Goal: Contribute content: Contribute content

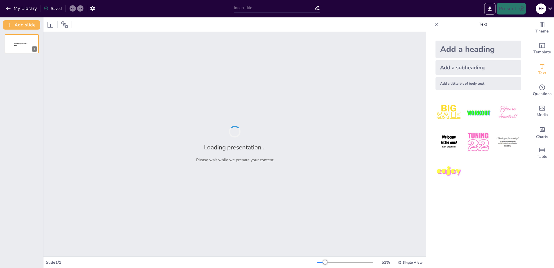
type input "Feiten of Fabels? Test je Kennis over Depressie"
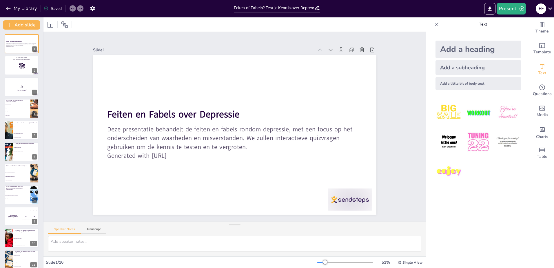
checkbox input "true"
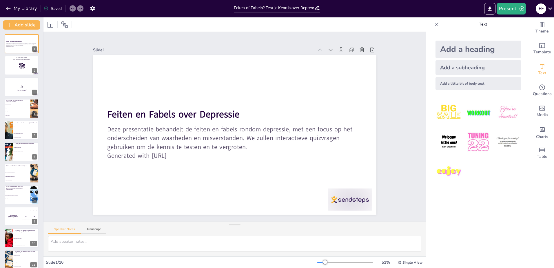
checkbox input "true"
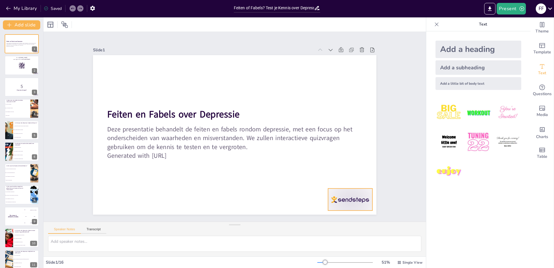
checkbox input "true"
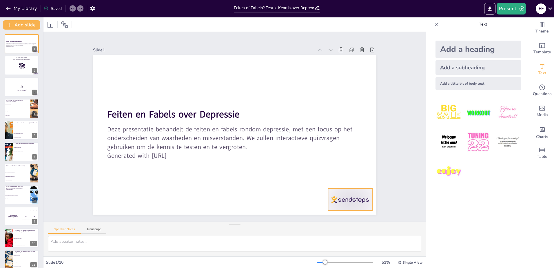
checkbox input "true"
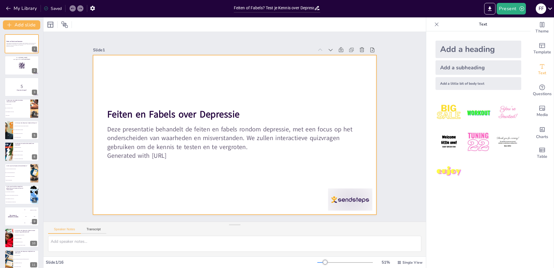
checkbox input "true"
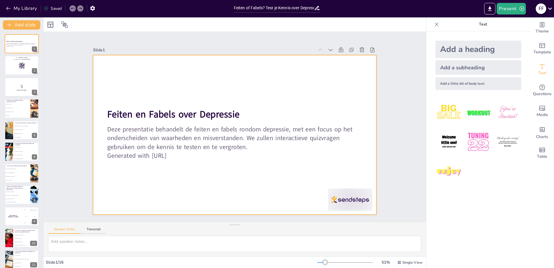
checkbox input "true"
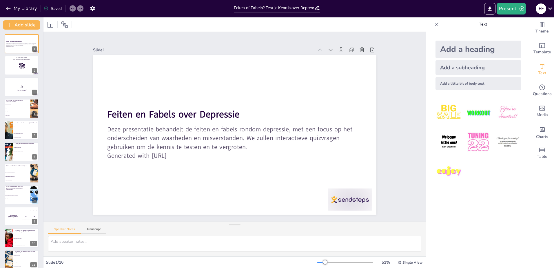
checkbox input "true"
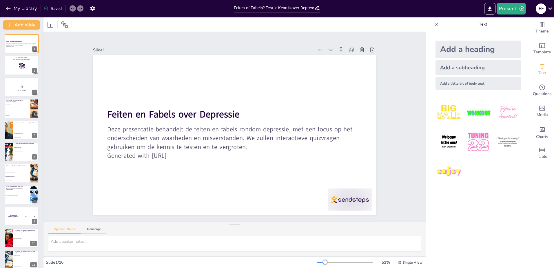
checkbox input "true"
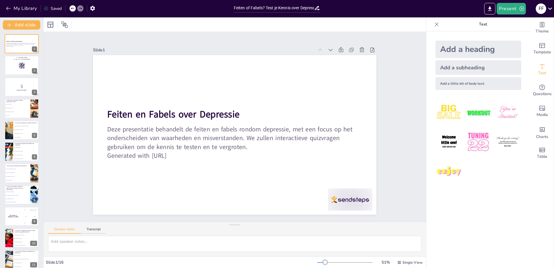
checkbox input "true"
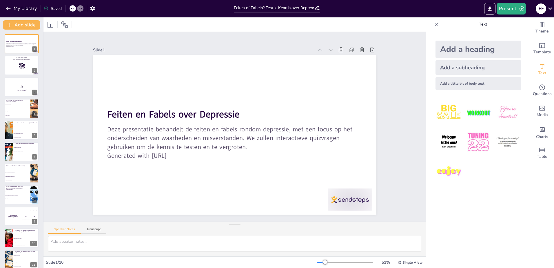
checkbox input "true"
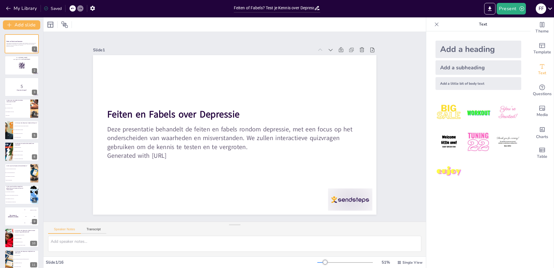
checkbox input "true"
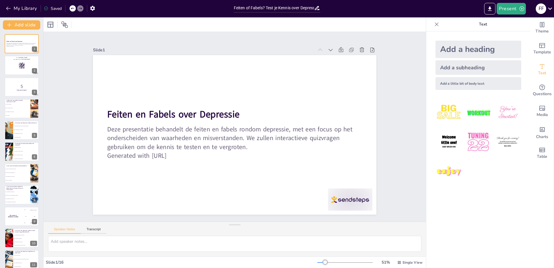
checkbox input "true"
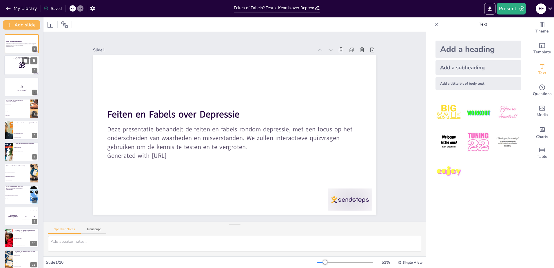
checkbox input "true"
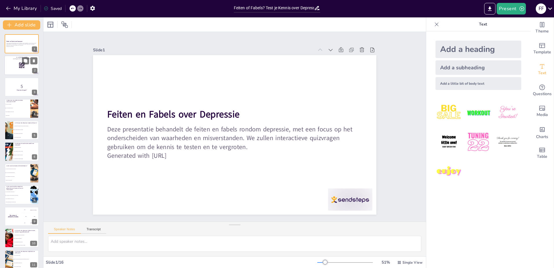
checkbox input "true"
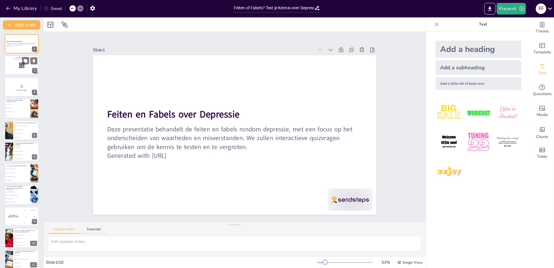
checkbox input "true"
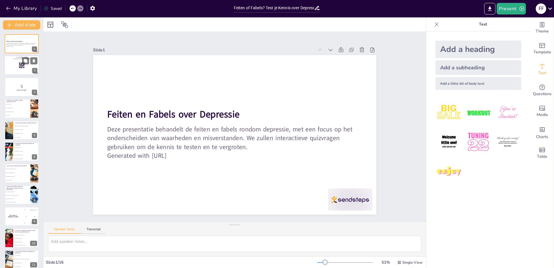
checkbox input "true"
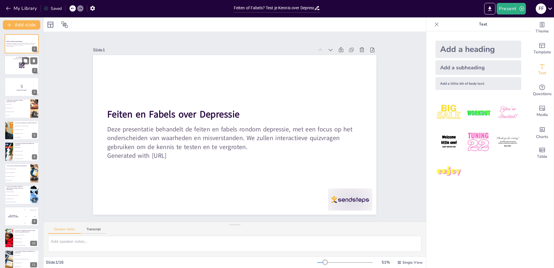
checkbox input "true"
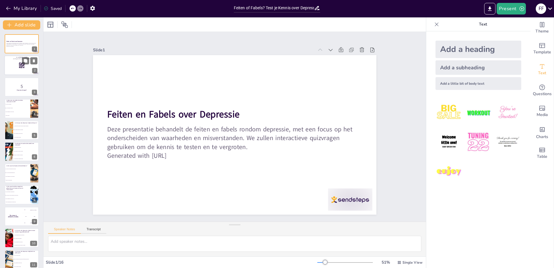
checkbox input "true"
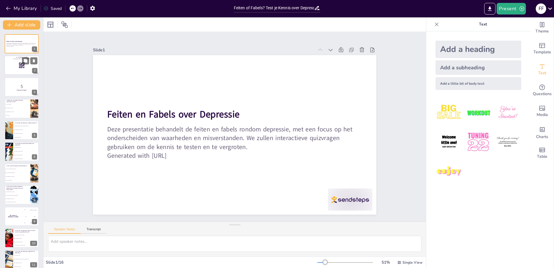
click at [14, 78] on div at bounding box center [22, 86] width 34 height 19
checkbox input "true"
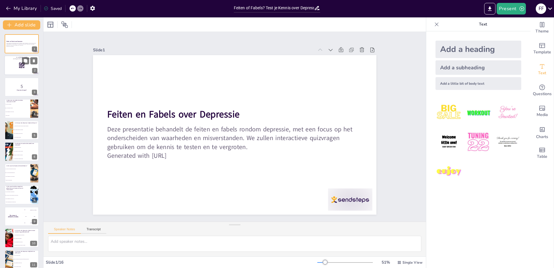
checkbox input "true"
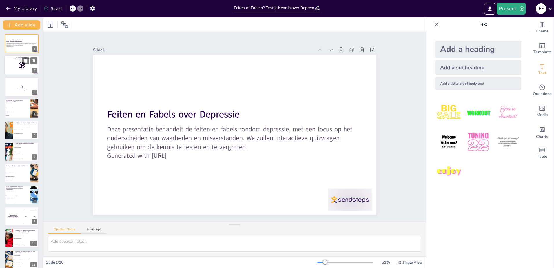
checkbox input "true"
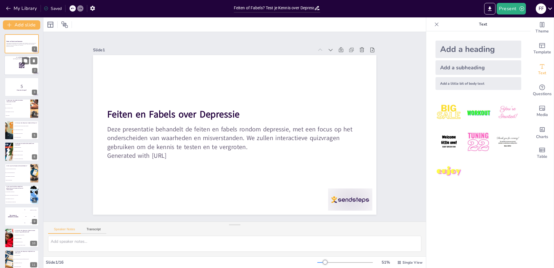
checkbox input "true"
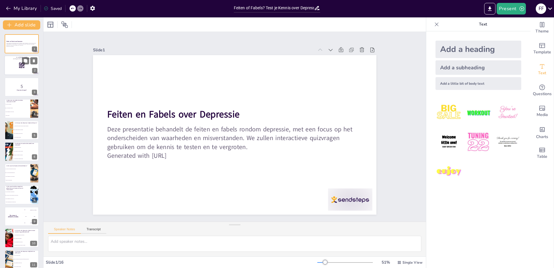
checkbox input "true"
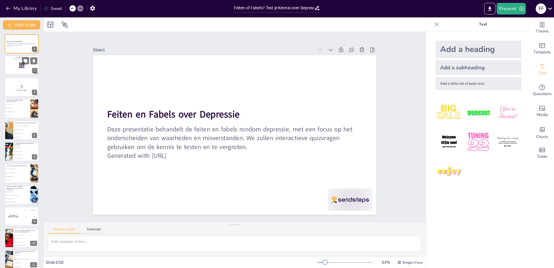
checkbox input "true"
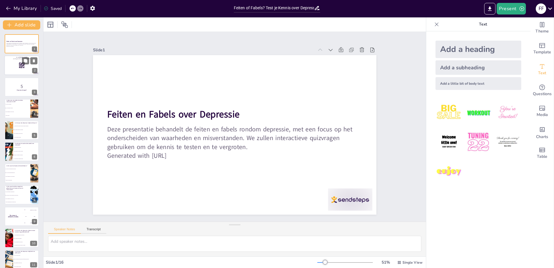
checkbox input "true"
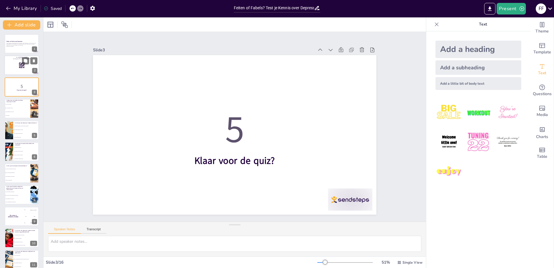
click at [17, 68] on div at bounding box center [21, 66] width 35 height 20
checkbox input "true"
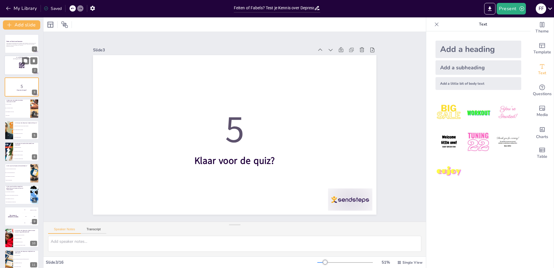
checkbox input "true"
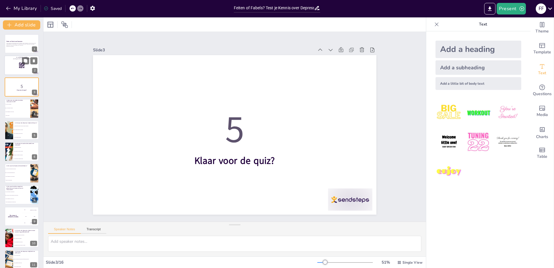
checkbox input "true"
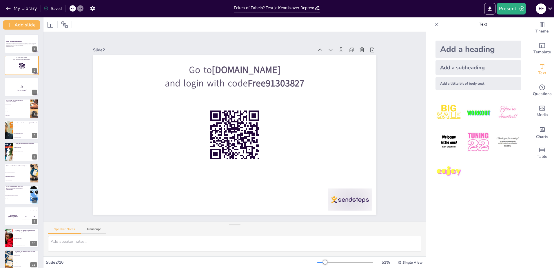
checkbox input "true"
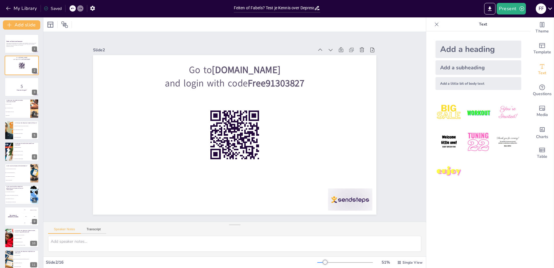
checkbox input "true"
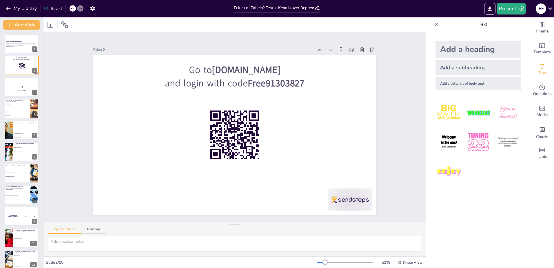
checkbox input "true"
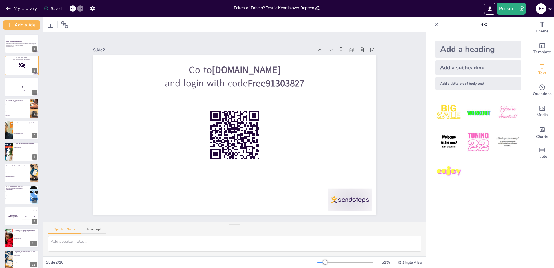
checkbox input "true"
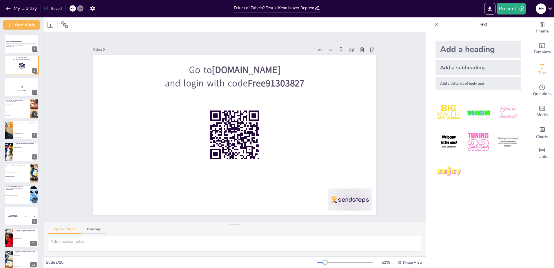
checkbox input "true"
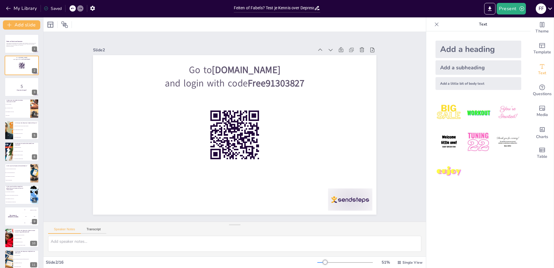
checkbox input "true"
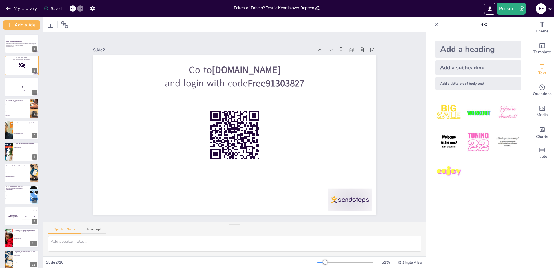
checkbox input "true"
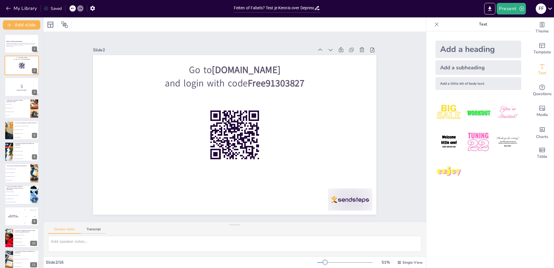
checkbox input "true"
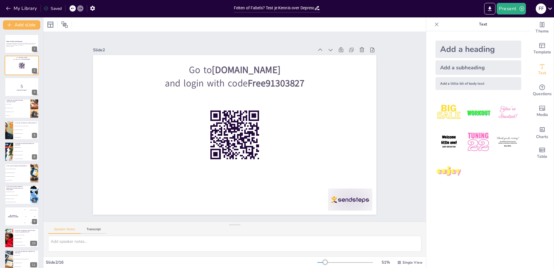
checkbox input "true"
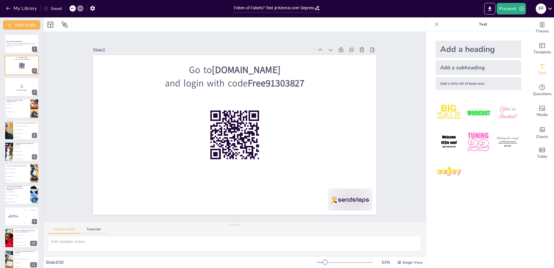
checkbox input "true"
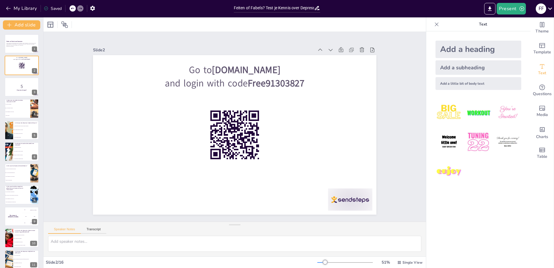
checkbox input "true"
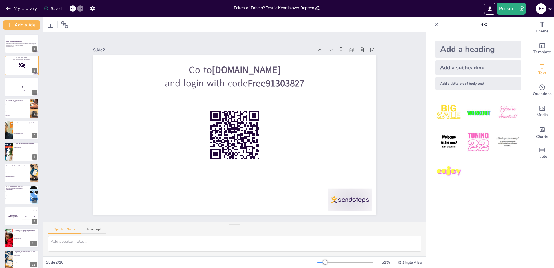
checkbox input "true"
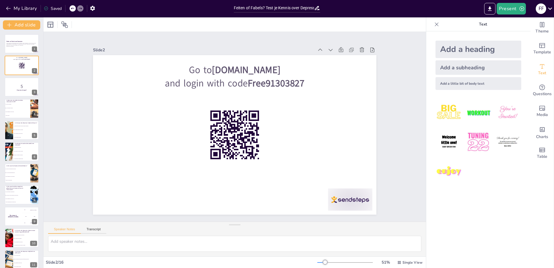
checkbox input "true"
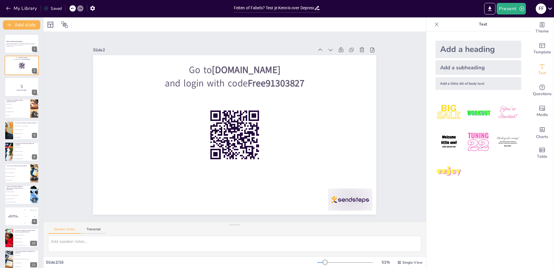
checkbox input "true"
click at [14, 90] on p "Klaar voor de quiz?" at bounding box center [21, 90] width 31 height 2
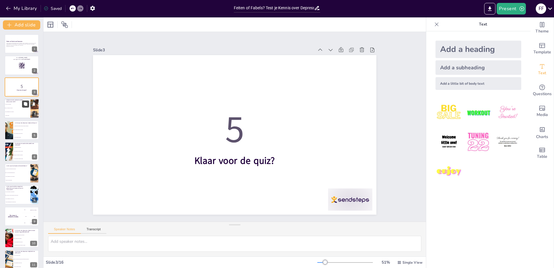
click at [25, 101] on button at bounding box center [25, 104] width 7 height 7
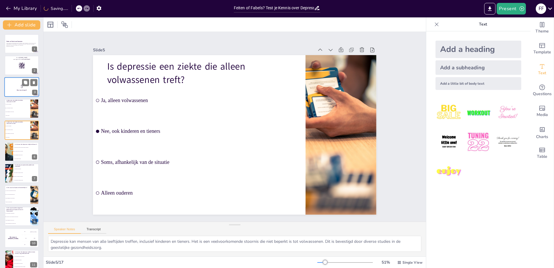
click at [25, 90] on strong "Klaar voor de quiz?" at bounding box center [22, 89] width 10 height 1
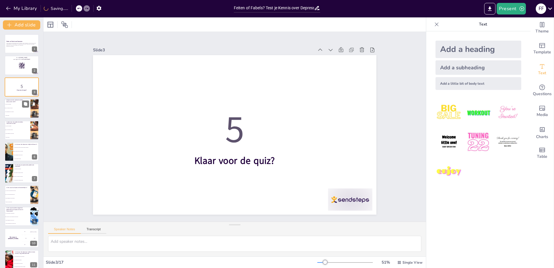
click at [26, 108] on span "Nee, ook kinderen en tieners" at bounding box center [17, 108] width 25 height 1
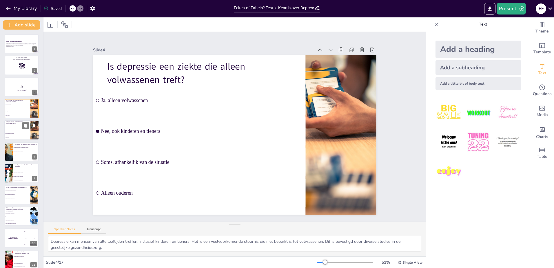
click at [16, 132] on li "Soms, afhankelijk van de situatie" at bounding box center [17, 134] width 26 height 4
click at [18, 155] on span "Soms, afhankelijk van de persoon" at bounding box center [26, 154] width 25 height 1
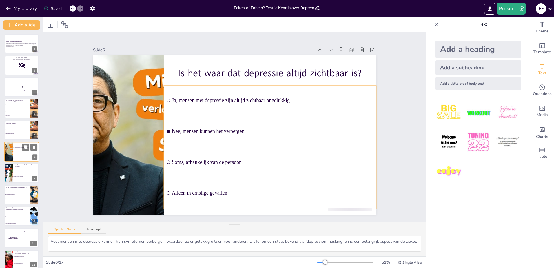
scroll to position [3, 0]
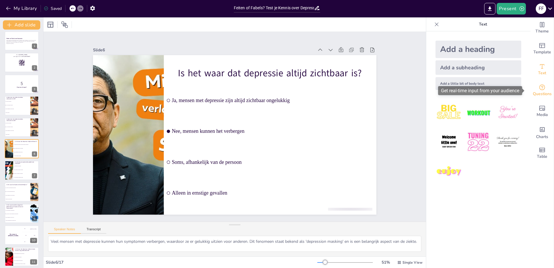
click at [543, 87] on div "Questions" at bounding box center [542, 90] width 23 height 21
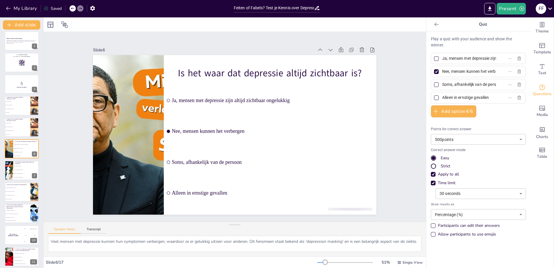
click at [3, 177] on div "Feiten en Fabels over Depressie Deze presentatie behandelt de feiten en fabels …" at bounding box center [21, 213] width 43 height 364
click at [18, 170] on span "Nee, therapie is de enige oplossing" at bounding box center [26, 170] width 25 height 1
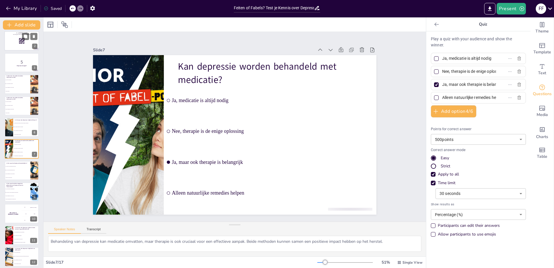
click at [20, 34] on p "and login with code Free91303827" at bounding box center [21, 35] width 31 height 2
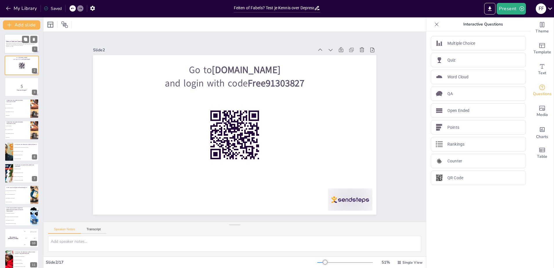
click at [20, 45] on p "Deze presentatie behandelt de feiten en fabels rondom depressie, met een focus …" at bounding box center [21, 44] width 31 height 3
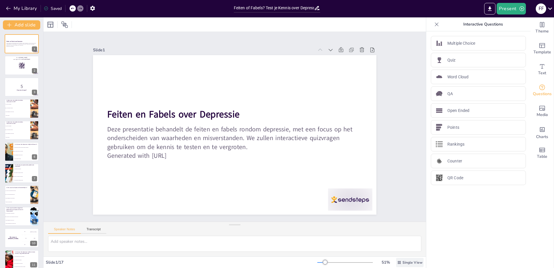
click at [403, 259] on div "Single View" at bounding box center [410, 262] width 28 height 9
click at [361, 226] on div "Speaker Notes Transcript" at bounding box center [234, 229] width 382 height 14
click at [434, 22] on icon at bounding box center [437, 24] width 6 height 6
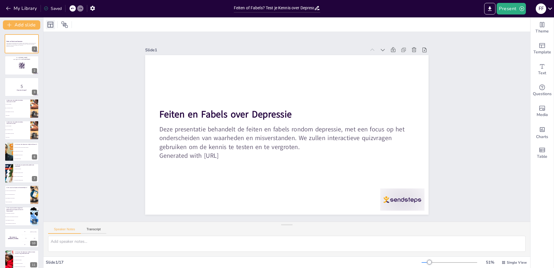
click at [52, 22] on icon at bounding box center [51, 25] width 6 height 6
click at [53, 24] on icon at bounding box center [51, 25] width 6 height 6
click at [55, 24] on div at bounding box center [59, 24] width 26 height 9
click at [51, 25] on icon at bounding box center [50, 24] width 7 height 7
click at [503, 8] on button "Present" at bounding box center [511, 9] width 29 height 12
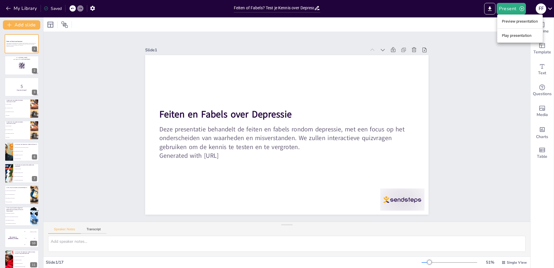
click at [514, 19] on li "Preview presentation" at bounding box center [519, 21] width 45 height 9
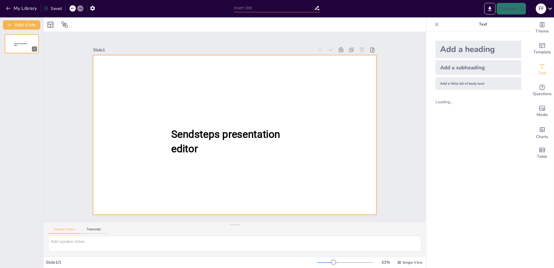
type input "Feiten of Fabels? Test je Kennis over Depressie"
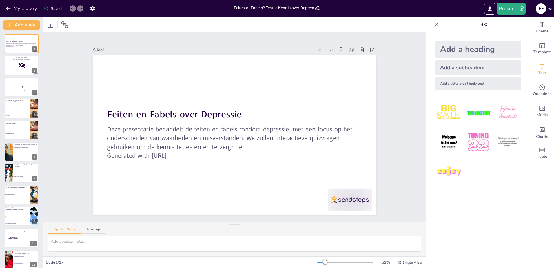
checkbox input "true"
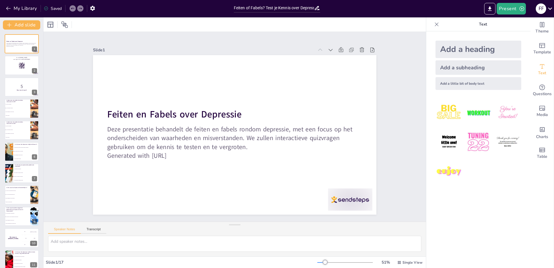
checkbox input "true"
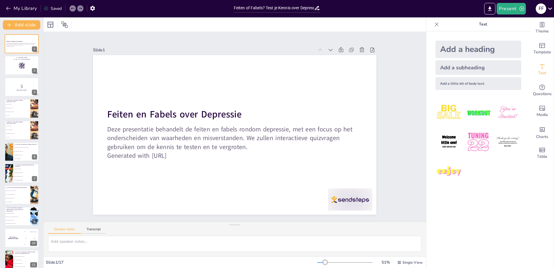
checkbox input "true"
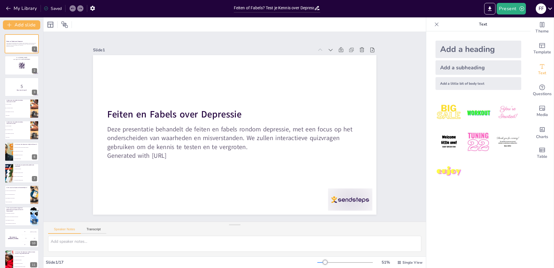
checkbox input "true"
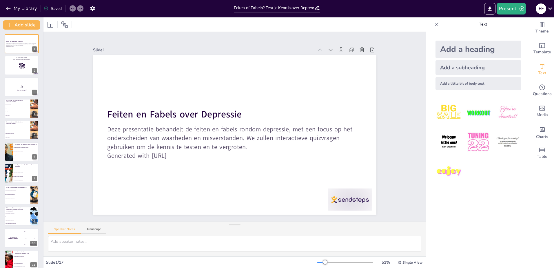
checkbox input "true"
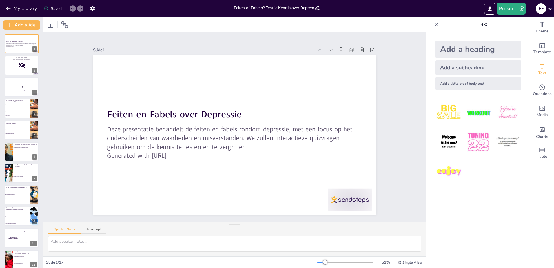
checkbox input "true"
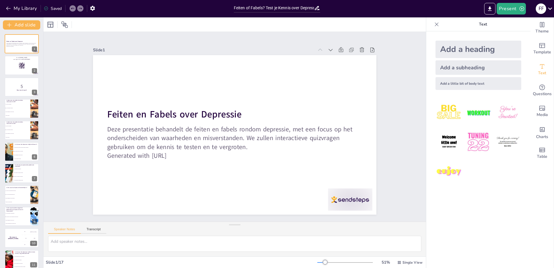
checkbox input "true"
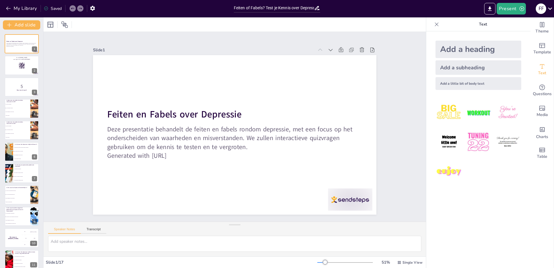
checkbox input "true"
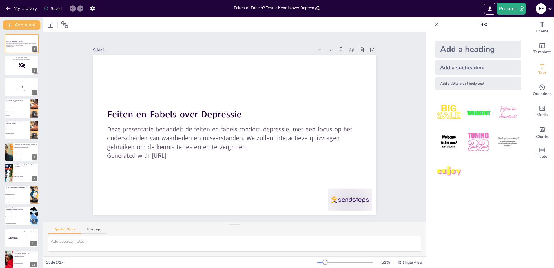
checkbox input "true"
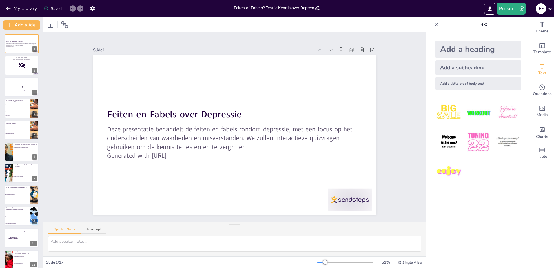
checkbox input "true"
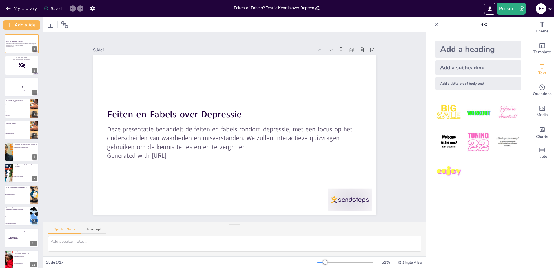
checkbox input "true"
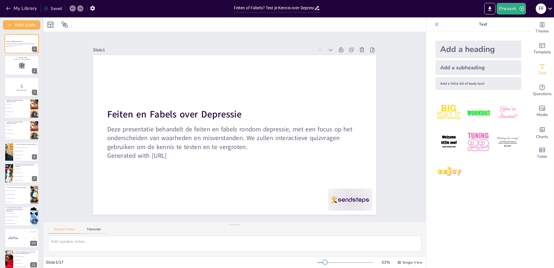
checkbox input "true"
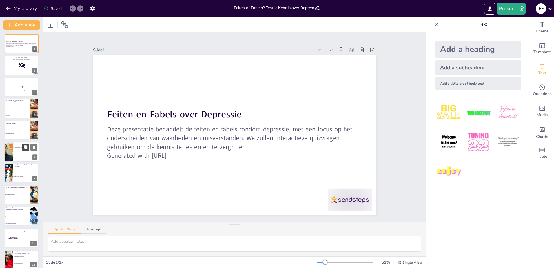
checkbox input "true"
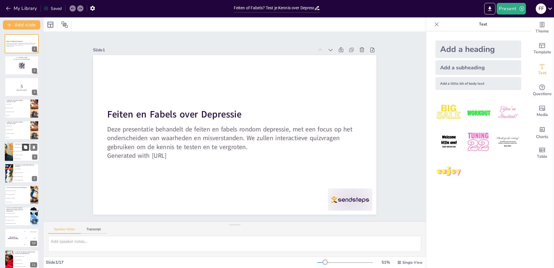
checkbox input "true"
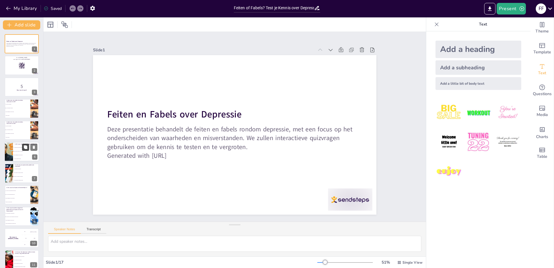
checkbox input "true"
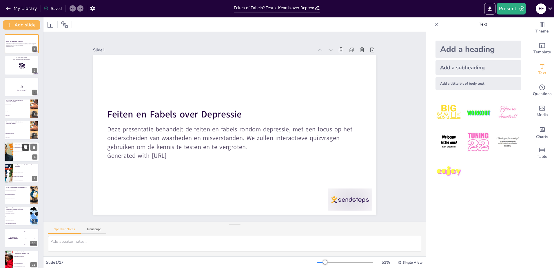
checkbox input "true"
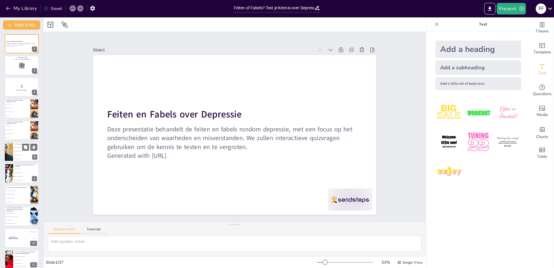
checkbox input "true"
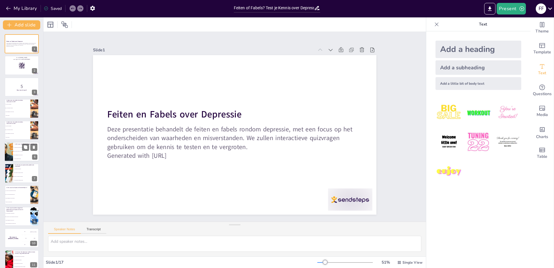
checkbox input "true"
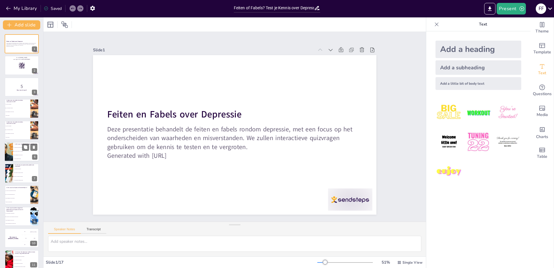
checkbox input "true"
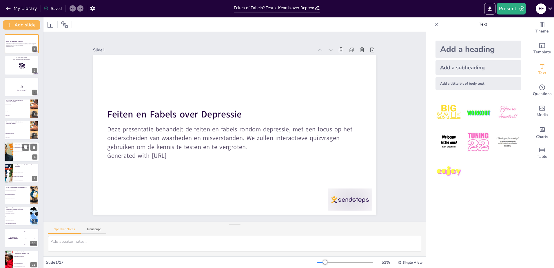
checkbox input "true"
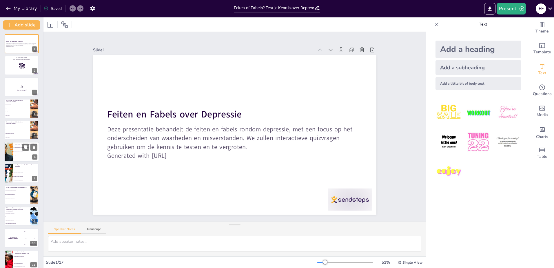
checkbox input "true"
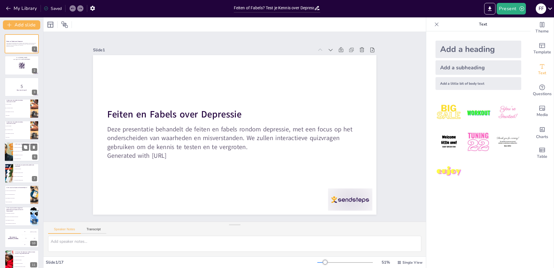
checkbox input "true"
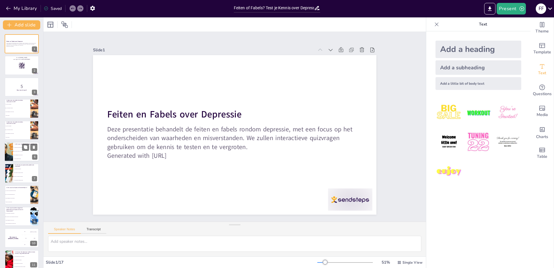
checkbox input "true"
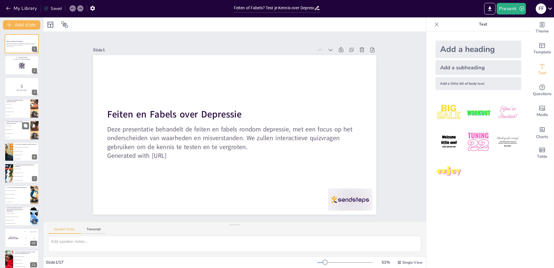
checkbox input "true"
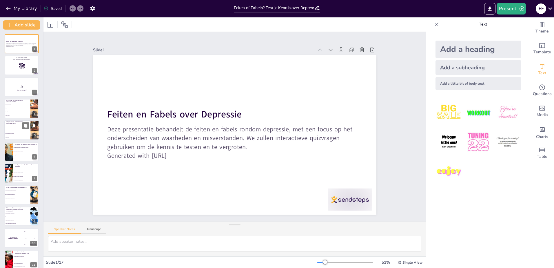
checkbox input "true"
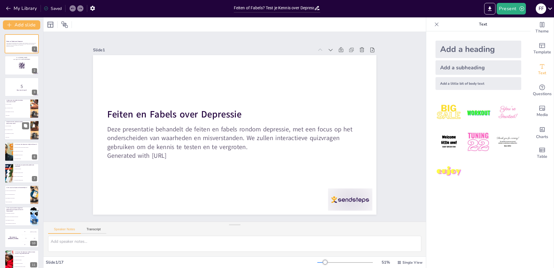
checkbox input "true"
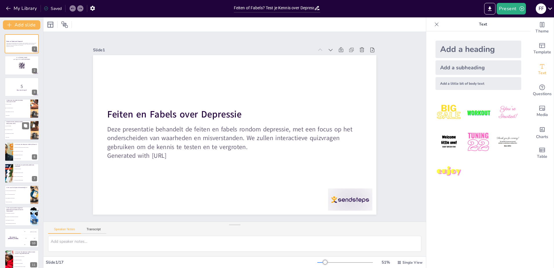
checkbox input "true"
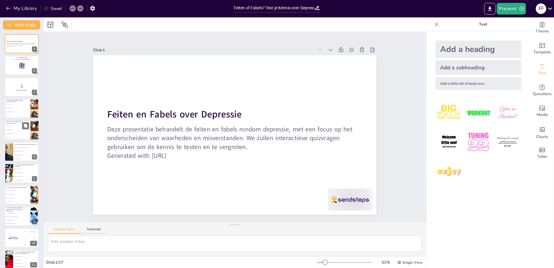
checkbox input "true"
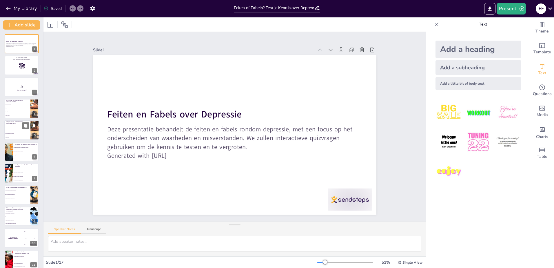
checkbox input "true"
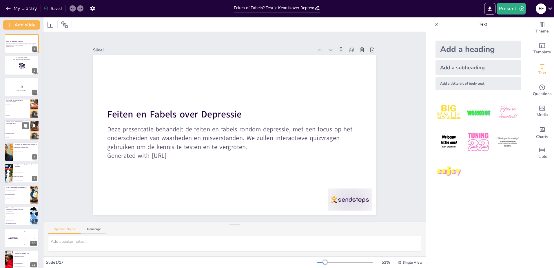
checkbox input "true"
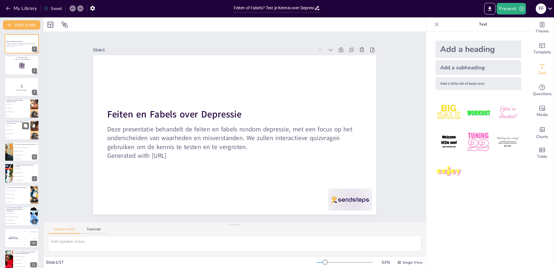
checkbox input "true"
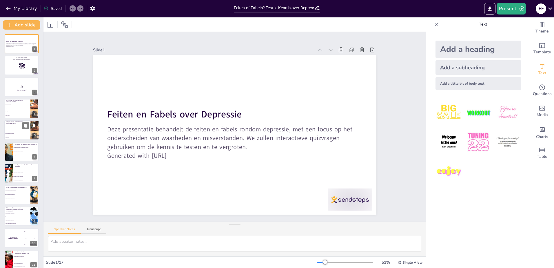
checkbox input "true"
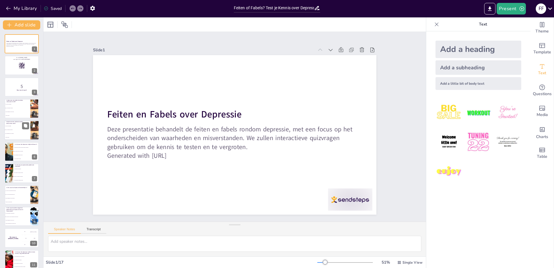
checkbox input "true"
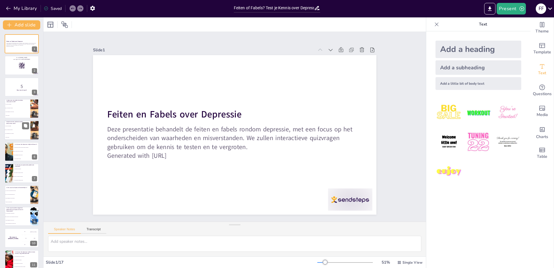
checkbox input "true"
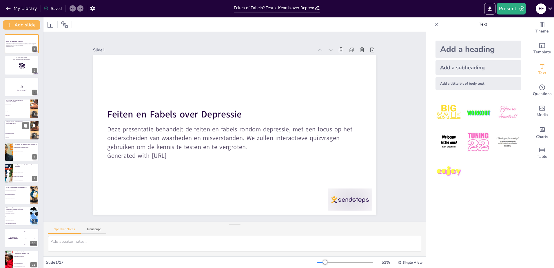
checkbox input "true"
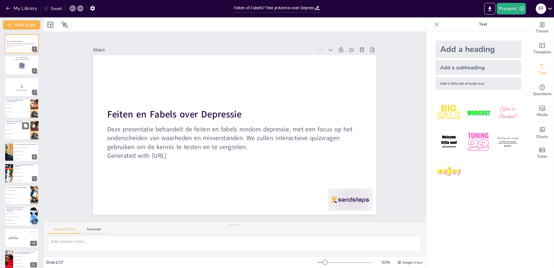
checkbox input "true"
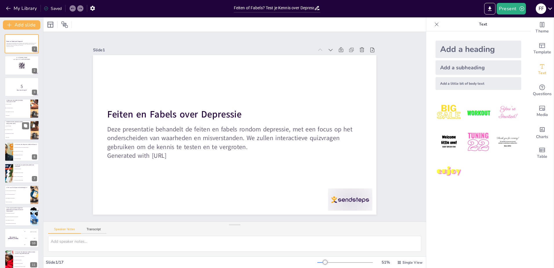
checkbox input "true"
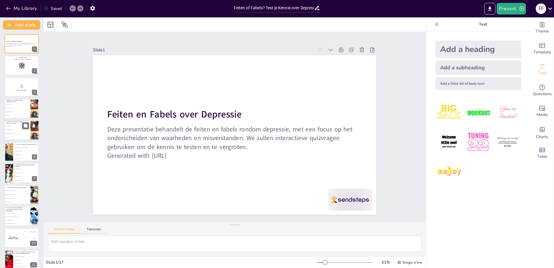
checkbox input "true"
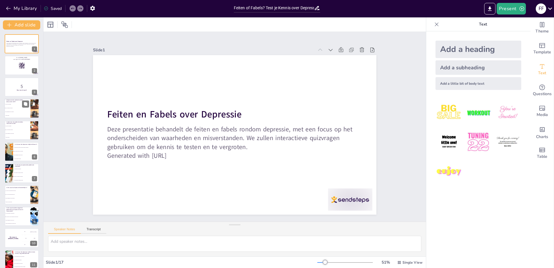
checkbox input "true"
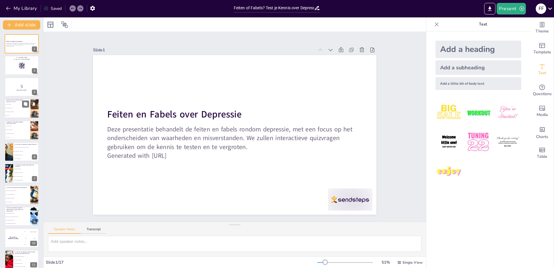
checkbox input "true"
click at [18, 104] on span "Ja, alleen volwassenen" at bounding box center [17, 104] width 25 height 1
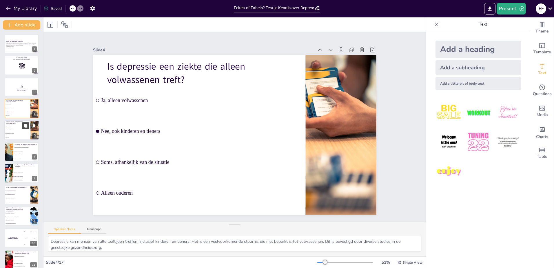
click at [29, 125] on button at bounding box center [25, 125] width 7 height 7
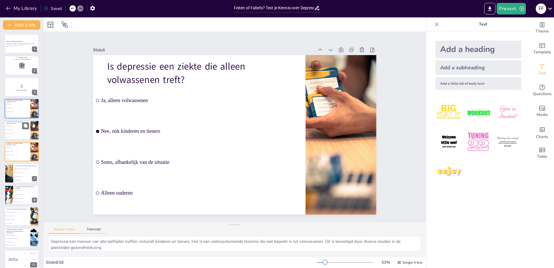
scroll to position [3, 0]
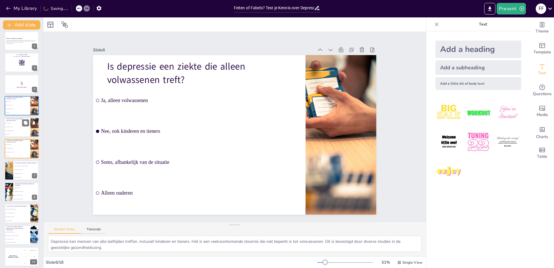
click at [14, 127] on li "Nee, ook kinderen en tieners" at bounding box center [17, 127] width 26 height 4
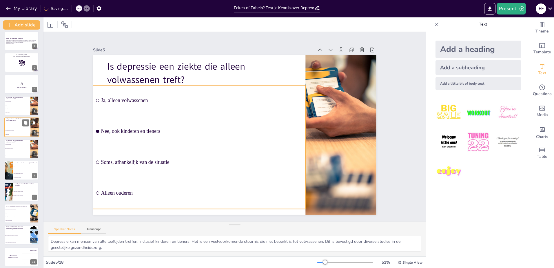
scroll to position [0, 0]
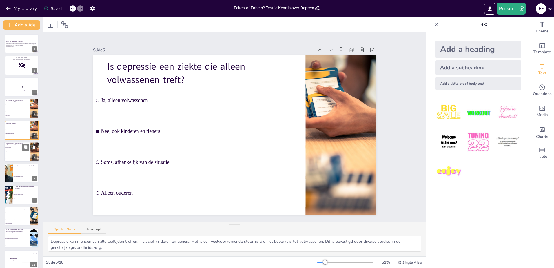
click at [17, 143] on p "Is depressie een ziekte die alleen volwassenen treft?" at bounding box center [17, 143] width 23 height 3
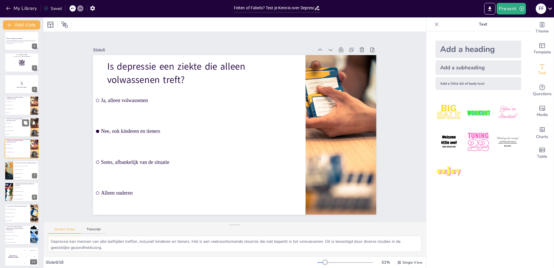
click at [14, 123] on span "Ja, alleen volwassenen" at bounding box center [17, 123] width 25 height 1
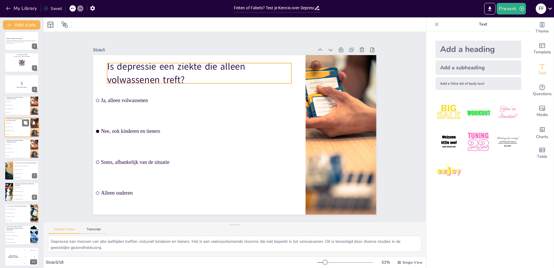
scroll to position [0, 0]
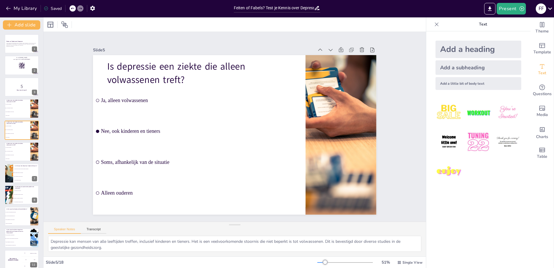
click at [17, 141] on div "Feiten en Fabels over Depressie Deze presentatie behandelt de feiten en fabels …" at bounding box center [21, 227] width 43 height 386
click at [17, 144] on p "Is depressie een ziekte die alleen volwassenen treft?" at bounding box center [17, 143] width 23 height 3
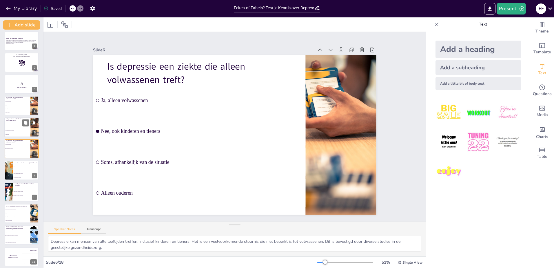
click at [21, 132] on li "Soms, afhankelijk van de situatie" at bounding box center [17, 131] width 26 height 4
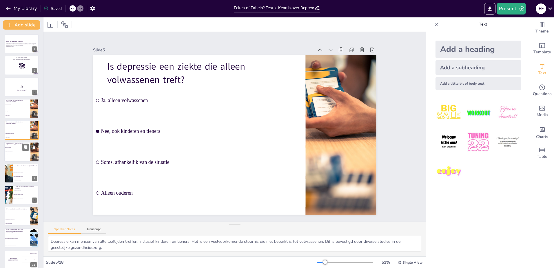
click at [20, 148] on li "Ja, alleen volwassenen" at bounding box center [17, 147] width 26 height 4
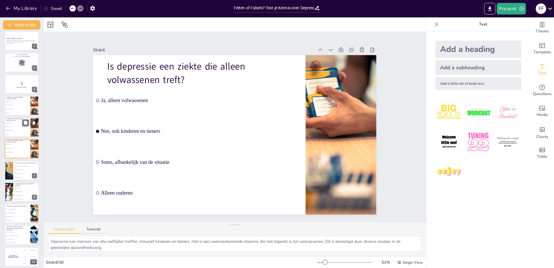
click at [16, 122] on li "Ja, alleen volwassenen" at bounding box center [17, 123] width 26 height 4
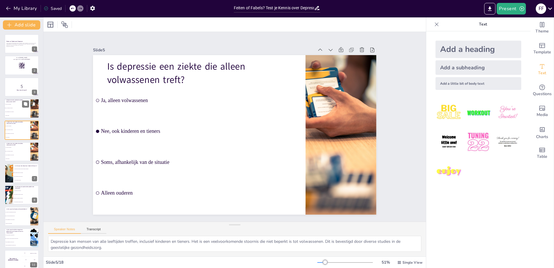
click at [12, 114] on li "Alleen ouderen" at bounding box center [17, 116] width 26 height 4
click at [16, 170] on li "Ja, mensen met depressie zijn altijd zichtbaar ongelukkig" at bounding box center [26, 169] width 26 height 4
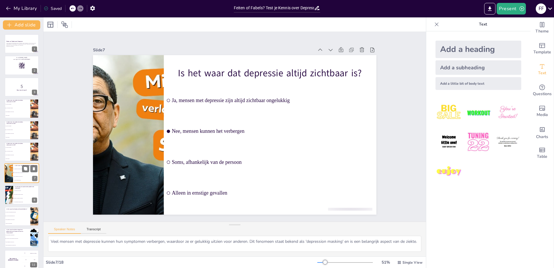
scroll to position [24, 0]
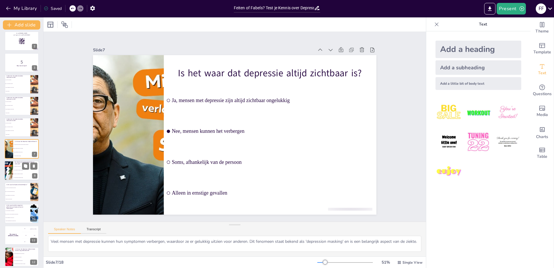
click at [16, 168] on li "Nee, therapie is de enige oplossing" at bounding box center [26, 170] width 26 height 4
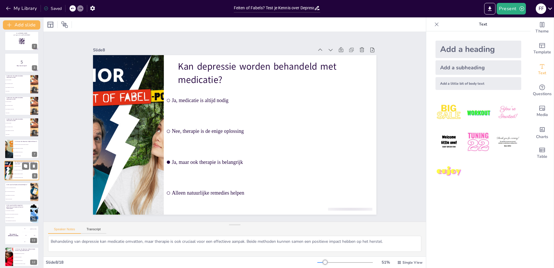
scroll to position [46, 0]
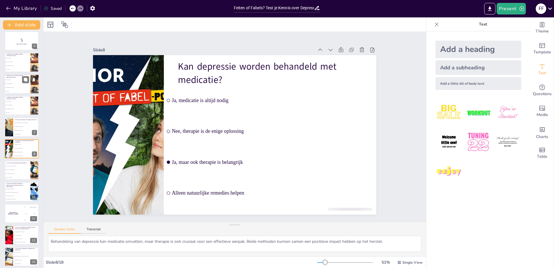
click at [15, 83] on li "Nee, ook kinderen en tieners" at bounding box center [17, 84] width 26 height 4
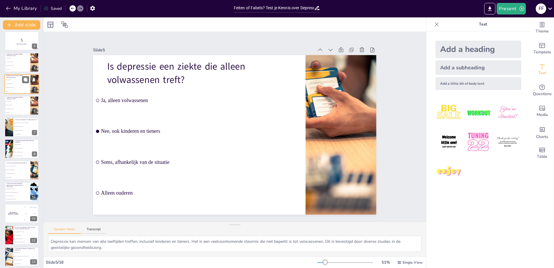
scroll to position [0, 0]
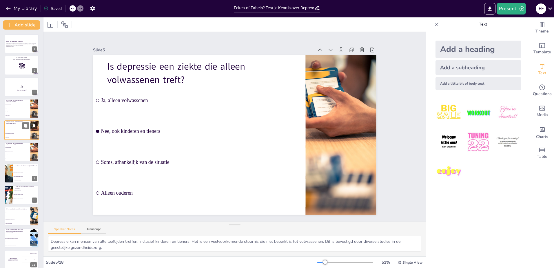
click at [34, 126] on icon at bounding box center [34, 125] width 2 height 3
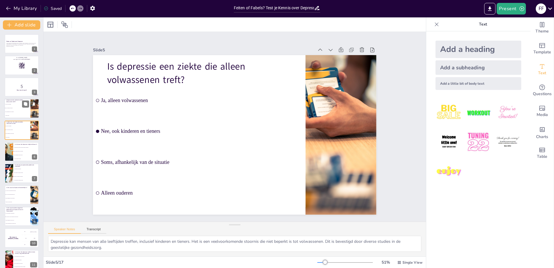
click at [8, 111] on li "Soms, afhankelijk van de situatie" at bounding box center [17, 112] width 26 height 4
click at [34, 126] on icon at bounding box center [34, 125] width 2 height 3
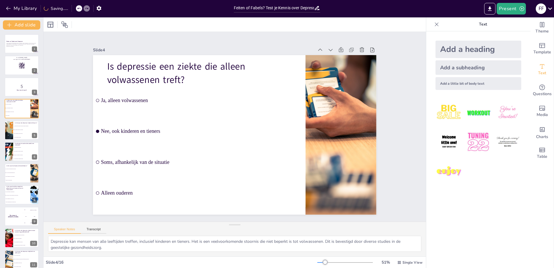
click at [52, 127] on div "Slide 1 Feiten en Fabels over Depressie Deze presentatie behandelt de feiten en…" at bounding box center [234, 126] width 382 height 189
click at [15, 137] on span "Alleen in ernstige gevallen" at bounding box center [26, 137] width 25 height 1
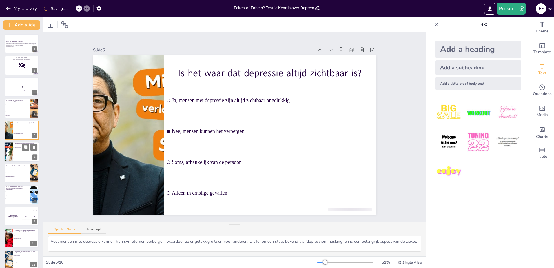
click at [19, 143] on p "Kan depressie worden behandeld met medicatie?" at bounding box center [26, 143] width 23 height 3
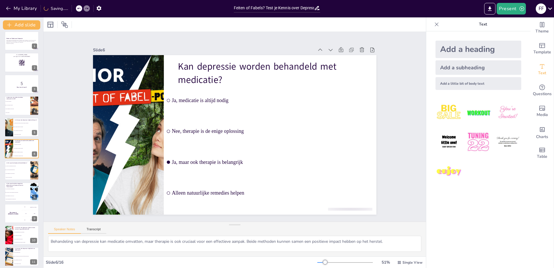
click at [15, 159] on div "Feiten en Fabels over Depressie Deze presentatie behandelt de feiten en fabels …" at bounding box center [21, 202] width 43 height 342
click at [15, 164] on div "Is het waar dat depressie besmettelijk is?" at bounding box center [17, 162] width 23 height 3
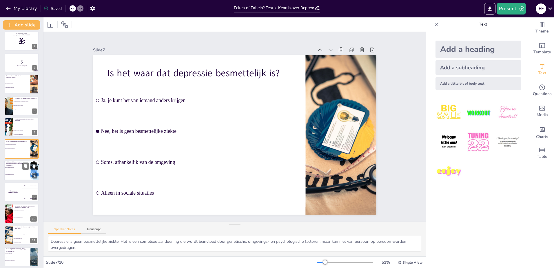
click at [12, 168] on li "Ja, alleen negatieve gebeurtenissen" at bounding box center [17, 166] width 26 height 3
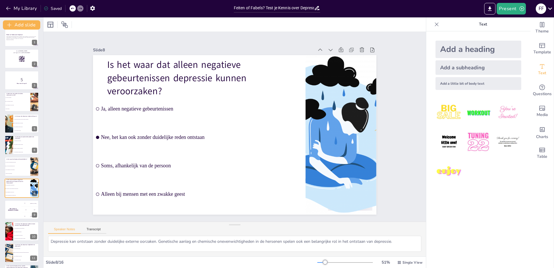
scroll to position [0, 0]
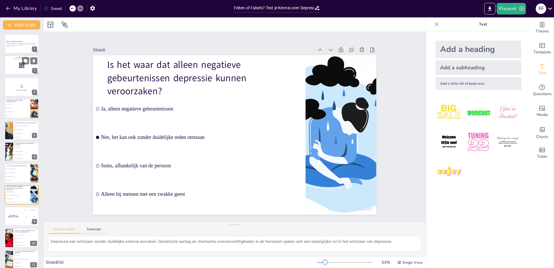
click at [17, 70] on div at bounding box center [21, 66] width 35 height 20
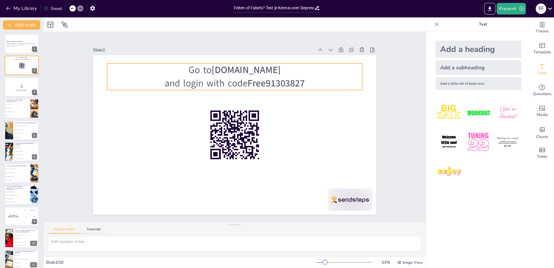
click at [248, 81] on strong "Free91303827" at bounding box center [276, 83] width 57 height 13
click at [216, 71] on strong "sendsteps.me" at bounding box center [246, 69] width 69 height 13
click at [215, 70] on strong "sendsteps.me" at bounding box center [246, 69] width 69 height 13
click at [214, 70] on strong "sendsteps.me" at bounding box center [246, 69] width 69 height 13
click at [217, 69] on strong "sendsteps.me" at bounding box center [246, 69] width 69 height 13
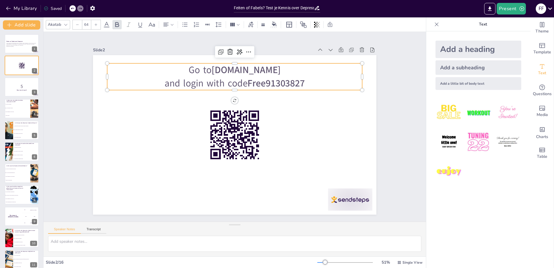
click at [216, 69] on strong "sendsteps.me" at bounding box center [246, 69] width 69 height 13
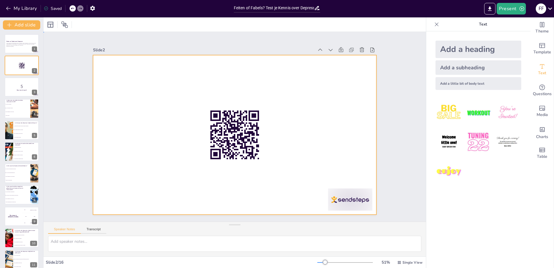
click at [177, 82] on div at bounding box center [234, 134] width 283 height 159
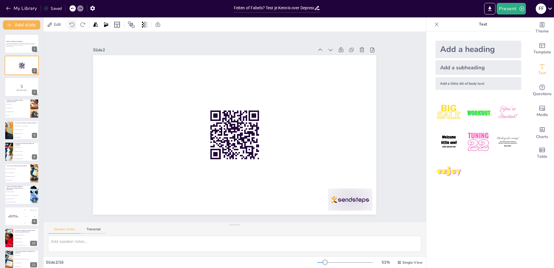
click at [71, 25] on icon at bounding box center [72, 25] width 6 height 6
click at [72, 25] on icon at bounding box center [72, 25] width 6 height 6
click at [72, 23] on icon at bounding box center [72, 25] width 6 height 6
click at [58, 25] on span "Edit" at bounding box center [57, 25] width 9 height 6
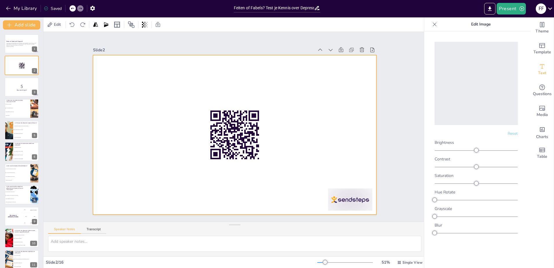
click at [223, 79] on div at bounding box center [234, 134] width 283 height 159
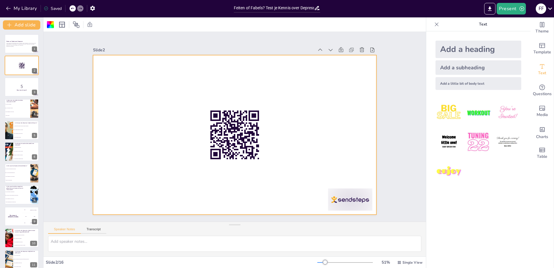
click at [472, 67] on div "Add a subheading" at bounding box center [479, 67] width 86 height 14
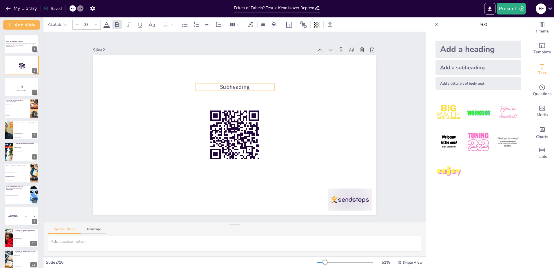
drag, startPoint x: 250, startPoint y: 134, endPoint x: 248, endPoint y: 86, distance: 47.8
click at [248, 86] on p "Subheading" at bounding box center [234, 87] width 79 height 8
click at [247, 84] on p "Subheading" at bounding box center [234, 87] width 79 height 8
click at [456, 51] on div "Add a heading" at bounding box center [479, 49] width 86 height 17
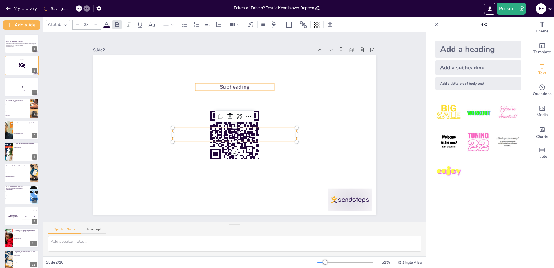
click at [238, 87] on span "Subheading" at bounding box center [235, 87] width 30 height 8
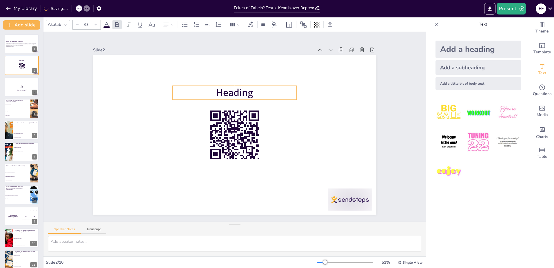
drag, startPoint x: 245, startPoint y: 129, endPoint x: 245, endPoint y: 87, distance: 42.0
click at [245, 87] on span "Heading" at bounding box center [234, 93] width 37 height 14
click at [241, 90] on span "Heading" at bounding box center [234, 93] width 37 height 14
click at [252, 90] on p "Scan de" at bounding box center [235, 93] width 124 height 14
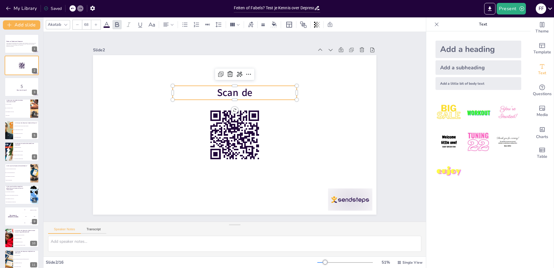
click at [252, 90] on p "Scan de" at bounding box center [235, 93] width 124 height 14
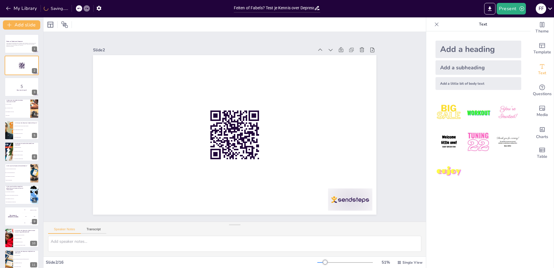
click at [475, 48] on div "Add a heading" at bounding box center [479, 49] width 86 height 17
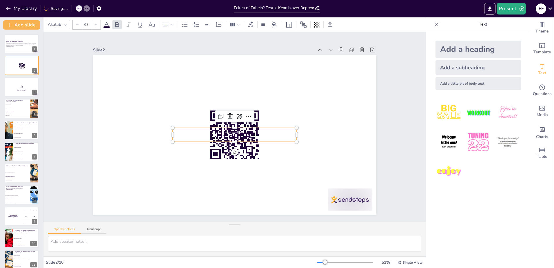
click at [263, 132] on p "Heading" at bounding box center [235, 135] width 124 height 14
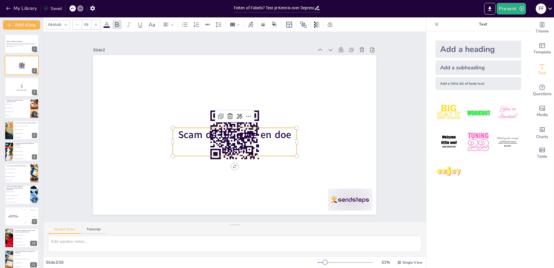
click at [287, 144] on p "Scam de QR code en doe mee!" at bounding box center [235, 142] width 124 height 28
click at [387, 157] on div "Slide 1 Feiten en Fabels over Depressie Deze presentatie behandelt de feiten en…" at bounding box center [235, 127] width 316 height 176
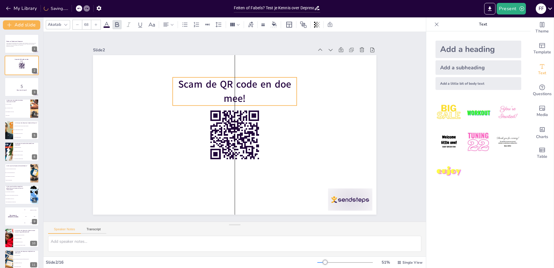
drag, startPoint x: 263, startPoint y: 142, endPoint x: 263, endPoint y: 91, distance: 50.4
click at [263, 91] on p "Scam de QR code en doe mee!" at bounding box center [235, 91] width 124 height 28
click at [198, 83] on span "Scam de QR code en doe mee!" at bounding box center [234, 91] width 113 height 28
click at [197, 83] on span "Scam de QR code en doe mee!" at bounding box center [234, 91] width 113 height 28
click at [196, 82] on span "Scam de QR code en doe mee!" at bounding box center [234, 91] width 113 height 28
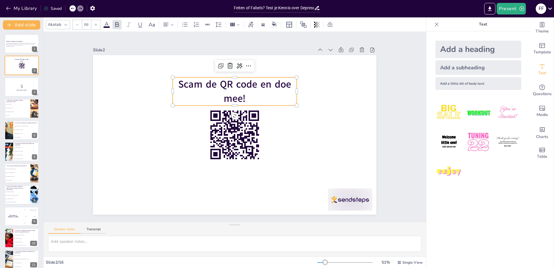
click at [414, 137] on div "Slide 1 Feiten en Fabels over Depressie Deze presentatie behandelt de feiten en…" at bounding box center [234, 126] width 382 height 189
click at [197, 83] on span "Scam de QR code en doe mee!" at bounding box center [234, 91] width 113 height 28
click at [196, 83] on span "Scam de QR code en doe mee!" at bounding box center [234, 91] width 113 height 28
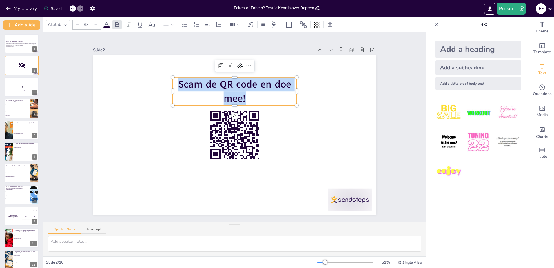
click at [196, 83] on span "Scam de QR code en doe mee!" at bounding box center [234, 91] width 113 height 28
click at [199, 84] on span "Scam de QR code en doe mee!" at bounding box center [234, 91] width 113 height 28
click at [228, 95] on span "Scam de QR code en doe mee!" at bounding box center [234, 91] width 113 height 28
click at [209, 82] on span "Scam de QR code en doe mee!" at bounding box center [234, 91] width 113 height 28
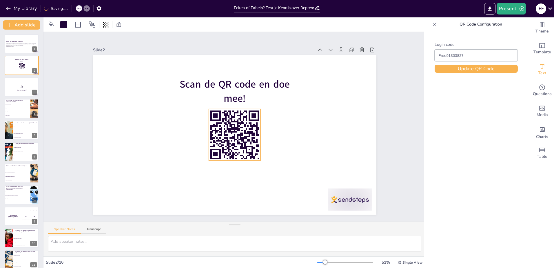
click at [228, 129] on rect at bounding box center [229, 130] width 3 height 4
click at [14, 91] on div at bounding box center [21, 87] width 35 height 20
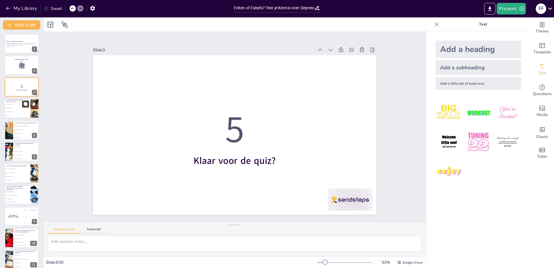
click at [23, 105] on button at bounding box center [25, 104] width 7 height 7
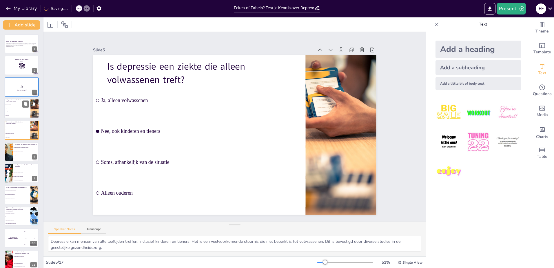
click at [20, 117] on li "Alleen ouderen" at bounding box center [17, 116] width 26 height 4
click at [16, 133] on li "Soms, afhankelijk van de situatie" at bounding box center [17, 134] width 26 height 4
click at [19, 152] on li "Nee, mensen kunnen het verbergen" at bounding box center [26, 151] width 26 height 4
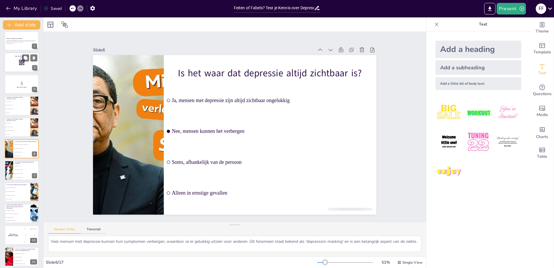
click at [6, 65] on div at bounding box center [21, 63] width 35 height 20
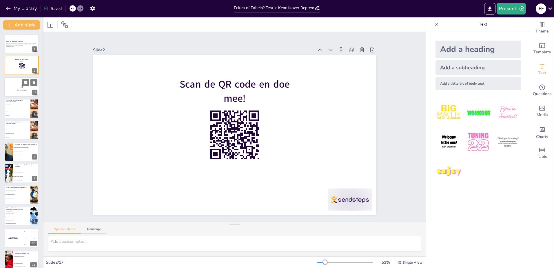
click at [23, 89] on strong "Klaar voor de quiz?" at bounding box center [22, 89] width 10 height 1
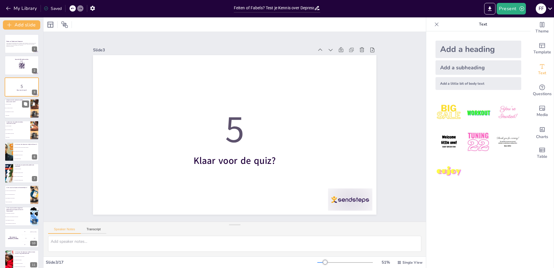
click at [21, 103] on li "Ja, alleen volwassenen" at bounding box center [17, 104] width 26 height 4
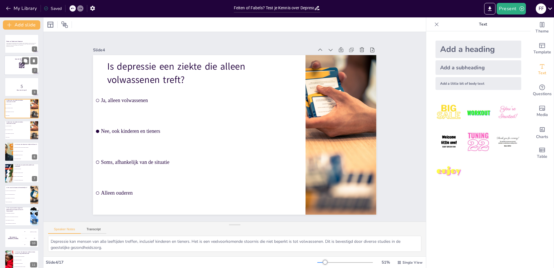
click at [12, 66] on div at bounding box center [21, 66] width 35 height 20
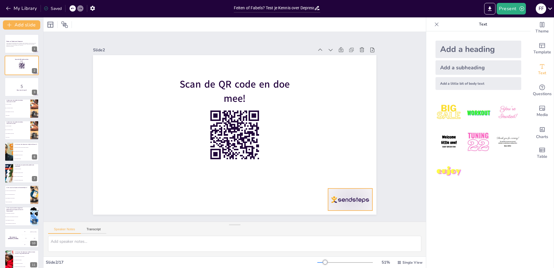
click at [338, 194] on div at bounding box center [350, 199] width 44 height 22
click at [23, 92] on div at bounding box center [21, 87] width 35 height 20
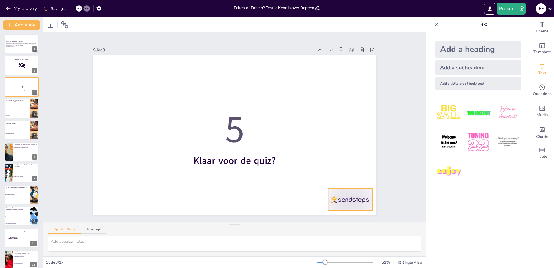
click at [341, 203] on div at bounding box center [350, 199] width 44 height 22
click at [14, 108] on span "Nee, ook kinderen en tieners" at bounding box center [17, 108] width 25 height 1
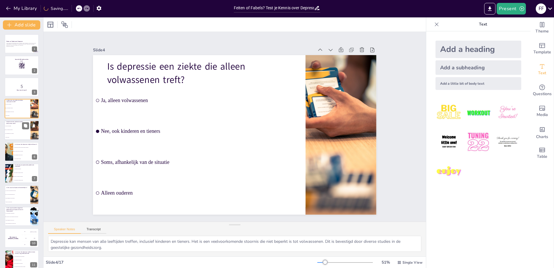
click at [18, 133] on span "Soms, afhankelijk van de situatie" at bounding box center [17, 133] width 25 height 1
drag, startPoint x: 25, startPoint y: 154, endPoint x: 32, endPoint y: 157, distance: 8.3
click at [26, 155] on li "Soms, afhankelijk van de persoon" at bounding box center [26, 155] width 26 height 4
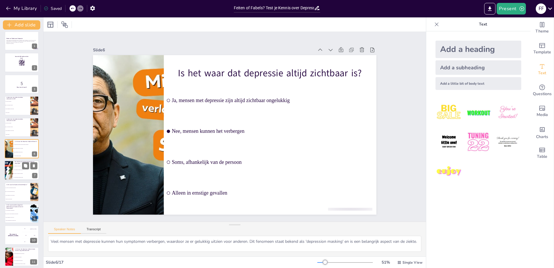
click at [24, 172] on li "Ja, maar ook therapie is belangrijk" at bounding box center [26, 174] width 26 height 4
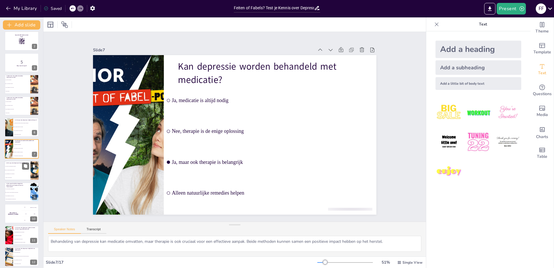
click at [18, 172] on li "Nee, het is geen besmettelijke ziekte" at bounding box center [17, 170] width 26 height 4
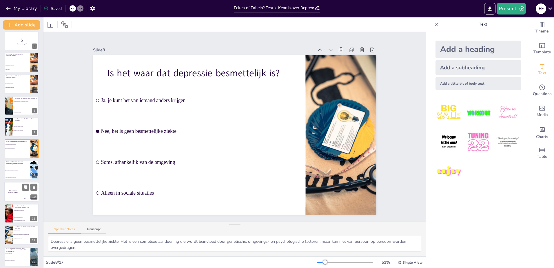
click at [17, 186] on div "The winner is Niels 🏆" at bounding box center [12, 192] width 17 height 20
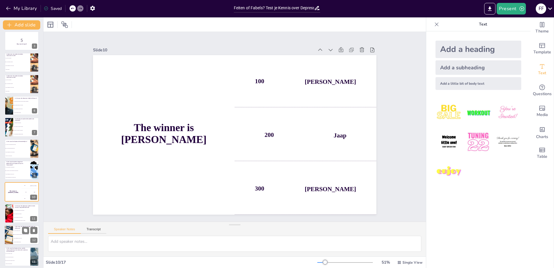
scroll to position [89, 0]
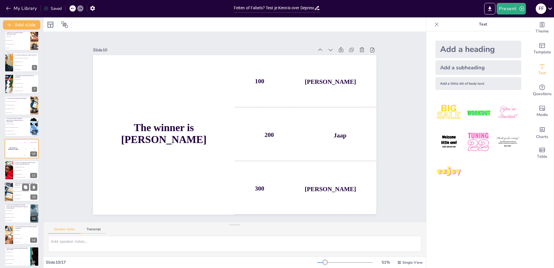
click at [19, 172] on li "Soms, het hangt af van de situatie" at bounding box center [26, 173] width 26 height 3
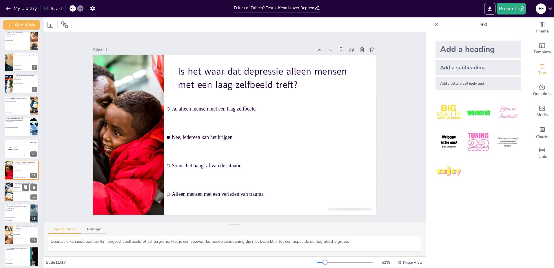
scroll to position [111, 0]
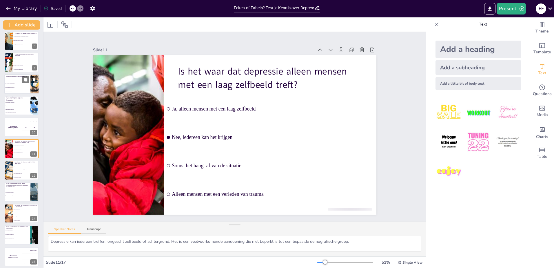
click at [10, 86] on li "Soms, afhankelijk van de omgeving" at bounding box center [17, 87] width 26 height 4
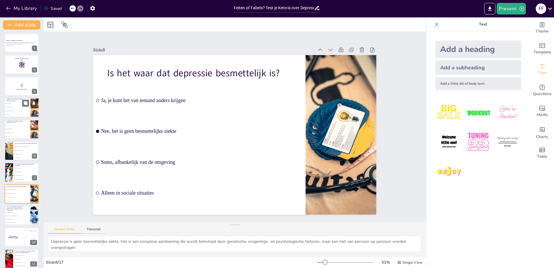
scroll to position [0, 0]
click at [18, 107] on li "Nee, ook kinderen en tieners" at bounding box center [17, 108] width 26 height 4
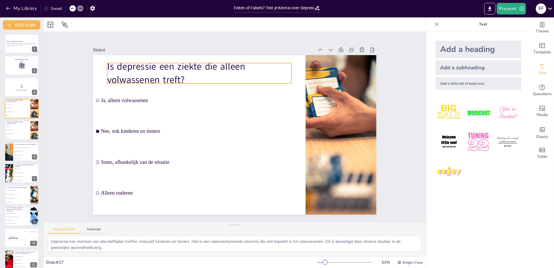
click at [189, 74] on p "Is depressie een ziekte die alleen volwassenen treft?" at bounding box center [199, 73] width 184 height 26
click at [184, 78] on p "Is depressie een ziekte die alleen volwassenen treft?" at bounding box center [199, 73] width 184 height 26
click at [181, 78] on p "Is depressie een ziekte die alleen volwassenen treft?" at bounding box center [199, 73] width 184 height 26
click at [178, 77] on p "Is depressie een ziekte die alleen volwassenen treft?" at bounding box center [199, 73] width 184 height 26
click at [199, 53] on div at bounding box center [203, 51] width 9 height 9
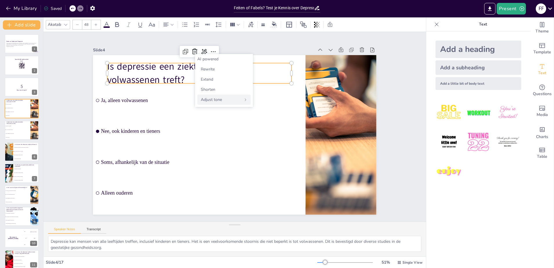
click at [218, 98] on span "Adjust tone" at bounding box center [211, 100] width 21 height 6
click at [223, 71] on div "Casual" at bounding box center [223, 69] width 53 height 10
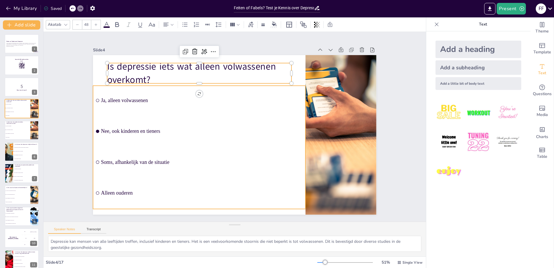
click at [154, 135] on li "Nee, ook kinderen en tieners" at bounding box center [199, 131] width 212 height 30
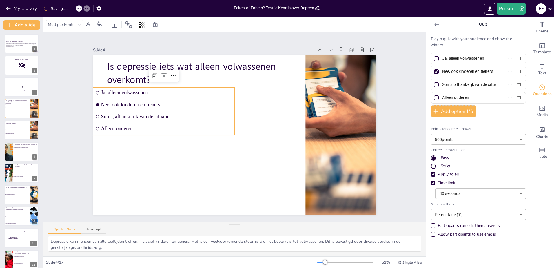
click at [64, 165] on div "Slide 1 Feiten en Fabels over Depressie Deze presentatie behandelt de feiten en…" at bounding box center [234, 126] width 382 height 189
click at [118, 119] on li "Soms, afhankelijk van de situatie" at bounding box center [164, 116] width 142 height 11
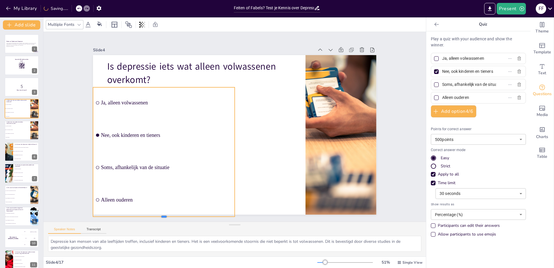
drag, startPoint x: 159, startPoint y: 134, endPoint x: 160, endPoint y: 215, distance: 81.4
click at [160, 216] on div at bounding box center [164, 218] width 142 height 5
click at [68, 171] on div "Slide 1 Feiten en Fabels over Depressie Deze presentatie behandelt de feiten en…" at bounding box center [234, 126] width 382 height 189
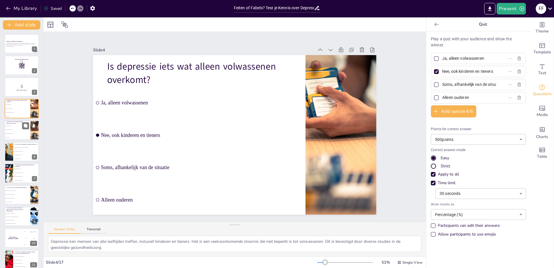
click at [21, 129] on li "Nee, ook kinderen en tieners" at bounding box center [17, 130] width 26 height 4
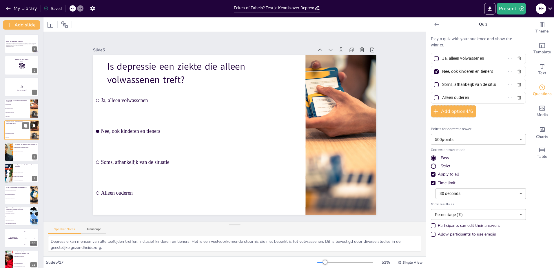
click at [33, 127] on icon at bounding box center [34, 125] width 2 height 3
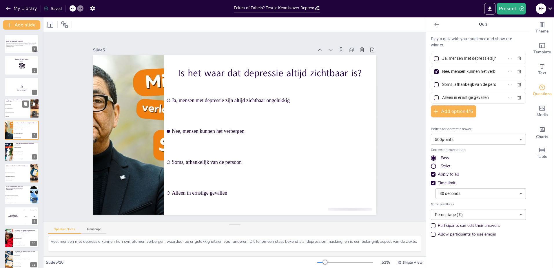
click at [18, 116] on span "Alleen ouderen" at bounding box center [13, 116] width 16 height 1
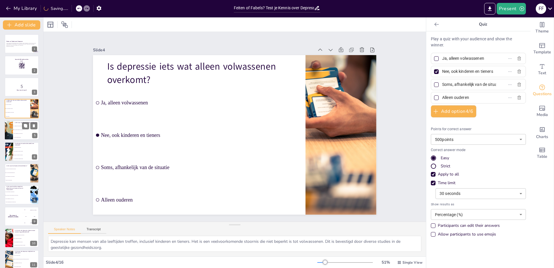
click at [14, 130] on input "checkbox" at bounding box center [13, 130] width 0 height 0
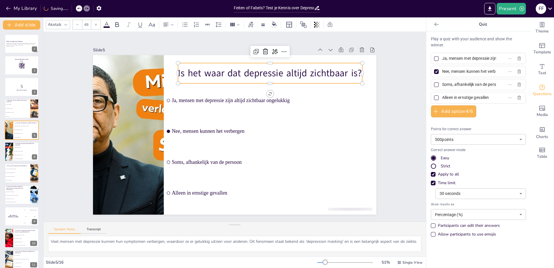
click at [212, 79] on div "Is het waar dat depressie altijd zichtbaar is?" at bounding box center [270, 73] width 184 height 20
click at [271, 50] on icon at bounding box center [274, 51] width 7 height 7
click at [285, 100] on span "Adjust tone" at bounding box center [281, 100] width 21 height 6
click at [284, 72] on div "Casual" at bounding box center [294, 69] width 53 height 10
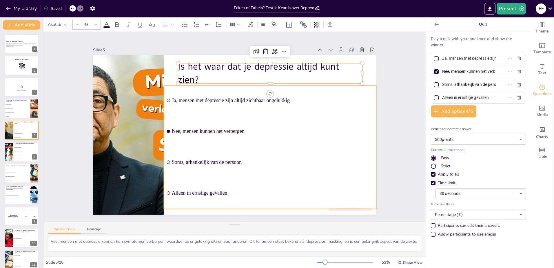
click at [247, 115] on ul "Ja, mensen met depressie zijn altijd zichtbaar ongelukkig Nee, mensen kunnen he…" at bounding box center [270, 146] width 212 height 123
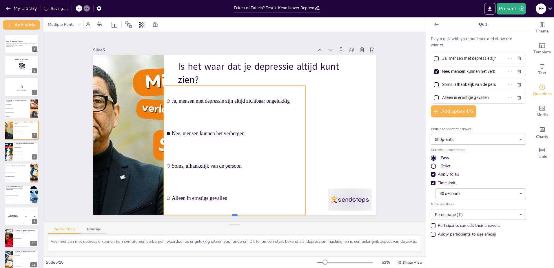
drag, startPoint x: 231, startPoint y: 131, endPoint x: 219, endPoint y: 212, distance: 82.3
click at [219, 215] on div at bounding box center [235, 217] width 142 height 5
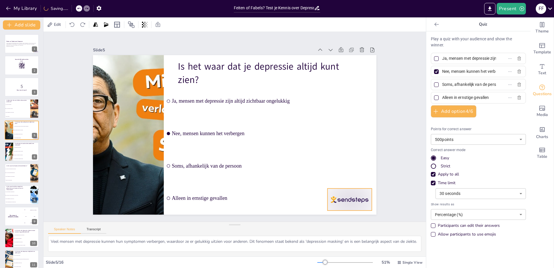
click at [352, 206] on div at bounding box center [349, 199] width 44 height 22
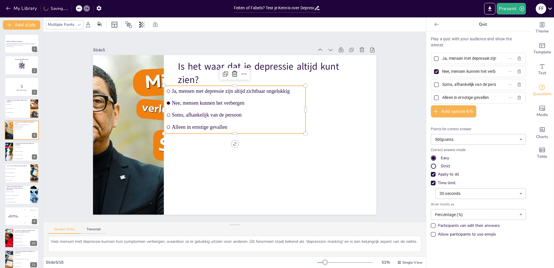
click at [222, 55] on div "Is het waar dat je depressie altijd kunt zien? Ja, mensen met depressie zijn al…" at bounding box center [234, 55] width 283 height 0
click at [241, 73] on icon at bounding box center [243, 73] width 7 height 7
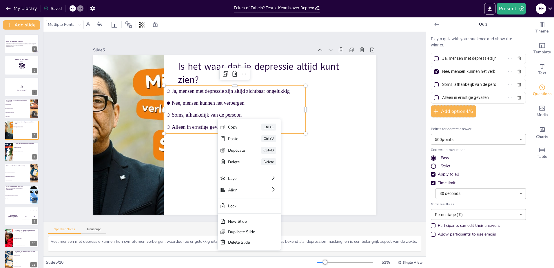
click at [287, 107] on ul "Ja, mensen met depressie zijn altijd zichtbaar ongelukkig Nee, mensen kunnen he…" at bounding box center [235, 109] width 142 height 48
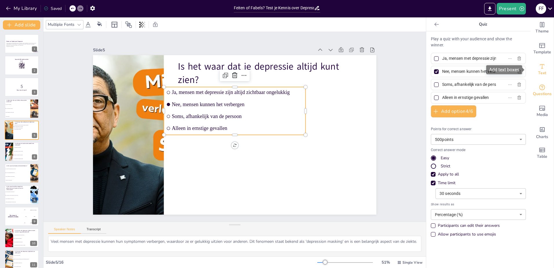
click at [540, 72] on span "Text" at bounding box center [542, 73] width 8 height 6
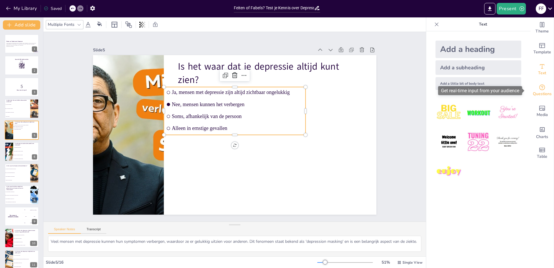
click at [538, 94] on span "Questions" at bounding box center [542, 94] width 19 height 6
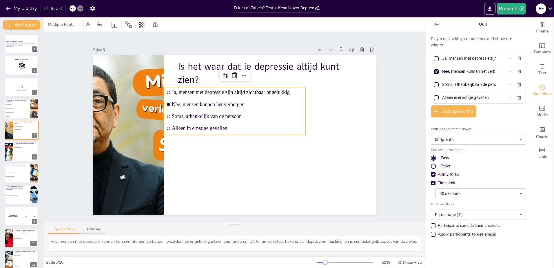
drag, startPoint x: 455, startPoint y: 202, endPoint x: 409, endPoint y: 202, distance: 45.5
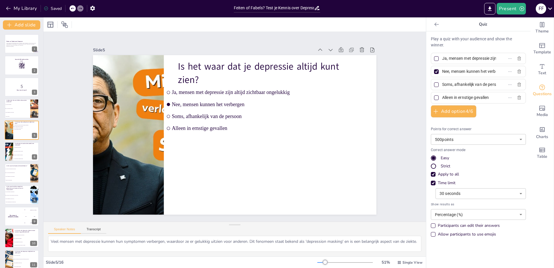
click at [471, 217] on body "My Library Saved Feiten of Fabels? Test je Kennis over Depressie Present f f Do…" at bounding box center [277, 134] width 554 height 268
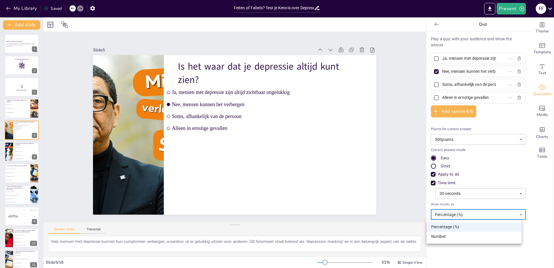
click at [481, 253] on div at bounding box center [277, 134] width 554 height 268
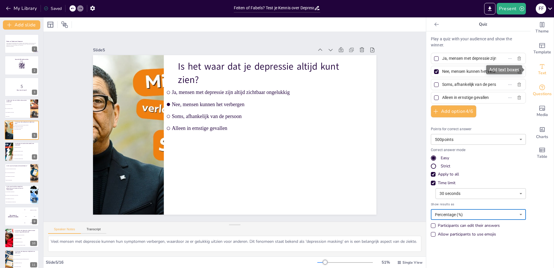
click at [538, 74] on span "Text" at bounding box center [542, 73] width 8 height 6
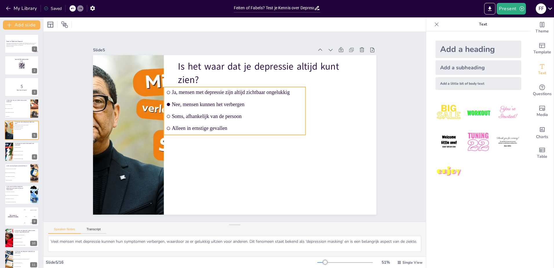
click at [246, 111] on li "Soms, afhankelijk van de persoon" at bounding box center [235, 116] width 142 height 11
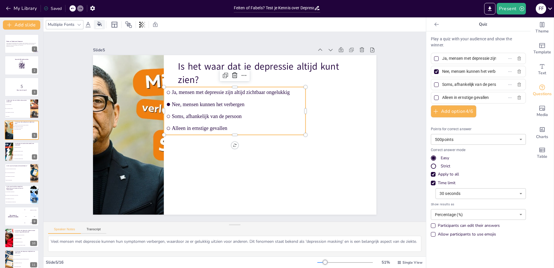
click at [98, 25] on icon at bounding box center [99, 23] width 5 height 5
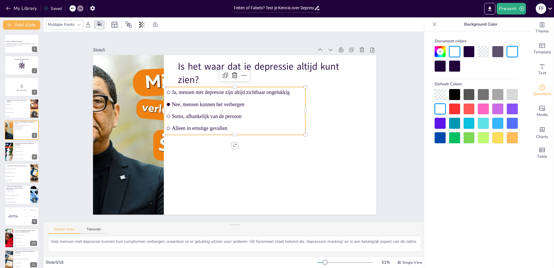
click at [90, 25] on icon at bounding box center [88, 24] width 7 height 7
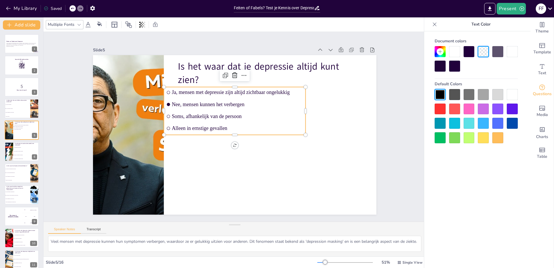
click at [89, 25] on icon at bounding box center [88, 24] width 7 height 7
click at [126, 25] on icon at bounding box center [128, 24] width 7 height 7
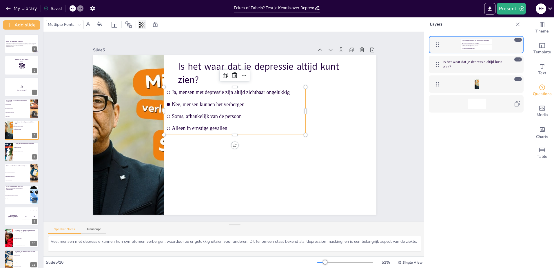
click at [138, 26] on div at bounding box center [142, 24] width 8 height 9
click at [88, 26] on icon at bounding box center [88, 24] width 7 height 7
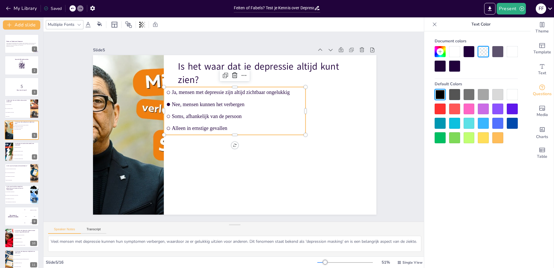
click at [80, 22] on div at bounding box center [79, 24] width 7 height 7
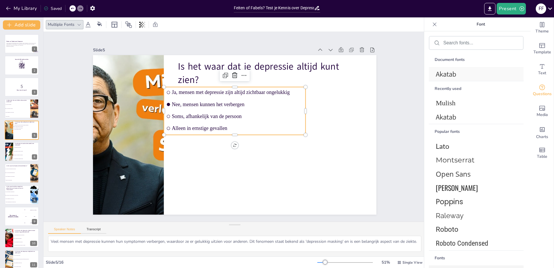
click at [447, 78] on span "Akatab" at bounding box center [475, 74] width 79 height 10
click at [457, 187] on span "[PERSON_NAME]" at bounding box center [475, 187] width 79 height 10
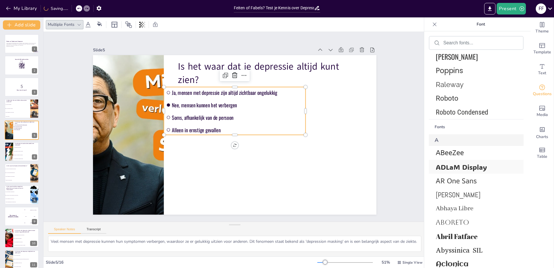
click at [456, 168] on span "ADLaM Display" at bounding box center [475, 166] width 79 height 9
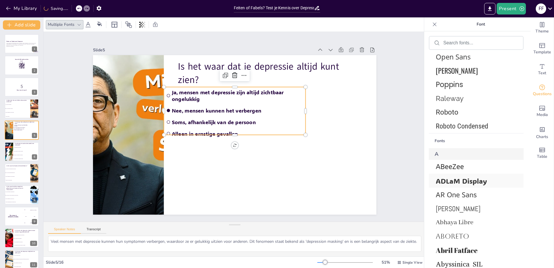
scroll to position [159, 0]
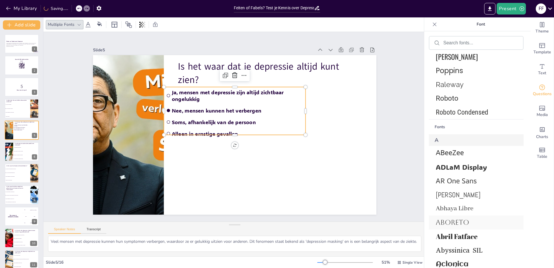
click at [452, 225] on span "Aboreto" at bounding box center [475, 222] width 79 height 8
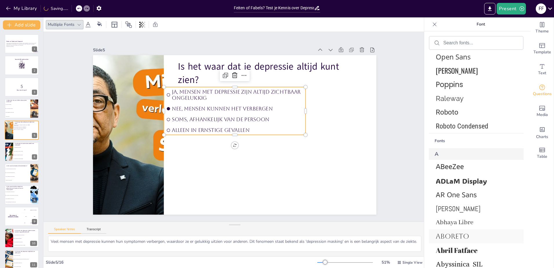
scroll to position [173, 0]
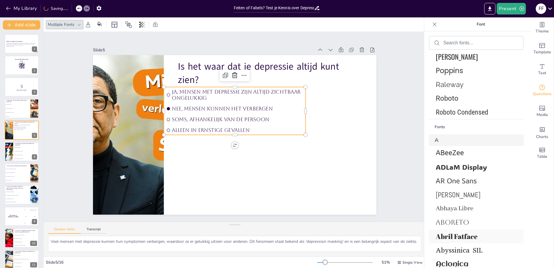
click at [452, 232] on span "Abril Fatface" at bounding box center [475, 236] width 79 height 9
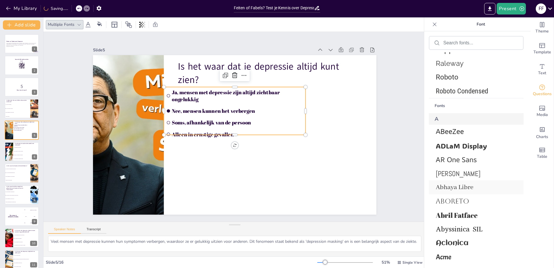
scroll to position [289, 0]
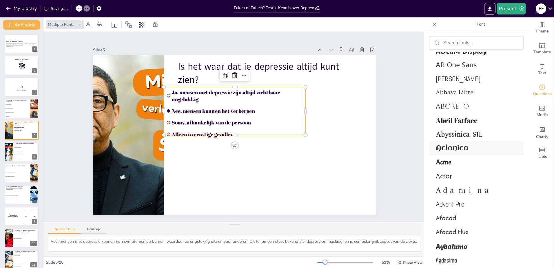
click at [451, 146] on span "Aclonica" at bounding box center [475, 148] width 79 height 8
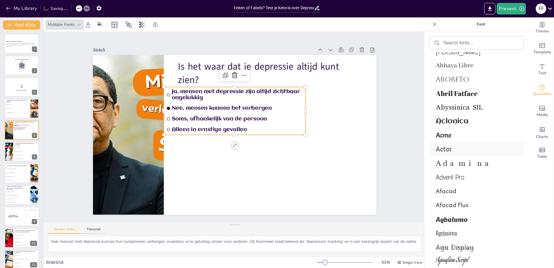
scroll to position [404, 0]
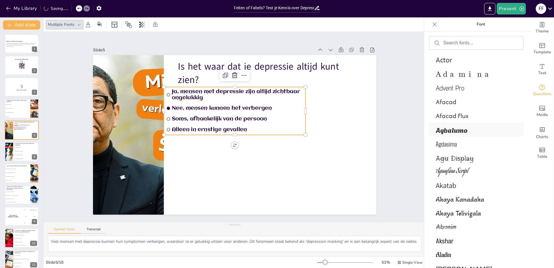
click at [460, 135] on div "Agbalumo" at bounding box center [476, 130] width 95 height 14
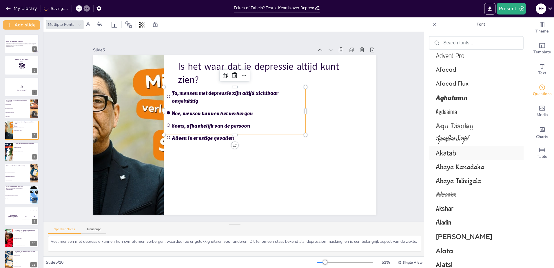
scroll to position [491, 0]
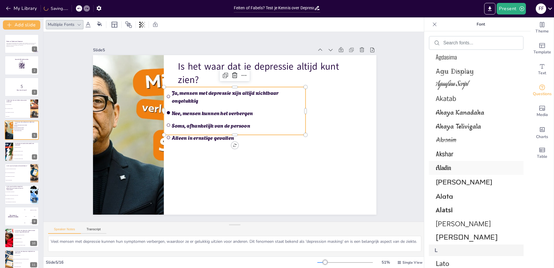
click at [448, 164] on span "Aladin" at bounding box center [475, 167] width 79 height 9
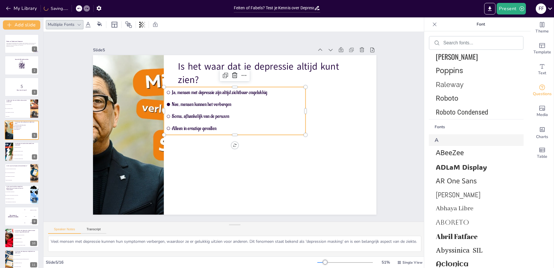
scroll to position [28, 0]
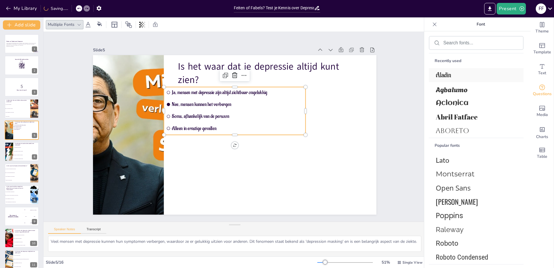
click at [444, 80] on div "Aladin" at bounding box center [476, 75] width 95 height 14
click at [455, 134] on span "Aboreto" at bounding box center [475, 131] width 79 height 8
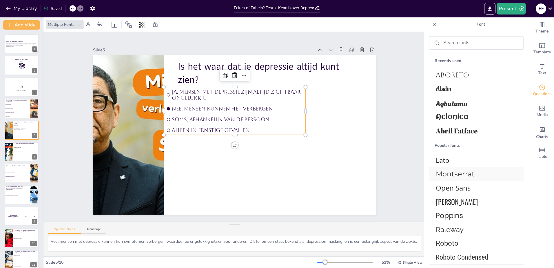
click at [455, 172] on span "Montserrat" at bounding box center [475, 174] width 79 height 8
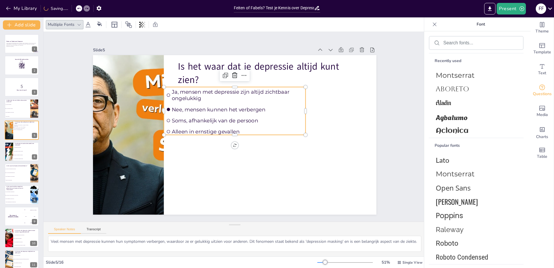
drag, startPoint x: 455, startPoint y: 172, endPoint x: 227, endPoint y: 119, distance: 234.5
click at [227, 119] on span "Soms, afhankelijk van de persoon" at bounding box center [237, 120] width 131 height 6
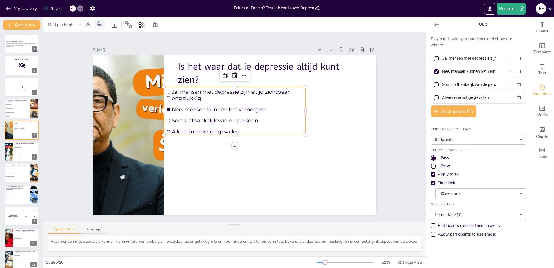
click at [100, 24] on icon at bounding box center [99, 23] width 5 height 5
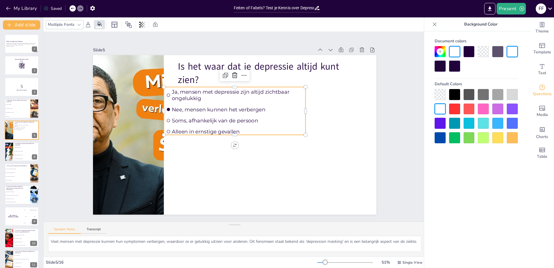
click at [456, 91] on div at bounding box center [454, 94] width 11 height 11
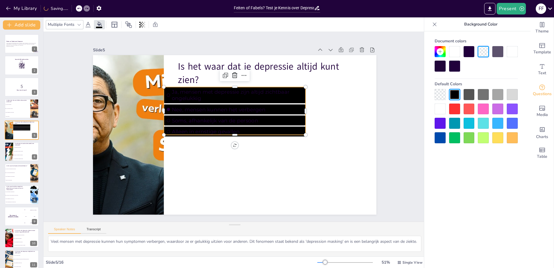
click at [436, 105] on div at bounding box center [440, 108] width 11 height 11
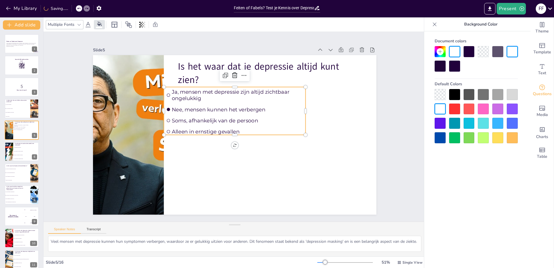
click at [459, 108] on div at bounding box center [454, 108] width 11 height 11
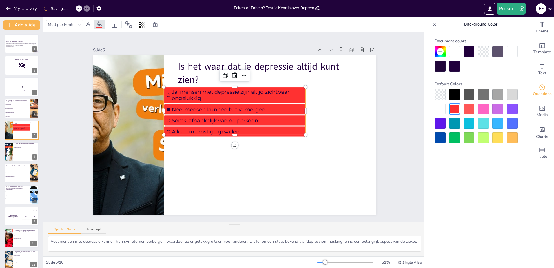
click at [483, 141] on div at bounding box center [483, 137] width 11 height 11
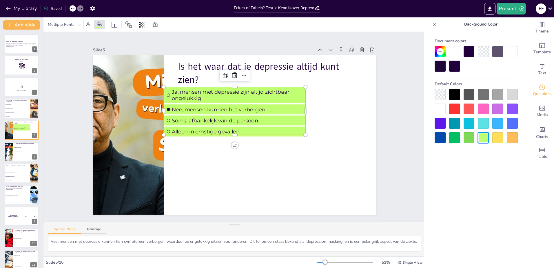
click at [512, 96] on div at bounding box center [512, 94] width 11 height 11
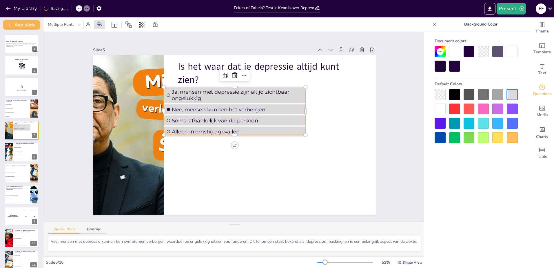
click at [456, 94] on div at bounding box center [454, 94] width 11 height 11
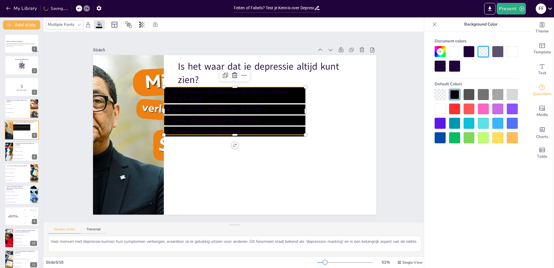
click at [456, 105] on div at bounding box center [454, 108] width 11 height 11
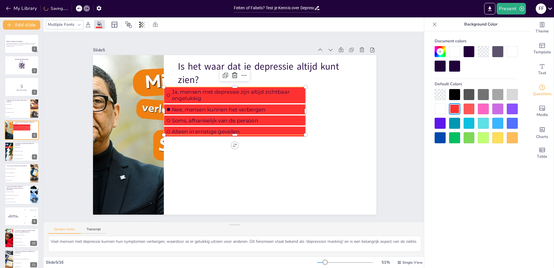
click at [464, 112] on div at bounding box center [469, 108] width 11 height 11
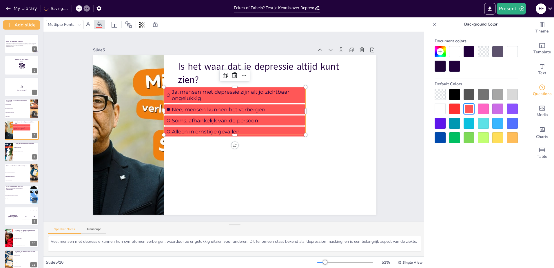
click at [484, 112] on div at bounding box center [483, 108] width 11 height 11
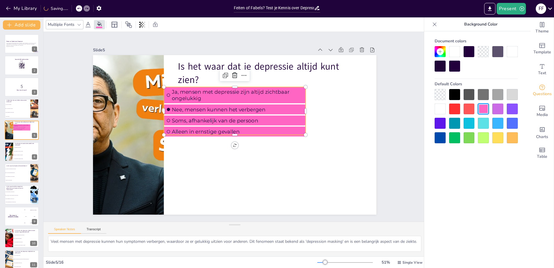
click at [494, 109] on div at bounding box center [497, 108] width 11 height 11
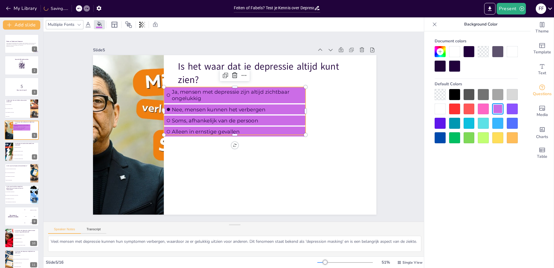
click at [511, 109] on div at bounding box center [512, 108] width 11 height 11
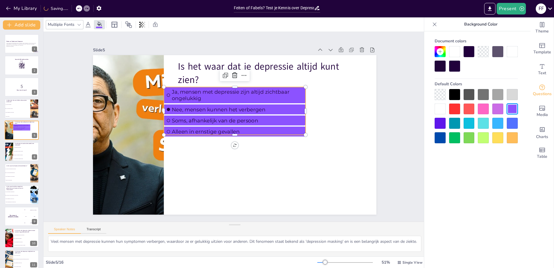
click at [489, 123] on div at bounding box center [476, 116] width 83 height 54
click at [486, 124] on div at bounding box center [483, 123] width 11 height 11
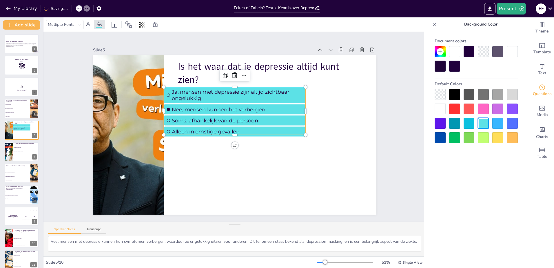
click at [440, 96] on div at bounding box center [440, 94] width 11 height 11
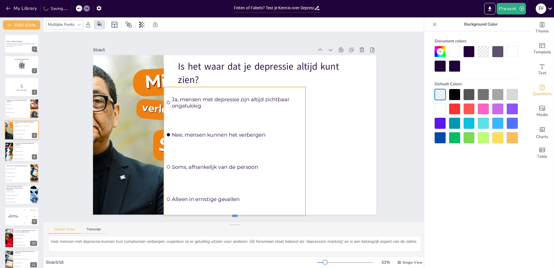
drag, startPoint x: 231, startPoint y: 134, endPoint x: 216, endPoint y: 209, distance: 76.0
click at [228, 216] on div at bounding box center [235, 218] width 142 height 5
click at [11, 113] on li "Soms, afhankelijk van de situatie" at bounding box center [12, 113] width 17 height 4
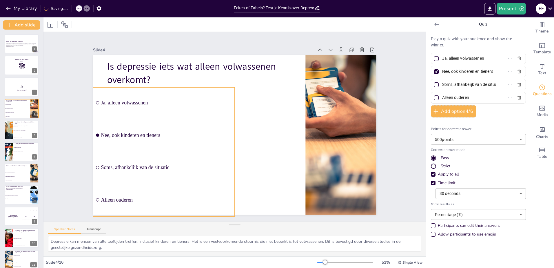
click at [155, 126] on ul "Ja, alleen volwassenen Nee, ook kinderen en tieners Soms, afhankelijk van de si…" at bounding box center [164, 151] width 142 height 129
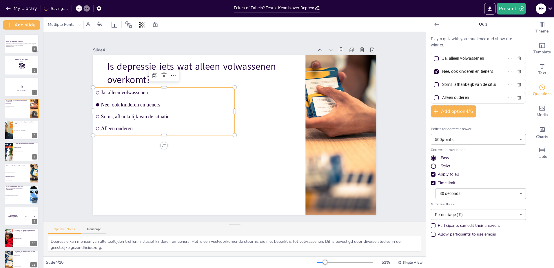
click at [72, 24] on div "Multiple Fonts" at bounding box center [61, 25] width 29 height 8
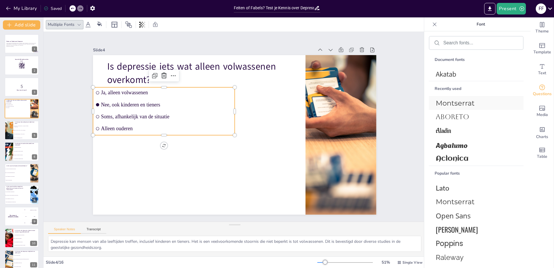
click at [454, 103] on span "Montserrat" at bounding box center [475, 103] width 79 height 8
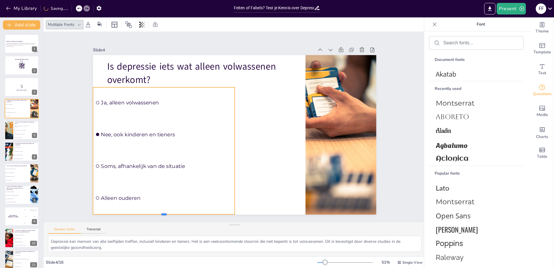
drag, startPoint x: 161, startPoint y: 133, endPoint x: 165, endPoint y: 212, distance: 79.2
click at [165, 214] on div at bounding box center [164, 216] width 142 height 5
click at [19, 123] on div "Is het waar dat je depressie altijd kunt zien?" at bounding box center [26, 122] width 23 height 3
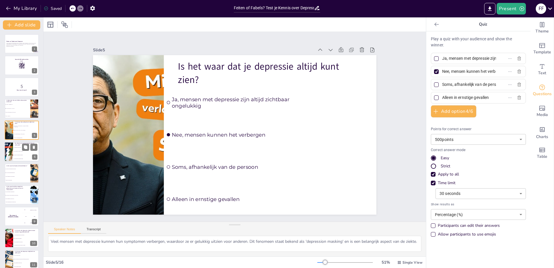
click at [16, 150] on li "Nee, therapie is de enige oplossing" at bounding box center [26, 151] width 26 height 4
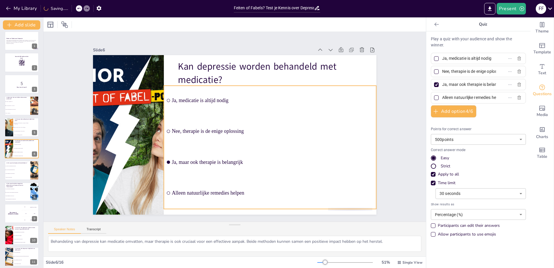
click at [192, 55] on div "Kan depressie worden behandeld met medicatie? Ja, medicatie is altijd nodig Nee…" at bounding box center [234, 55] width 283 height 0
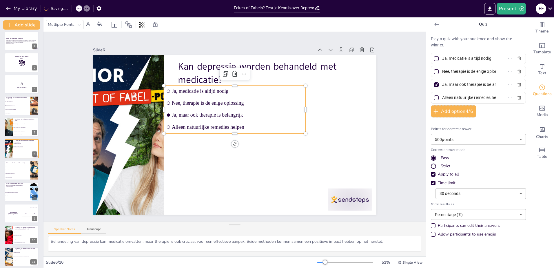
click at [79, 25] on icon at bounding box center [79, 24] width 5 height 5
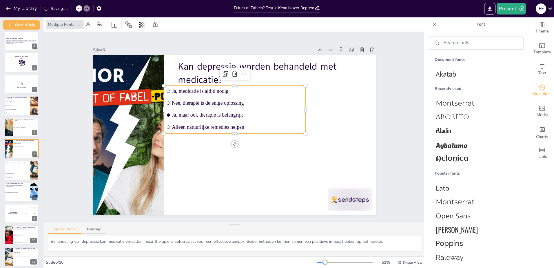
click at [81, 27] on div at bounding box center [79, 24] width 7 height 7
click at [79, 25] on icon at bounding box center [78, 25] width 3 height 2
click at [79, 22] on icon at bounding box center [79, 24] width 5 height 5
click at [458, 104] on span "Montserrat" at bounding box center [475, 103] width 79 height 8
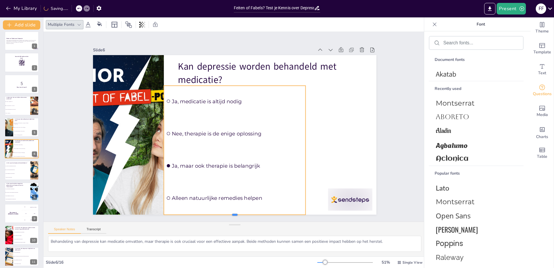
drag, startPoint x: 231, startPoint y: 131, endPoint x: 223, endPoint y: 212, distance: 81.5
click at [223, 214] on div at bounding box center [235, 216] width 142 height 5
click at [338, 201] on div at bounding box center [350, 199] width 44 height 22
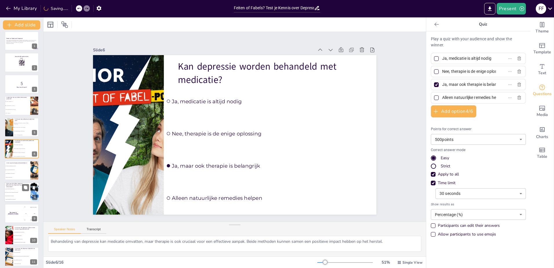
click at [26, 176] on li "Alleen in sociale situaties" at bounding box center [18, 176] width 26 height 3
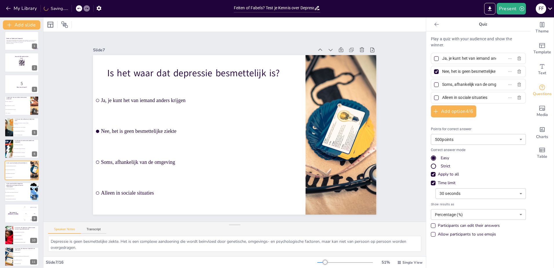
scroll to position [24, 0]
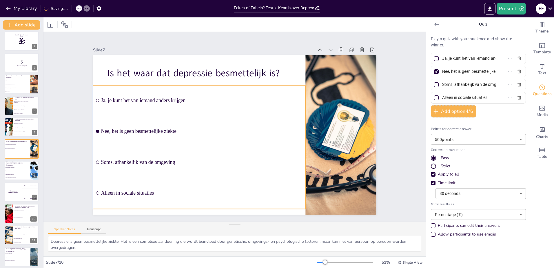
click at [174, 190] on span "Alleen in sociale situaties" at bounding box center [202, 193] width 202 height 6
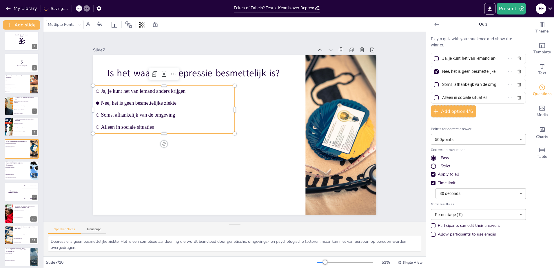
click at [80, 25] on icon at bounding box center [79, 24] width 5 height 5
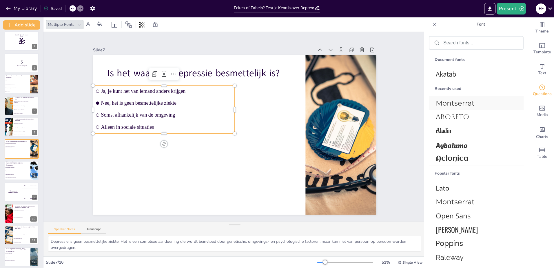
click at [451, 105] on span "Montserrat" at bounding box center [475, 103] width 79 height 8
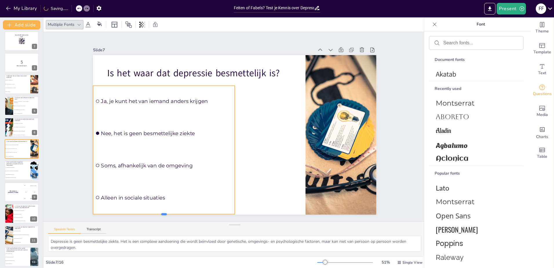
drag, startPoint x: 160, startPoint y: 132, endPoint x: 150, endPoint y: 212, distance: 81.2
click at [150, 214] on div at bounding box center [164, 216] width 142 height 5
click at [14, 176] on li "Soms, afhankelijk van de persoon" at bounding box center [17, 173] width 26 height 3
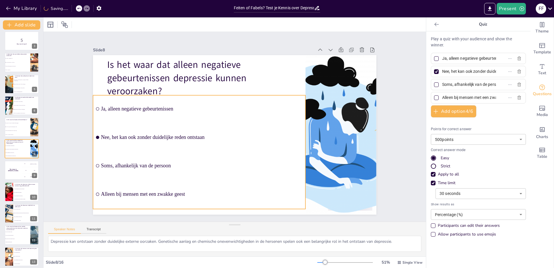
click at [183, 130] on ul "Ja, alleen negatieve gebeurtenissen Nee, het kan ook zonder duidelijke reden on…" at bounding box center [199, 152] width 212 height 114
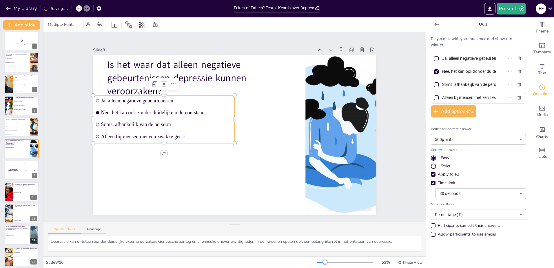
click at [81, 25] on icon at bounding box center [79, 24] width 5 height 5
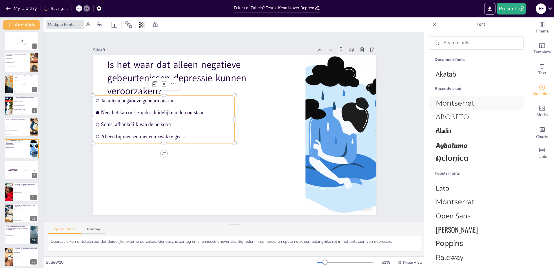
click at [476, 107] on div "Montserrat" at bounding box center [476, 103] width 95 height 14
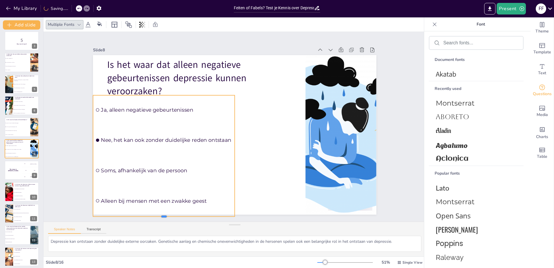
drag, startPoint x: 161, startPoint y: 141, endPoint x: 159, endPoint y: 214, distance: 73.3
click at [159, 216] on div at bounding box center [164, 218] width 142 height 5
click at [10, 169] on h4 "The winner is Niels 🏆" at bounding box center [12, 170] width 17 height 3
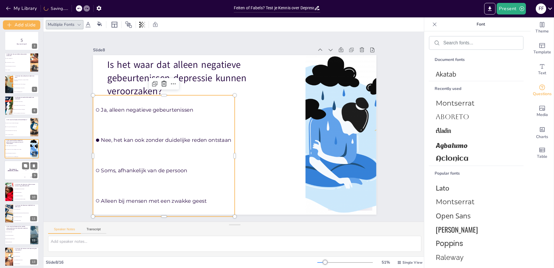
scroll to position [68, 0]
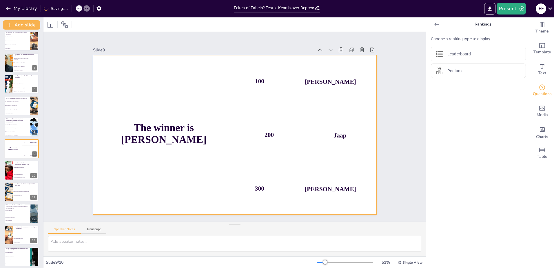
click at [167, 134] on h4 "The winner is Niels 🏆" at bounding box center [164, 133] width 142 height 23
click at [81, 26] on icon at bounding box center [79, 24] width 5 height 5
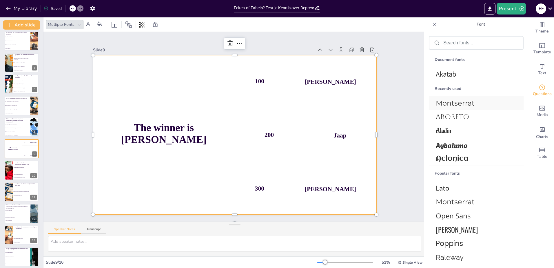
click at [467, 99] on span "Montserrat" at bounding box center [475, 103] width 79 height 8
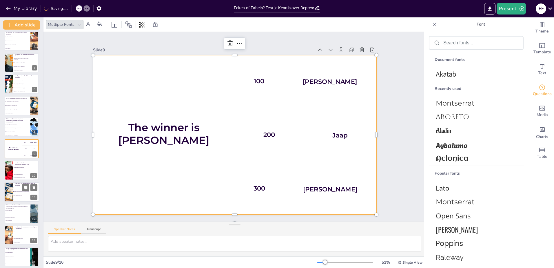
click at [12, 170] on div at bounding box center [9, 170] width 26 height 19
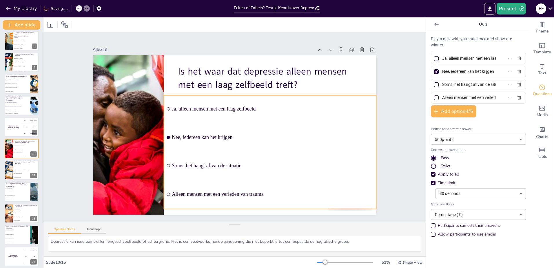
click at [185, 107] on ul "Ja, alleen mensen met een laag zelfbeeld Nee, iedereen kan het krijgen Soms, he…" at bounding box center [270, 152] width 212 height 114
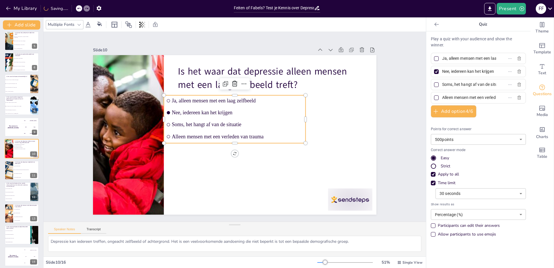
click at [82, 25] on div at bounding box center [79, 24] width 7 height 7
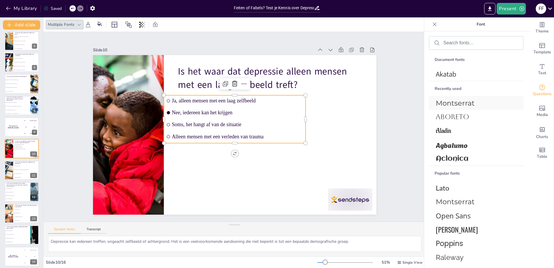
click at [472, 102] on span "Montserrat" at bounding box center [475, 103] width 79 height 8
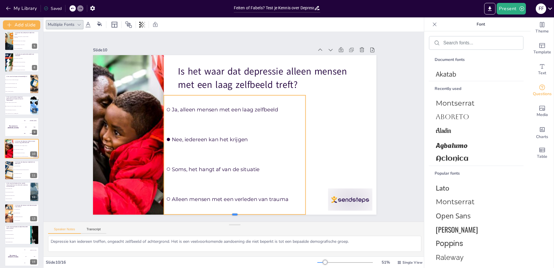
drag, startPoint x: 231, startPoint y: 142, endPoint x: 225, endPoint y: 214, distance: 71.8
click at [225, 214] on div at bounding box center [235, 216] width 142 height 5
click at [354, 196] on div at bounding box center [350, 199] width 44 height 22
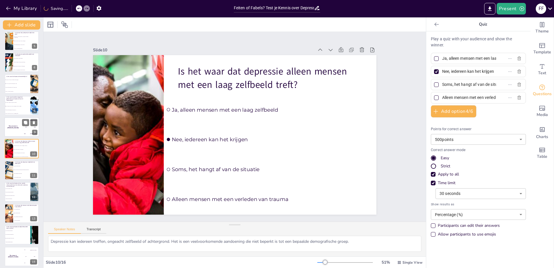
click at [15, 136] on div "The winner is Niels 🏆 100 Hasan 200 Jaap 300 Niels 9" at bounding box center [21, 127] width 35 height 20
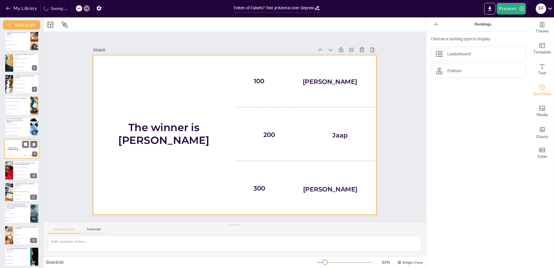
click at [20, 153] on div "The winner is Niels 🏆" at bounding box center [12, 149] width 17 height 20
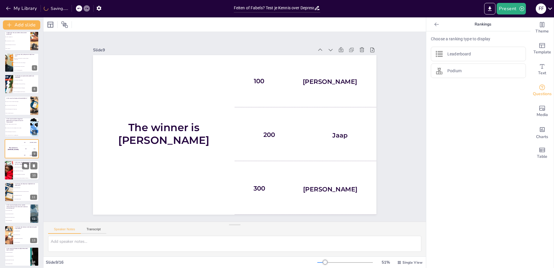
click at [20, 165] on p "Is het waar dat depressie alleen mensen met een laag zelfbeeld treft?" at bounding box center [26, 163] width 23 height 3
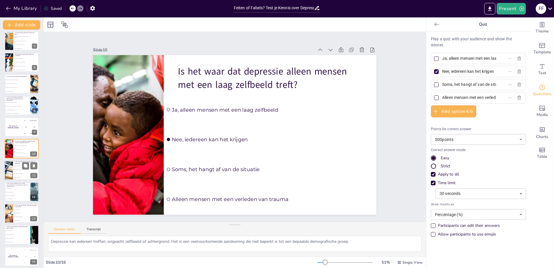
click at [19, 178] on li "Alleen in ernstige gevallen" at bounding box center [26, 177] width 26 height 4
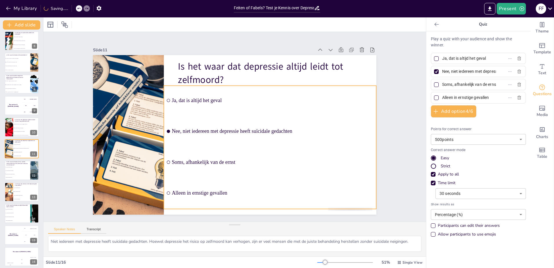
click at [189, 55] on div "Is het waar dat depressie altijd leidt tot zelfmoord? Ja, dat is altijd het gev…" at bounding box center [234, 55] width 283 height 0
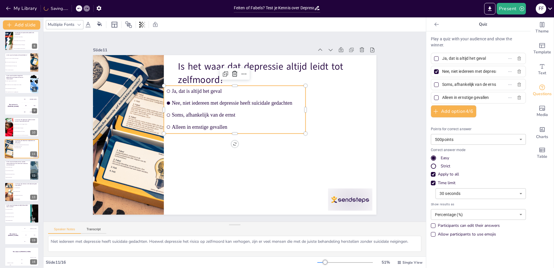
click at [82, 25] on div at bounding box center [79, 24] width 7 height 7
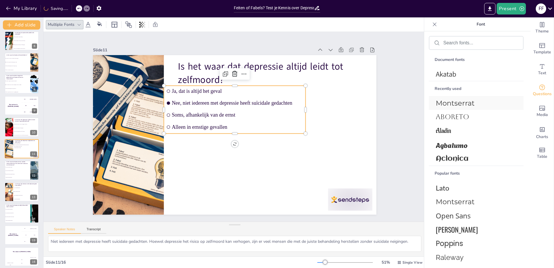
click at [454, 103] on span "Montserrat" at bounding box center [475, 103] width 79 height 8
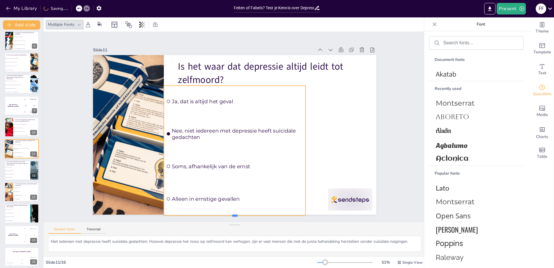
drag, startPoint x: 231, startPoint y: 132, endPoint x: 221, endPoint y: 214, distance: 82.6
click at [221, 215] on div at bounding box center [235, 217] width 142 height 5
click at [345, 202] on div at bounding box center [350, 199] width 44 height 22
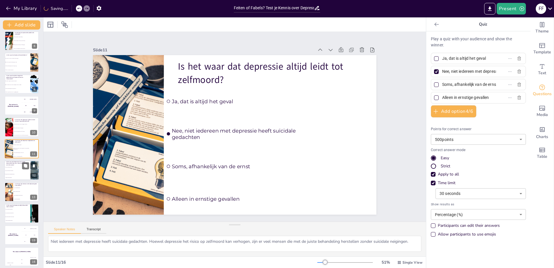
click at [15, 170] on span "Nee, het is altijd psychologisch" at bounding box center [17, 170] width 25 height 1
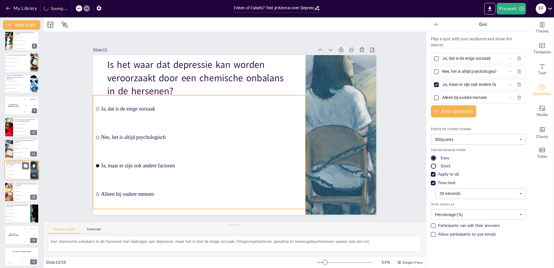
scroll to position [114, 0]
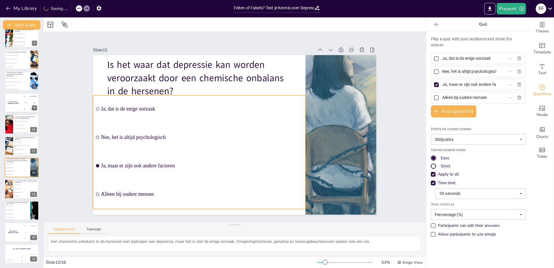
click at [119, 55] on div "Is het waar dat depressie kan worden veroorzaakt door een chemische onbalans in…" at bounding box center [234, 55] width 283 height 0
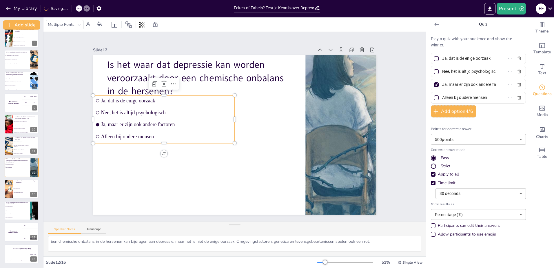
click at [81, 24] on icon at bounding box center [79, 24] width 5 height 5
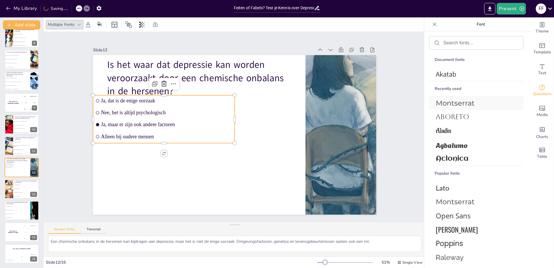
click at [454, 101] on span "Montserrat" at bounding box center [475, 103] width 79 height 8
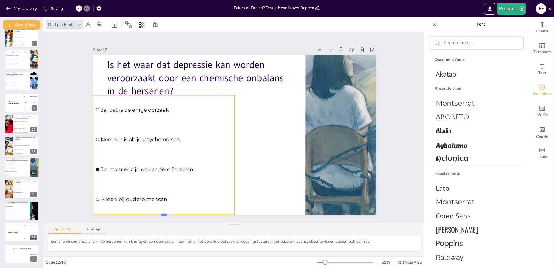
drag, startPoint x: 161, startPoint y: 143, endPoint x: 162, endPoint y: 215, distance: 72.1
click at [162, 215] on div at bounding box center [164, 217] width 142 height 5
click at [16, 185] on li "Ja, ze willen geen hulp" at bounding box center [26, 185] width 26 height 4
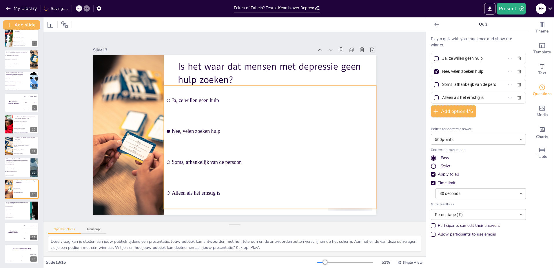
click at [174, 55] on div "Is het waar dat mensen met depressie geen hulp zoeken? Ja, ze willen geen hulp …" at bounding box center [234, 55] width 283 height 0
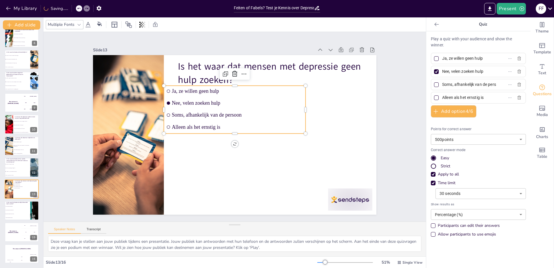
click at [78, 25] on icon at bounding box center [79, 24] width 5 height 5
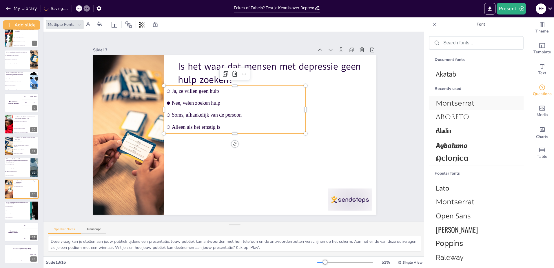
click at [443, 106] on span "Montserrat" at bounding box center [475, 103] width 79 height 8
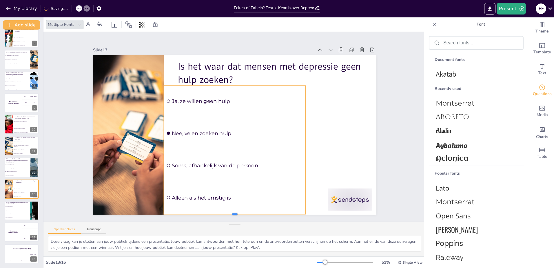
drag, startPoint x: 232, startPoint y: 132, endPoint x: 234, endPoint y: 212, distance: 80.6
click at [234, 214] on div at bounding box center [235, 216] width 142 height 5
click at [350, 200] on div at bounding box center [350, 199] width 44 height 22
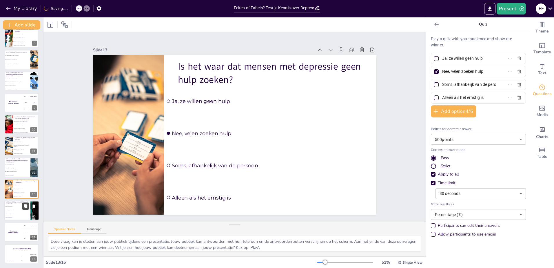
drag, startPoint x: 22, startPoint y: 209, endPoint x: 25, endPoint y: 209, distance: 3.8
click at [23, 209] on div "Is het waar dat depressie altijd behandeld moet worden? Ja, het is altijd noodz…" at bounding box center [21, 211] width 35 height 20
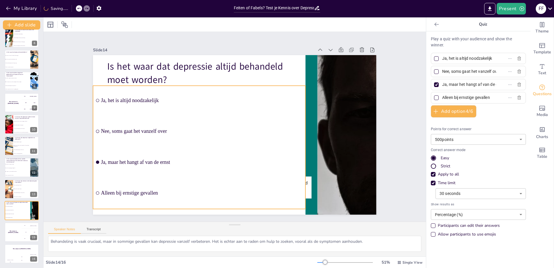
click at [167, 55] on div "Is het waar dat depressie altijd behandeld moet worden? Ja, het is altijd noodz…" at bounding box center [234, 55] width 283 height 0
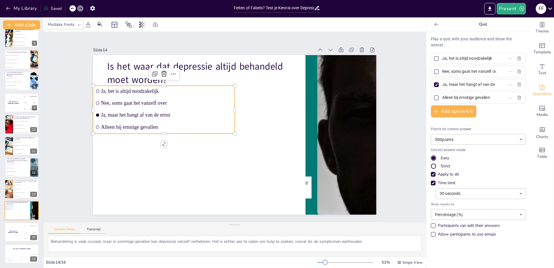
click at [58, 24] on div "Multiple Fonts" at bounding box center [61, 25] width 29 height 8
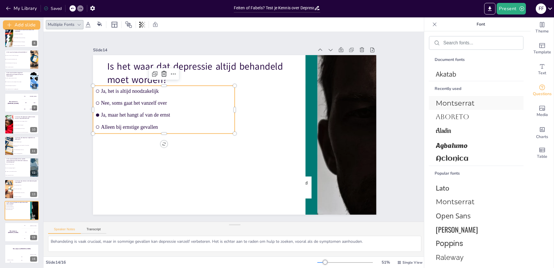
click at [480, 100] on span "Montserrat" at bounding box center [475, 103] width 79 height 8
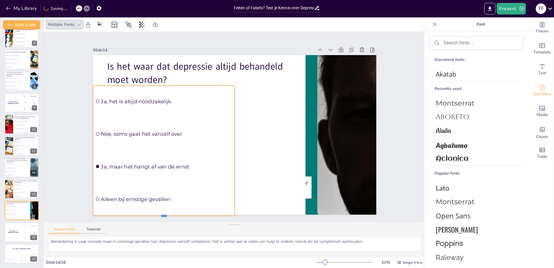
drag, startPoint x: 159, startPoint y: 131, endPoint x: 171, endPoint y: 213, distance: 83.1
click at [171, 216] on div at bounding box center [164, 218] width 142 height 5
click at [12, 235] on div "The winner is Niels 🏆" at bounding box center [12, 232] width 17 height 20
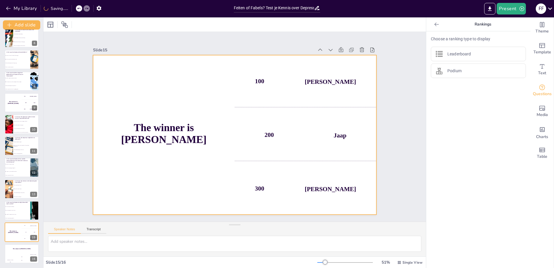
click at [184, 132] on h4 "The winner is Niels 🏆" at bounding box center [164, 133] width 142 height 23
click at [76, 21] on div at bounding box center [79, 24] width 7 height 7
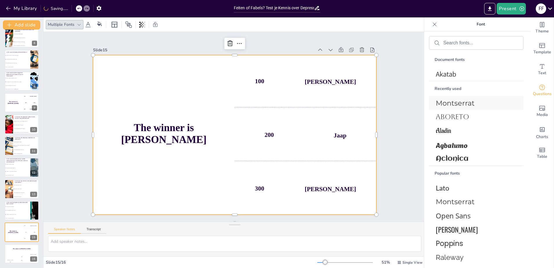
click at [459, 105] on span "Montserrat" at bounding box center [475, 103] width 79 height 8
click at [22, 254] on div "Jaap 200" at bounding box center [22, 259] width 12 height 10
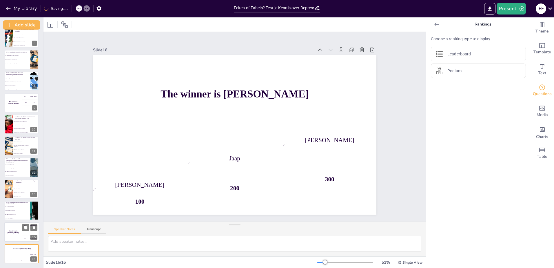
click at [7, 234] on div "The winner is Niels 🏆" at bounding box center [12, 232] width 17 height 20
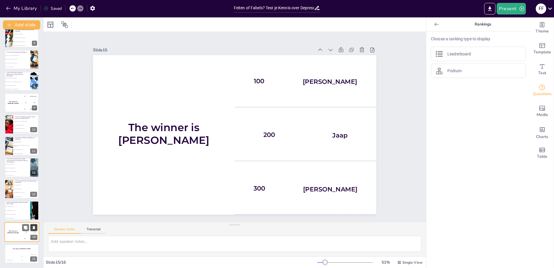
click at [35, 228] on icon at bounding box center [34, 227] width 4 height 4
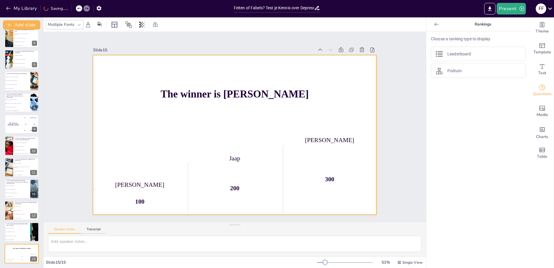
click at [216, 99] on div "The winner is Niels 🏆" at bounding box center [234, 95] width 283 height 80
click at [79, 25] on icon at bounding box center [78, 25] width 3 height 2
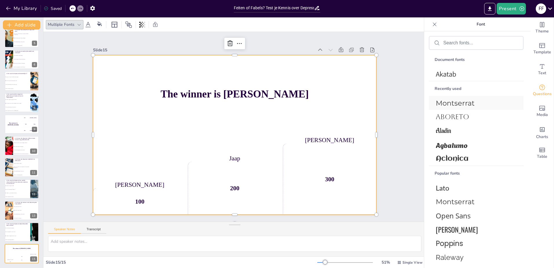
click at [452, 105] on span "Montserrat" at bounding box center [475, 103] width 79 height 8
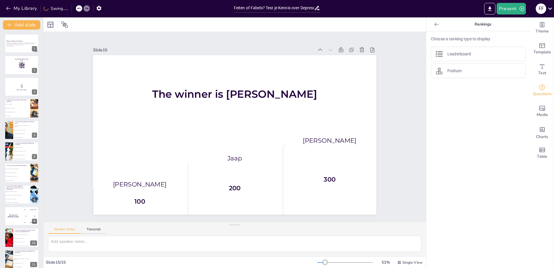
scroll to position [0, 0]
click at [19, 127] on li "Ja, mensen met depressie zijn altijd zichtbaar ongelukkig" at bounding box center [21, 126] width 17 height 4
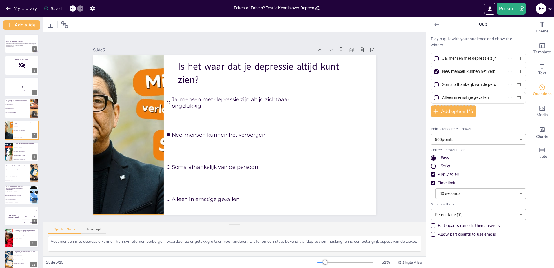
click at [145, 109] on div at bounding box center [128, 134] width 283 height 159
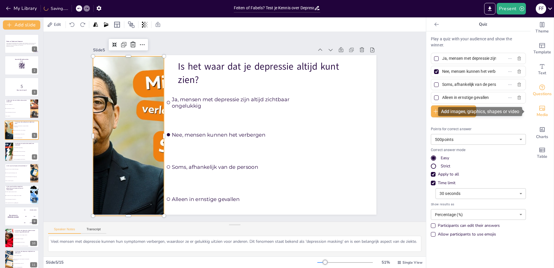
click at [539, 110] on icon "Add images, graphics, shapes or video" at bounding box center [542, 108] width 7 height 7
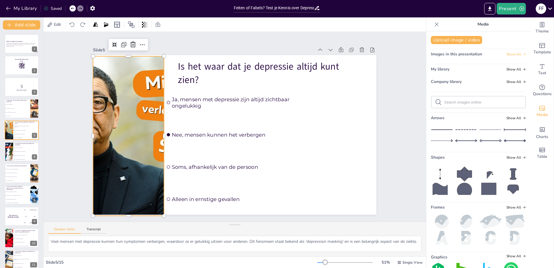
click at [506, 54] on span "Show All" at bounding box center [515, 54] width 19 height 4
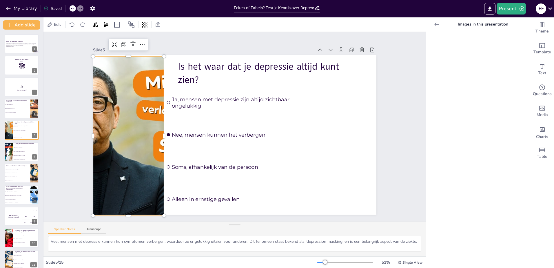
click at [434, 26] on icon at bounding box center [437, 24] width 6 height 6
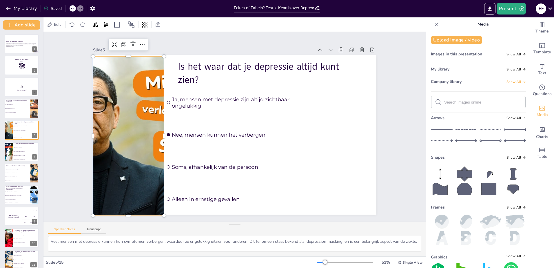
click at [506, 80] on span "Show All" at bounding box center [515, 82] width 19 height 4
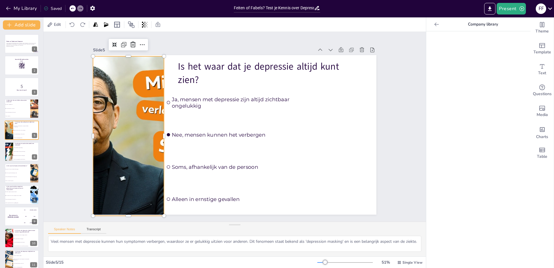
click at [434, 23] on icon at bounding box center [437, 24] width 6 height 6
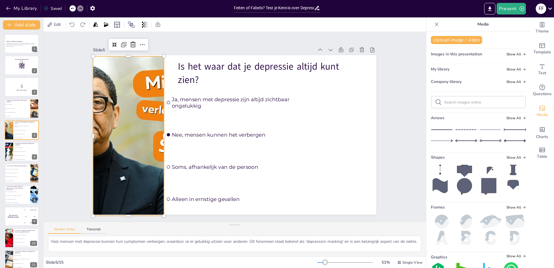
click at [131, 116] on div at bounding box center [128, 135] width 283 height 159
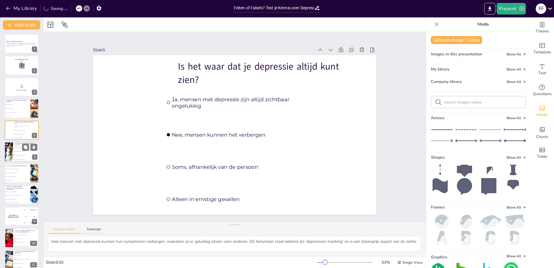
click at [17, 161] on div "Kan depressie worden behandeld met medicatie? Ja, medicatie is altijd nodig Nee…" at bounding box center [21, 152] width 35 height 20
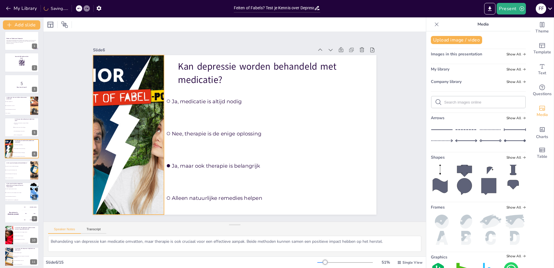
click at [113, 130] on div at bounding box center [128, 134] width 159 height 159
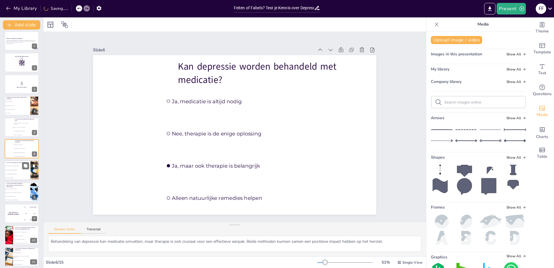
click at [19, 171] on li "Nee, het is geen besmettelijke ziekte" at bounding box center [12, 170] width 17 height 4
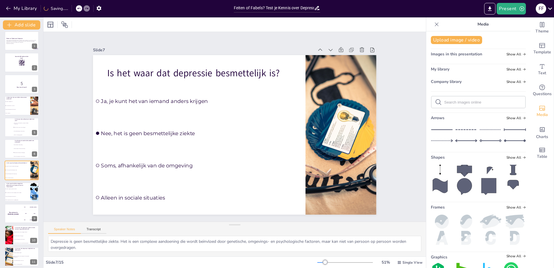
scroll to position [24, 0]
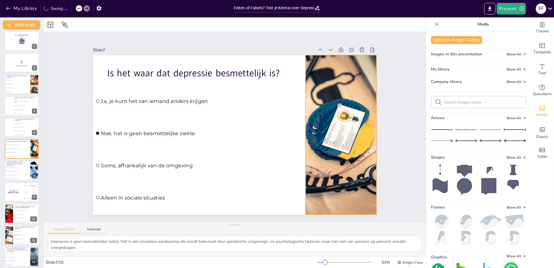
click at [326, 143] on div at bounding box center [340, 134] width 127 height 159
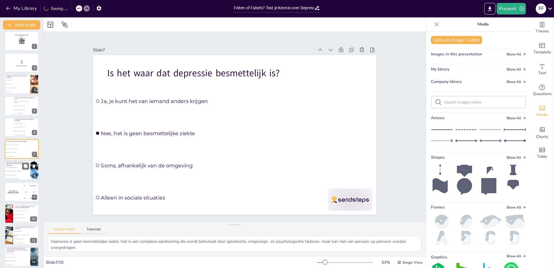
click at [23, 173] on div at bounding box center [21, 171] width 35 height 20
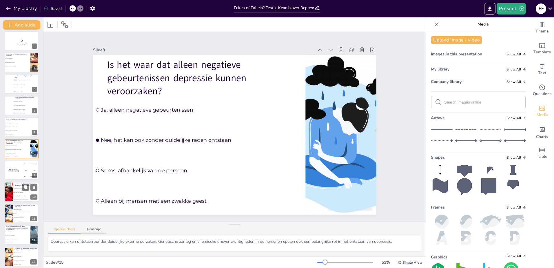
click at [8, 190] on div at bounding box center [9, 192] width 26 height 20
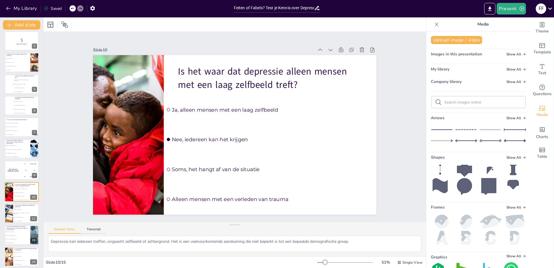
scroll to position [89, 0]
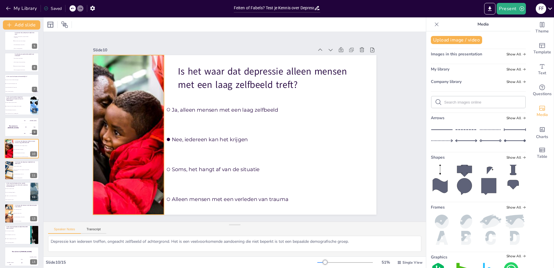
click at [116, 158] on div at bounding box center [128, 134] width 212 height 159
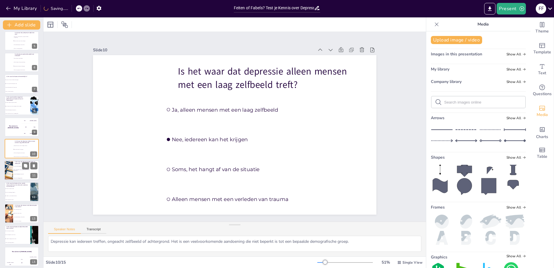
click at [16, 179] on li "Alleen in ernstige gevallen" at bounding box center [21, 178] width 17 height 4
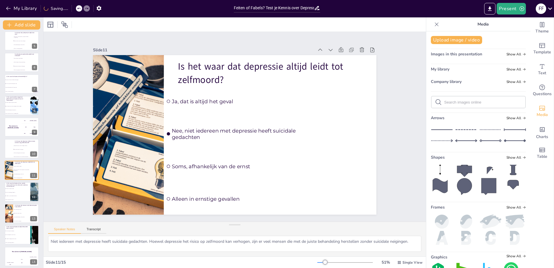
scroll to position [92, 0]
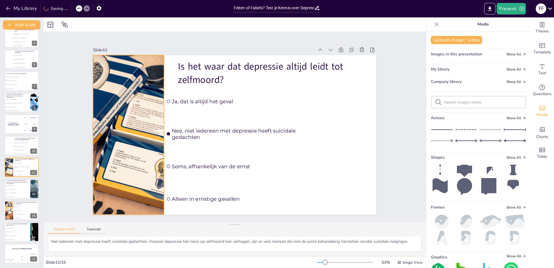
click at [134, 150] on div at bounding box center [128, 134] width 127 height 159
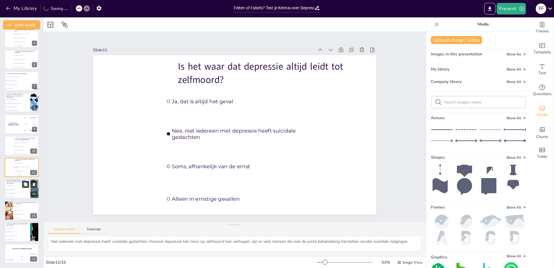
click at [23, 183] on icon at bounding box center [25, 184] width 4 height 4
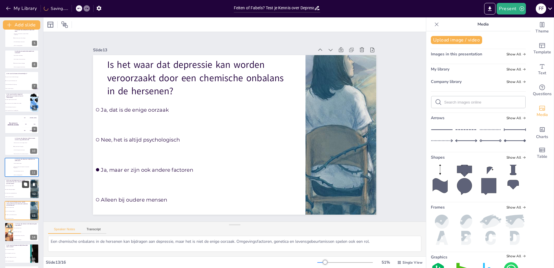
scroll to position [114, 0]
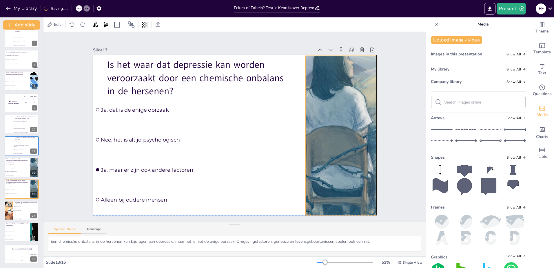
click at [323, 130] on div at bounding box center [340, 135] width 283 height 159
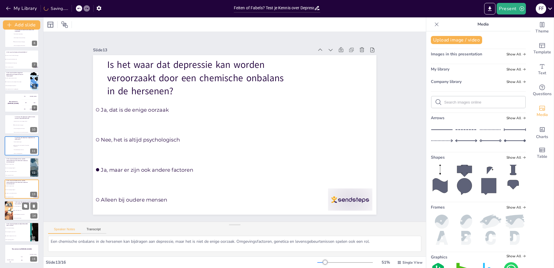
click at [6, 207] on div at bounding box center [9, 211] width 16 height 20
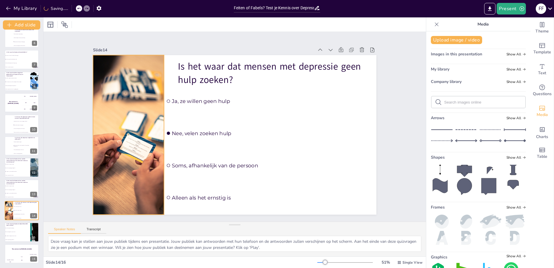
click at [126, 167] on div at bounding box center [128, 134] width 127 height 159
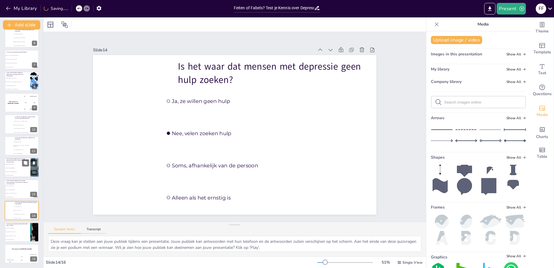
click at [17, 168] on li "Nee, het is altijd psychologisch" at bounding box center [12, 167] width 17 height 3
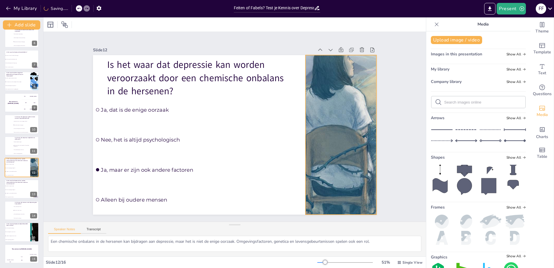
click at [320, 159] on div at bounding box center [340, 134] width 283 height 159
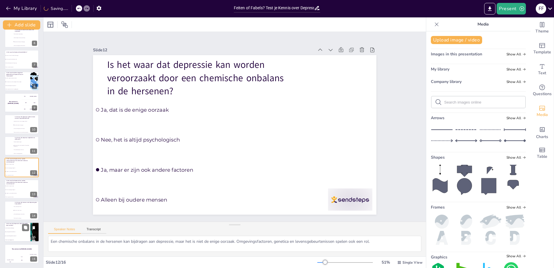
drag, startPoint x: 11, startPoint y: 236, endPoint x: 48, endPoint y: 216, distance: 42.7
click at [11, 236] on li "Ja, maar het hangt af van de ernst" at bounding box center [13, 236] width 17 height 4
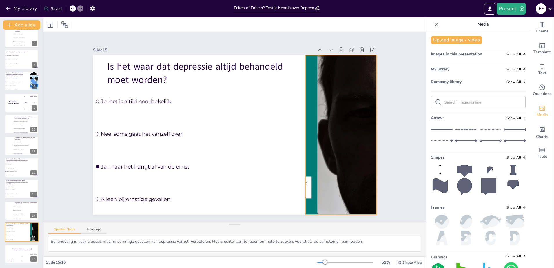
click at [351, 139] on div at bounding box center [341, 134] width 190 height 159
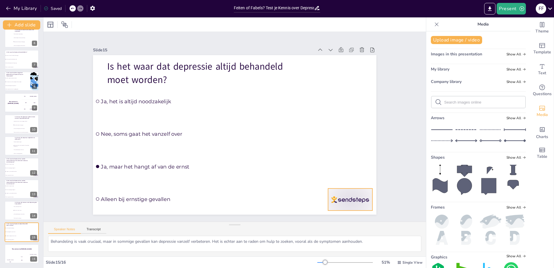
click at [353, 194] on div at bounding box center [350, 199] width 44 height 22
drag, startPoint x: 17, startPoint y: 209, endPoint x: 81, endPoint y: 203, distance: 65.0
click at [18, 209] on li "Nee, velen zoeken hulp" at bounding box center [21, 210] width 17 height 4
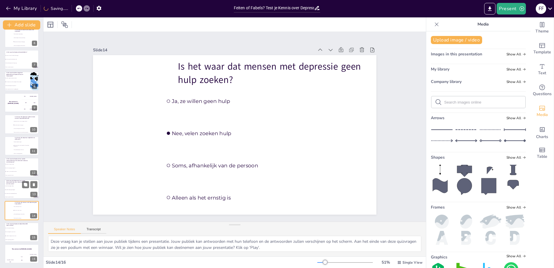
click at [16, 193] on span "Ja, maar er zijn ook andere factoren" at bounding box center [13, 193] width 16 height 1
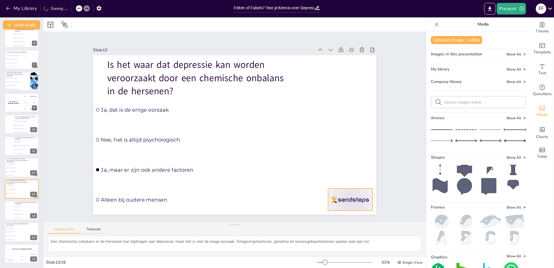
click at [351, 199] on div at bounding box center [350, 199] width 44 height 22
click at [20, 166] on li "Nee, het is altijd psychologisch" at bounding box center [12, 167] width 17 height 3
click at [350, 202] on div at bounding box center [350, 199] width 44 height 22
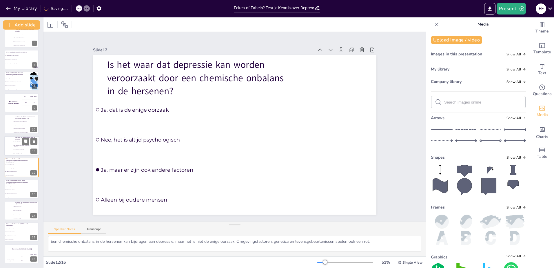
click at [10, 143] on div at bounding box center [21, 146] width 35 height 20
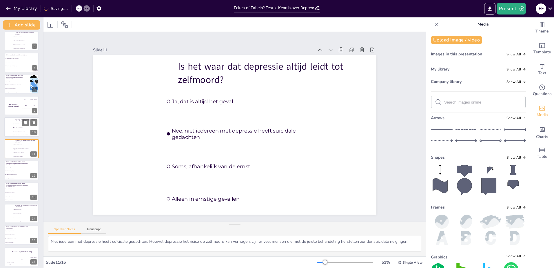
click at [19, 126] on li "Nee, iedereen kan het krijgen" at bounding box center [21, 127] width 17 height 3
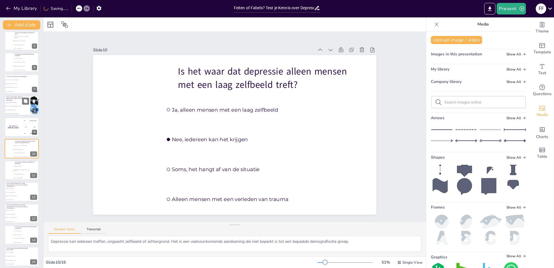
click at [16, 108] on li "Soms, afhankelijk van de persoon" at bounding box center [12, 109] width 17 height 3
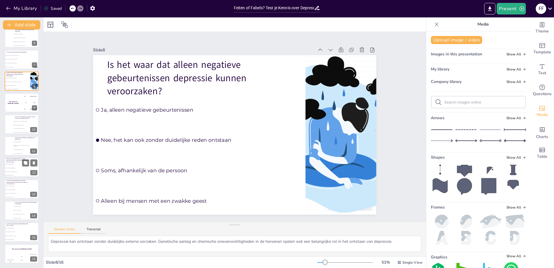
click at [16, 171] on span "Ja, maar er zijn ook andere factoren" at bounding box center [13, 171] width 16 height 1
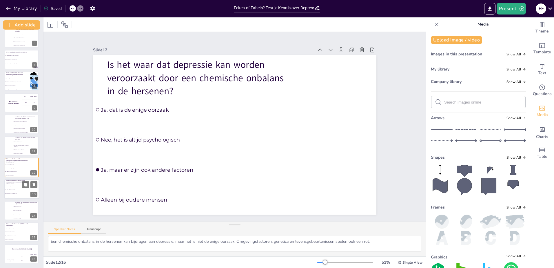
click at [25, 196] on div at bounding box center [21, 189] width 35 height 20
click at [19, 209] on li "Nee, velen zoeken hulp" at bounding box center [21, 210] width 17 height 4
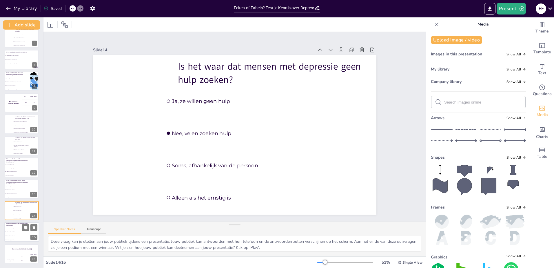
click at [17, 225] on p "Is het waar dat depressie altijd behandeld moet worden?" at bounding box center [17, 224] width 23 height 3
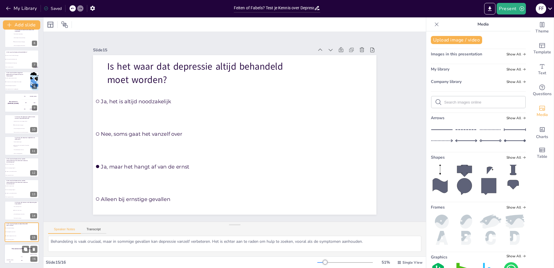
click at [14, 249] on h4 "The winner is Niels 🏆" at bounding box center [21, 248] width 35 height 1
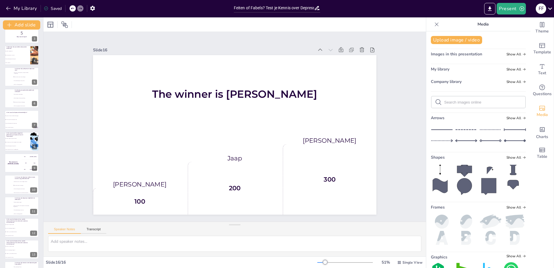
scroll to position [0, 0]
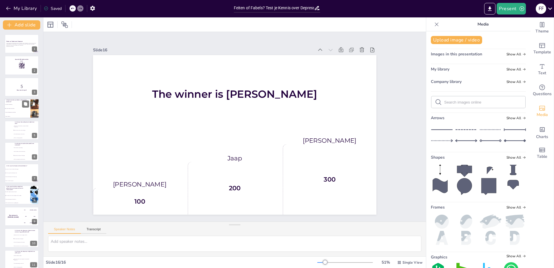
click at [19, 111] on li "Soms, afhankelijk van de situatie" at bounding box center [12, 112] width 17 height 4
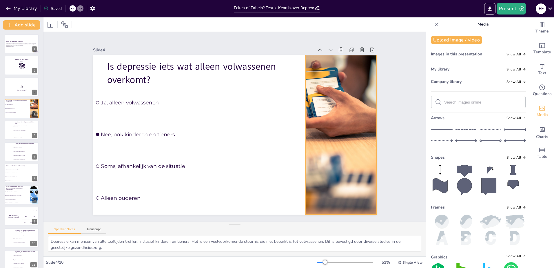
click at [338, 128] on div at bounding box center [340, 134] width 127 height 159
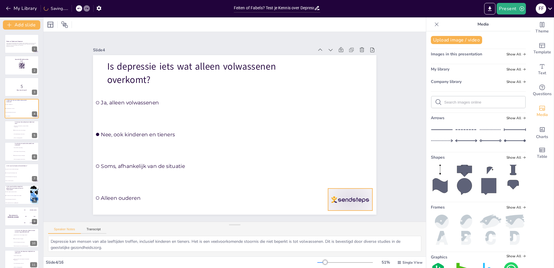
click at [351, 204] on div at bounding box center [350, 199] width 44 height 22
click at [12, 132] on div at bounding box center [21, 130] width 35 height 20
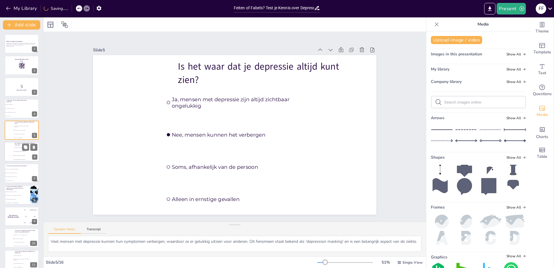
click at [28, 159] on span "Alleen natuurlijke remedies helpen" at bounding box center [22, 159] width 16 height 1
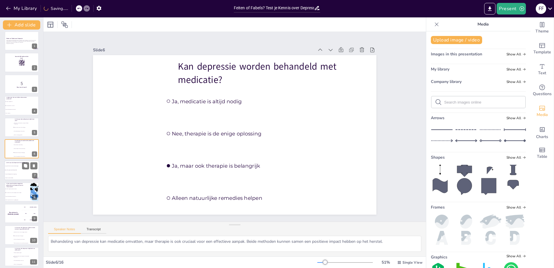
click at [23, 169] on div at bounding box center [21, 171] width 35 height 20
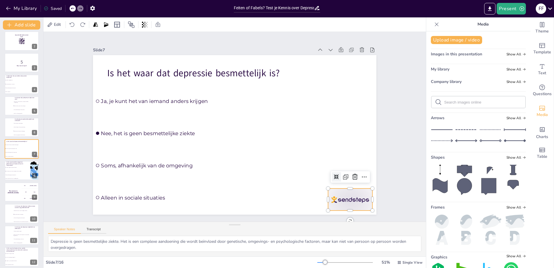
click at [347, 200] on div at bounding box center [350, 199] width 44 height 22
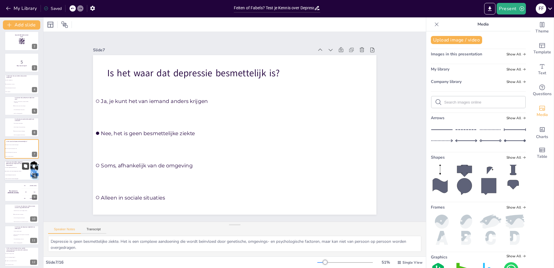
click at [23, 167] on button at bounding box center [25, 165] width 7 height 7
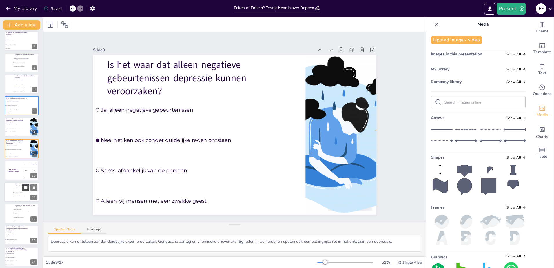
click at [28, 190] on button at bounding box center [25, 187] width 7 height 7
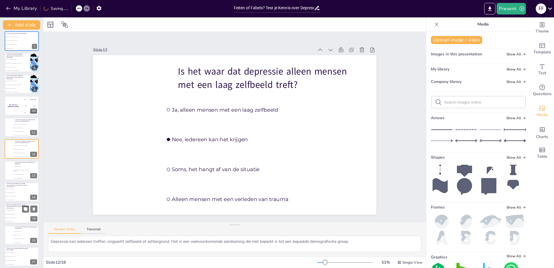
click at [21, 214] on li "Nee, het is altijd psychologisch" at bounding box center [12, 213] width 17 height 3
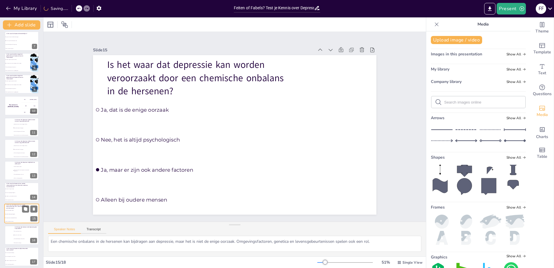
scroll to position [157, 0]
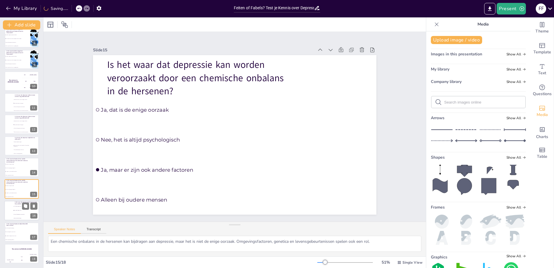
click at [20, 212] on li "Soms, afhankelijk van de persoon" at bounding box center [21, 214] width 17 height 4
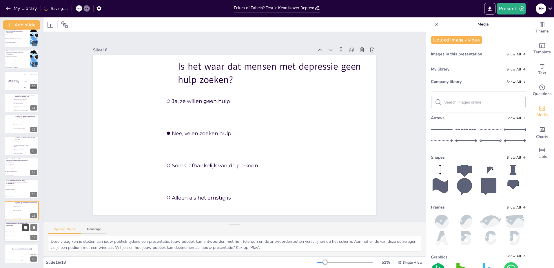
drag, startPoint x: 27, startPoint y: 227, endPoint x: 23, endPoint y: 228, distance: 4.7
click at [27, 227] on icon at bounding box center [25, 226] width 3 height 3
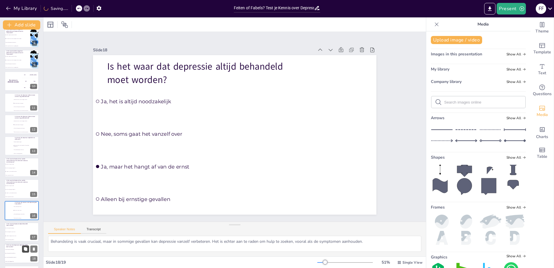
scroll to position [178, 0]
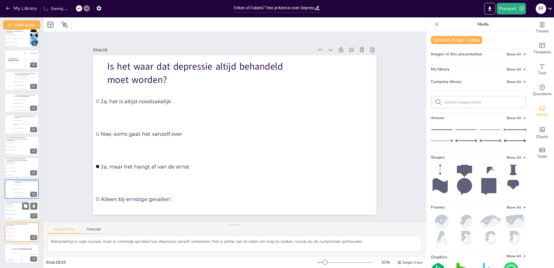
click at [16, 213] on li "Ja, maar het hangt af van de ernst" at bounding box center [12, 214] width 17 height 4
click at [17, 224] on p "Is het waar dat depressie altijd behandeld moet worden?" at bounding box center [17, 224] width 23 height 3
click at [18, 206] on span "Ja, het is altijd noodzakelijk" at bounding box center [13, 206] width 16 height 1
click at [13, 192] on li "Soms, afhankelijk van de persoon" at bounding box center [21, 193] width 17 height 4
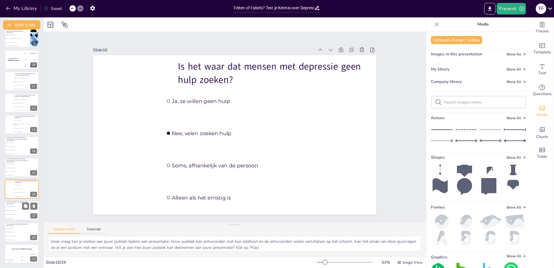
click at [20, 217] on li "Alleen bij ernstige gevallen" at bounding box center [12, 218] width 17 height 4
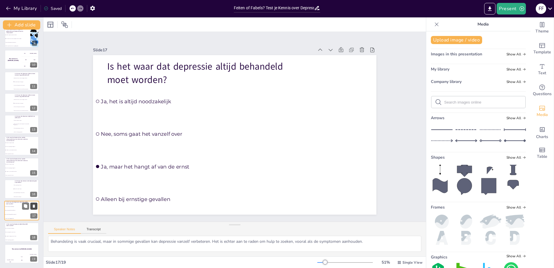
click at [34, 206] on icon at bounding box center [34, 205] width 2 height 3
click at [11, 214] on div at bounding box center [21, 211] width 35 height 20
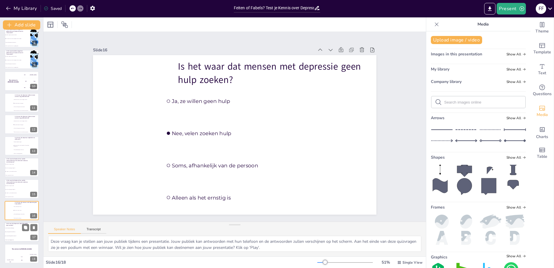
drag, startPoint x: 28, startPoint y: 234, endPoint x: 18, endPoint y: 234, distance: 9.9
click at [10, 236] on span "Ja, maar het hangt af van de ernst" at bounding box center [13, 235] width 16 height 1
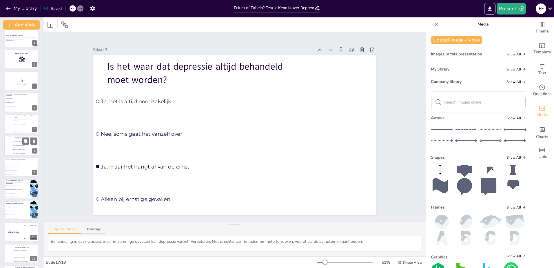
scroll to position [0, 0]
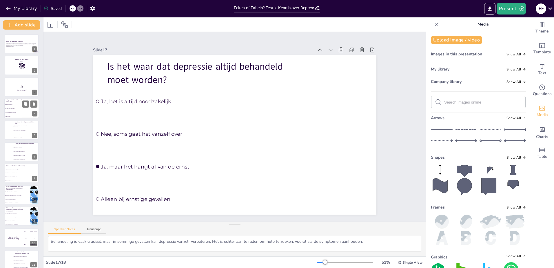
click at [10, 109] on li "Nee, ook kinderen en tieners" at bounding box center [12, 109] width 17 height 4
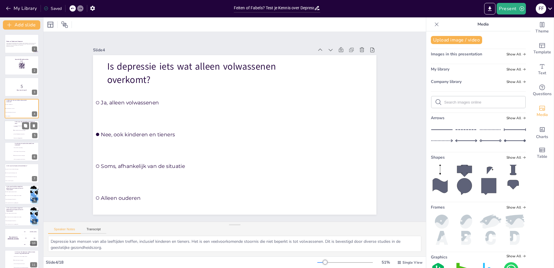
click at [15, 127] on span "Ja, mensen met depressie zijn altijd zichtbaar ongelukkig" at bounding box center [22, 125] width 16 height 1
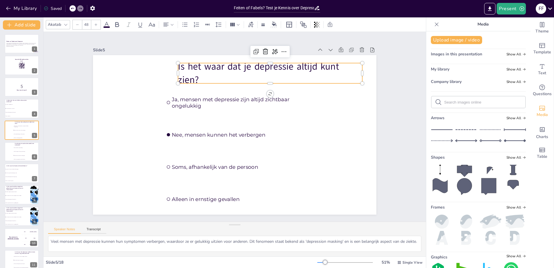
click at [196, 67] on p "Is het waar dat je depressie altijd kunt zien?" at bounding box center [270, 73] width 184 height 26
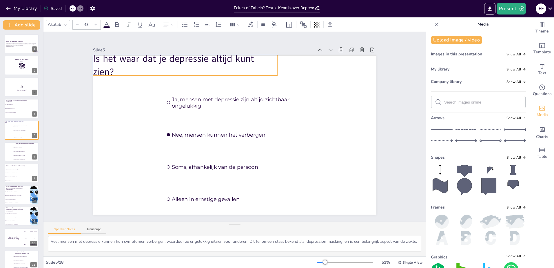
drag, startPoint x: 199, startPoint y: 67, endPoint x: 114, endPoint y: 60, distance: 85.5
click at [114, 60] on p "Is het waar dat je depressie altijd kunt zien?" at bounding box center [185, 65] width 184 height 26
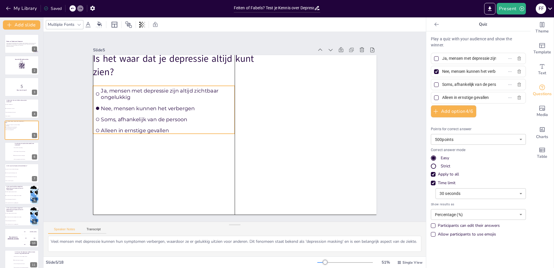
drag, startPoint x: 174, startPoint y: 125, endPoint x: 106, endPoint y: 124, distance: 68.1
click at [106, 124] on ul "Ja, mensen met depressie zijn altijd zichtbaar ongelukkig Nee, mensen kunnen he…" at bounding box center [164, 110] width 142 height 48
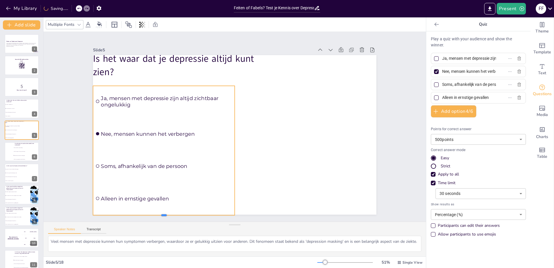
drag, startPoint x: 159, startPoint y: 132, endPoint x: 163, endPoint y: 213, distance: 81.5
click at [163, 215] on div at bounding box center [164, 217] width 142 height 5
click at [7, 145] on div at bounding box center [21, 152] width 35 height 20
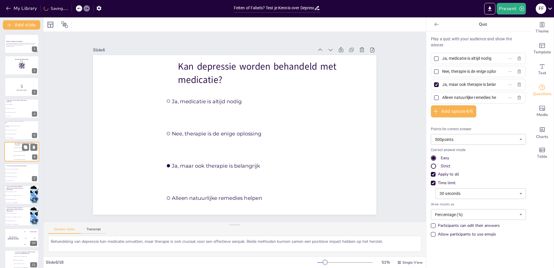
scroll to position [3, 0]
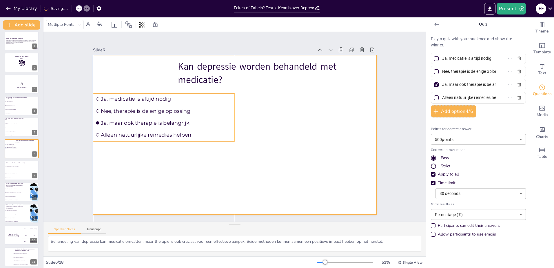
drag, startPoint x: 192, startPoint y: 150, endPoint x: 120, endPoint y: 158, distance: 72.9
click at [120, 55] on div "Kan depressie worden behandeld met medicatie? Ja, medicatie is altijd nodig Nee…" at bounding box center [234, 55] width 283 height 0
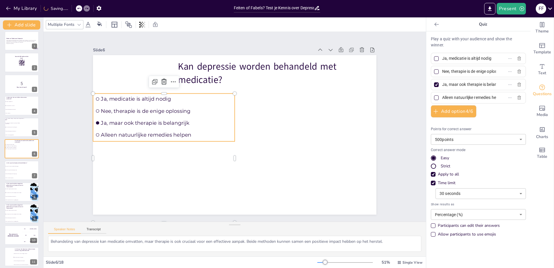
click at [154, 133] on span "Alleen natuurlijke remedies helpen" at bounding box center [166, 135] width 131 height 6
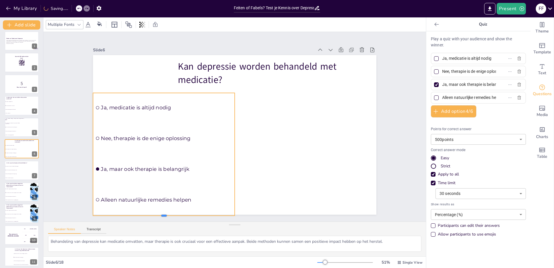
drag, startPoint x: 159, startPoint y: 138, endPoint x: 158, endPoint y: 213, distance: 74.8
click at [158, 215] on div at bounding box center [164, 217] width 142 height 5
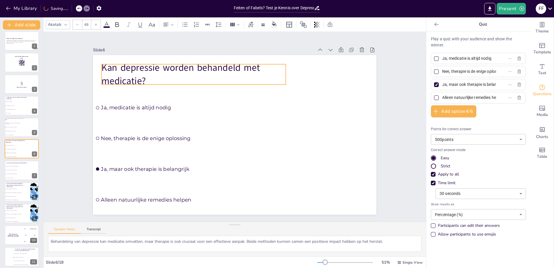
drag, startPoint x: 263, startPoint y: 72, endPoint x: 186, endPoint y: 73, distance: 76.5
click at [186, 73] on p "Kan depressie worden behandeld met medicatie?" at bounding box center [193, 74] width 184 height 26
click at [13, 128] on li "Nee, mensen kunnen het verbergen" at bounding box center [12, 127] width 17 height 4
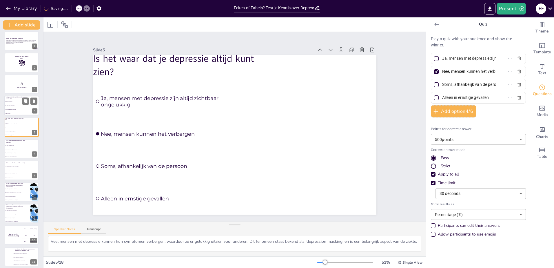
scroll to position [0, 0]
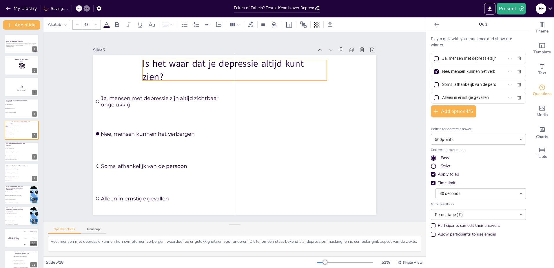
drag, startPoint x: 119, startPoint y: 63, endPoint x: 168, endPoint y: 68, distance: 48.9
click at [168, 68] on p "Is het waar dat je depressie altijd kunt zien?" at bounding box center [235, 70] width 184 height 26
click at [27, 105] on icon at bounding box center [25, 103] width 3 height 3
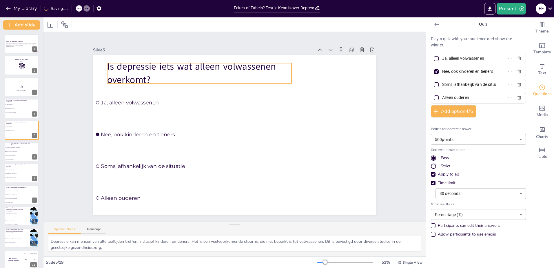
click at [151, 65] on p "Is depressie iets wat alleen volwassenen overkomt?" at bounding box center [199, 73] width 184 height 26
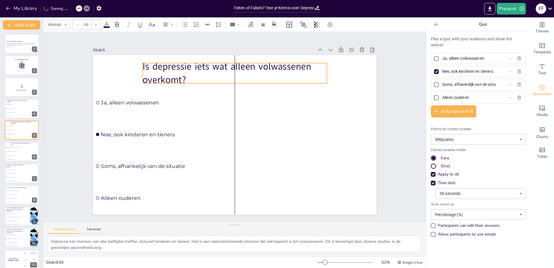
drag, startPoint x: 151, startPoint y: 65, endPoint x: 186, endPoint y: 65, distance: 35.1
click at [186, 65] on p "Is depressie iets wat alleen volwassenen overkomt?" at bounding box center [235, 73] width 184 height 26
click at [165, 24] on icon at bounding box center [166, 24] width 7 height 7
click at [180, 43] on icon at bounding box center [179, 44] width 5 height 4
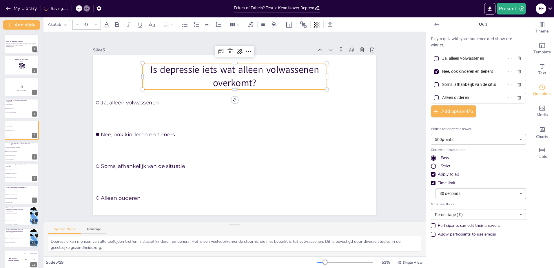
drag, startPoint x: 8, startPoint y: 107, endPoint x: 94, endPoint y: 81, distance: 90.2
click at [8, 107] on li "Nee, ook kinderen en tieners" at bounding box center [13, 109] width 17 height 4
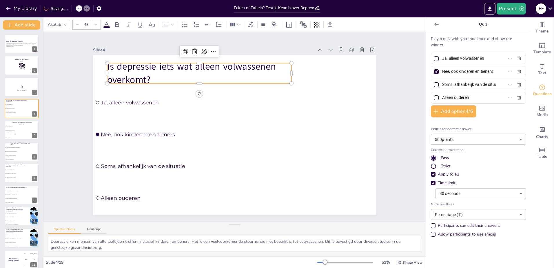
click at [196, 61] on p "Is depressie iets wat alleen volwassenen overkomt?" at bounding box center [199, 73] width 184 height 26
click at [167, 24] on icon at bounding box center [166, 24] width 7 height 7
click at [181, 43] on icon at bounding box center [179, 44] width 7 height 7
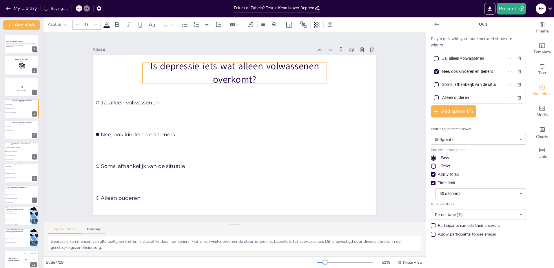
drag, startPoint x: 230, startPoint y: 75, endPoint x: 267, endPoint y: 75, distance: 36.8
click at [267, 75] on p "Is depressie iets wat alleen volwassenen overkomt?" at bounding box center [235, 73] width 184 height 26
click at [26, 154] on div at bounding box center [21, 152] width 35 height 20
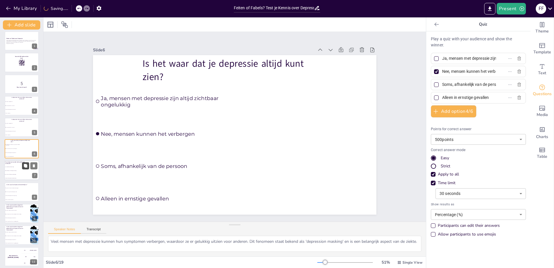
click at [25, 164] on icon at bounding box center [25, 165] width 3 height 3
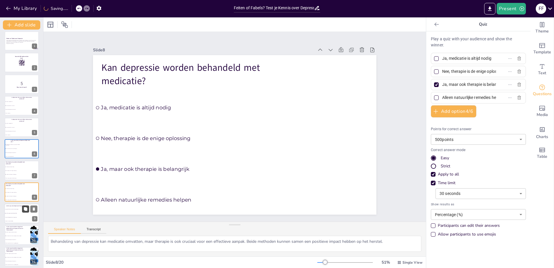
scroll to position [46, 0]
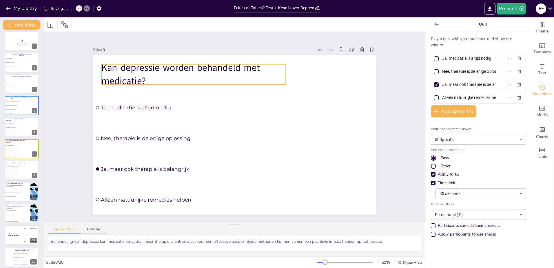
click at [131, 74] on p "Kan depressie worden behandeld met medicatie?" at bounding box center [193, 74] width 184 height 26
click at [166, 24] on icon at bounding box center [165, 25] width 5 height 4
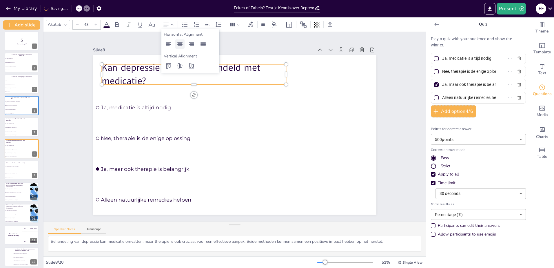
click at [181, 42] on icon at bounding box center [179, 44] width 5 height 4
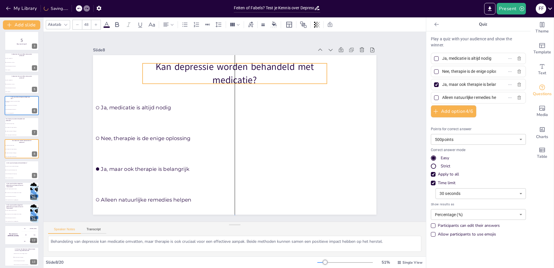
drag, startPoint x: 181, startPoint y: 79, endPoint x: 222, endPoint y: 77, distance: 40.6
click at [222, 77] on p "Kan depressie worden behandeld met medicatie?" at bounding box center [235, 73] width 184 height 26
click at [18, 170] on span "Nee, het is geen besmettelijke ziekte" at bounding box center [13, 170] width 16 height 1
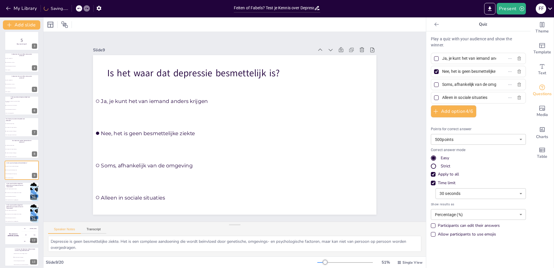
scroll to position [68, 0]
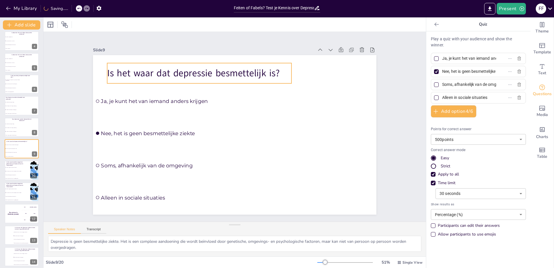
click at [142, 76] on p "Is het waar dat depressie besmettelijk is?" at bounding box center [199, 73] width 184 height 13
click at [163, 25] on icon at bounding box center [166, 24] width 7 height 7
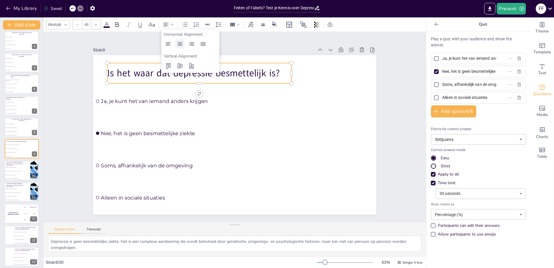
click at [177, 43] on icon at bounding box center [179, 44] width 7 height 7
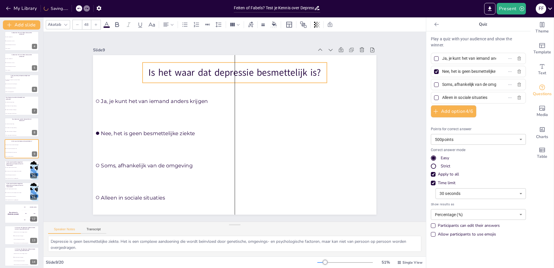
drag, startPoint x: 165, startPoint y: 74, endPoint x: 200, endPoint y: 74, distance: 34.5
click at [200, 74] on p "Is het waar dat depressie besmettelijk is?" at bounding box center [235, 72] width 184 height 13
click at [17, 171] on span "Nee, het kan ook zonder duidelijke reden ontstaan" at bounding box center [13, 170] width 16 height 1
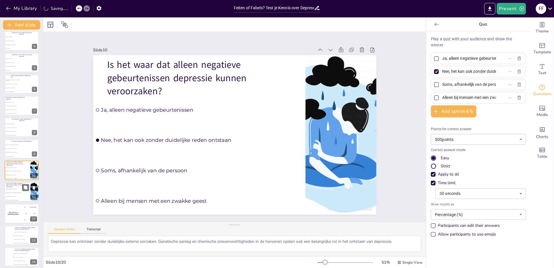
scroll to position [89, 0]
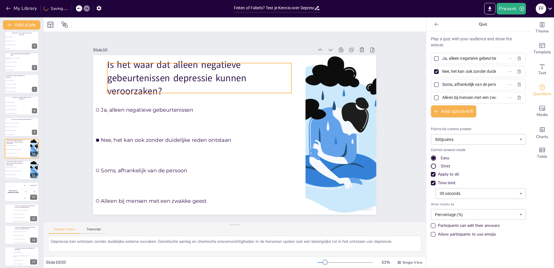
click at [125, 75] on p "Is het waar dat alleen negatieve gebeurtenissen depressie kunnen veroorzaken?" at bounding box center [199, 78] width 184 height 40
click at [165, 26] on icon at bounding box center [165, 25] width 5 height 4
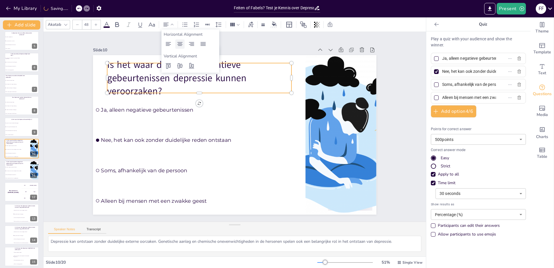
click at [177, 42] on icon at bounding box center [179, 44] width 7 height 7
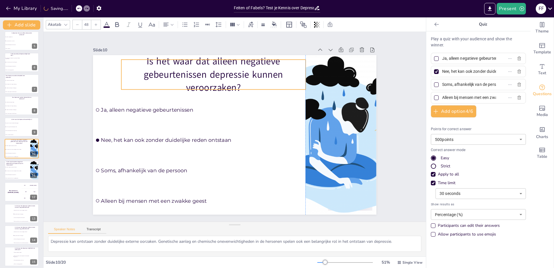
drag, startPoint x: 204, startPoint y: 85, endPoint x: 219, endPoint y: 82, distance: 15.7
click at [219, 82] on p "Is het waar dat alleen negatieve gebeurtenissen depressie kunnen veroorzaken?" at bounding box center [213, 74] width 184 height 40
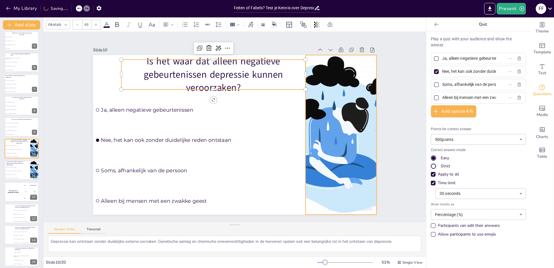
click at [330, 103] on div at bounding box center [340, 134] width 201 height 159
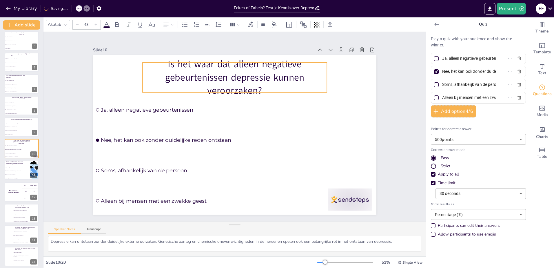
drag, startPoint x: 224, startPoint y: 76, endPoint x: 244, endPoint y: 79, distance: 19.9
click at [244, 79] on p "Is het waar dat alleen negatieve gebeurtenissen depressie kunnen veroorzaken?" at bounding box center [235, 77] width 184 height 40
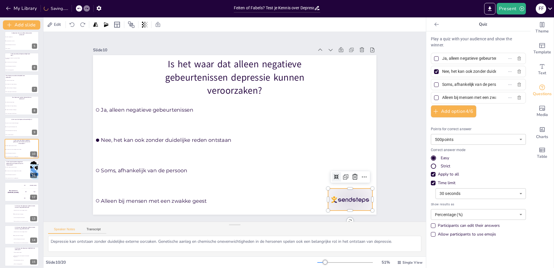
click at [348, 199] on div at bounding box center [350, 199] width 44 height 22
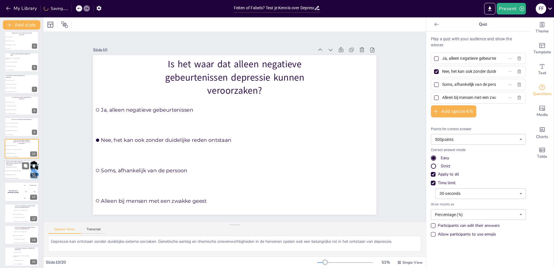
click at [10, 174] on span "Soms, afhankelijk van de persoon" at bounding box center [13, 174] width 16 height 1
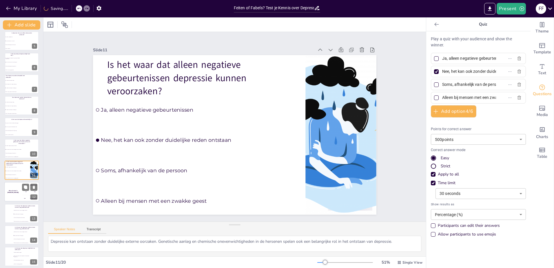
scroll to position [111, 0]
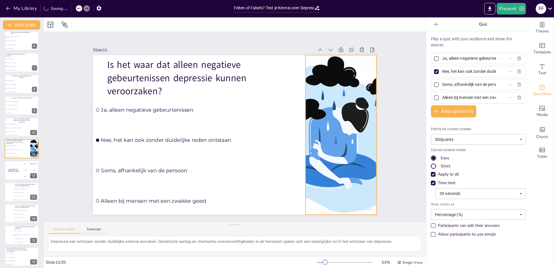
click at [336, 127] on div at bounding box center [340, 134] width 201 height 159
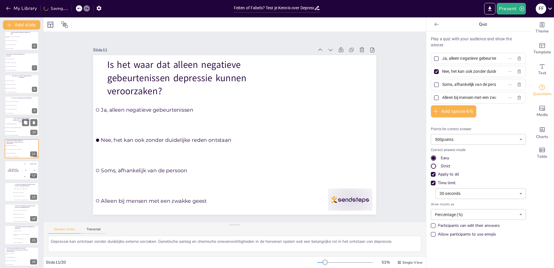
click at [16, 128] on li "Nee, het kan ook zonder duidelijke reden ontstaan" at bounding box center [12, 127] width 17 height 3
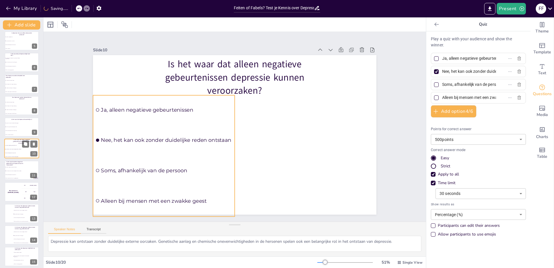
click at [19, 144] on li "Ja, alleen negatieve gebeurtenissen" at bounding box center [12, 145] width 17 height 3
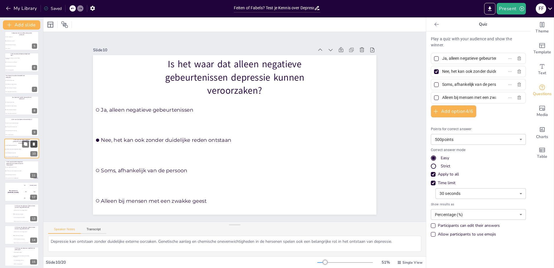
click at [35, 146] on icon at bounding box center [34, 144] width 4 height 4
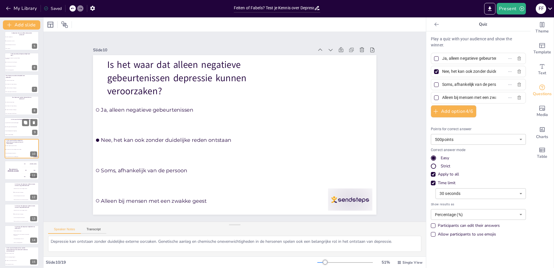
click at [19, 131] on span "Soms, afhankelijk van de omgeving" at bounding box center [13, 130] width 16 height 1
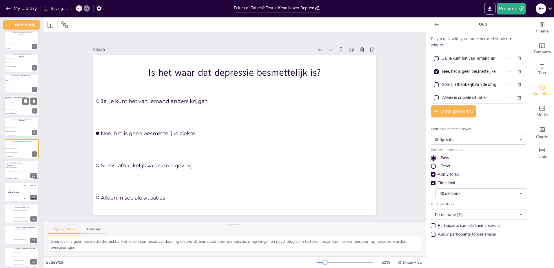
click at [9, 107] on li "Nee, therapie is de enige oplossing" at bounding box center [12, 106] width 17 height 4
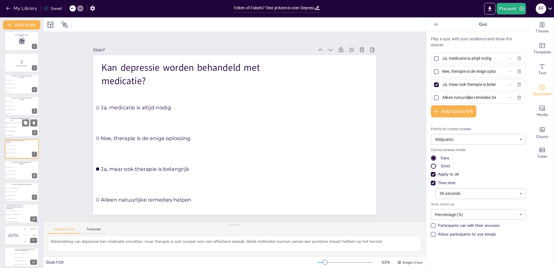
click at [6, 122] on li "Ja, mensen met depressie zijn altijd zichtbaar ongelukkig" at bounding box center [12, 123] width 17 height 4
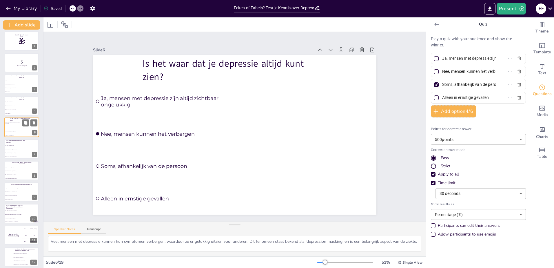
scroll to position [3, 0]
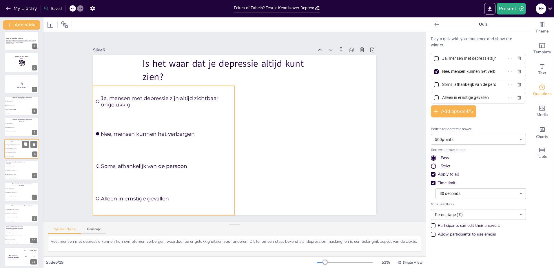
click at [12, 143] on li "Ja, mensen met depressie zijn altijd zichtbaar ongelukkig" at bounding box center [12, 145] width 17 height 4
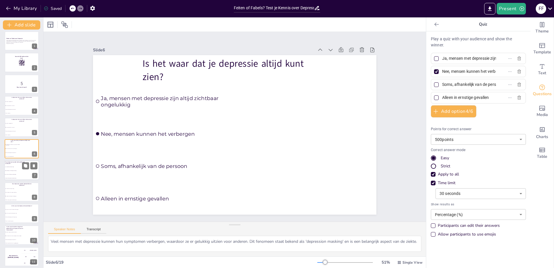
click at [8, 170] on li "Nee, therapie is de enige oplossing" at bounding box center [12, 171] width 17 height 4
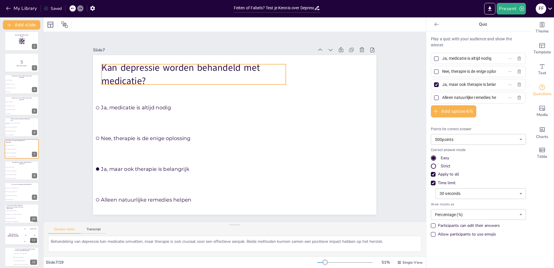
click at [149, 75] on p "Kan depressie worden behandeld met medicatie?" at bounding box center [193, 74] width 184 height 26
click at [166, 23] on icon at bounding box center [166, 24] width 7 height 7
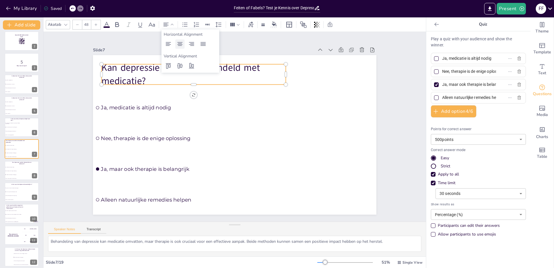
click at [178, 41] on icon at bounding box center [179, 44] width 7 height 7
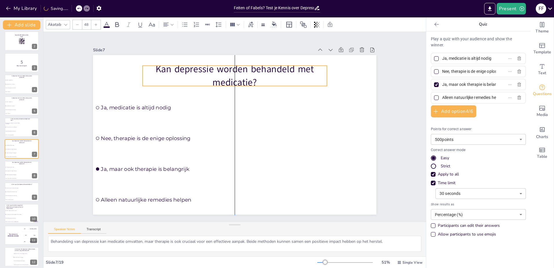
drag, startPoint x: 229, startPoint y: 75, endPoint x: 270, endPoint y: 76, distance: 40.6
click at [270, 76] on p "Kan depressie worden behandeld met medicatie?" at bounding box center [235, 76] width 184 height 26
click at [133, 55] on div "Kan depressie worden behandeld met medicatie? Ja, medicatie is altijd nodig Nee…" at bounding box center [234, 55] width 283 height 0
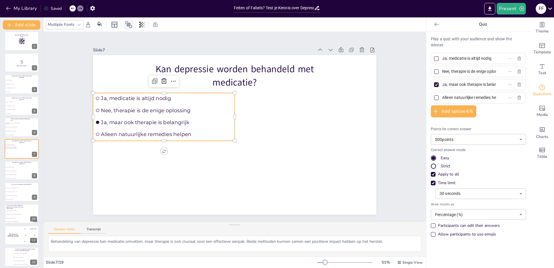
click at [129, 21] on icon at bounding box center [128, 24] width 7 height 7
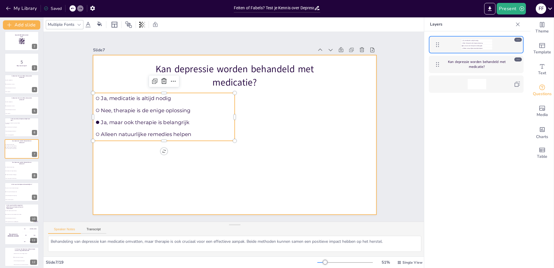
click at [288, 173] on div at bounding box center [234, 134] width 283 height 159
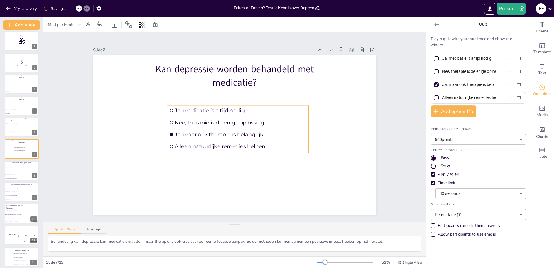
drag, startPoint x: 123, startPoint y: 123, endPoint x: 196, endPoint y: 135, distance: 74.0
click at [196, 135] on span "Ja, maar ook therapie is belangrijk" at bounding box center [240, 134] width 131 height 6
click at [195, 135] on span "Ja, maar ook therapie is belangrijk" at bounding box center [240, 134] width 131 height 6
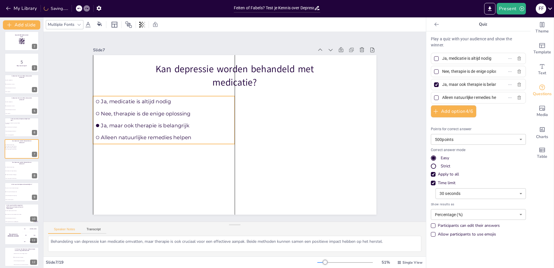
drag, startPoint x: 195, startPoint y: 135, endPoint x: 125, endPoint y: 126, distance: 71.3
click at [125, 126] on span "Ja, maar ook therapie is belangrijk" at bounding box center [166, 125] width 131 height 6
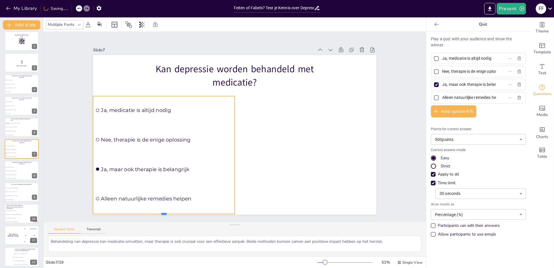
drag, startPoint x: 160, startPoint y: 142, endPoint x: 150, endPoint y: 212, distance: 70.4
click at [150, 214] on div at bounding box center [164, 216] width 142 height 5
click at [66, 185] on div "Slide 1 Feiten en Fabels over Depressie Deze presentatie behandelt de feiten en…" at bounding box center [234, 126] width 382 height 189
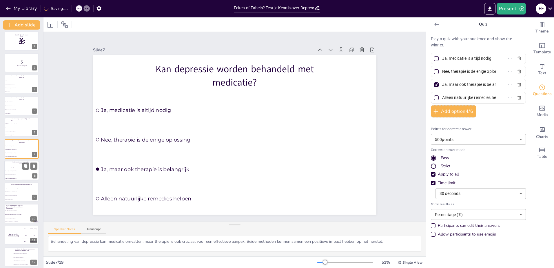
click at [13, 172] on li "Nee, therapie is de enige oplossing" at bounding box center [12, 171] width 17 height 4
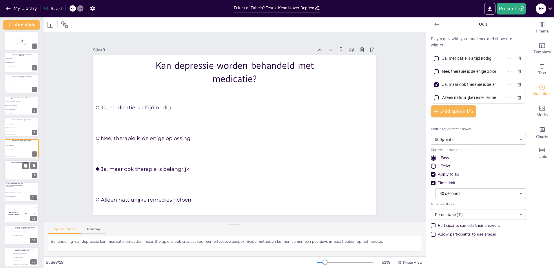
click at [9, 166] on span "Ja, je kunt het van iemand anders krijgen" at bounding box center [13, 166] width 16 height 1
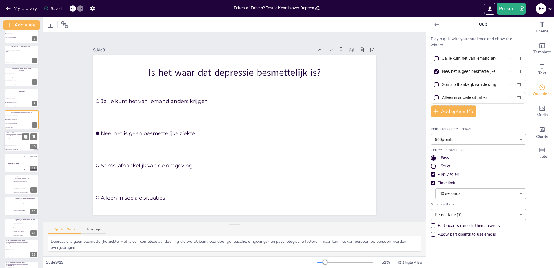
click at [10, 146] on span "Soms, afhankelijk van de persoon" at bounding box center [13, 145] width 16 height 1
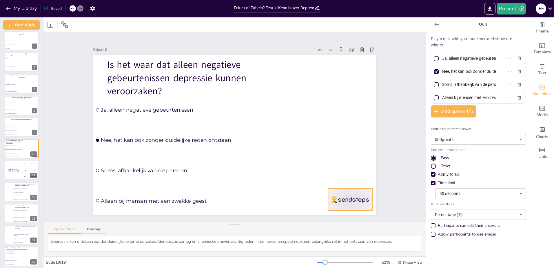
click at [340, 203] on div at bounding box center [350, 199] width 44 height 22
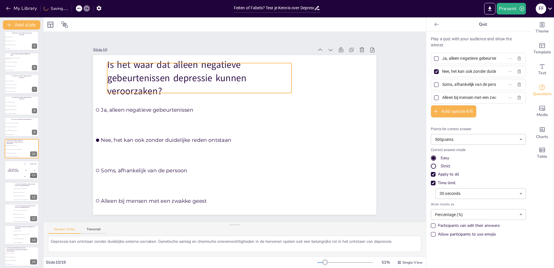
click at [159, 85] on p "Is het waar dat alleen negatieve gebeurtenissen depressie kunnen veroorzaken?" at bounding box center [199, 78] width 184 height 40
click at [167, 24] on icon at bounding box center [165, 25] width 5 height 4
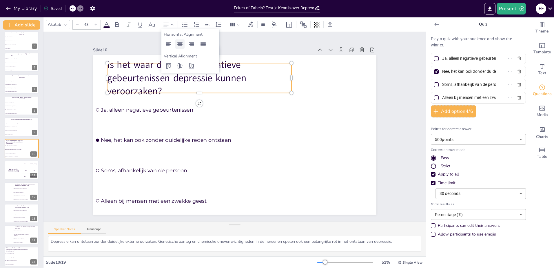
click at [180, 39] on div at bounding box center [179, 43] width 9 height 9
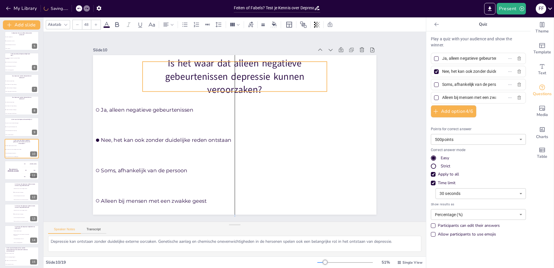
drag, startPoint x: 221, startPoint y: 84, endPoint x: 255, endPoint y: 82, distance: 34.2
click at [255, 82] on p "Is het waar dat alleen negatieve gebeurtenissen depressie kunnen veroorzaken?" at bounding box center [235, 77] width 184 height 40
click at [12, 171] on div "The winner is Niels 🏆" at bounding box center [12, 170] width 17 height 20
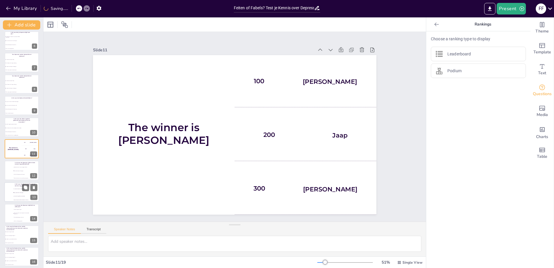
click at [17, 188] on li "Ja, alleen mensen met een laag zelfbeeld" at bounding box center [21, 188] width 17 height 3
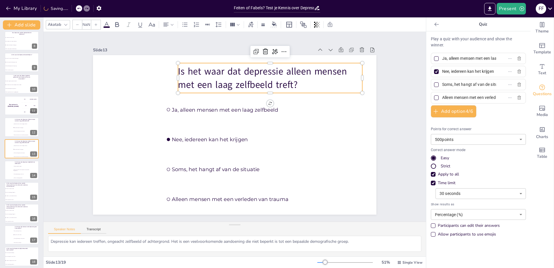
click at [219, 74] on p "Is het waar dat depressie alleen mensen met een laag zelfbeeld treft?" at bounding box center [270, 78] width 184 height 26
click at [167, 23] on icon at bounding box center [165, 25] width 5 height 4
click at [182, 41] on icon at bounding box center [179, 44] width 7 height 7
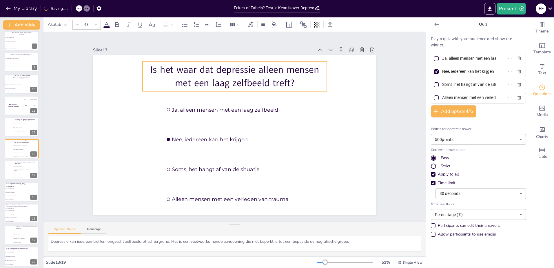
drag, startPoint x: 263, startPoint y: 79, endPoint x: 225, endPoint y: 77, distance: 37.7
click at [225, 77] on p "Is het waar dat depressie alleen mensen met een laag zelfbeeld treft?" at bounding box center [235, 76] width 184 height 26
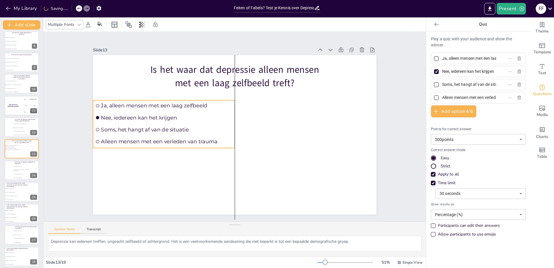
drag, startPoint x: 209, startPoint y: 139, endPoint x: 139, endPoint y: 144, distance: 70.3
click at [139, 144] on ul "Ja, alleen mensen met een laag zelfbeeld Nee, iedereen kan het krijgen Soms, he…" at bounding box center [164, 124] width 142 height 48
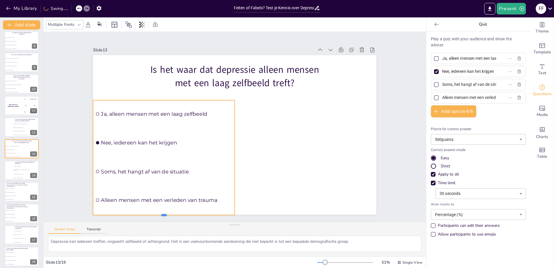
drag, startPoint x: 159, startPoint y: 146, endPoint x: 155, endPoint y: 213, distance: 67.1
click at [155, 215] on div at bounding box center [164, 217] width 142 height 5
click at [10, 172] on div at bounding box center [21, 170] width 35 height 20
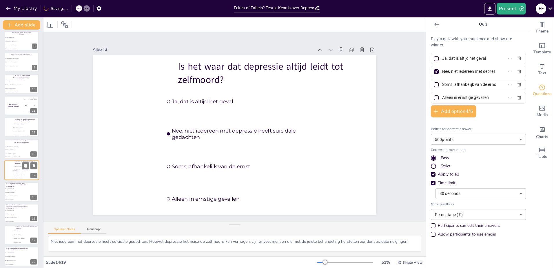
scroll to position [175, 0]
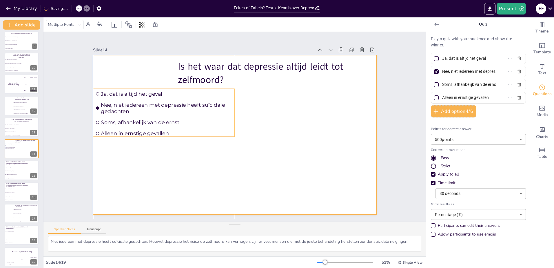
drag, startPoint x: 189, startPoint y: 140, endPoint x: 119, endPoint y: 143, distance: 69.3
click at [119, 55] on div "Is het waar dat depressie altijd leidt tot zelfmoord? Ja, dat is altijd het gev…" at bounding box center [234, 55] width 283 height 0
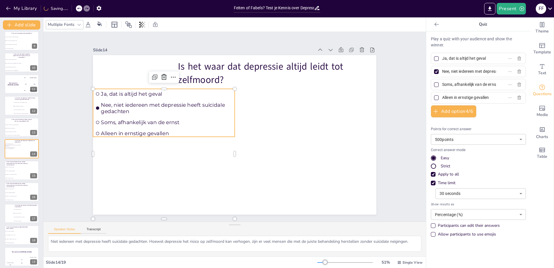
click at [70, 149] on div "Slide 1 Feiten en Fabels over Depressie Deze presentatie behandelt de feiten en…" at bounding box center [234, 126] width 382 height 189
click at [164, 109] on span "Nee, niet iedereen met depressie heeft suïcidale gedachten" at bounding box center [166, 108] width 131 height 13
click at [162, 134] on span "Alleen in ernstige gevallen" at bounding box center [166, 134] width 131 height 6
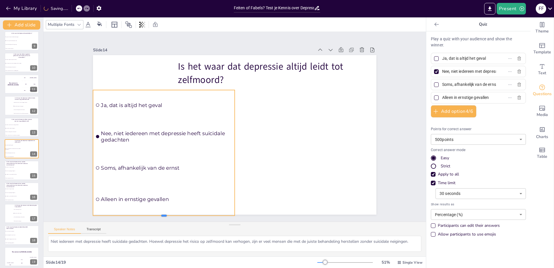
drag, startPoint x: 160, startPoint y: 136, endPoint x: 155, endPoint y: 213, distance: 77.8
click at [155, 215] on div at bounding box center [164, 217] width 142 height 5
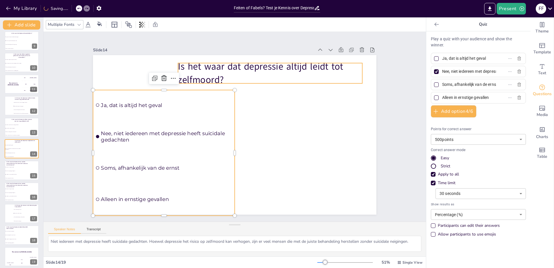
click at [233, 61] on p "Is het waar dat depressie altijd leidt tot zelfmoord?" at bounding box center [270, 73] width 184 height 26
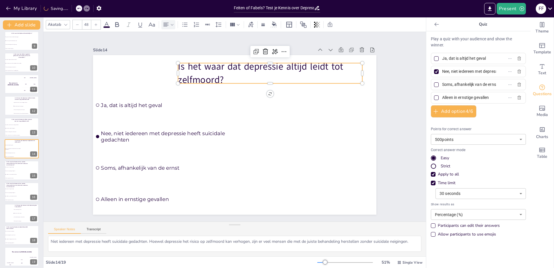
click at [166, 24] on icon at bounding box center [166, 24] width 7 height 7
click at [178, 43] on icon at bounding box center [179, 44] width 7 height 7
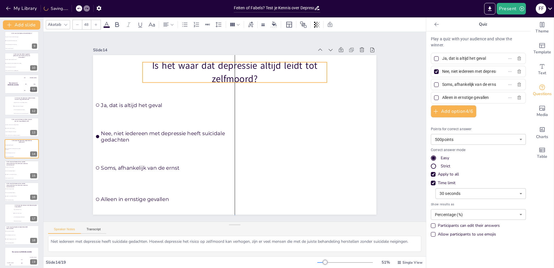
drag, startPoint x: 263, startPoint y: 71, endPoint x: 227, endPoint y: 70, distance: 35.7
click at [227, 70] on p "Is het waar dat depressie altijd leidt tot zelfmoord?" at bounding box center [235, 72] width 184 height 26
click at [13, 167] on span "Ja, dat is de enige oorzaak" at bounding box center [13, 167] width 16 height 1
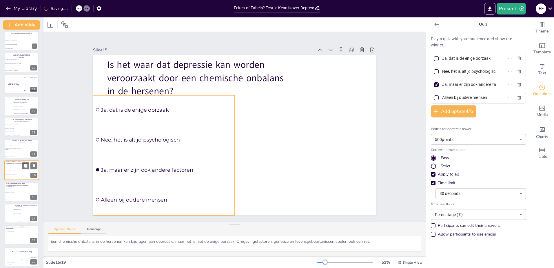
scroll to position [178, 0]
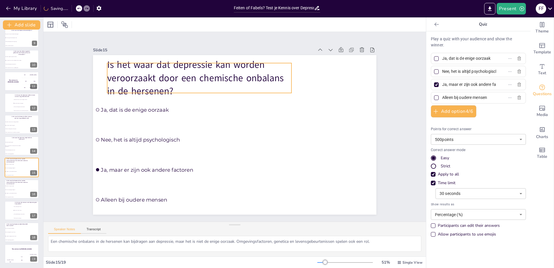
click at [131, 62] on p "Is het waar dat depressie kan worden veroorzaakt door een chemische onbalans in…" at bounding box center [199, 78] width 184 height 40
click at [168, 25] on icon at bounding box center [165, 25] width 5 height 4
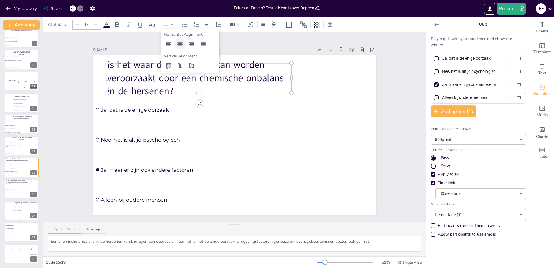
click at [179, 44] on icon at bounding box center [179, 44] width 7 height 7
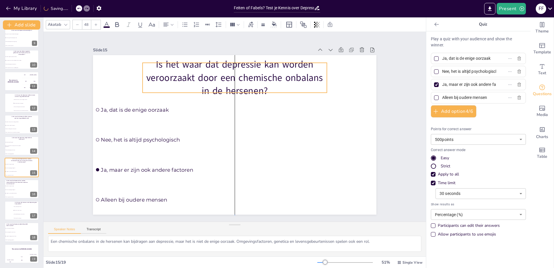
drag, startPoint x: 208, startPoint y: 83, endPoint x: 244, endPoint y: 83, distance: 35.9
click at [244, 83] on p "Is het waar dat depressie kan worden veroorzaakt door een chemische onbalans in…" at bounding box center [235, 78] width 184 height 40
click at [17, 194] on span "Ja, maar er zijn ook andere factoren" at bounding box center [13, 193] width 16 height 1
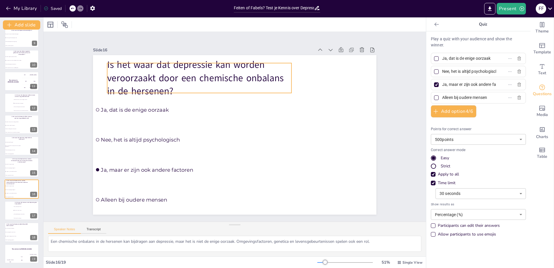
click at [162, 73] on p "Is het waar dat depressie kan worden veroorzaakt door een chemische onbalans in…" at bounding box center [199, 78] width 184 height 40
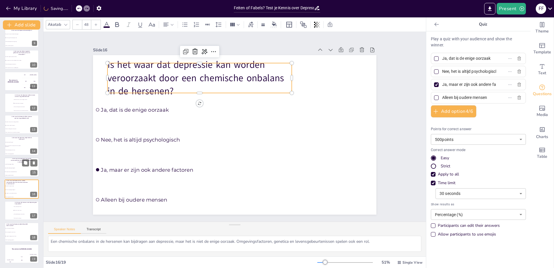
click at [4, 175] on div "Feiten en Fabels over Depressie Deze presentatie behandelt de feiten en fabels …" at bounding box center [21, 59] width 43 height 407
click at [21, 168] on span "Nee, het is altijd psychologisch" at bounding box center [13, 167] width 16 height 1
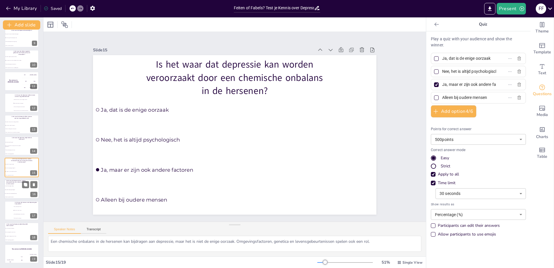
click at [22, 185] on div at bounding box center [21, 189] width 35 height 20
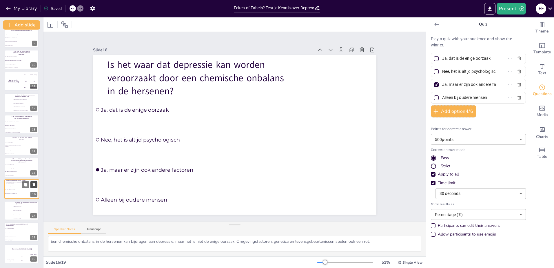
click at [34, 185] on icon at bounding box center [34, 184] width 2 height 3
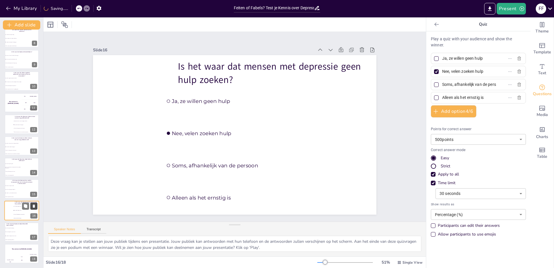
scroll to position [157, 0]
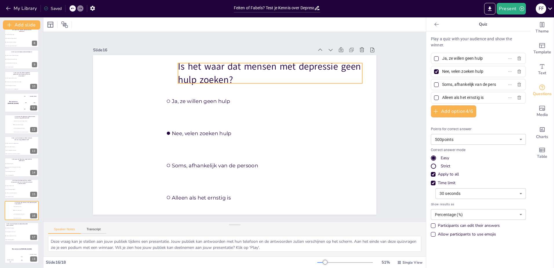
click at [306, 73] on p "Is het waar dat mensen met depressie geen hulp zoeken?" at bounding box center [270, 73] width 184 height 26
click at [163, 23] on icon at bounding box center [166, 24] width 7 height 7
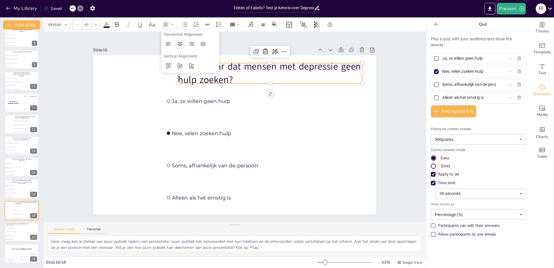
drag, startPoint x: 182, startPoint y: 45, endPoint x: 191, endPoint y: 48, distance: 9.4
click at [184, 46] on div at bounding box center [179, 43] width 9 height 9
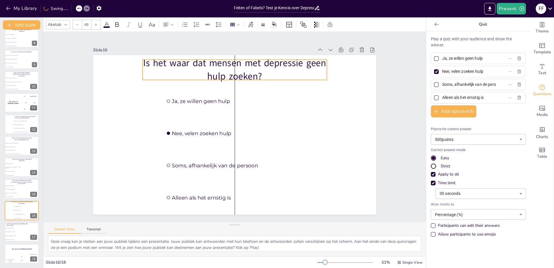
drag, startPoint x: 246, startPoint y: 65, endPoint x: 212, endPoint y: 65, distance: 33.6
click at [210, 62] on p "Is het waar dat mensen met depressie geen hulp zoeken?" at bounding box center [235, 70] width 184 height 26
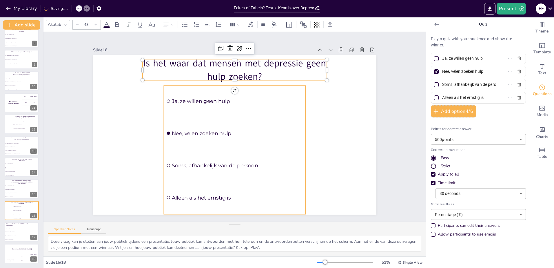
click at [208, 99] on ul "Ja, ze willen geen hulp Nee, velen zoeken hulp Soms, afhankelijk van de persoon…" at bounding box center [235, 149] width 142 height 128
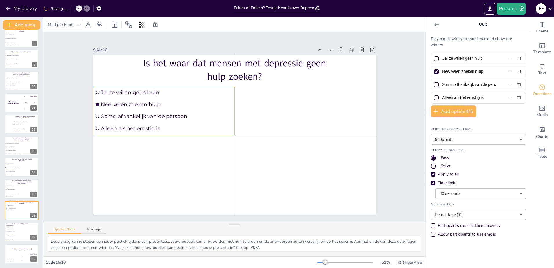
drag, startPoint x: 209, startPoint y: 106, endPoint x: 139, endPoint y: 108, distance: 70.4
click at [139, 108] on ul "Ja, ze willen geen hulp Nee, velen zoeken hulp Soms, afhankelijk van de persoon…" at bounding box center [164, 111] width 142 height 48
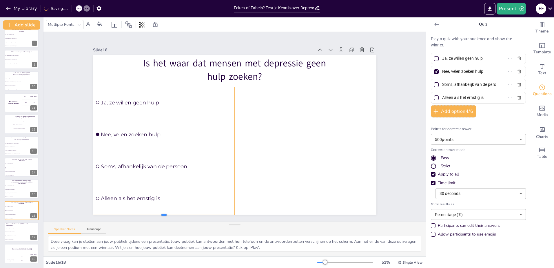
drag, startPoint x: 159, startPoint y: 134, endPoint x: 138, endPoint y: 214, distance: 82.2
click at [160, 215] on div at bounding box center [164, 217] width 142 height 5
click at [6, 185] on span "Ja, dat is de enige oorzaak" at bounding box center [13, 185] width 16 height 1
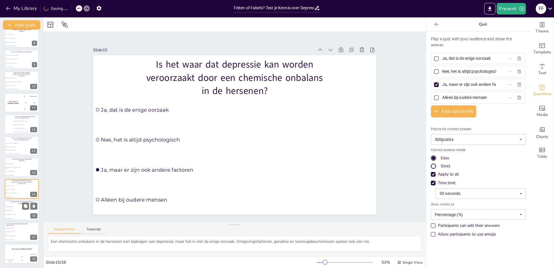
click at [7, 206] on span "Ja, ze willen geen hulp" at bounding box center [13, 206] width 16 height 1
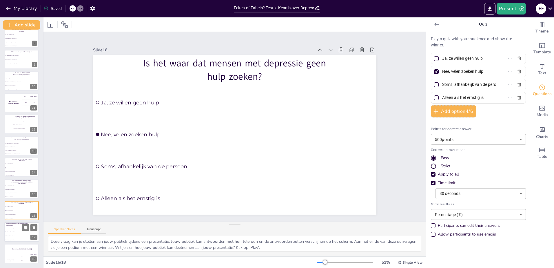
click at [9, 227] on li "Ja, het is altijd noodzakelijk" at bounding box center [12, 228] width 17 height 4
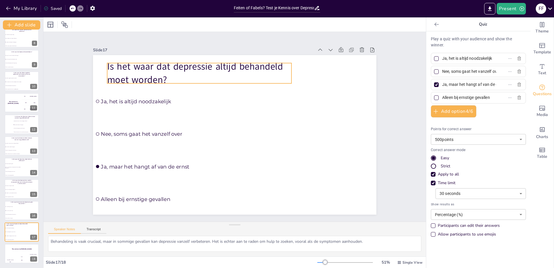
click at [150, 75] on p "Is het waar dat depressie altijd behandeld moet worden?" at bounding box center [199, 73] width 184 height 26
click at [165, 25] on icon at bounding box center [166, 24] width 7 height 7
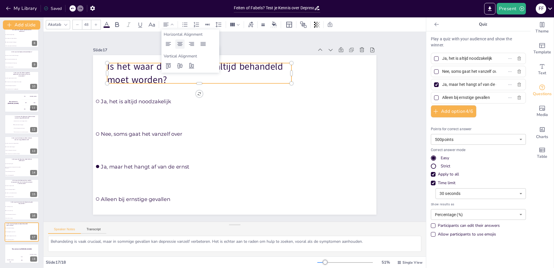
click at [178, 46] on icon at bounding box center [179, 44] width 7 height 7
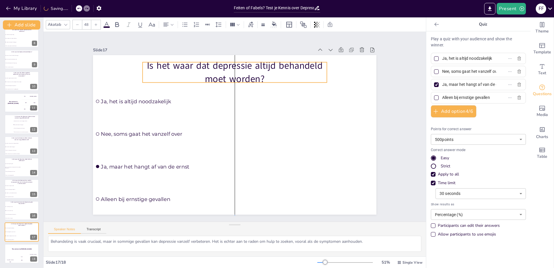
drag, startPoint x: 219, startPoint y: 75, endPoint x: 254, endPoint y: 74, distance: 35.1
click at [254, 74] on p "Is het waar dat depressie altijd behandeld moet worden?" at bounding box center [235, 72] width 184 height 26
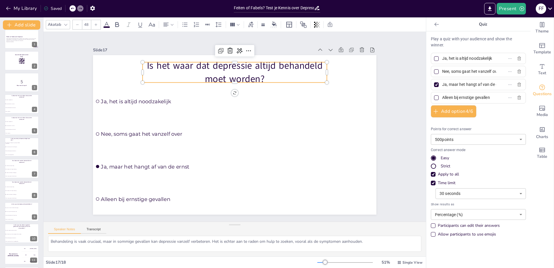
scroll to position [0, 0]
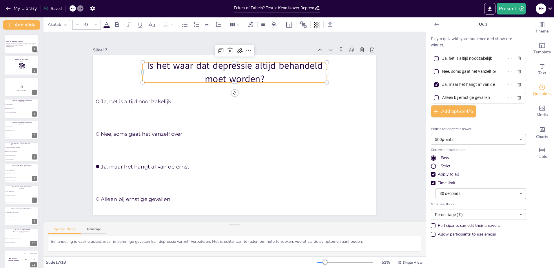
click at [69, 109] on div "Slide 1 Feiten en Fabels over Depressie Deze presentatie behandelt de feiten en…" at bounding box center [234, 126] width 382 height 189
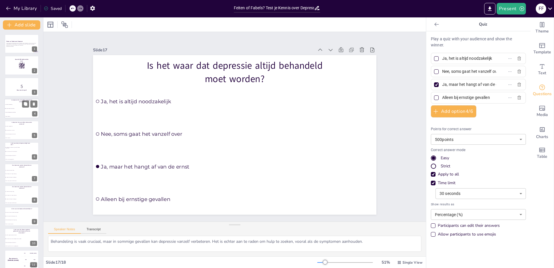
click at [16, 110] on li "Nee, ook kinderen en tieners" at bounding box center [12, 109] width 17 height 4
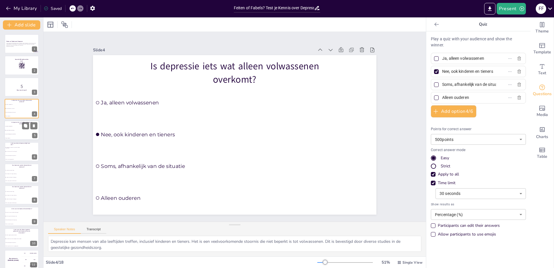
click at [17, 129] on li "Nee, ook kinderen en tieners" at bounding box center [12, 130] width 17 height 4
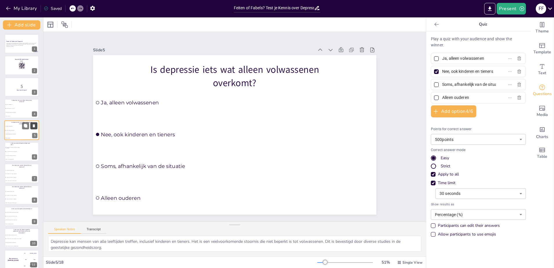
click at [34, 125] on icon at bounding box center [34, 125] width 2 height 3
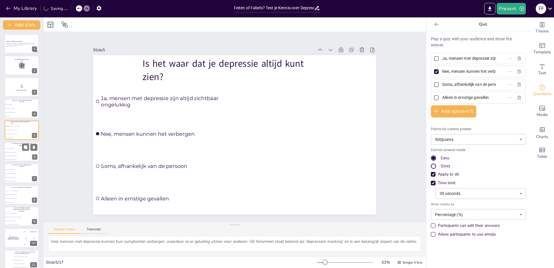
click at [6, 149] on span "Ja, medicatie is altijd nodig" at bounding box center [13, 148] width 16 height 1
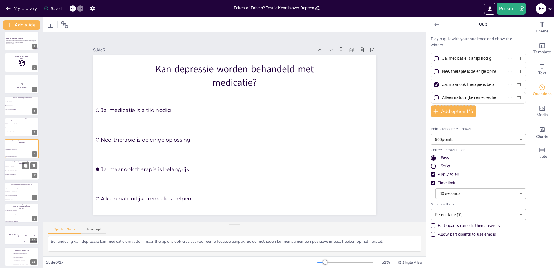
click at [8, 165] on li "Ja, medicatie is altijd nodig" at bounding box center [12, 167] width 17 height 4
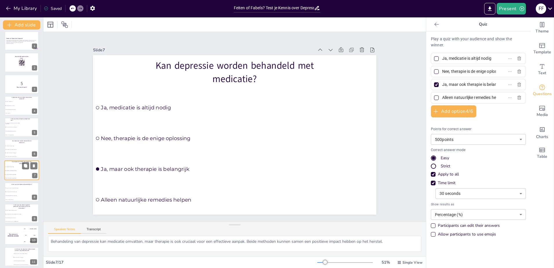
scroll to position [24, 0]
click at [34, 143] on icon at bounding box center [34, 144] width 2 height 3
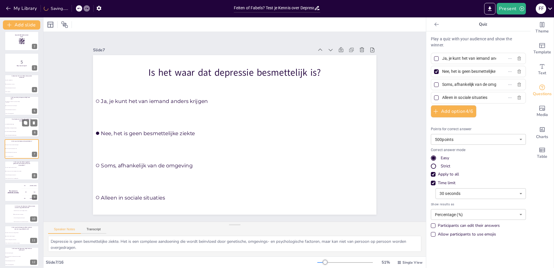
click at [14, 131] on span "Ja, maar ook therapie is belangrijk" at bounding box center [13, 131] width 16 height 1
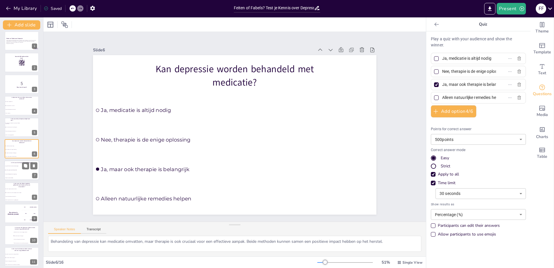
click at [11, 165] on li "Ja, je kunt het van iemand anders krijgen" at bounding box center [12, 166] width 17 height 4
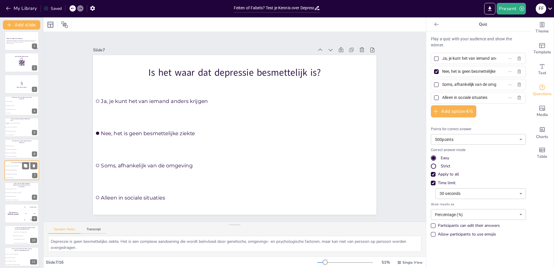
scroll to position [24, 0]
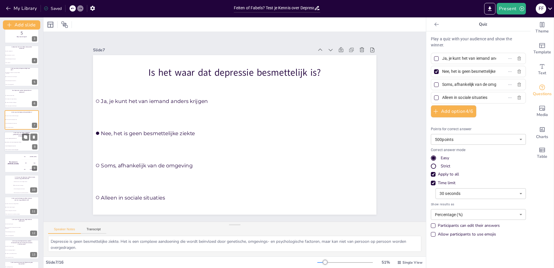
click at [11, 141] on li "Nee, het kan ook zonder duidelijke reden ontstaan" at bounding box center [12, 141] width 17 height 3
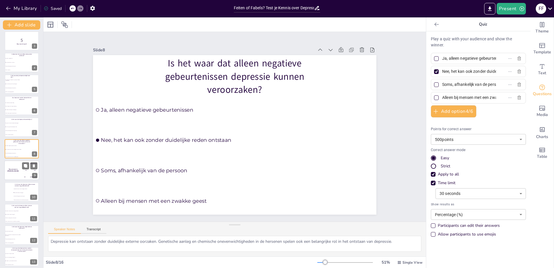
click at [14, 165] on div "The winner is Niels 🏆" at bounding box center [12, 170] width 17 height 20
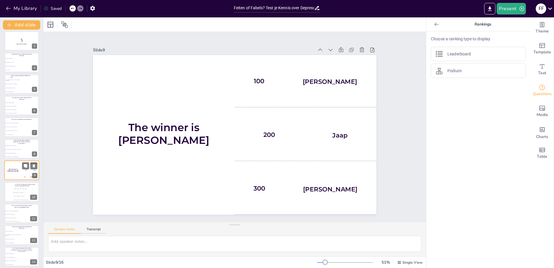
scroll to position [68, 0]
click at [9, 171] on div at bounding box center [21, 171] width 35 height 20
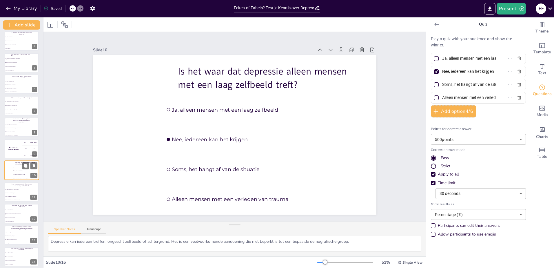
scroll to position [89, 0]
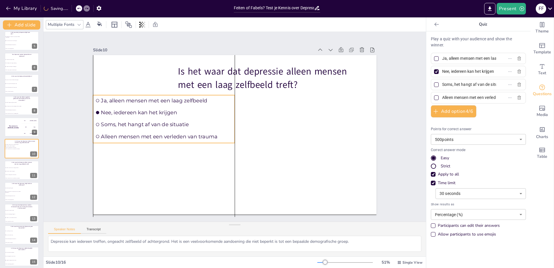
drag, startPoint x: 193, startPoint y: 158, endPoint x: 123, endPoint y: 160, distance: 70.4
click at [123, 55] on div "Is het waar dat depressie alleen mensen met een laag zelfbeeld treft? Ja, allee…" at bounding box center [234, 55] width 283 height 0
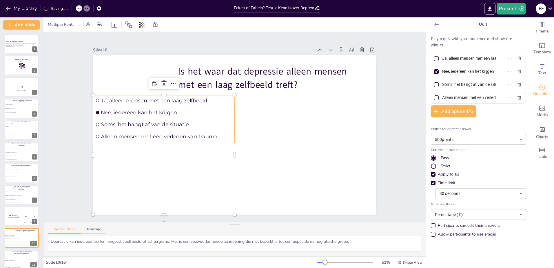
scroll to position [89, 0]
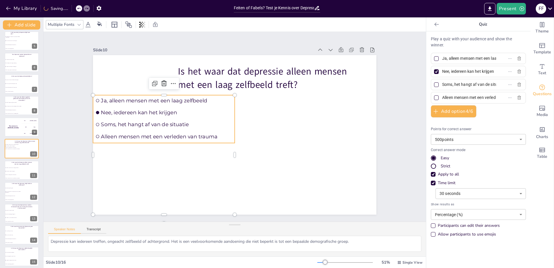
checkbox input "true"
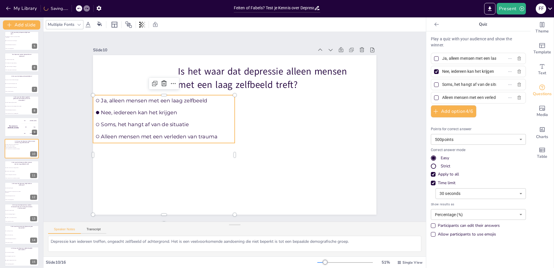
checkbox input "true"
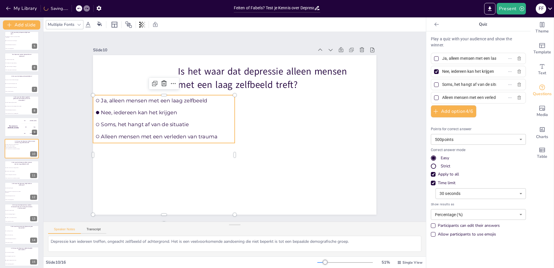
checkbox input "true"
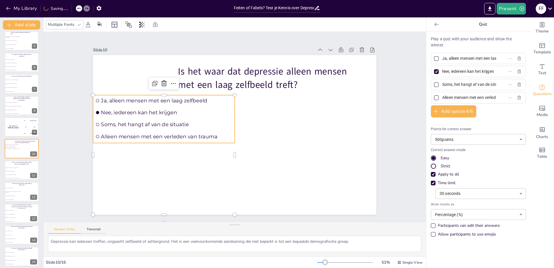
checkbox input "true"
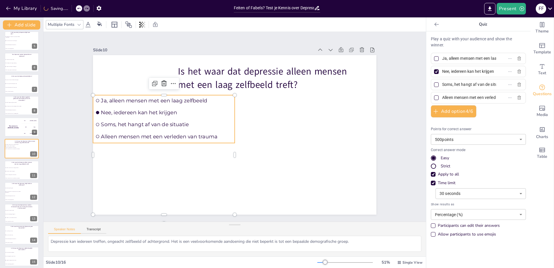
checkbox input "true"
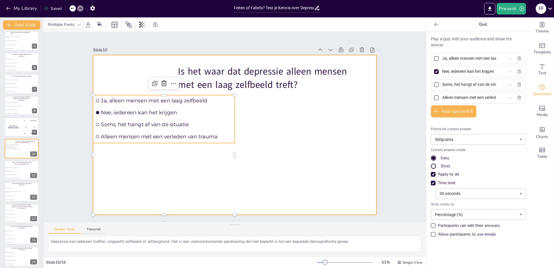
checkbox input "true"
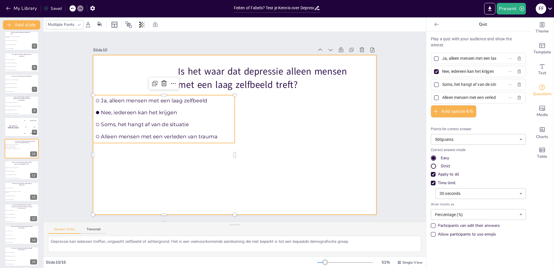
checkbox input "true"
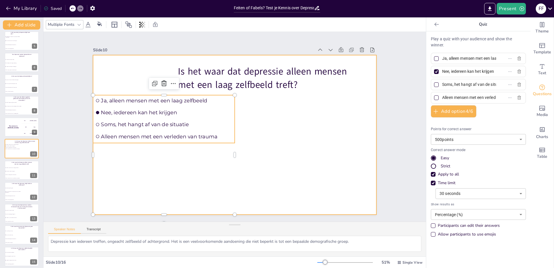
checkbox input "true"
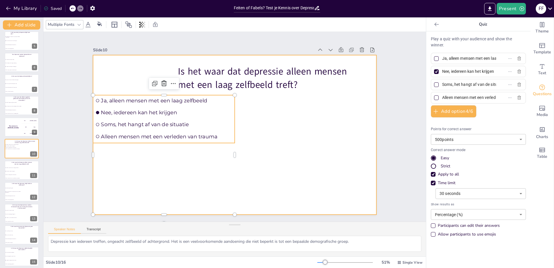
checkbox input "true"
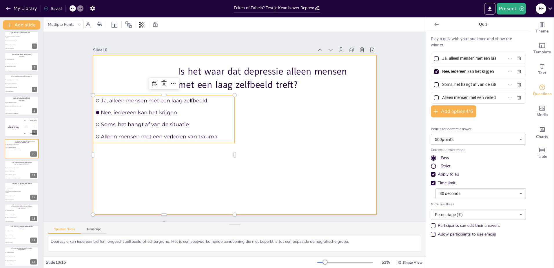
checkbox input "true"
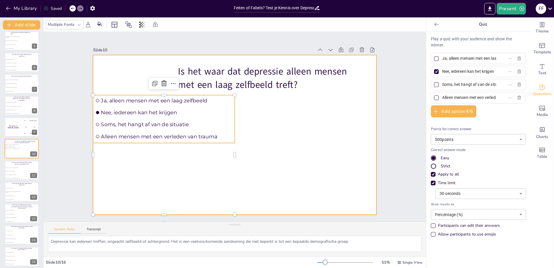
checkbox input "true"
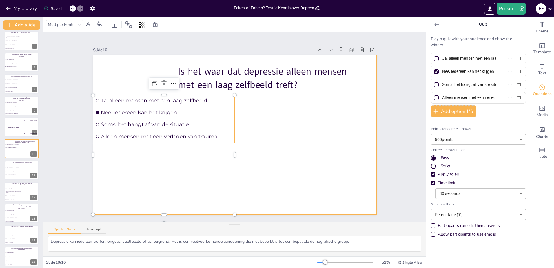
checkbox input "true"
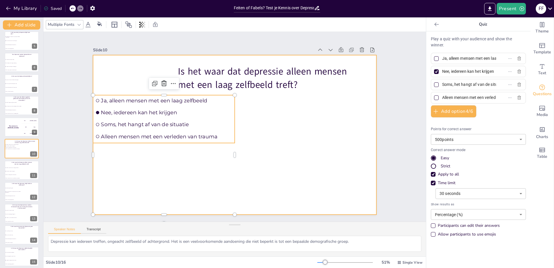
checkbox input "true"
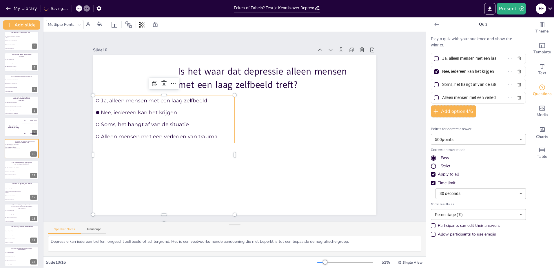
checkbox input "true"
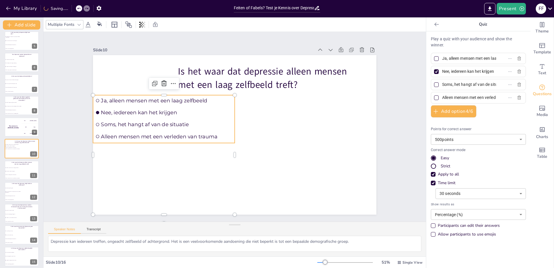
checkbox input "true"
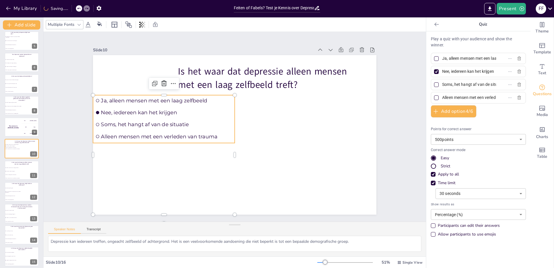
checkbox input "true"
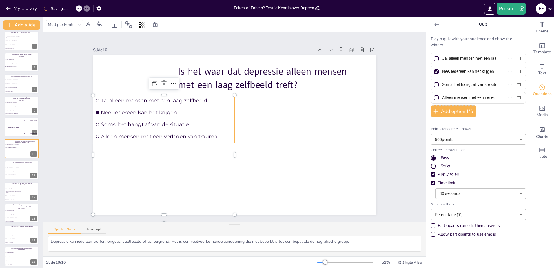
checkbox input "true"
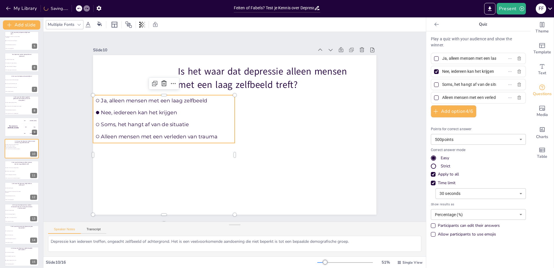
checkbox input "true"
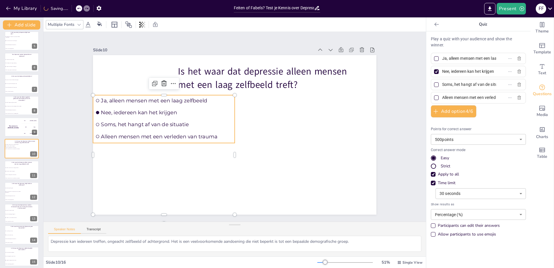
checkbox input "true"
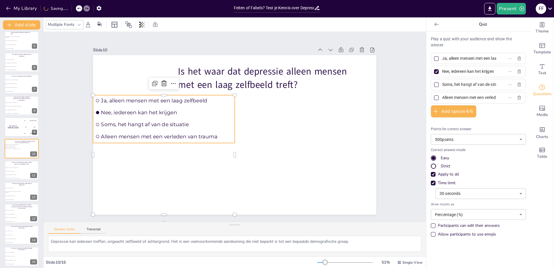
checkbox input "true"
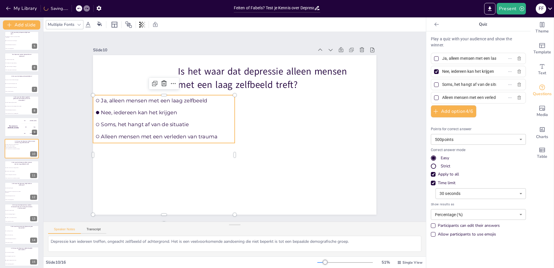
checkbox input "true"
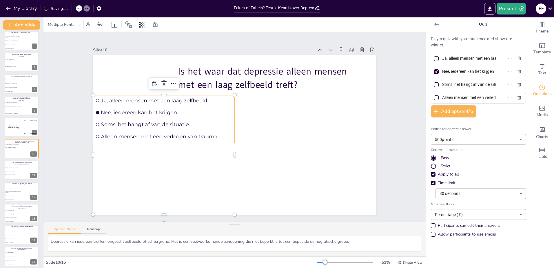
checkbox input "true"
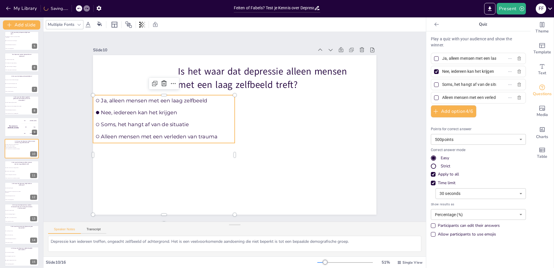
checkbox input "true"
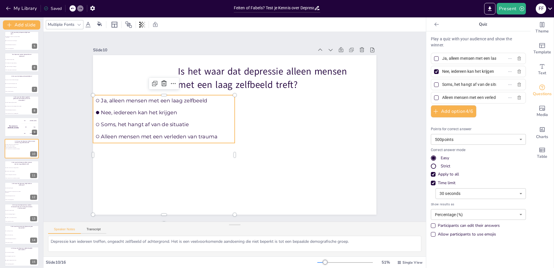
checkbox input "true"
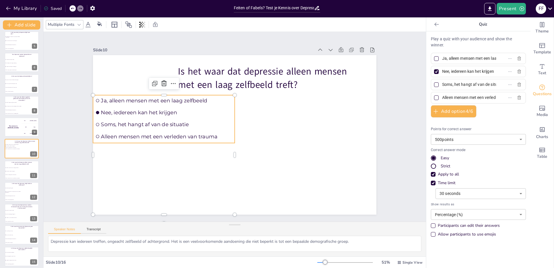
checkbox input "true"
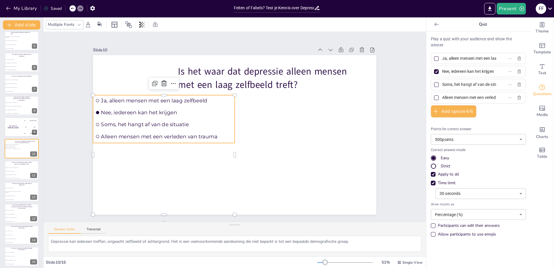
checkbox input "true"
click at [405, 135] on div "Slide 1 Feiten en Fabels over Depressie Deze presentatie behandelt de feiten en…" at bounding box center [234, 126] width 382 height 189
checkbox input "true"
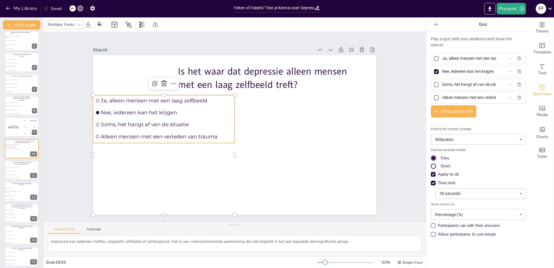
checkbox input "true"
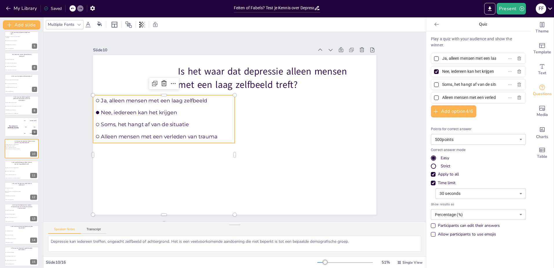
checkbox input "true"
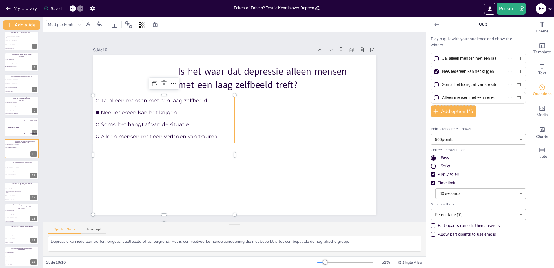
checkbox input "true"
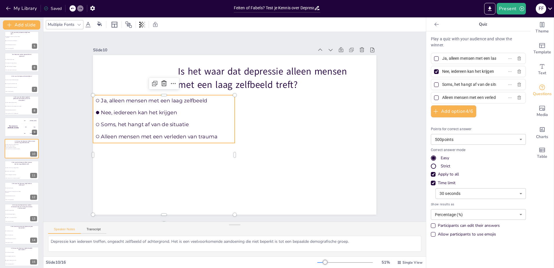
checkbox input "true"
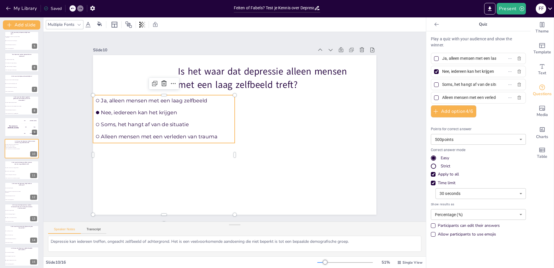
checkbox input "true"
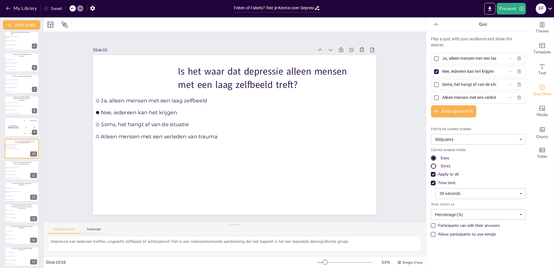
checkbox input "true"
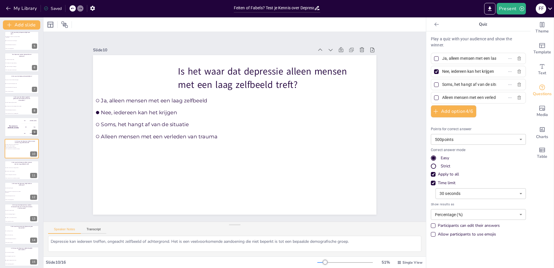
checkbox input "true"
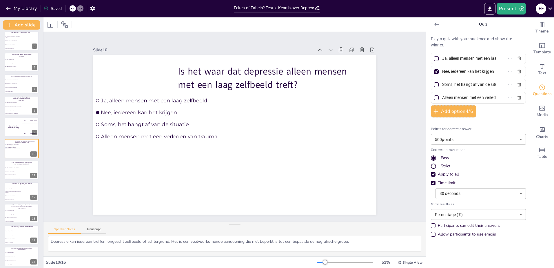
checkbox input "true"
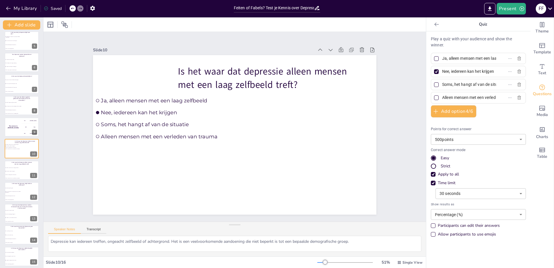
checkbox input "true"
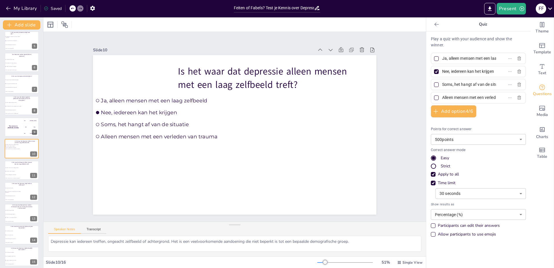
checkbox input "true"
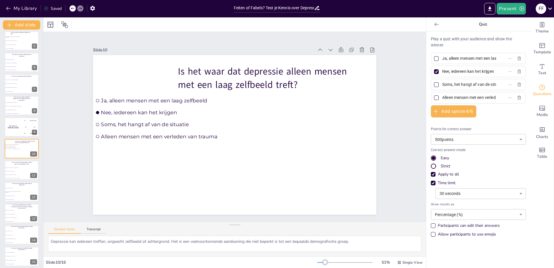
checkbox input "true"
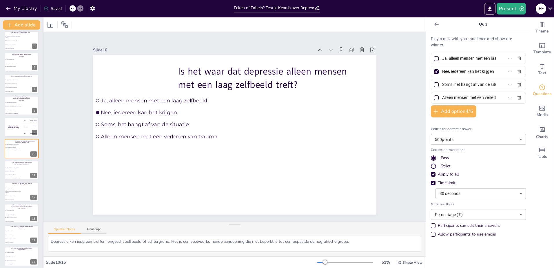
checkbox input "true"
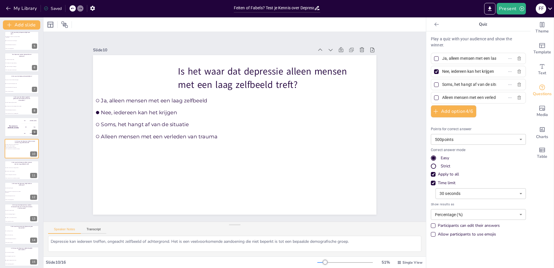
checkbox input "true"
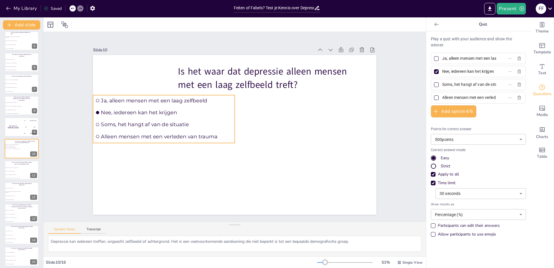
checkbox input "true"
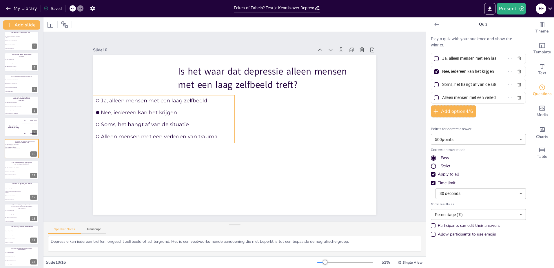
checkbox input "true"
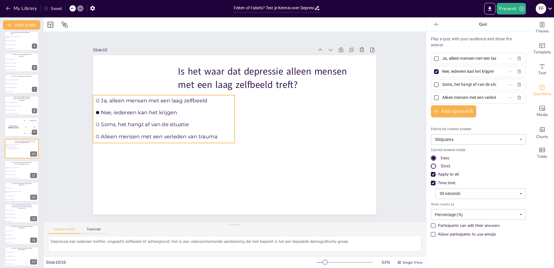
checkbox input "true"
click at [144, 133] on span "Alleen mensen met een verleden van trauma" at bounding box center [166, 136] width 131 height 6
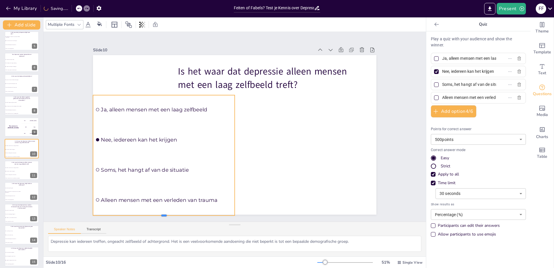
drag, startPoint x: 160, startPoint y: 142, endPoint x: 170, endPoint y: 214, distance: 73.1
click at [170, 215] on div at bounding box center [164, 217] width 142 height 5
click at [17, 167] on li "Ja, alleen mensen met een laag zelfbeeld" at bounding box center [12, 167] width 17 height 3
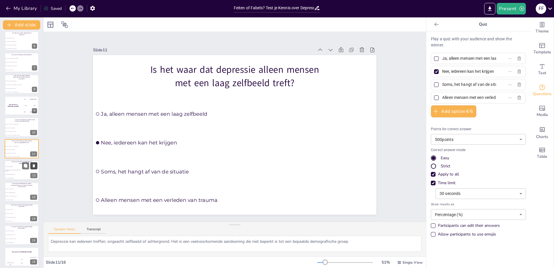
click at [34, 166] on icon at bounding box center [34, 165] width 2 height 3
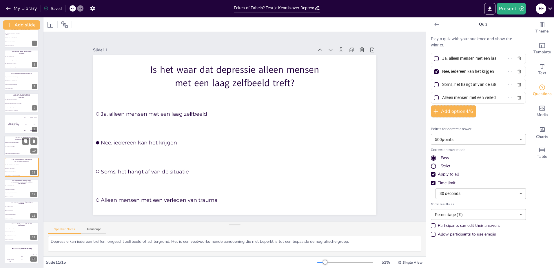
click at [11, 154] on li "Alleen mensen met een verleden van trauma" at bounding box center [12, 153] width 17 height 3
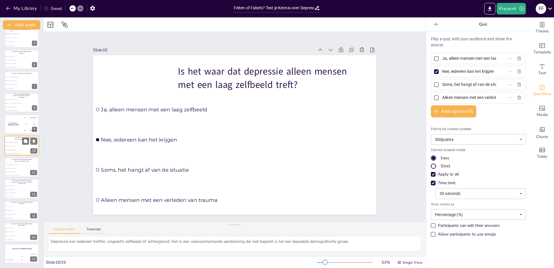
scroll to position [89, 0]
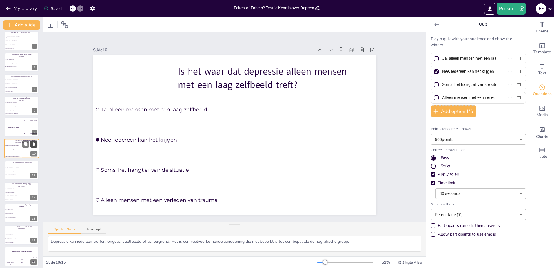
click at [34, 143] on icon at bounding box center [34, 144] width 2 height 3
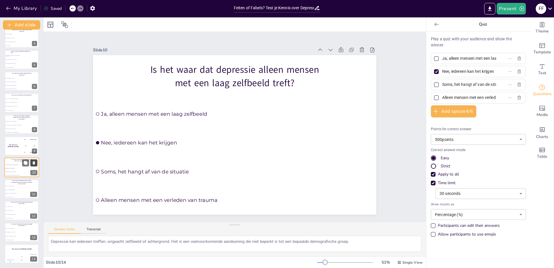
scroll to position [70, 0]
click at [17, 188] on li "Nee, het is altijd psychologisch" at bounding box center [12, 189] width 17 height 3
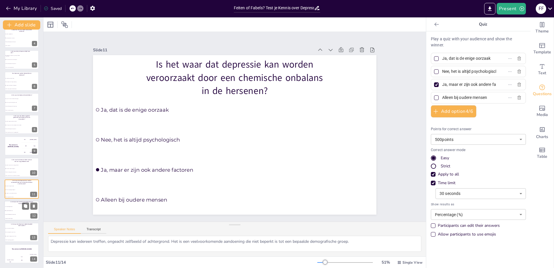
click at [8, 209] on li "Nee, velen zoeken hulp" at bounding box center [12, 211] width 17 height 4
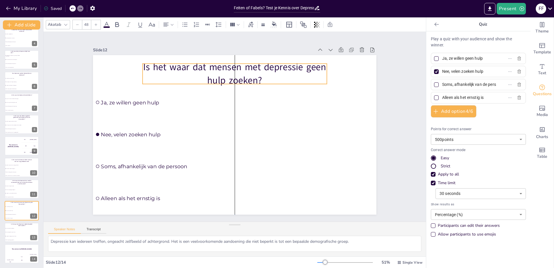
drag, startPoint x: 225, startPoint y: 72, endPoint x: 225, endPoint y: 75, distance: 3.8
click at [225, 75] on p "Is het waar dat mensen met depressie geen hulp zoeken?" at bounding box center [235, 74] width 184 height 26
click at [12, 236] on span "Ja, maar het hangt af van de ernst" at bounding box center [13, 236] width 16 height 1
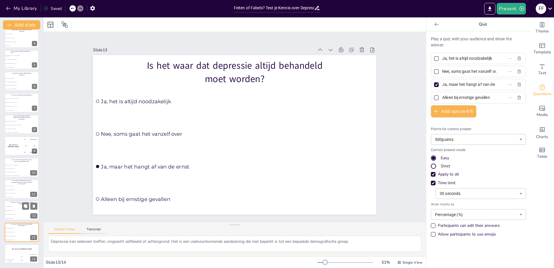
click at [13, 215] on li "Soms, afhankelijk van de persoon" at bounding box center [12, 214] width 17 height 4
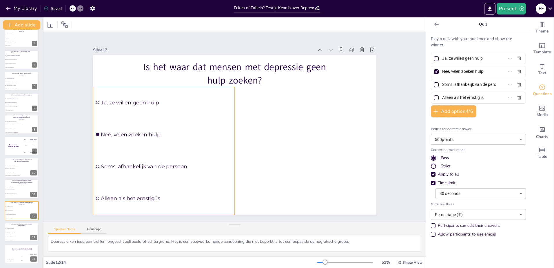
click at [93, 55] on div "Is het waar dat mensen met depressie geen hulp zoeken? Ja, ze willen geen hulp …" at bounding box center [234, 55] width 283 height 0
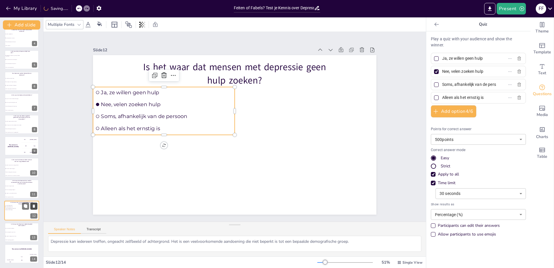
click at [35, 203] on button at bounding box center [33, 206] width 7 height 7
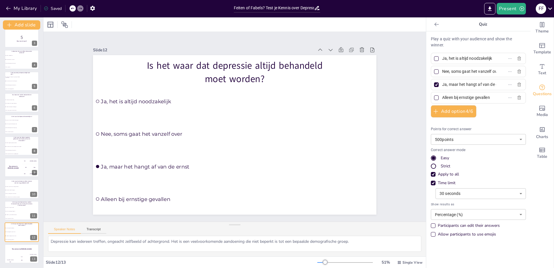
scroll to position [0, 0]
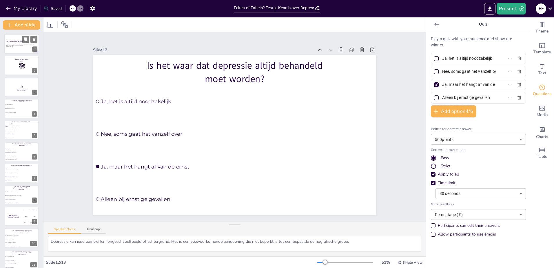
click at [16, 51] on div at bounding box center [21, 44] width 35 height 20
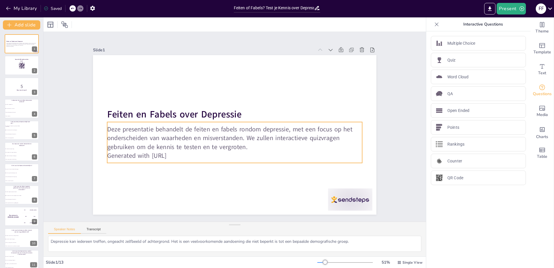
click at [191, 145] on p "Deze presentatie behandelt de feiten en fabels rondom depressie, met een focus …" at bounding box center [234, 138] width 255 height 26
click at [236, 108] on icon at bounding box center [239, 110] width 7 height 7
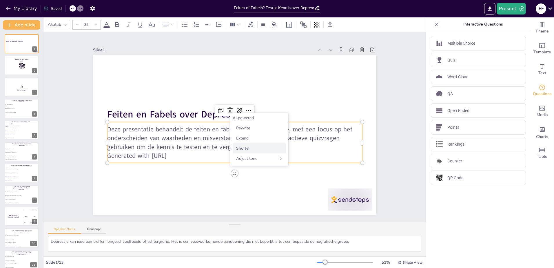
click at [253, 149] on div "Shorten" at bounding box center [259, 148] width 53 height 10
click at [235, 112] on div at bounding box center [239, 110] width 9 height 9
click at [250, 147] on span "Shorten" at bounding box center [243, 148] width 14 height 6
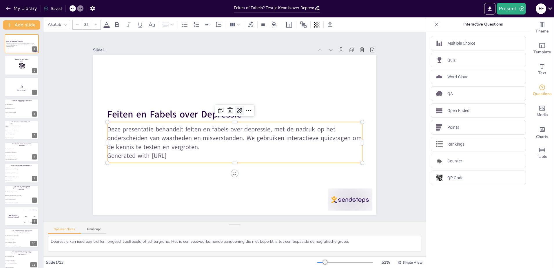
click at [236, 107] on icon at bounding box center [239, 110] width 7 height 7
click at [248, 146] on span "Shorten" at bounding box center [243, 148] width 14 height 6
click at [236, 109] on icon at bounding box center [239, 110] width 7 height 7
click at [249, 145] on div "Shorten" at bounding box center [259, 148] width 53 height 10
click at [188, 154] on p "Generated with Sendsteps.ai" at bounding box center [234, 155] width 255 height 9
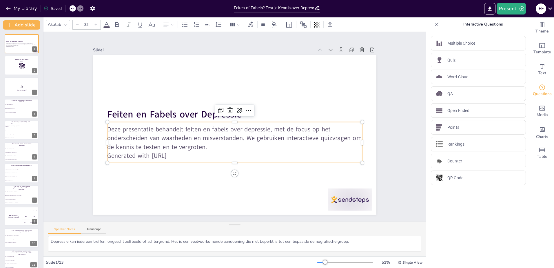
click at [183, 153] on p "Generated with Sendsteps.ai" at bounding box center [234, 155] width 255 height 9
drag, startPoint x: 184, startPoint y: 153, endPoint x: 103, endPoint y: 153, distance: 81.4
click at [107, 153] on p "Generated with Sendsteps.ai" at bounding box center [234, 155] width 255 height 9
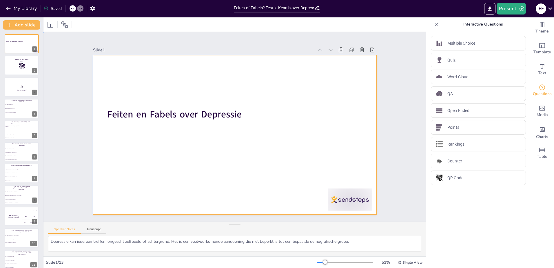
click at [164, 123] on div at bounding box center [234, 134] width 283 height 159
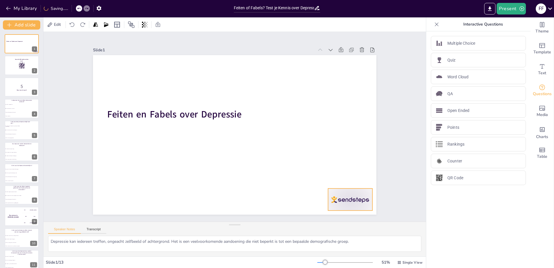
click at [350, 194] on div at bounding box center [350, 199] width 44 height 22
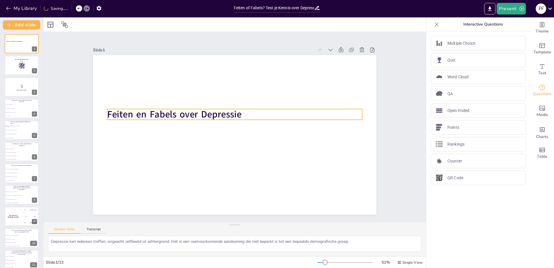
click at [186, 114] on strong "Feiten en Fabels over Depressie" at bounding box center [174, 114] width 134 height 13
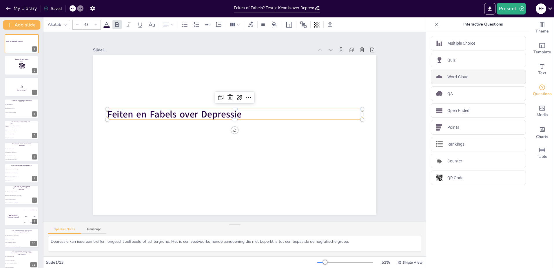
click at [466, 78] on div "Word Cloud" at bounding box center [478, 77] width 95 height 14
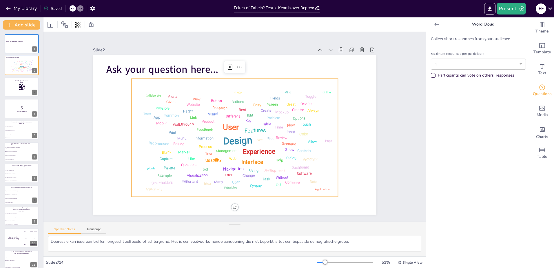
click at [73, 8] on icon at bounding box center [72, 8] width 3 height 3
click at [205, 121] on div "Product" at bounding box center [208, 121] width 14 height 5
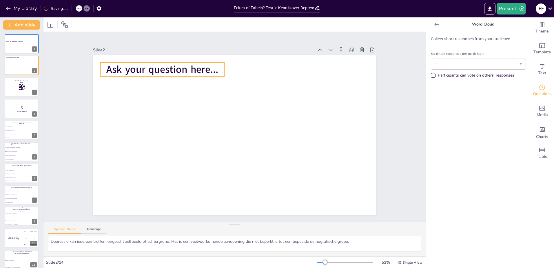
click at [167, 70] on span "Ask your question here..." at bounding box center [162, 70] width 112 height 14
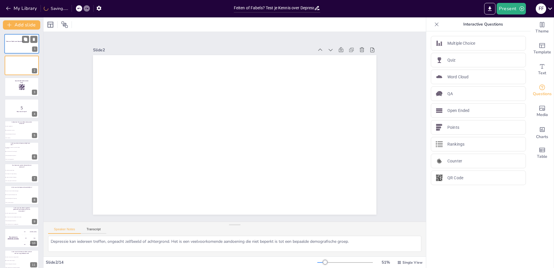
click at [13, 48] on div at bounding box center [21, 44] width 35 height 20
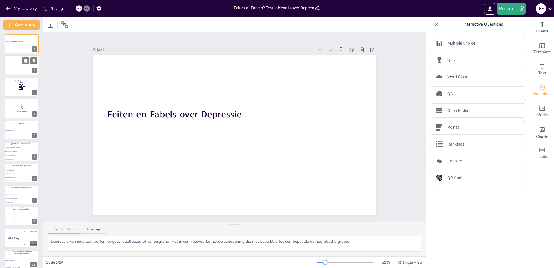
click at [22, 65] on div at bounding box center [21, 66] width 35 height 20
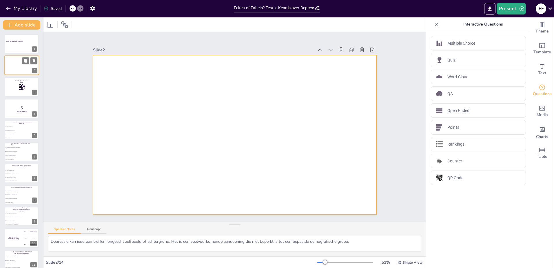
click at [38, 59] on div at bounding box center [21, 66] width 35 height 20
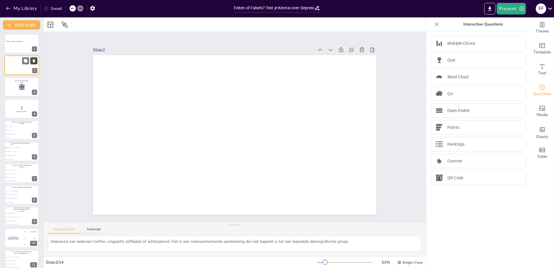
click at [36, 60] on icon at bounding box center [34, 61] width 4 height 4
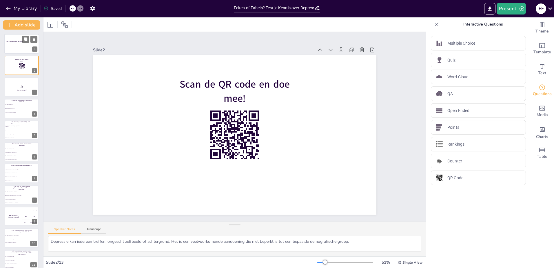
click at [16, 49] on div at bounding box center [21, 44] width 35 height 20
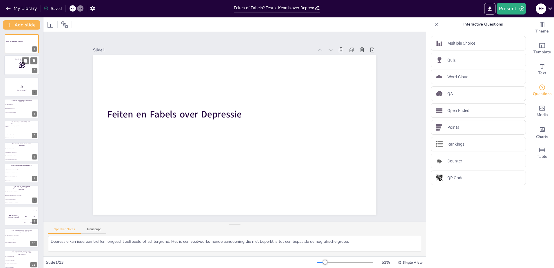
click at [24, 65] on rect at bounding box center [23, 65] width 1 height 0
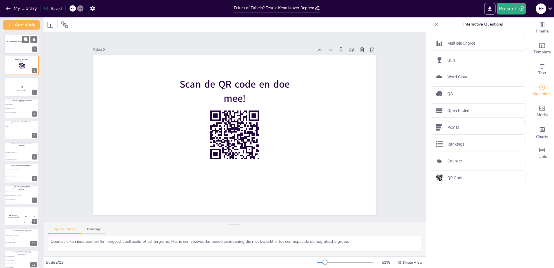
click at [13, 48] on div at bounding box center [21, 44] width 35 height 20
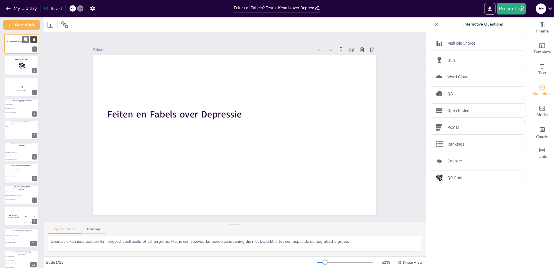
click at [34, 41] on icon at bounding box center [34, 39] width 2 height 3
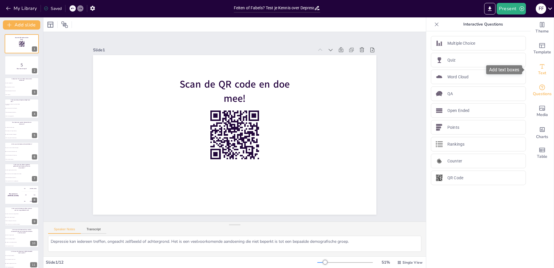
click at [539, 67] on icon "Add text boxes" at bounding box center [542, 66] width 7 height 7
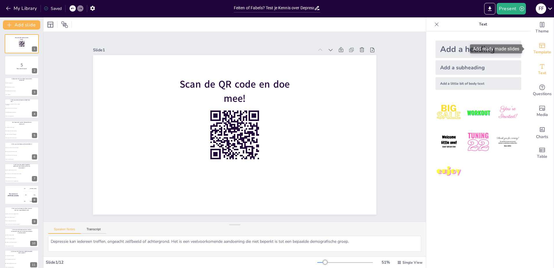
click at [540, 48] on icon "Add ready made slides" at bounding box center [542, 45] width 7 height 7
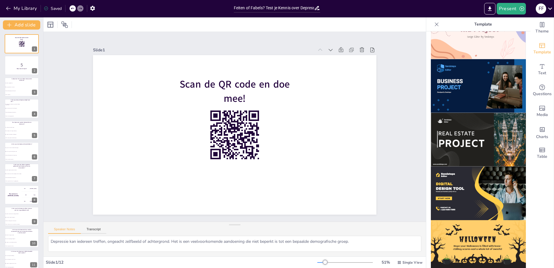
scroll to position [500, 0]
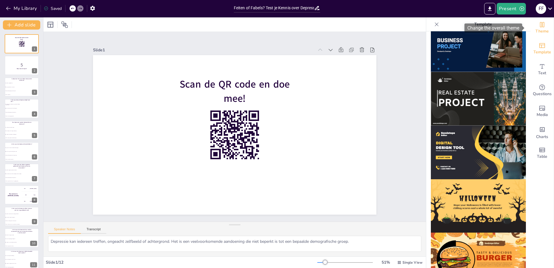
click at [535, 32] on span "Theme" at bounding box center [541, 31] width 13 height 6
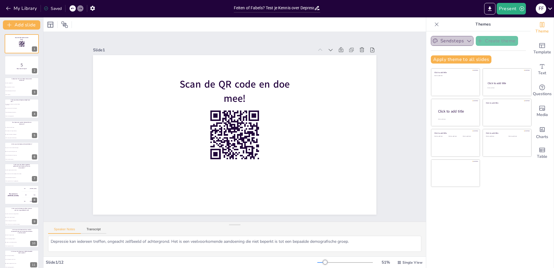
click at [466, 41] on icon "button" at bounding box center [469, 41] width 6 height 6
click at [492, 183] on div "Click to add title Click to add text Click to add title Click to add text Click…" at bounding box center [481, 127] width 101 height 119
drag, startPoint x: 544, startPoint y: 65, endPoint x: 495, endPoint y: 220, distance: 162.0
click at [492, 246] on div "Sendsteps Create theme Apply theme to all slides Click to add title Click to ad…" at bounding box center [478, 149] width 104 height 236
click at [543, 70] on div "Text" at bounding box center [542, 69] width 23 height 21
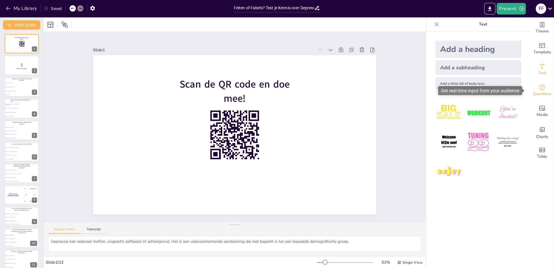
click at [534, 92] on span "Questions" at bounding box center [542, 94] width 19 height 6
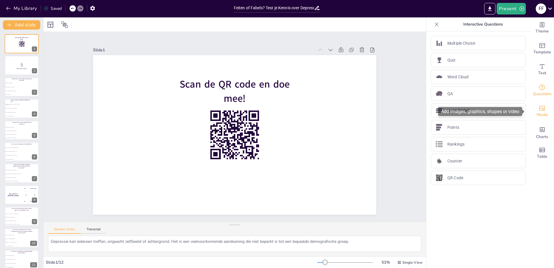
click at [539, 110] on icon "Add images, graphics, shapes or video" at bounding box center [542, 108] width 6 height 5
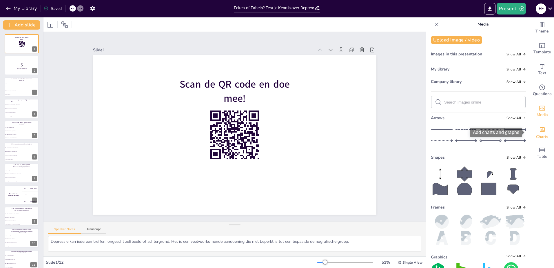
click at [536, 135] on span "Charts" at bounding box center [542, 137] width 12 height 6
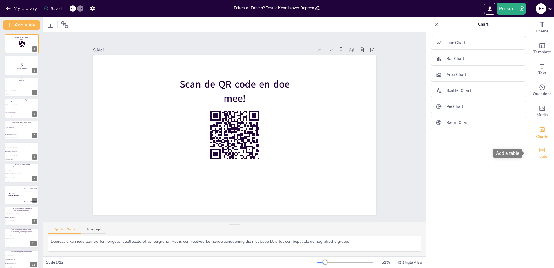
click at [537, 145] on div "Table" at bounding box center [542, 153] width 23 height 21
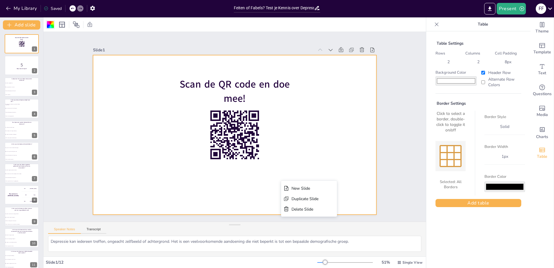
click at [50, 25] on div at bounding box center [50, 24] width 7 height 7
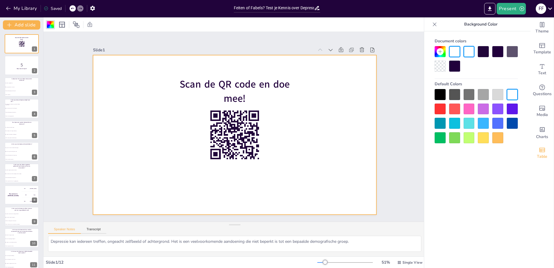
click at [440, 54] on icon at bounding box center [440, 51] width 5 height 5
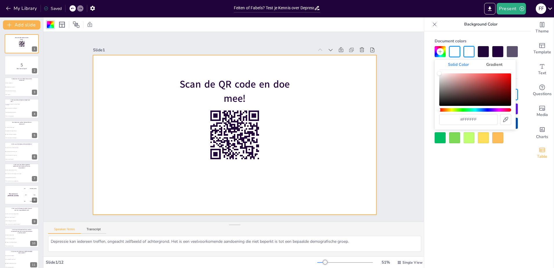
click at [475, 112] on div "#ffffff" at bounding box center [475, 99] width 72 height 52
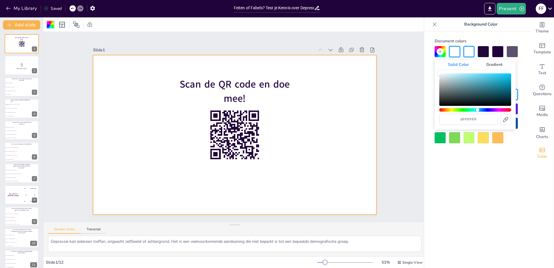
click at [478, 110] on div "Hue" at bounding box center [475, 109] width 72 height 3
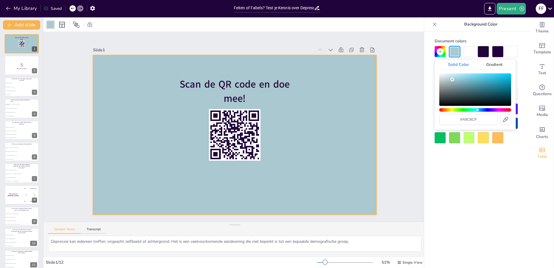
drag, startPoint x: 438, startPoint y: 73, endPoint x: 452, endPoint y: 79, distance: 15.7
click at [452, 79] on div "Color" at bounding box center [452, 79] width 4 height 4
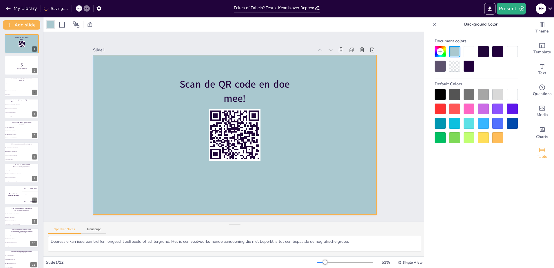
click at [488, 178] on div "Document colors Default Colors" at bounding box center [476, 158] width 104 height 254
click at [6, 64] on p "5" at bounding box center [21, 64] width 31 height 6
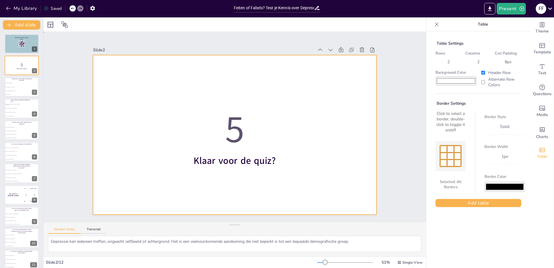
click at [139, 98] on div at bounding box center [234, 134] width 283 height 159
click at [107, 62] on div at bounding box center [234, 134] width 283 height 159
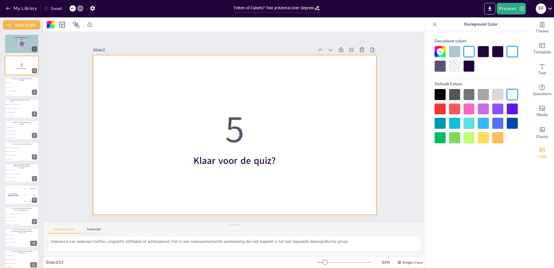
click at [455, 55] on div at bounding box center [454, 51] width 11 height 11
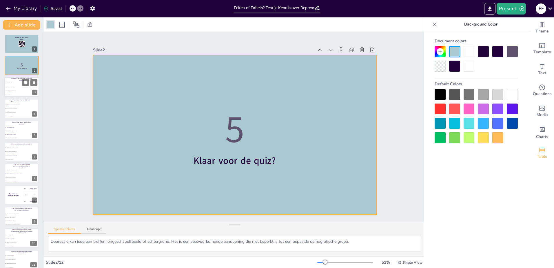
click at [15, 95] on li "Alleen ouderen" at bounding box center [12, 95] width 17 height 4
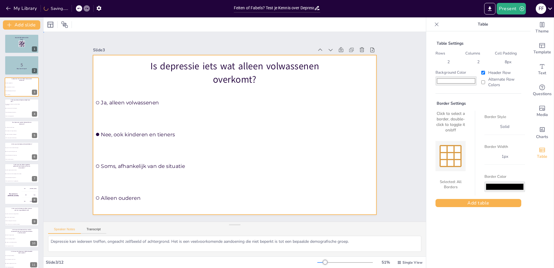
click at [279, 145] on div at bounding box center [234, 134] width 283 height 159
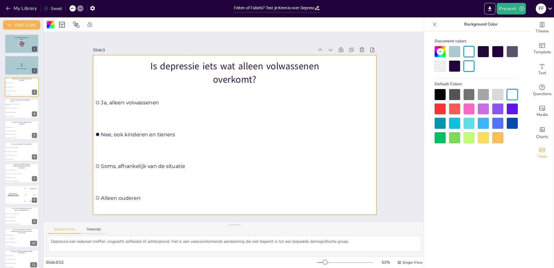
click at [453, 51] on div at bounding box center [454, 51] width 11 height 11
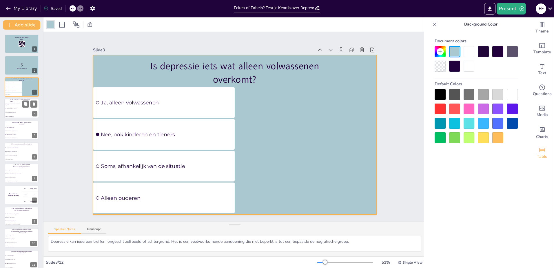
click at [15, 115] on li "Alleen in ernstige gevallen" at bounding box center [12, 116] width 17 height 4
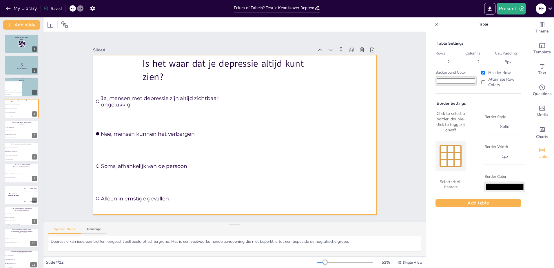
click at [322, 145] on div at bounding box center [234, 134] width 283 height 159
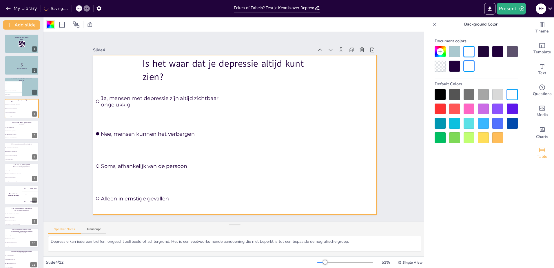
click at [454, 52] on div at bounding box center [454, 51] width 11 height 11
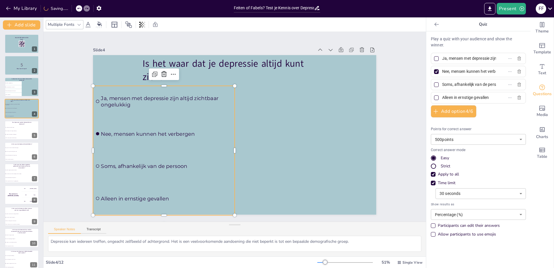
click at [125, 55] on div "Is het waar dat je depressie altijd kunt zien? Ja, mensen met depressie zijn al…" at bounding box center [234, 55] width 283 height 0
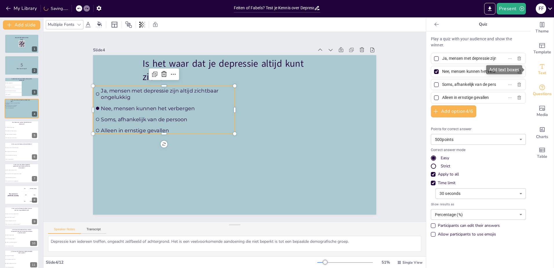
click at [542, 70] on div "Text" at bounding box center [542, 69] width 23 height 21
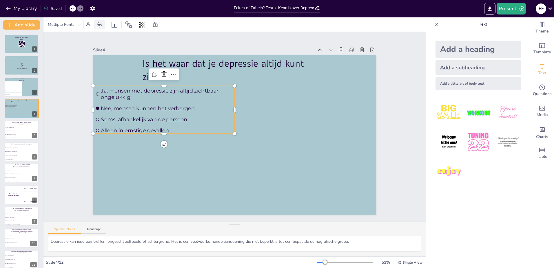
click at [99, 26] on icon at bounding box center [99, 23] width 5 height 5
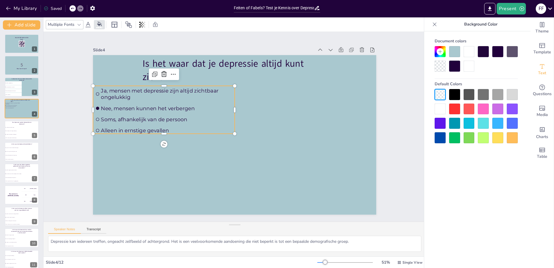
click at [444, 107] on div at bounding box center [440, 108] width 11 height 11
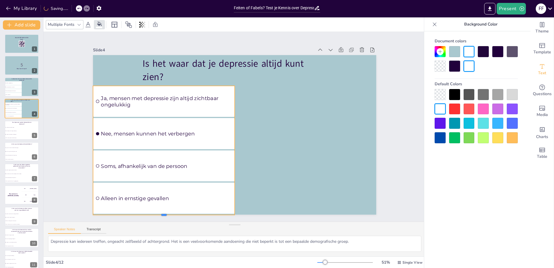
drag, startPoint x: 159, startPoint y: 131, endPoint x: 154, endPoint y: 213, distance: 82.1
click at [154, 215] on div at bounding box center [164, 217] width 142 height 5
click at [70, 169] on div "Slide 1 Scan de QR code en doe mee! Slide 2 5 Klaar voor de quiz? Slide 3 Is de…" at bounding box center [234, 126] width 382 height 189
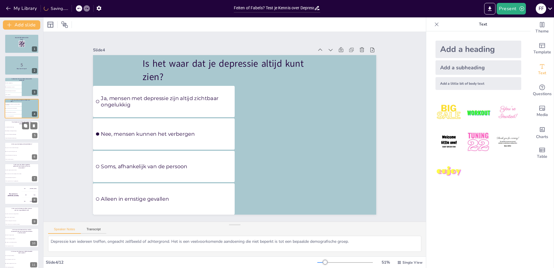
click at [12, 131] on li "Nee, therapie is de enige oplossing" at bounding box center [12, 130] width 17 height 3
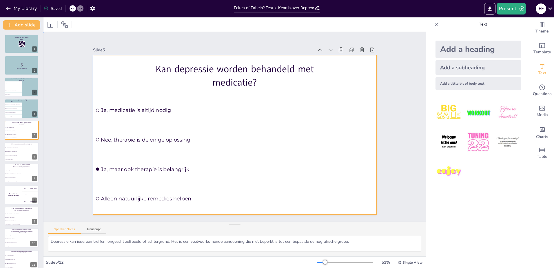
click at [331, 138] on div at bounding box center [234, 134] width 283 height 159
click at [315, 119] on div at bounding box center [234, 134] width 283 height 159
click at [53, 24] on div at bounding box center [50, 24] width 7 height 7
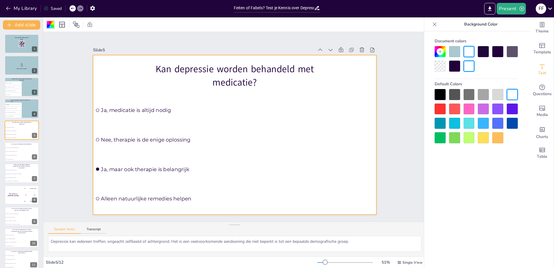
click at [456, 50] on div at bounding box center [454, 51] width 11 height 11
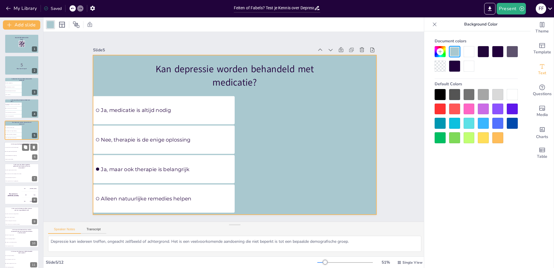
click at [10, 156] on li "Soms, afhankelijk van de omgeving" at bounding box center [12, 155] width 17 height 4
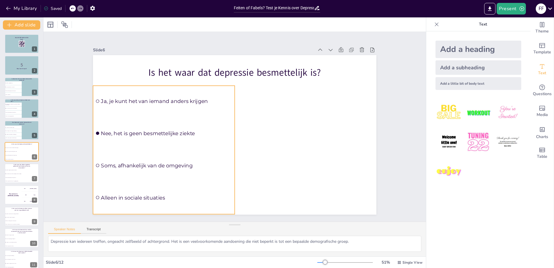
scroll to position [3, 0]
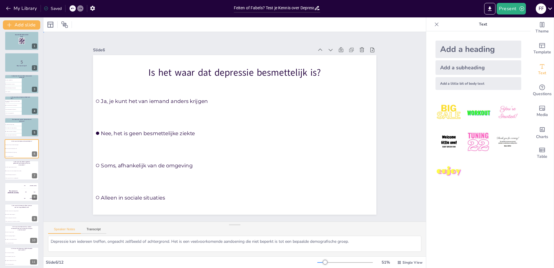
click at [384, 137] on div "Slide 1 Scan de QR code en doe mee! Slide 2 5 Klaar voor de quiz? Slide 3 Is de…" at bounding box center [235, 127] width 316 height 176
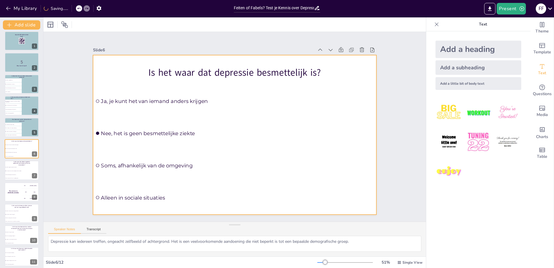
click at [346, 138] on div at bounding box center [234, 134] width 283 height 159
click at [50, 23] on div at bounding box center [50, 24] width 7 height 7
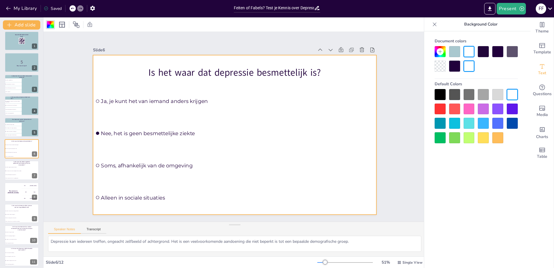
click at [455, 48] on div at bounding box center [454, 51] width 11 height 11
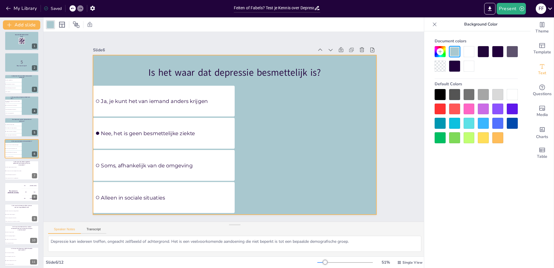
click at [437, 24] on icon at bounding box center [435, 24] width 6 height 6
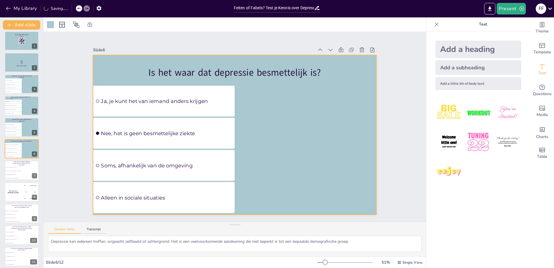
click at [434, 27] on icon at bounding box center [437, 24] width 6 height 6
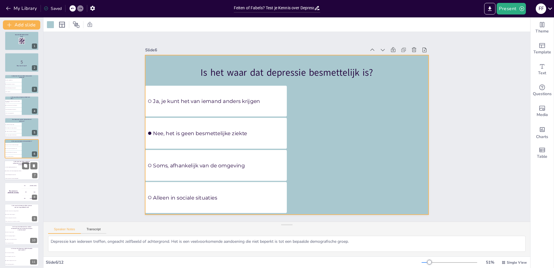
click at [9, 171] on li "Nee, het kan ook zonder duidelijke reden ontstaan" at bounding box center [12, 170] width 17 height 3
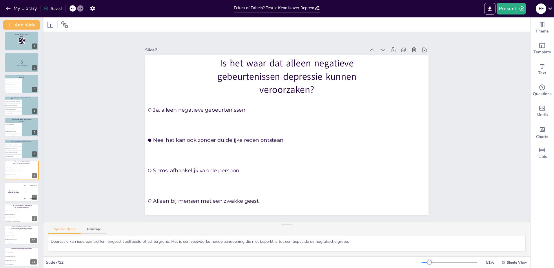
scroll to position [24, 0]
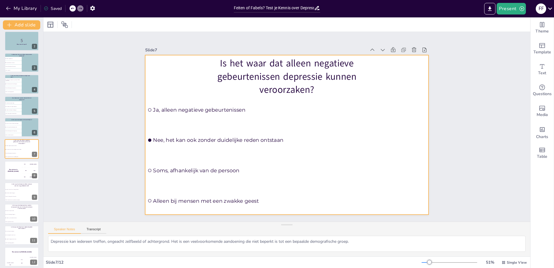
click at [363, 146] on div at bounding box center [286, 134] width 283 height 159
click at [52, 22] on div at bounding box center [50, 24] width 7 height 7
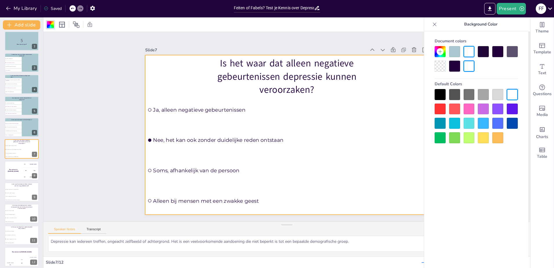
click at [453, 47] on div at bounding box center [454, 51] width 11 height 11
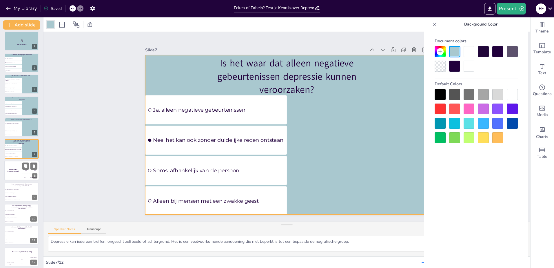
click at [16, 163] on div "The winner is Niels 🏆" at bounding box center [12, 171] width 17 height 20
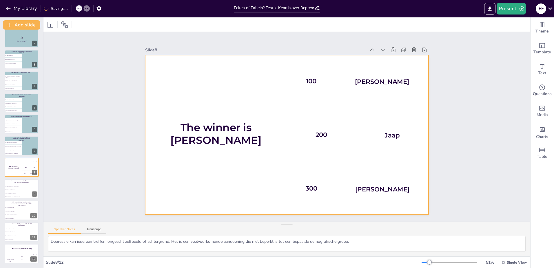
click at [253, 90] on div "The winner is Niels 🏆 100 Hasan 200 Jaap 300 Niels" at bounding box center [286, 134] width 283 height 159
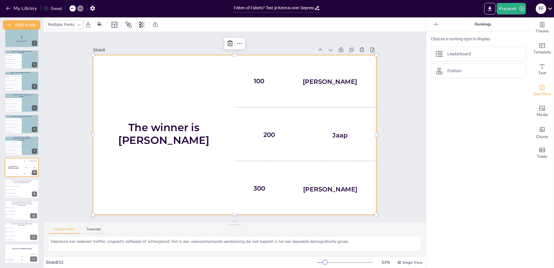
click at [166, 96] on div "The winner is Niels 🏆" at bounding box center [164, 134] width 142 height 159
click at [181, 77] on div "The winner is Niels 🏆" at bounding box center [164, 134] width 142 height 159
click at [101, 24] on icon at bounding box center [99, 23] width 5 height 5
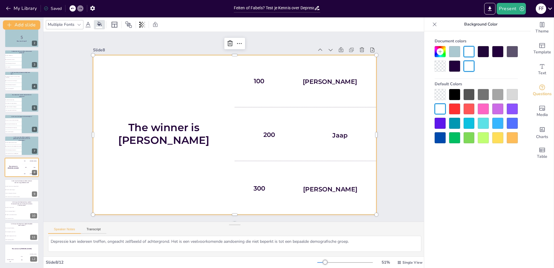
click at [449, 54] on div at bounding box center [454, 51] width 11 height 11
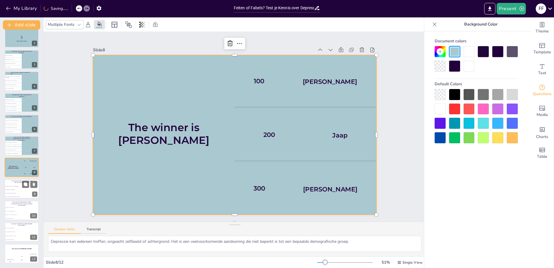
click at [10, 190] on li "Nee, iedereen kan het krijgen" at bounding box center [12, 189] width 17 height 3
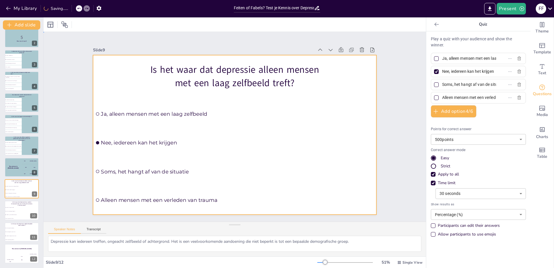
click at [301, 123] on div at bounding box center [234, 134] width 283 height 159
click at [50, 25] on div at bounding box center [50, 24] width 7 height 7
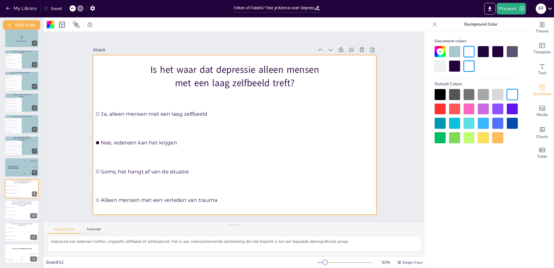
click at [453, 49] on div at bounding box center [454, 51] width 11 height 11
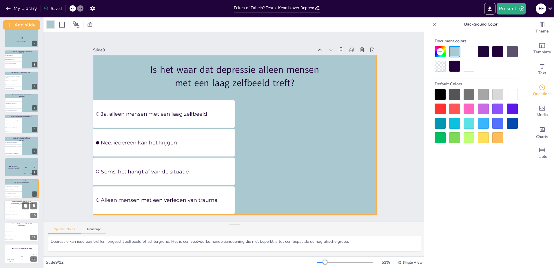
click at [9, 210] on span "Nee, het is altijd psychologisch" at bounding box center [13, 210] width 16 height 1
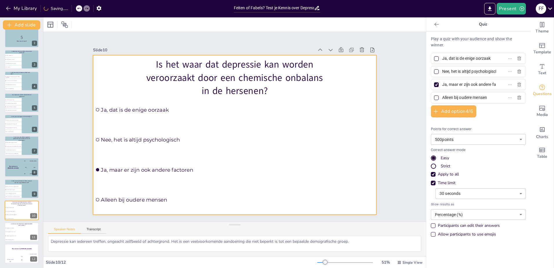
click at [300, 159] on div at bounding box center [234, 134] width 283 height 159
click at [52, 25] on div at bounding box center [50, 24] width 7 height 7
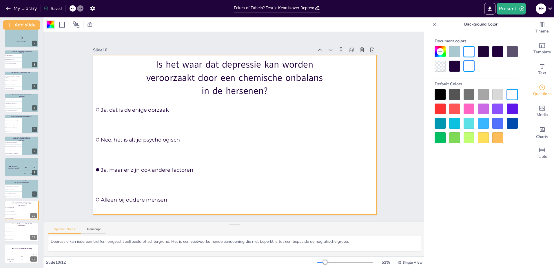
click at [454, 52] on div at bounding box center [454, 51] width 11 height 11
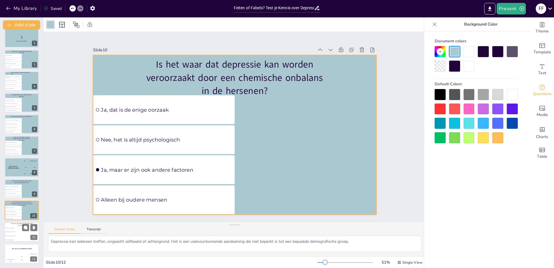
click at [21, 229] on li "Ja, het is altijd noodzakelijk" at bounding box center [12, 228] width 17 height 4
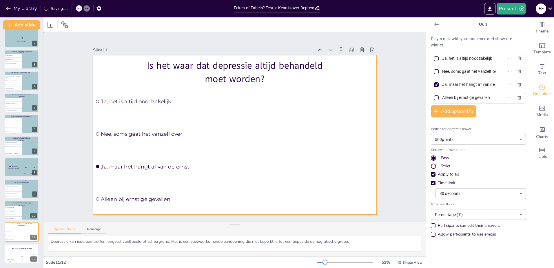
click at [355, 143] on div at bounding box center [234, 134] width 283 height 159
click at [54, 24] on div at bounding box center [50, 24] width 7 height 7
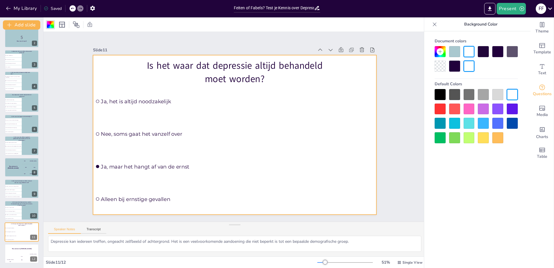
click at [454, 53] on div at bounding box center [454, 51] width 11 height 11
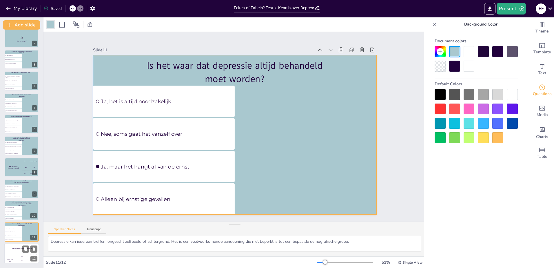
click at [13, 254] on div "Hasan 100" at bounding box center [10, 259] width 12 height 10
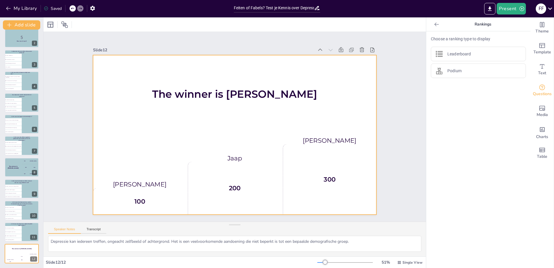
click at [260, 127] on div "The winner is Niels 🏆" at bounding box center [234, 95] width 283 height 80
click at [99, 25] on icon at bounding box center [99, 23] width 5 height 5
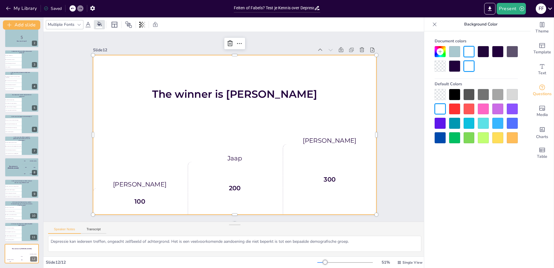
click at [453, 48] on div at bounding box center [454, 51] width 11 height 11
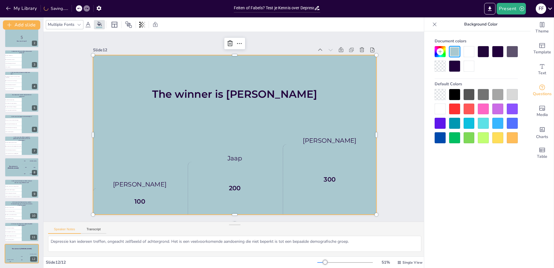
scroll to position [0, 0]
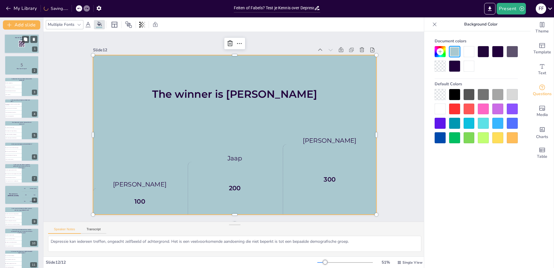
click at [15, 44] on div at bounding box center [21, 44] width 35 height 20
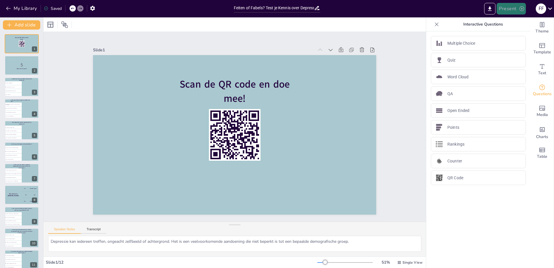
click at [512, 8] on button "Present" at bounding box center [511, 9] width 29 height 12
click at [519, 19] on li "Preview presentation" at bounding box center [519, 21] width 45 height 9
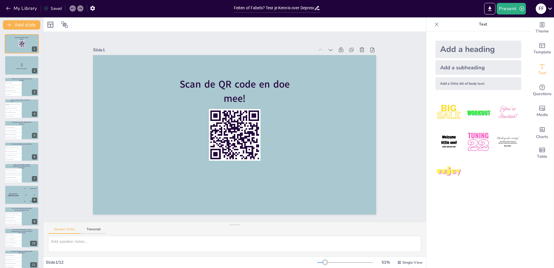
checkbox input "true"
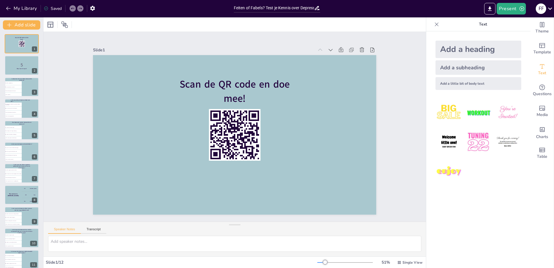
checkbox input "true"
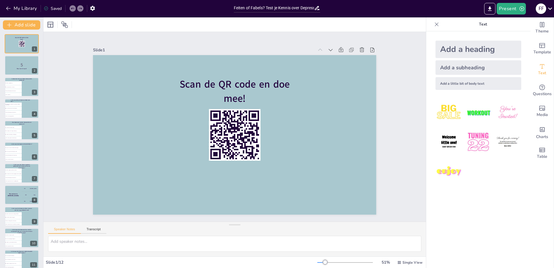
checkbox input "true"
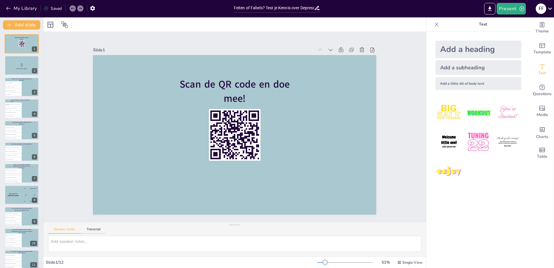
checkbox input "true"
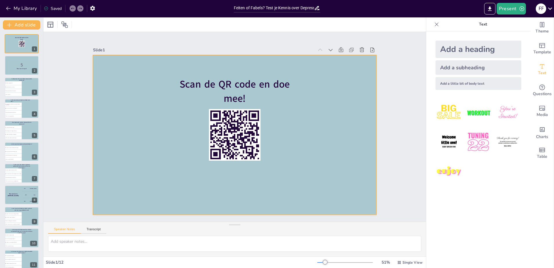
checkbox input "true"
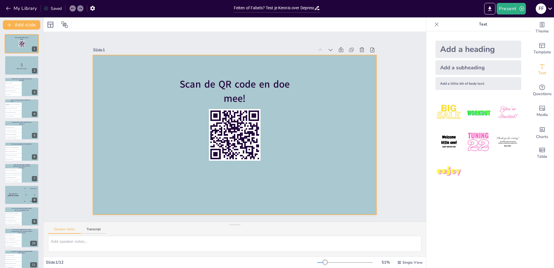
checkbox input "true"
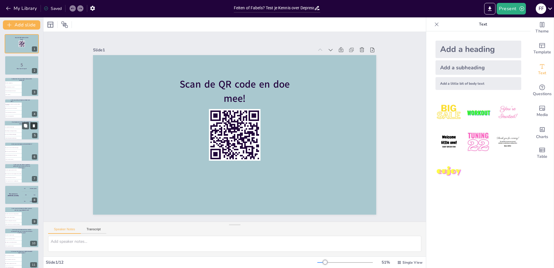
checkbox input "true"
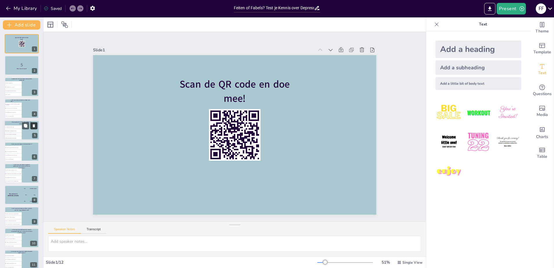
checkbox input "true"
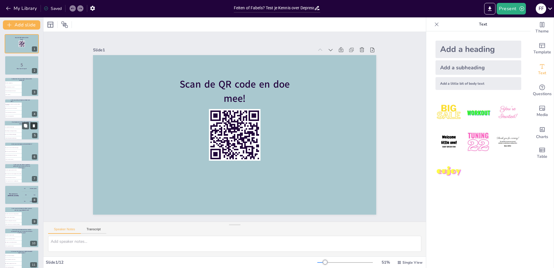
checkbox input "true"
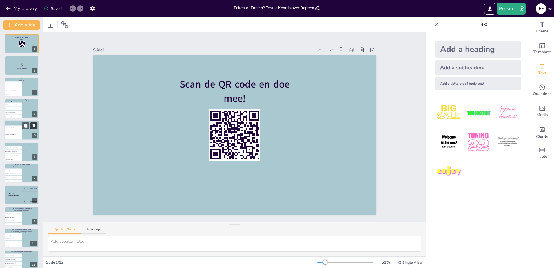
checkbox input "true"
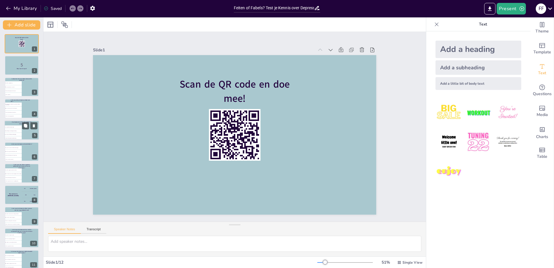
checkbox input "true"
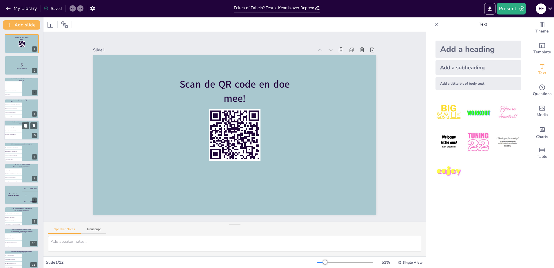
checkbox input "true"
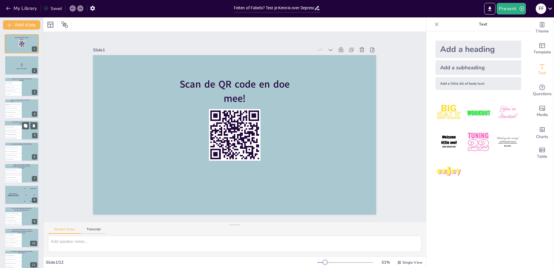
checkbox input "true"
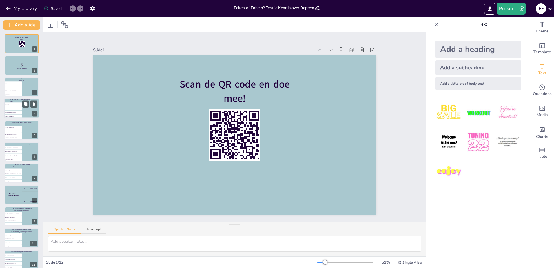
checkbox input "true"
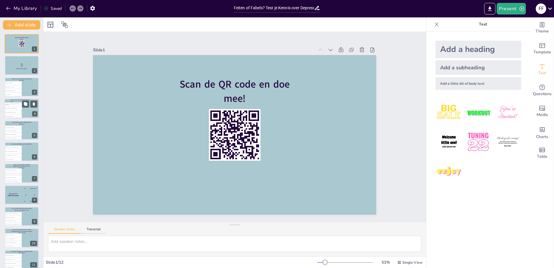
checkbox input "true"
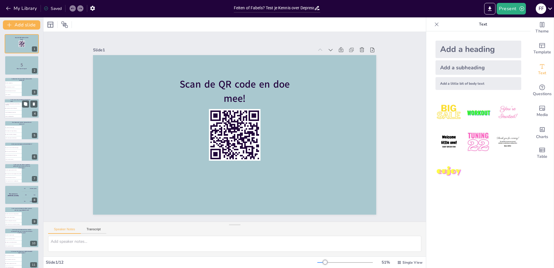
checkbox input "true"
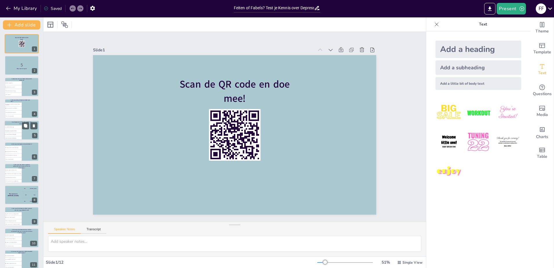
checkbox input "true"
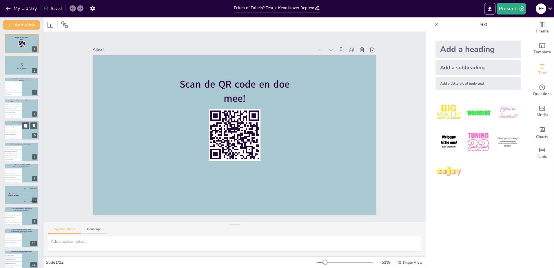
checkbox input "true"
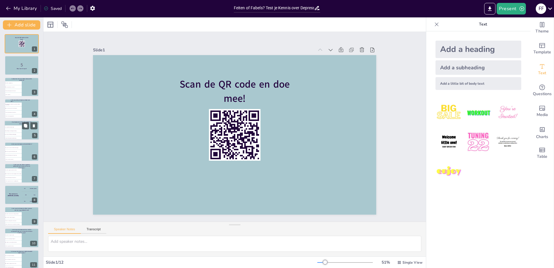
checkbox input "true"
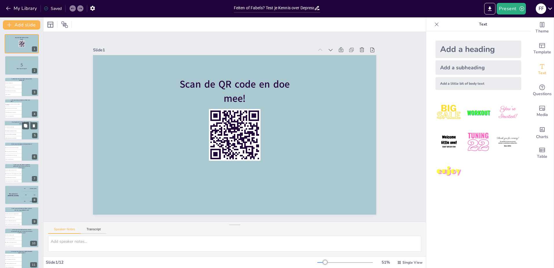
checkbox input "true"
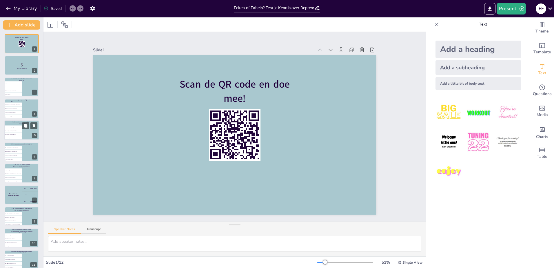
checkbox input "true"
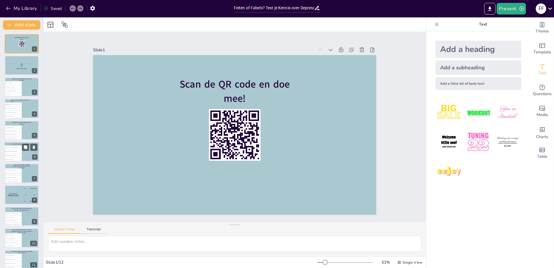
checkbox input "true"
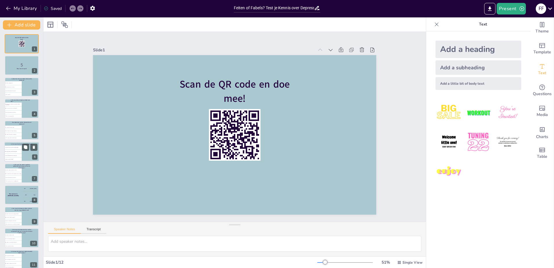
checkbox input "true"
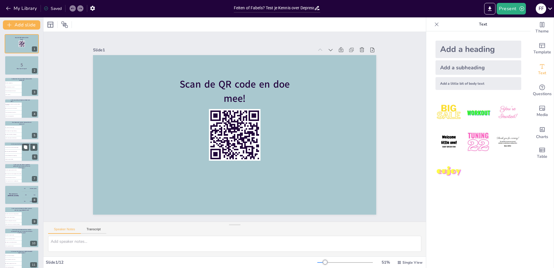
checkbox input "true"
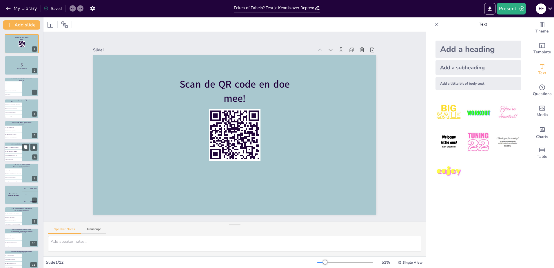
checkbox input "true"
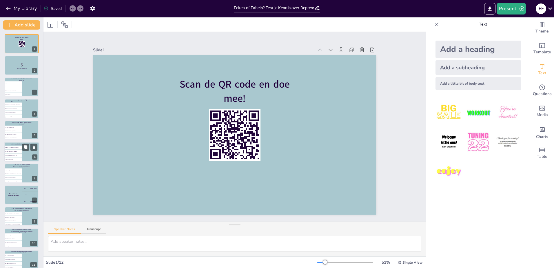
checkbox input "true"
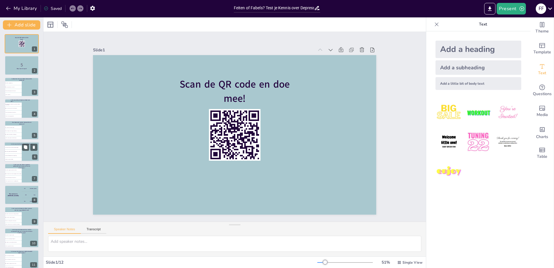
checkbox input "true"
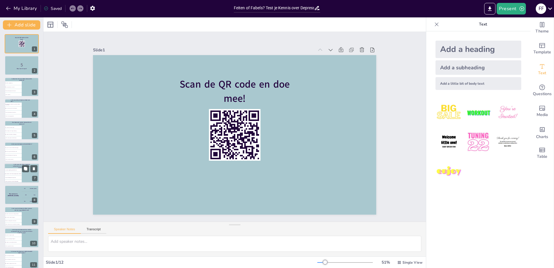
checkbox input "true"
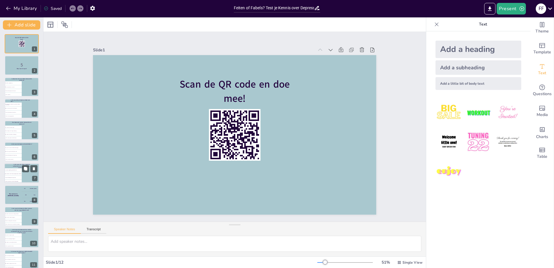
checkbox input "true"
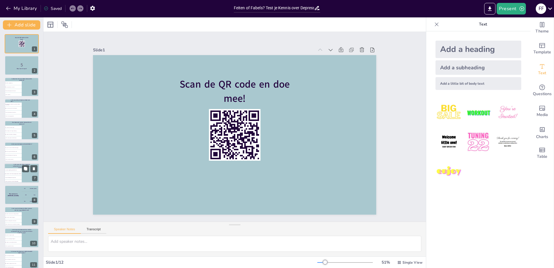
checkbox input "true"
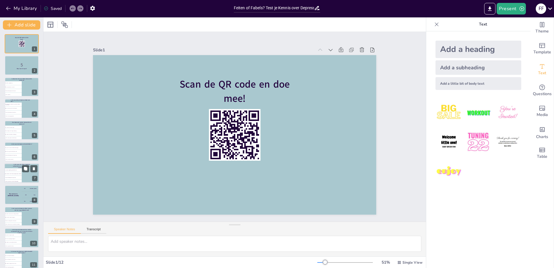
checkbox input "true"
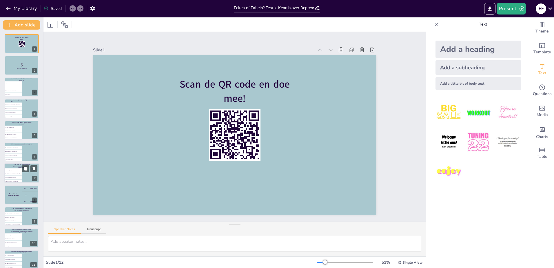
checkbox input "true"
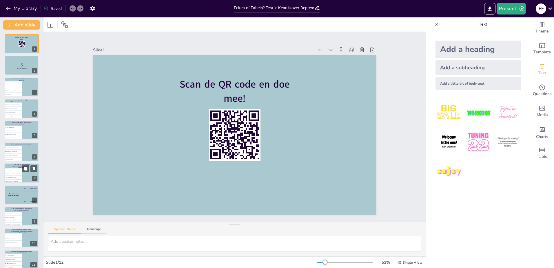
checkbox input "true"
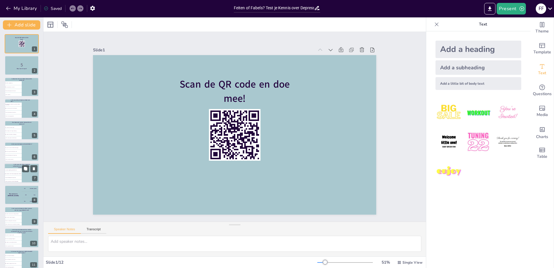
checkbox input "true"
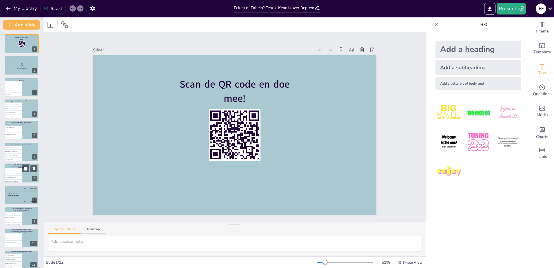
checkbox input "true"
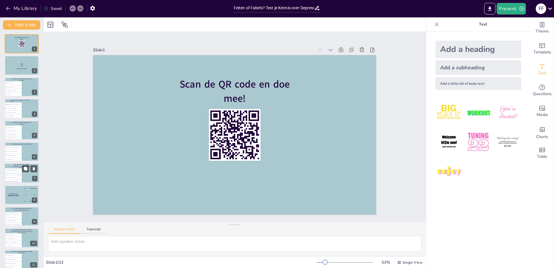
checkbox input "true"
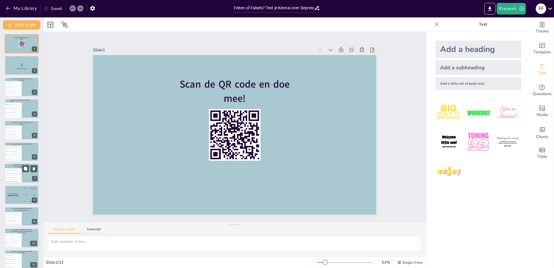
checkbox input "true"
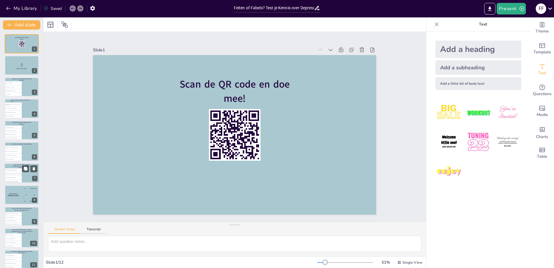
checkbox input "true"
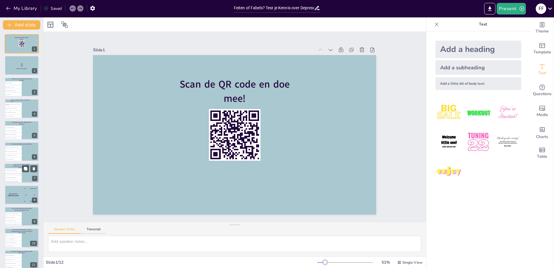
checkbox input "true"
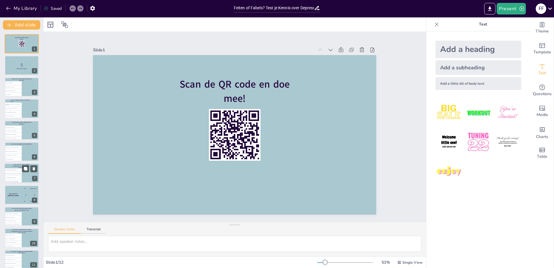
checkbox input "true"
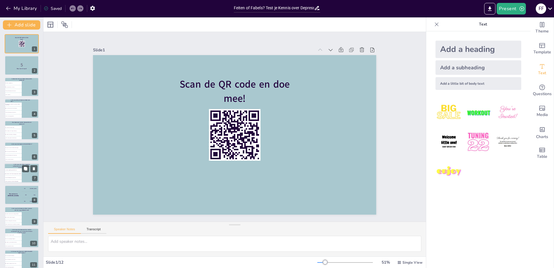
checkbox input "true"
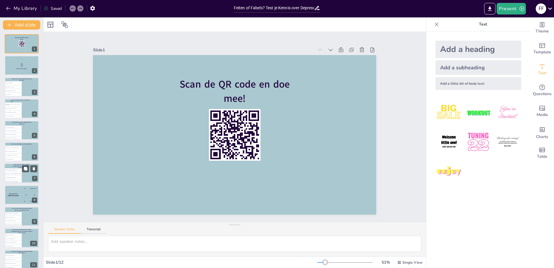
checkbox input "true"
click at [19, 173] on span "Nee, het kan ook zonder duidelijke reden ontstaan" at bounding box center [13, 173] width 16 height 1
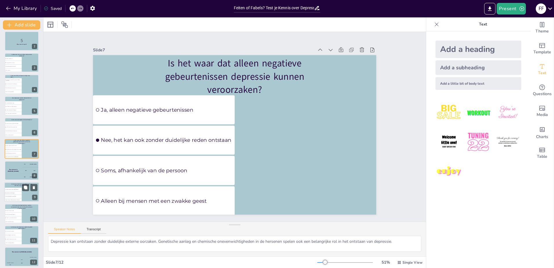
click at [8, 195] on li "Soms, het hangt af van de situatie" at bounding box center [12, 196] width 17 height 3
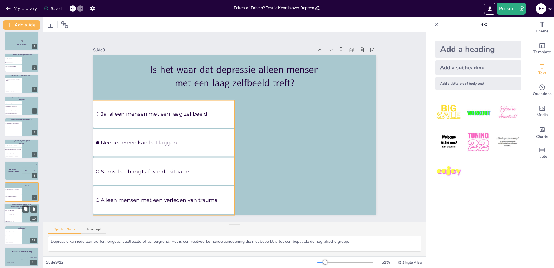
scroll to position [28, 0]
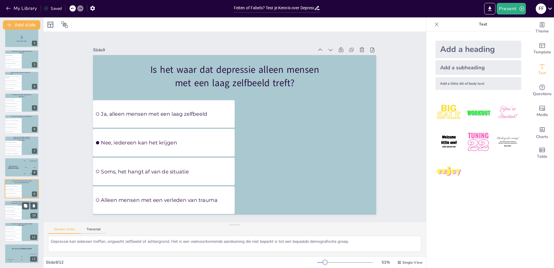
click at [12, 205] on li "Ja, dat is de enige oorzaak" at bounding box center [12, 206] width 17 height 3
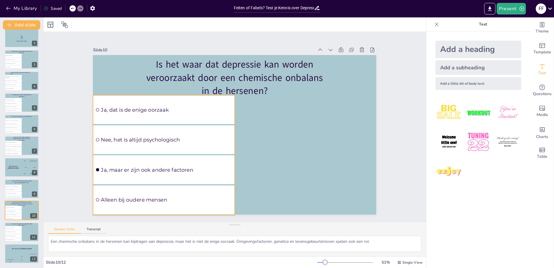
click at [178, 110] on span "Ja, dat is de enige oorzaak" at bounding box center [166, 109] width 131 height 6
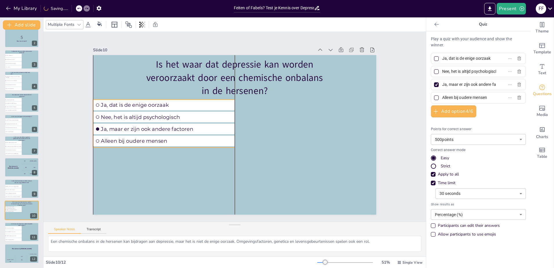
drag, startPoint x: 160, startPoint y: 141, endPoint x: 158, endPoint y: 145, distance: 4.7
click at [158, 145] on ul "Ja, dat is de enige oorzaak Nee, het is altijd psychologisch Ja, maar er zijn o…" at bounding box center [164, 124] width 142 height 48
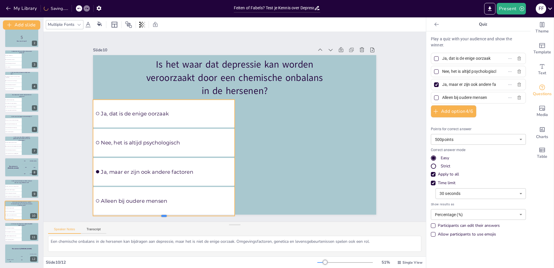
drag, startPoint x: 159, startPoint y: 146, endPoint x: 151, endPoint y: 214, distance: 68.8
click at [151, 216] on div at bounding box center [164, 218] width 142 height 5
click at [77, 198] on div "Slide 1 Scan de QR code en doe mee! Slide 2 5 Klaar voor de quiz? Slide 3 Is de…" at bounding box center [235, 127] width 316 height 176
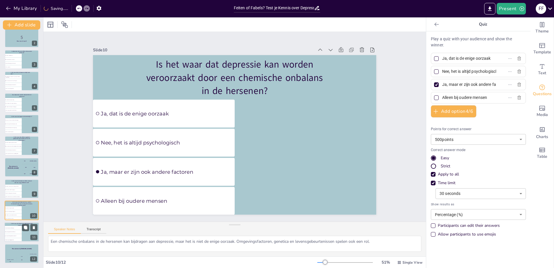
click at [15, 226] on li "Ja, het is altijd noodzakelijk" at bounding box center [12, 228] width 17 height 4
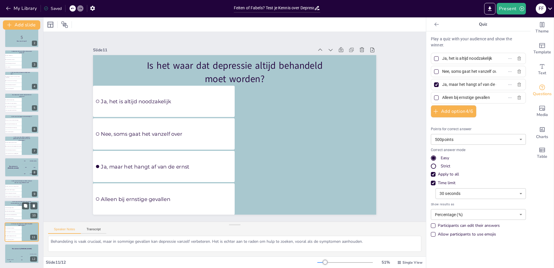
click at [15, 212] on li "Nee, het is altijd psychologisch" at bounding box center [12, 210] width 17 height 3
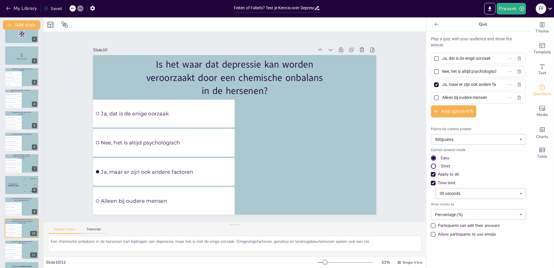
scroll to position [0, 0]
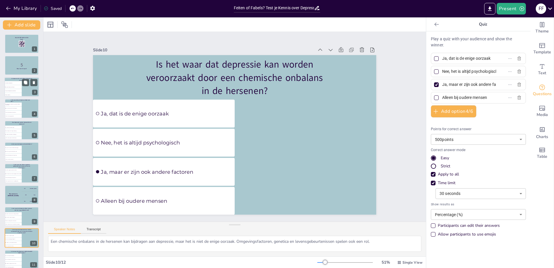
click at [14, 85] on li "Nee, ook kinderen en tieners" at bounding box center [12, 87] width 17 height 4
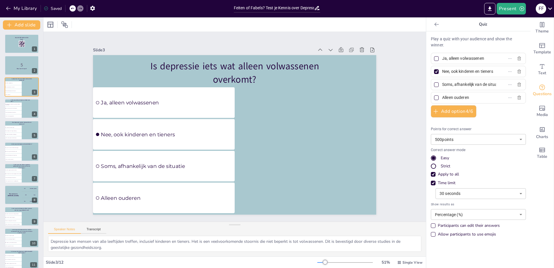
click at [2, 106] on div "Scan de QR code en doe mee! 1 5 Klaar voor de quiz? 2 Is depressie iets wat all…" at bounding box center [21, 162] width 43 height 256
click at [16, 110] on li "Soms, afhankelijk van de persoon" at bounding box center [12, 112] width 17 height 4
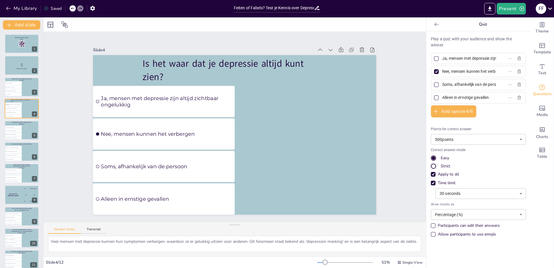
click at [2, 128] on div "Scan de QR code en doe mee! 1 5 Klaar voor de quiz? 2 Is depressie iets wat all…" at bounding box center [21, 162] width 43 height 256
click at [8, 130] on li "Nee, therapie is de enige oplossing" at bounding box center [12, 130] width 17 height 3
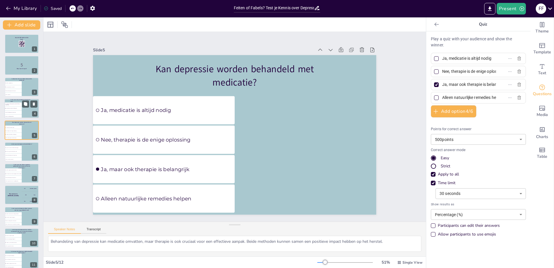
click at [11, 116] on span "Alleen in ernstige gevallen" at bounding box center [13, 116] width 16 height 1
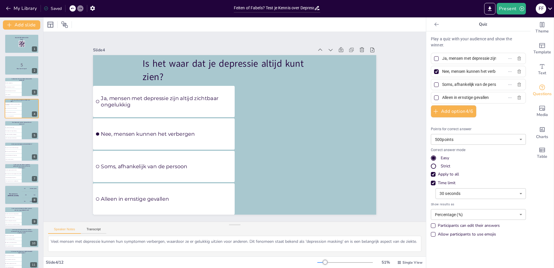
click at [434, 87] on div at bounding box center [436, 84] width 5 height 5
click at [442, 87] on input "Soms, afhankelijk van de persoon" at bounding box center [469, 84] width 54 height 8
click at [16, 132] on li "Ja, maar ook therapie is belangrijk" at bounding box center [12, 133] width 17 height 3
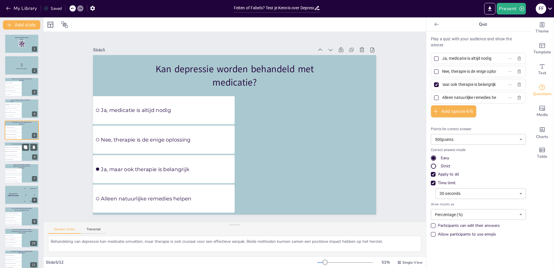
click at [13, 154] on li "Soms, afhankelijk van de omgeving" at bounding box center [12, 155] width 17 height 4
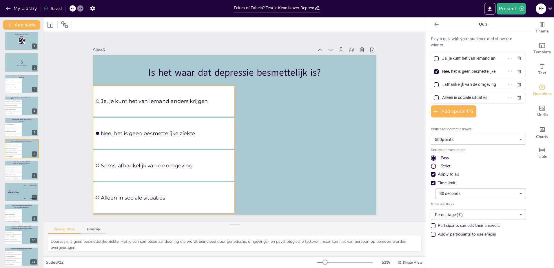
scroll to position [0, 0]
drag, startPoint x: 89, startPoint y: 136, endPoint x: 37, endPoint y: 152, distance: 54.0
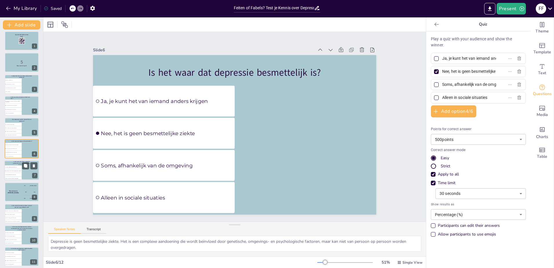
click at [5, 164] on div at bounding box center [21, 171] width 35 height 20
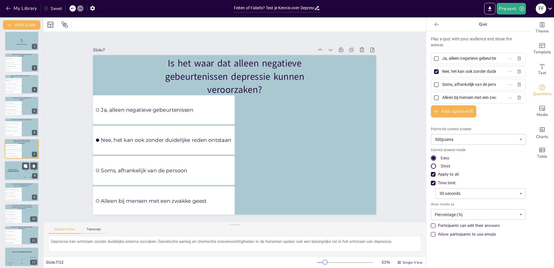
click at [14, 172] on div "The winner is [PERSON_NAME]" at bounding box center [12, 171] width 17 height 20
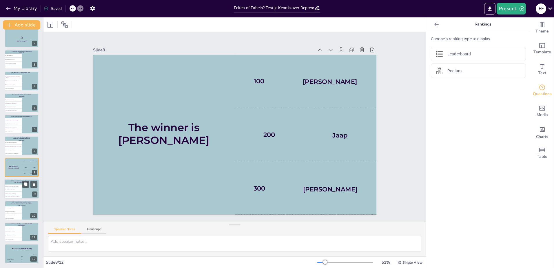
click at [15, 186] on span "Ja, alleen mensen met een laag zelfbeeld" at bounding box center [13, 186] width 16 height 1
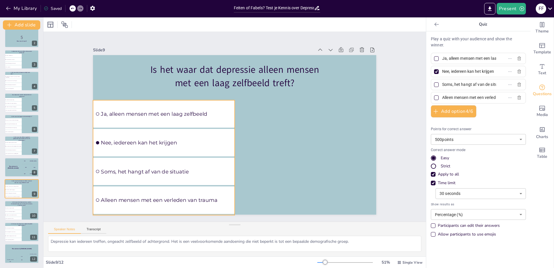
drag, startPoint x: 121, startPoint y: 104, endPoint x: 111, endPoint y: 104, distance: 9.6
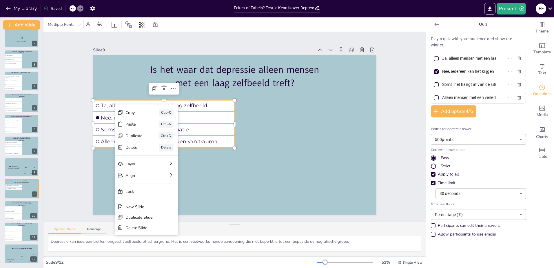
click at [63, 89] on div "Slide 1 Scan de QR code en doe mee! Slide 2 5 Klaar voor de quiz? Slide 3 Is de…" at bounding box center [234, 126] width 382 height 189
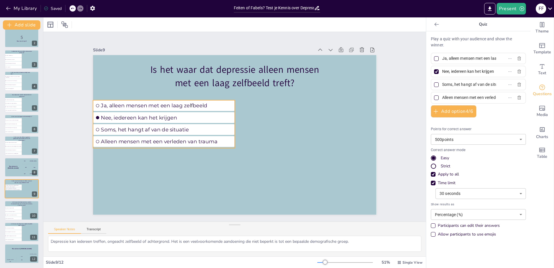
click at [143, 124] on li "Soms, het hangt af van de situatie" at bounding box center [164, 129] width 142 height 11
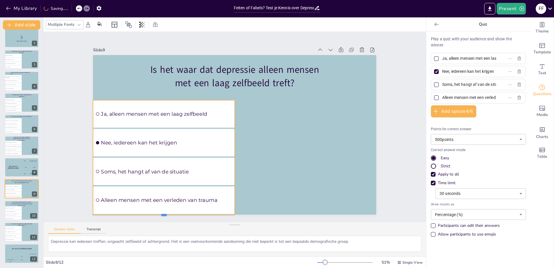
drag, startPoint x: 161, startPoint y: 149, endPoint x: 174, endPoint y: 213, distance: 65.7
click at [174, 215] on div at bounding box center [164, 217] width 142 height 5
drag, startPoint x: 53, startPoint y: 57, endPoint x: 54, endPoint y: 61, distance: 3.8
click at [54, 58] on div "Slide 1 Scan de QR code en doe mee! Slide 2 5 Klaar voor de quiz? Slide 3 Is de…" at bounding box center [234, 126] width 382 height 189
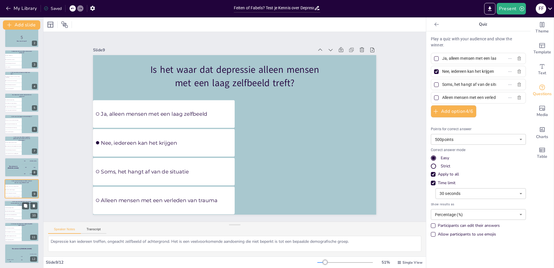
click at [16, 215] on li "Ja, maar er zijn ook andere factoren" at bounding box center [12, 214] width 17 height 3
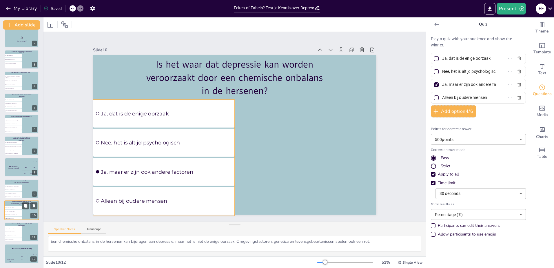
click at [12, 211] on span "Nee, het is altijd psychologisch" at bounding box center [13, 211] width 16 height 1
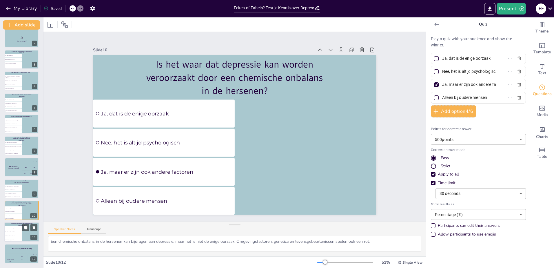
click at [17, 227] on li "Ja, het is altijd noodzakelijk" at bounding box center [12, 228] width 17 height 4
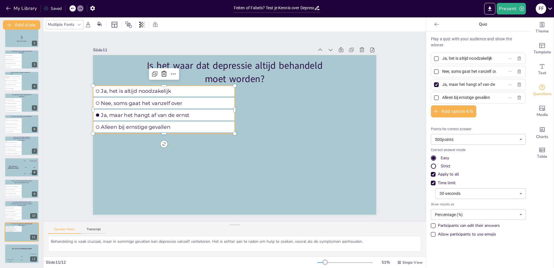
click at [432, 167] on div "Strict" at bounding box center [433, 165] width 3 height 3
click at [426, 161] on div "Play a quiz with your audience and show the winner. Ja, het is altijd noodzakel…" at bounding box center [478, 149] width 104 height 236
click at [431, 159] on div "Easy" at bounding box center [433, 157] width 5 height 5
click at [455, 38] on p "Play a quiz with your audience and show the winner." at bounding box center [478, 42] width 95 height 12
click at [489, 139] on body "My Library Saved Feiten of Fabels? Test je Kennis over Depressie Present f f Do…" at bounding box center [277, 134] width 554 height 268
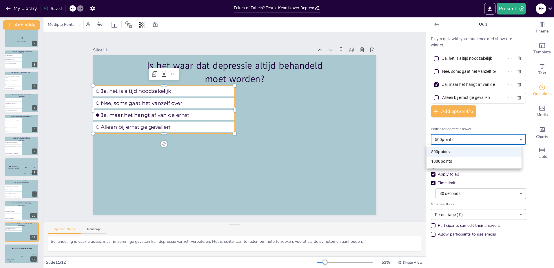
click at [509, 174] on div at bounding box center [277, 134] width 554 height 268
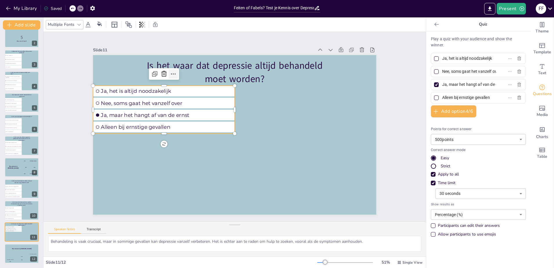
click at [171, 70] on icon at bounding box center [173, 73] width 7 height 7
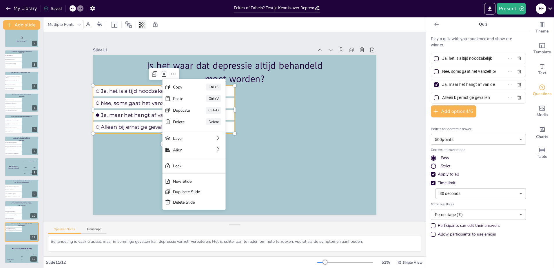
click at [141, 25] on icon at bounding box center [141, 24] width 1 height 3
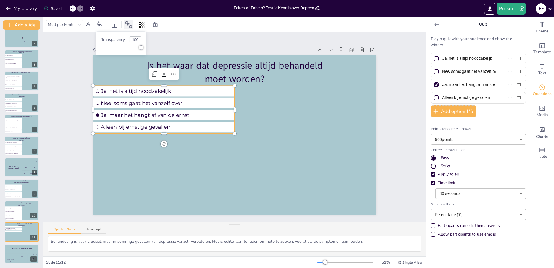
click at [129, 23] on icon at bounding box center [128, 24] width 7 height 7
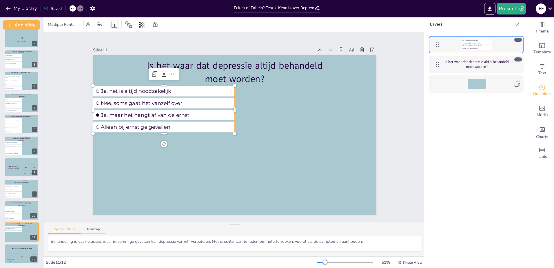
click at [119, 28] on div at bounding box center [114, 24] width 9 height 9
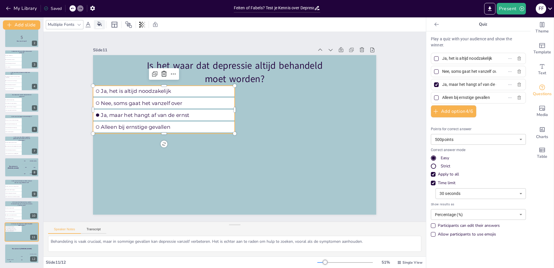
drag, startPoint x: 119, startPoint y: 28, endPoint x: 99, endPoint y: 23, distance: 20.0
click at [99, 23] on icon at bounding box center [99, 23] width 5 height 5
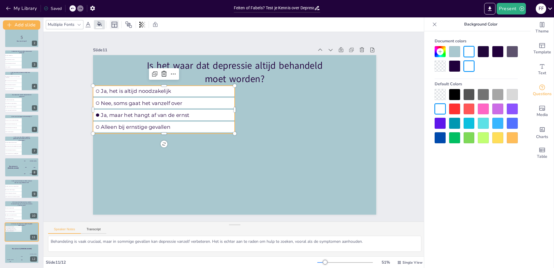
click at [113, 27] on icon at bounding box center [114, 24] width 7 height 7
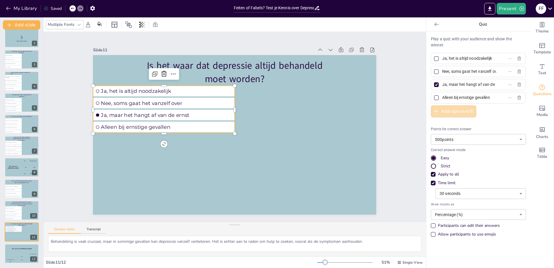
click at [442, 110] on button "Add option 4 / 6" at bounding box center [453, 111] width 45 height 12
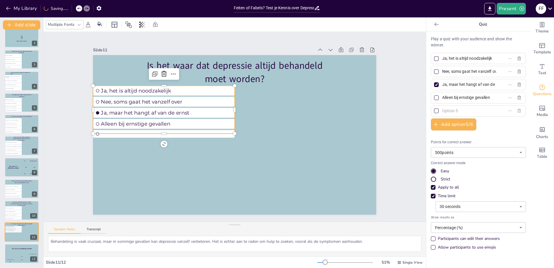
click at [518, 111] on icon "button" at bounding box center [519, 111] width 3 height 4
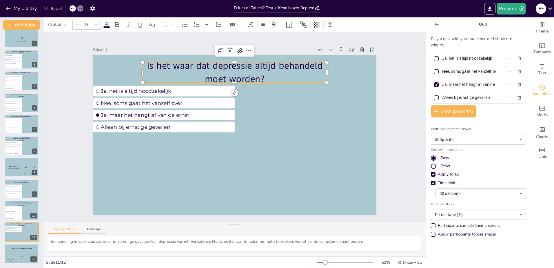
click at [247, 79] on p "Is het waar dat depressie altijd behandeld moet worden?" at bounding box center [235, 72] width 184 height 26
click at [195, 100] on span "Nee, soms gaat het vanzelf over" at bounding box center [166, 103] width 131 height 6
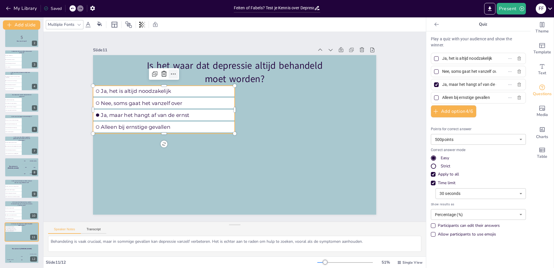
click at [171, 74] on icon at bounding box center [173, 73] width 7 height 7
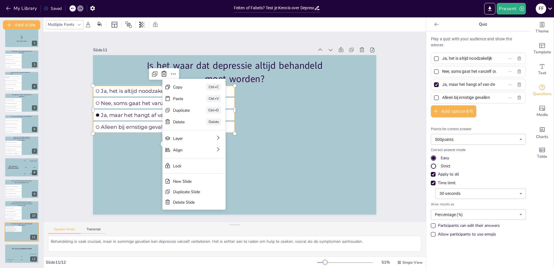
click at [146, 102] on span "Nee, soms gaat het vanzelf over" at bounding box center [166, 103] width 131 height 6
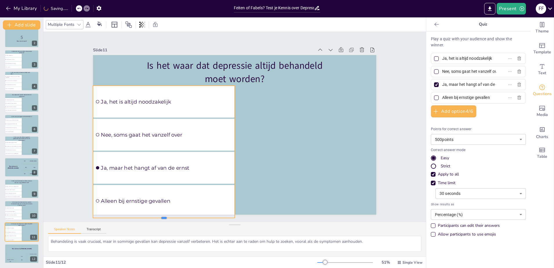
drag, startPoint x: 158, startPoint y: 132, endPoint x: 167, endPoint y: 217, distance: 84.8
click at [167, 218] on div at bounding box center [164, 220] width 142 height 5
click at [97, 9] on icon "button" at bounding box center [98, 8] width 5 height 5
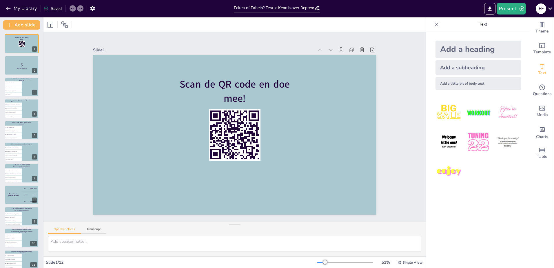
checkbox input "true"
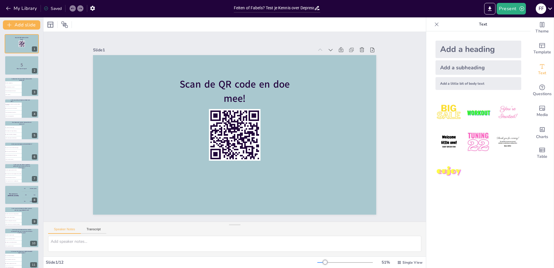
checkbox input "true"
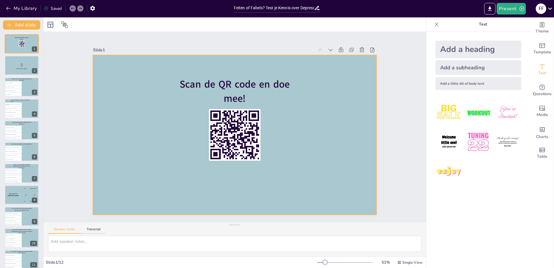
checkbox input "true"
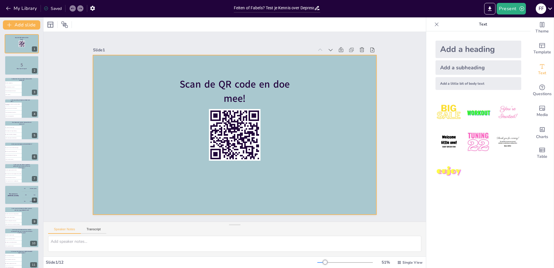
checkbox input "true"
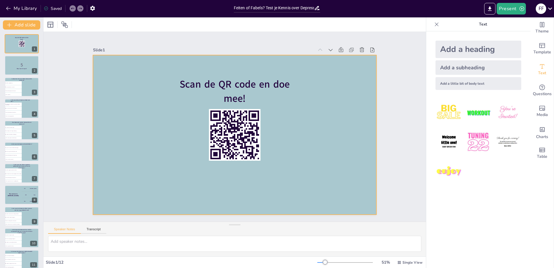
checkbox input "true"
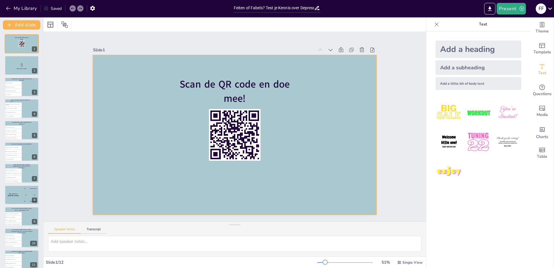
checkbox input "true"
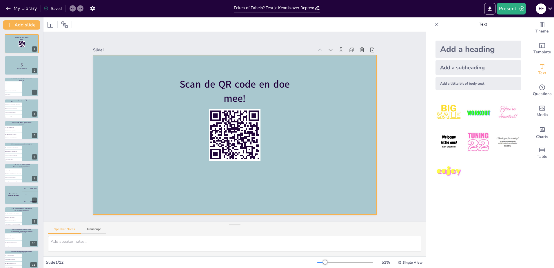
checkbox input "true"
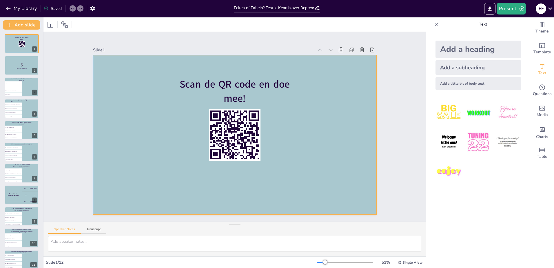
checkbox input "true"
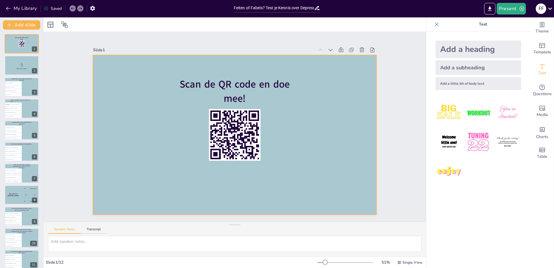
checkbox input "true"
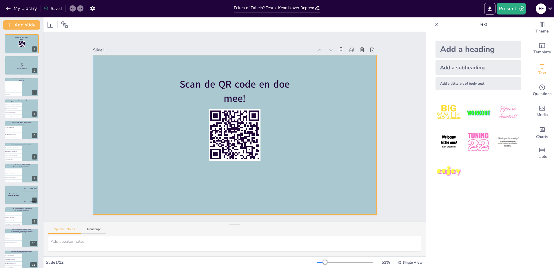
checkbox input "true"
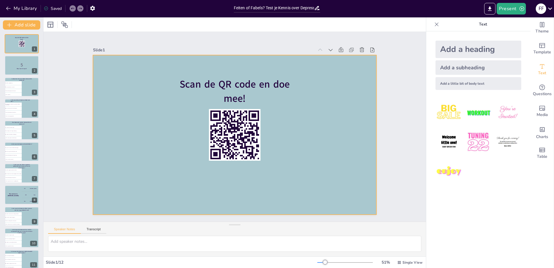
checkbox input "true"
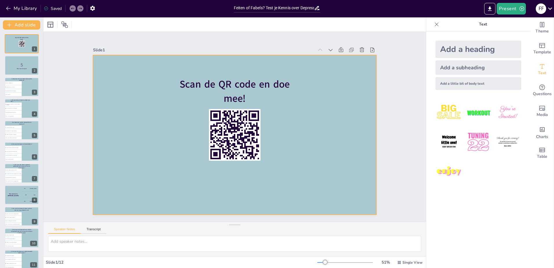
checkbox input "true"
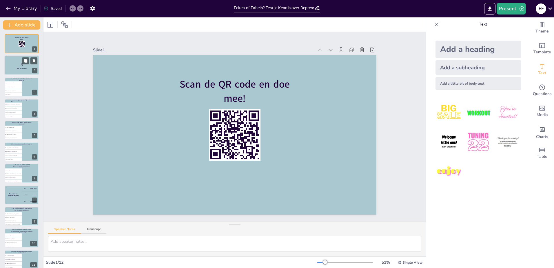
checkbox input "true"
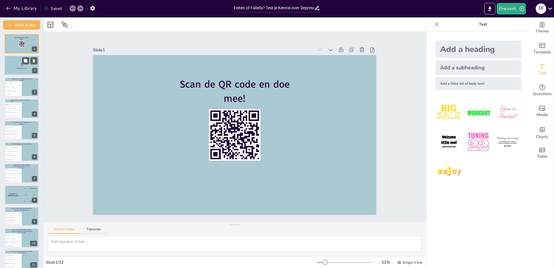
checkbox input "true"
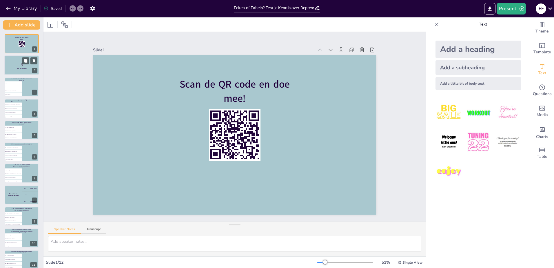
checkbox input "true"
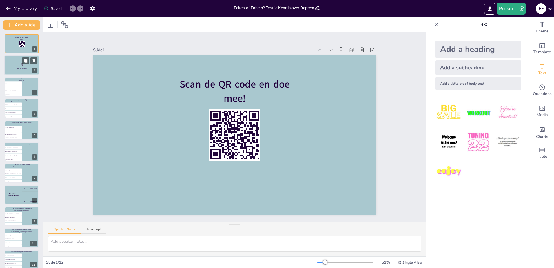
checkbox input "true"
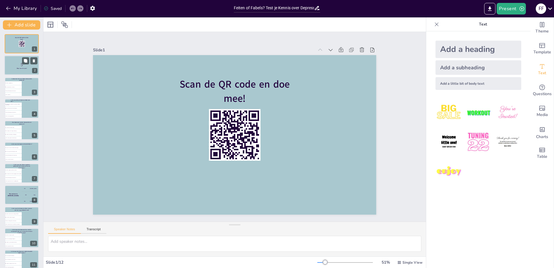
checkbox input "true"
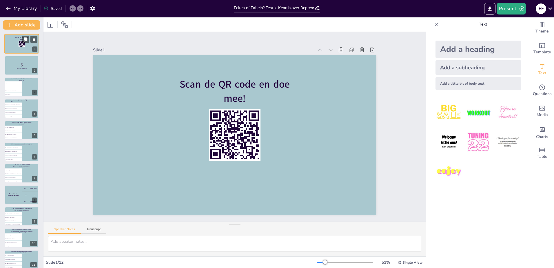
checkbox input "true"
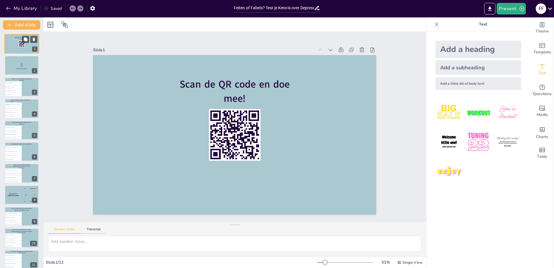
checkbox input "true"
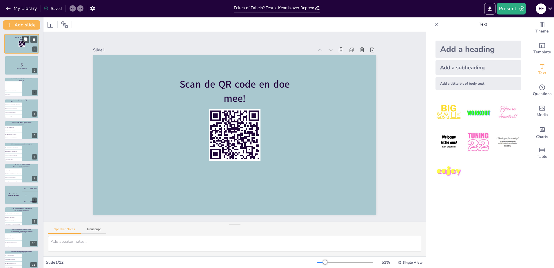
checkbox input "true"
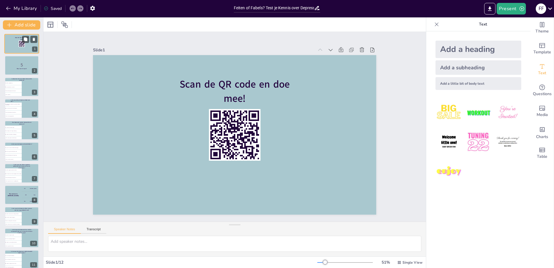
checkbox input "true"
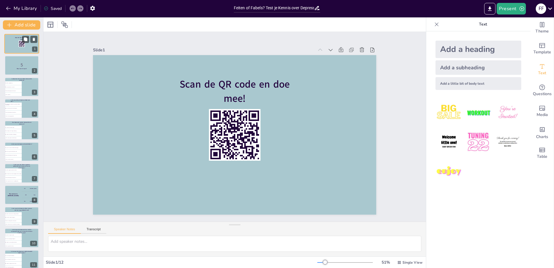
checkbox input "true"
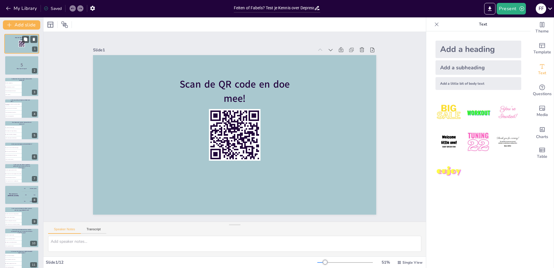
checkbox input "true"
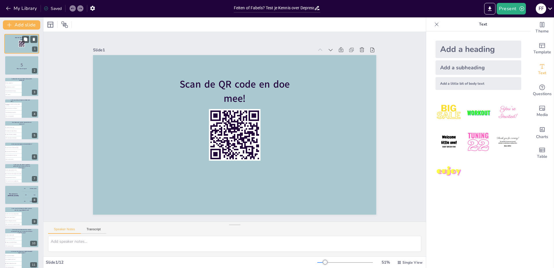
checkbox input "true"
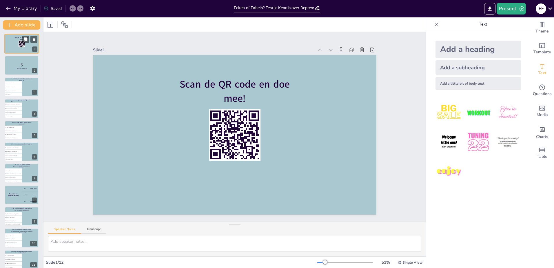
checkbox input "true"
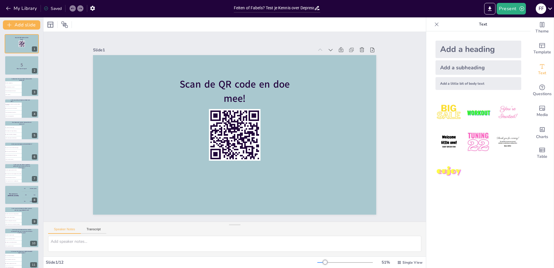
checkbox input "true"
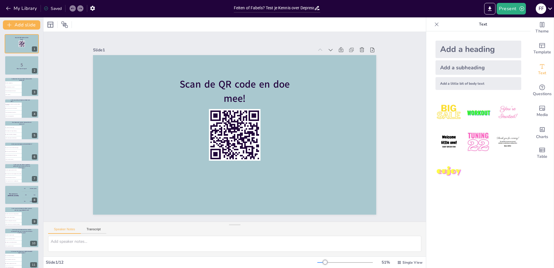
checkbox input "true"
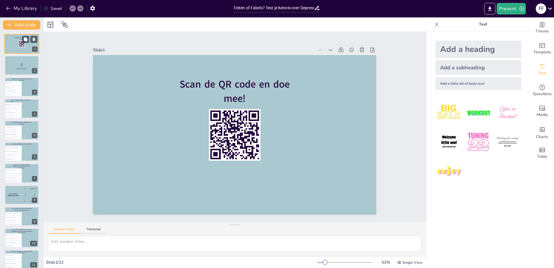
checkbox input "true"
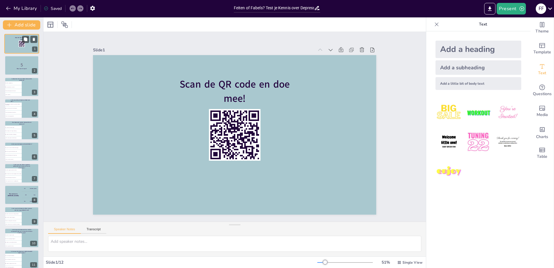
checkbox input "true"
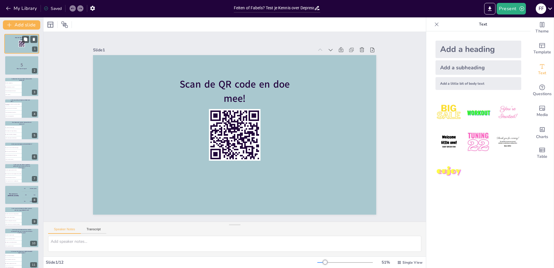
checkbox input "true"
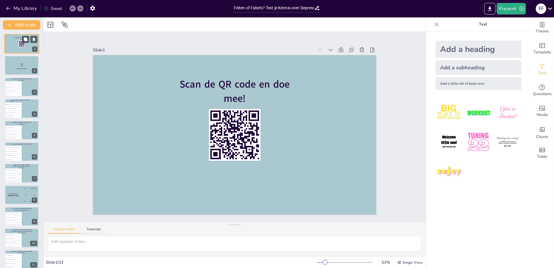
checkbox input "true"
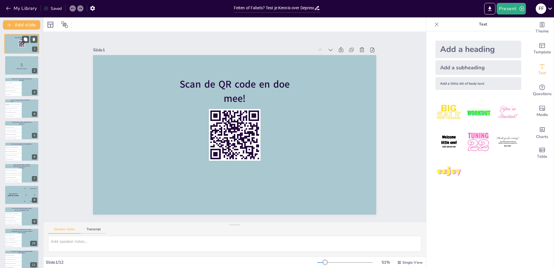
checkbox input "true"
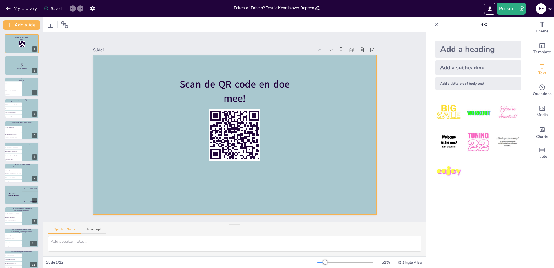
checkbox input "true"
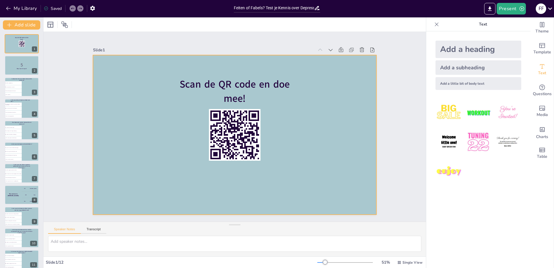
checkbox input "true"
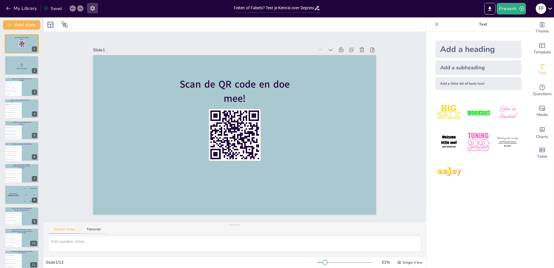
click at [91, 11] on icon "button" at bounding box center [93, 8] width 6 height 6
checkbox input "true"
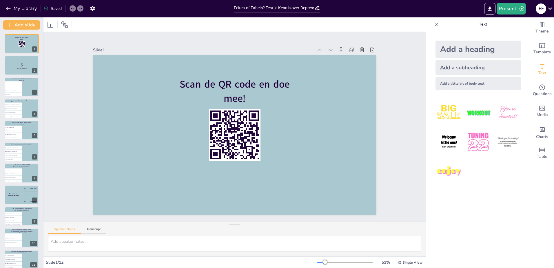
checkbox input "true"
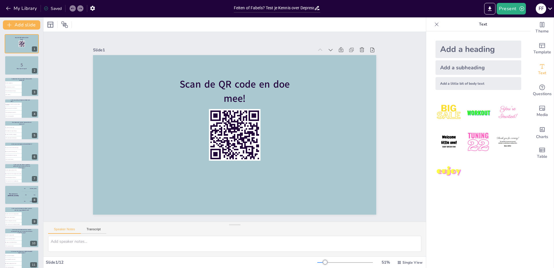
checkbox input "true"
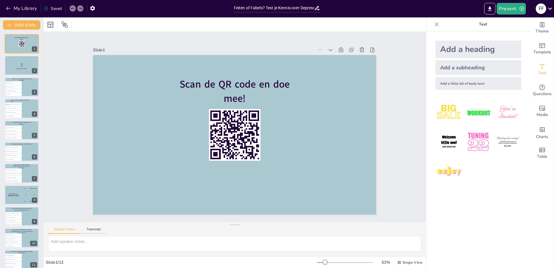
checkbox input "true"
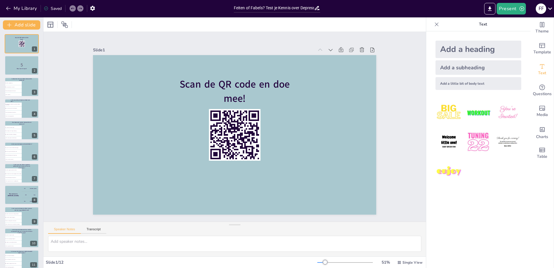
checkbox input "true"
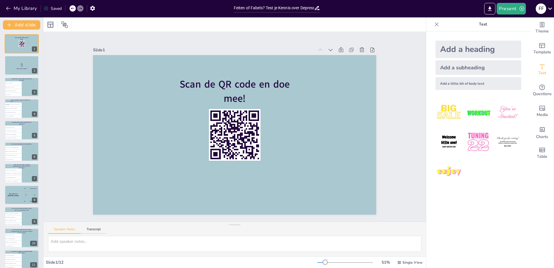
checkbox input "true"
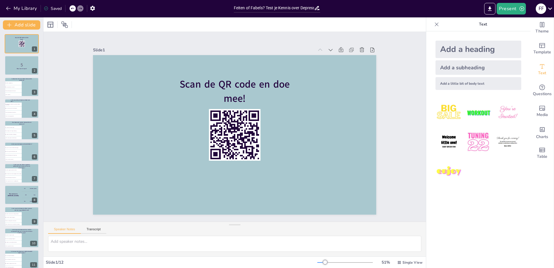
checkbox input "true"
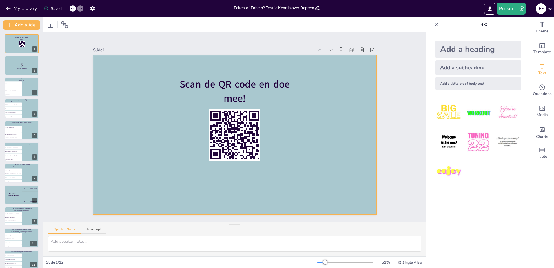
checkbox input "true"
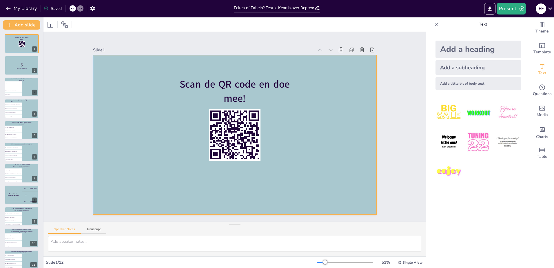
checkbox input "true"
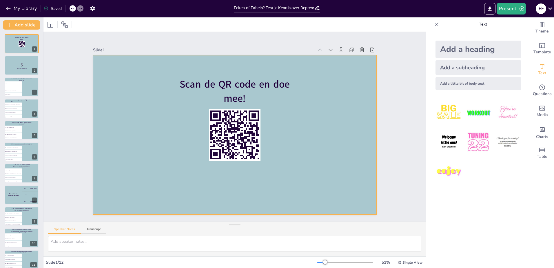
checkbox input "true"
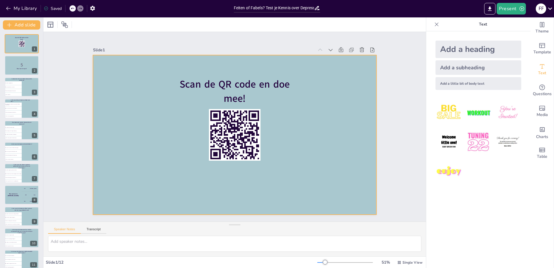
checkbox input "true"
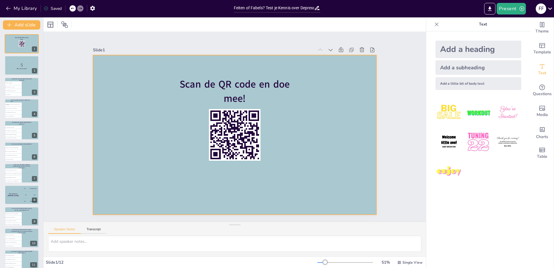
checkbox input "true"
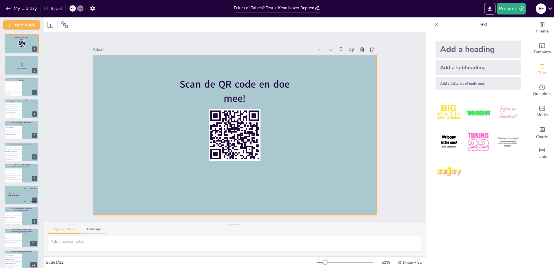
checkbox input "true"
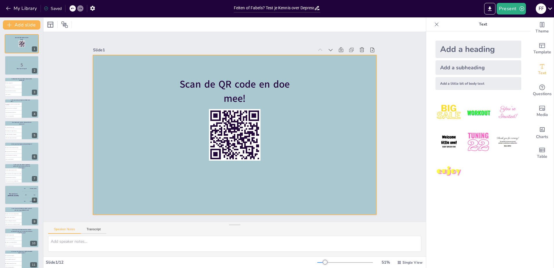
checkbox input "true"
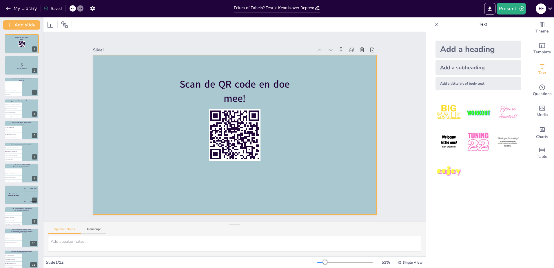
checkbox input "true"
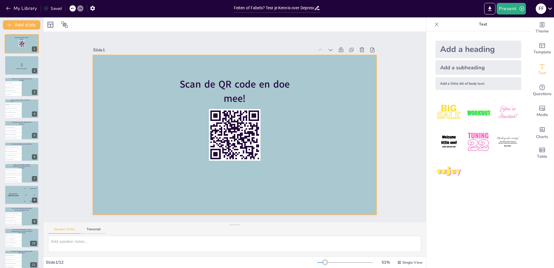
checkbox input "true"
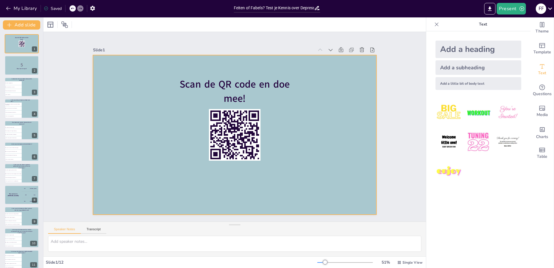
checkbox input "true"
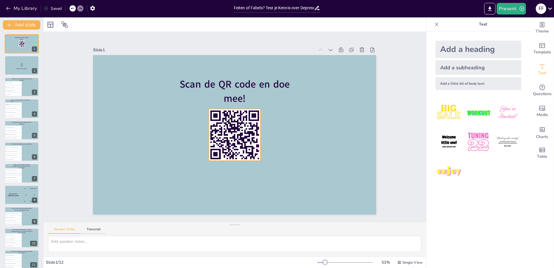
checkbox input "true"
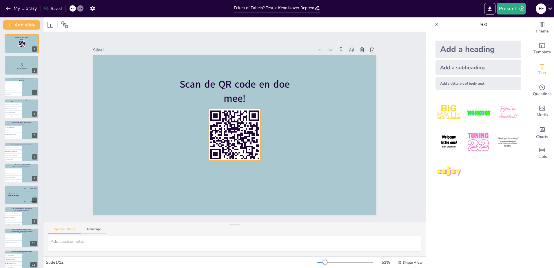
checkbox input "true"
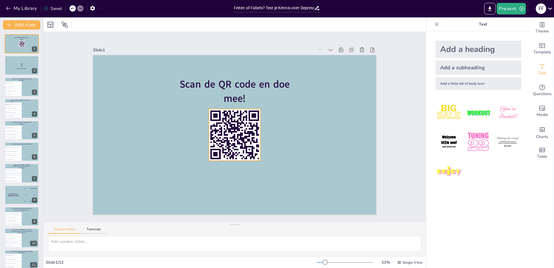
checkbox input "true"
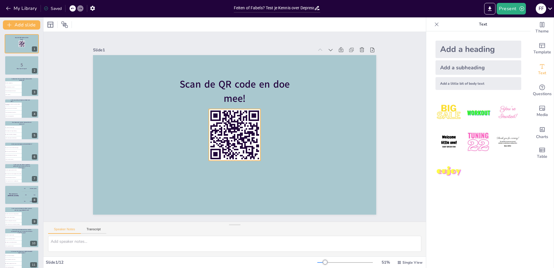
checkbox input "true"
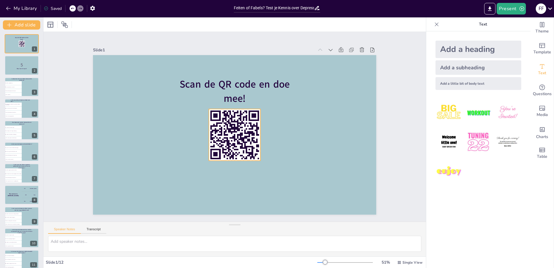
checkbox input "true"
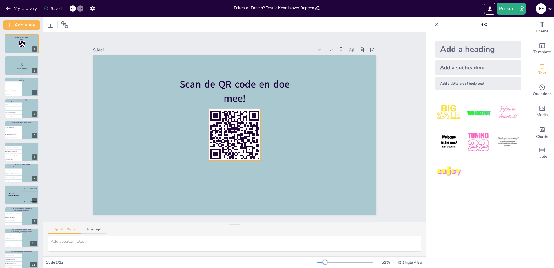
checkbox input "true"
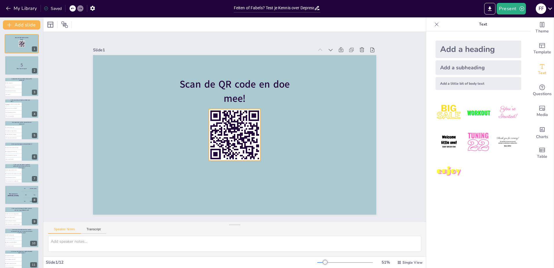
checkbox input "true"
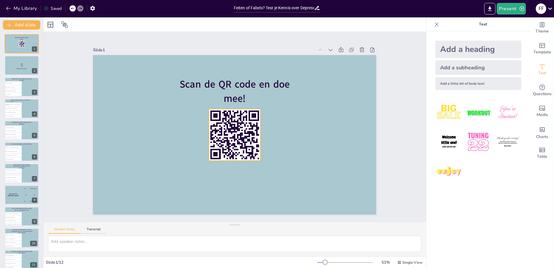
checkbox input "true"
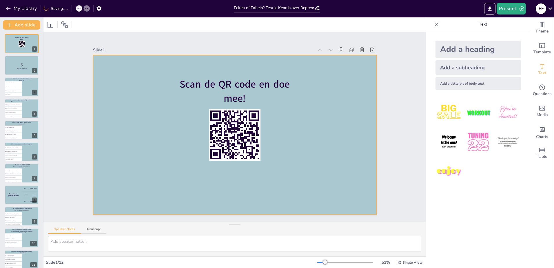
checkbox input "true"
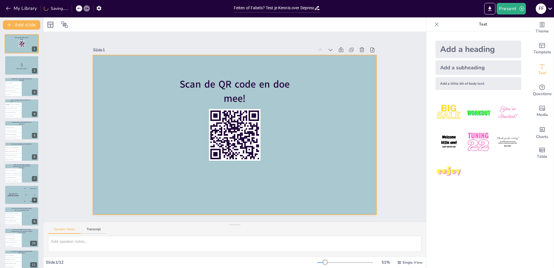
checkbox input "true"
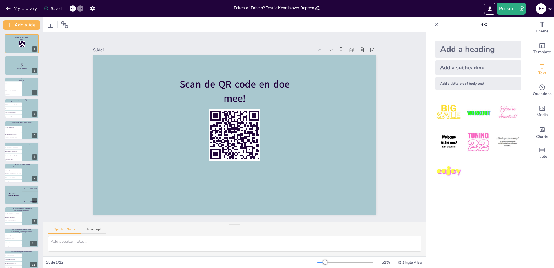
checkbox input "true"
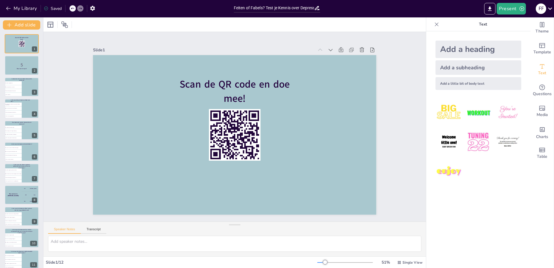
checkbox input "true"
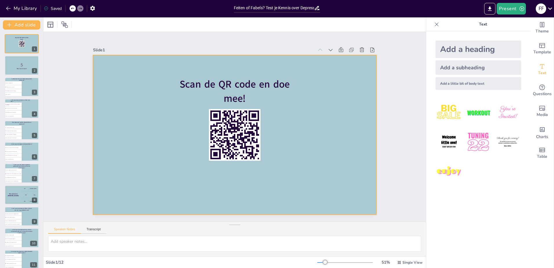
checkbox input "true"
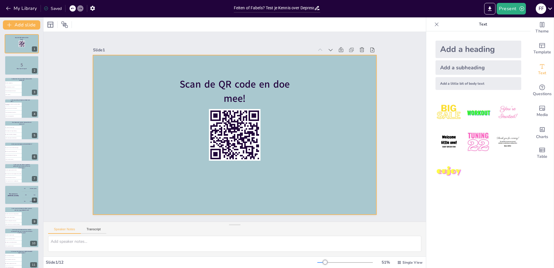
checkbox input "true"
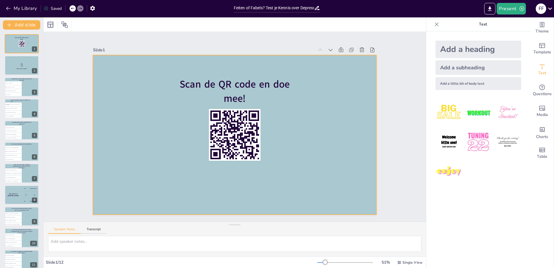
checkbox input "true"
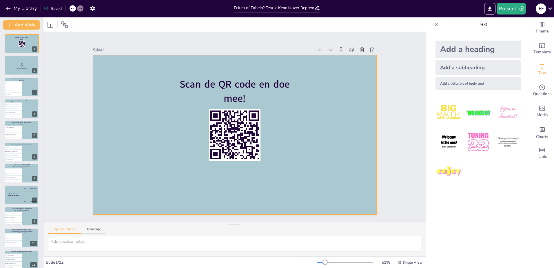
checkbox input "true"
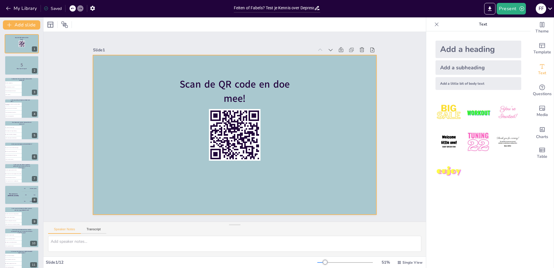
checkbox input "true"
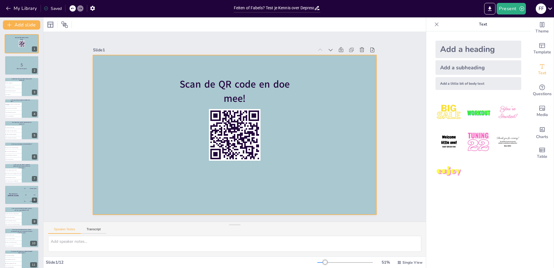
checkbox input "true"
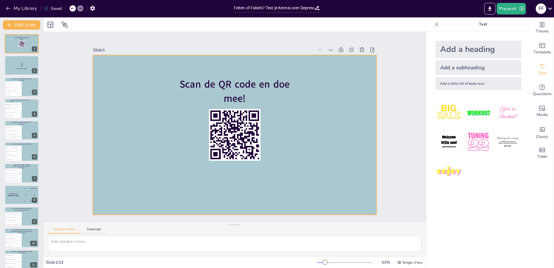
checkbox input "true"
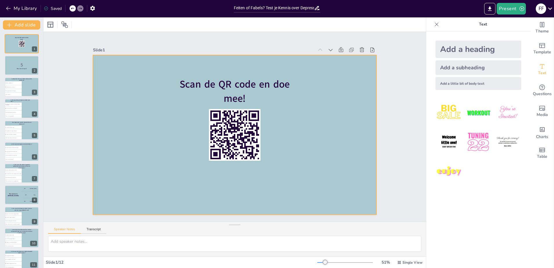
checkbox input "true"
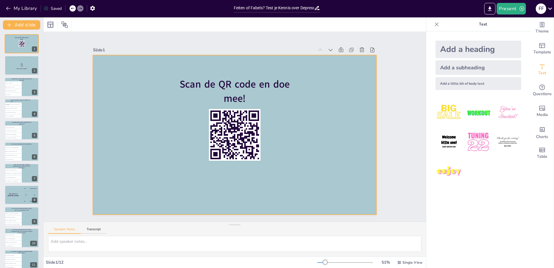
checkbox input "true"
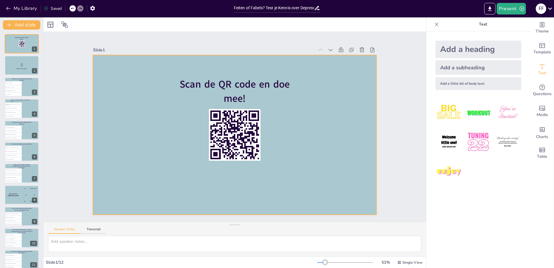
checkbox input "true"
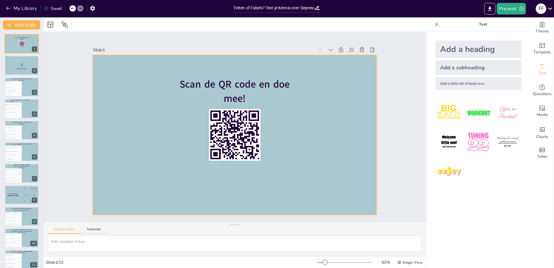
checkbox input "true"
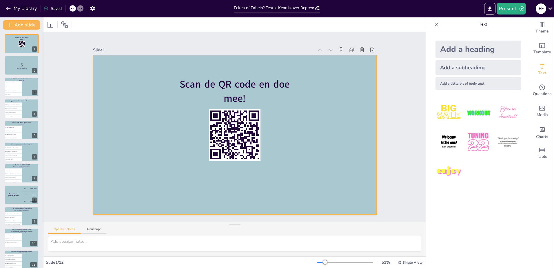
checkbox input "true"
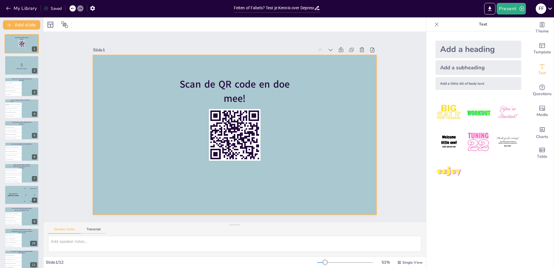
checkbox input "true"
click at [308, 72] on div at bounding box center [234, 134] width 283 height 159
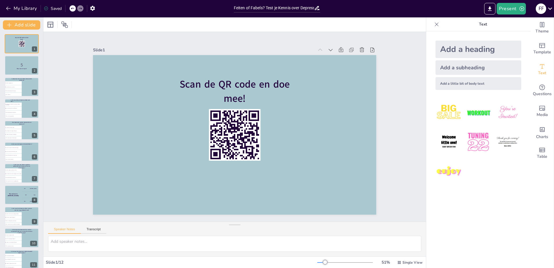
click at [434, 26] on icon at bounding box center [437, 24] width 6 height 6
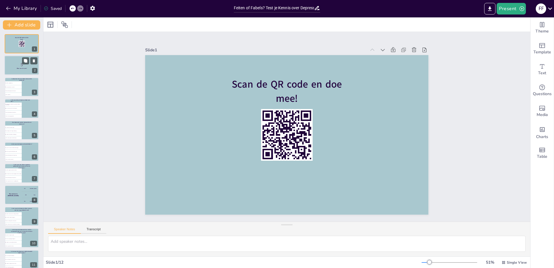
click at [12, 60] on div at bounding box center [21, 66] width 35 height 20
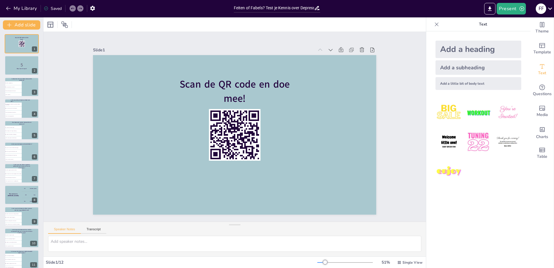
checkbox input "true"
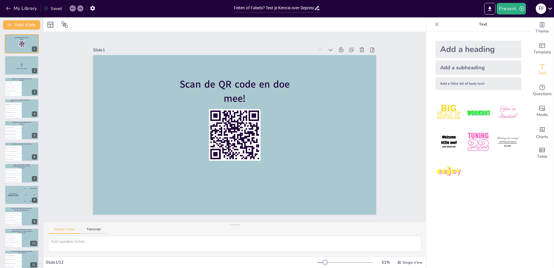
checkbox input "true"
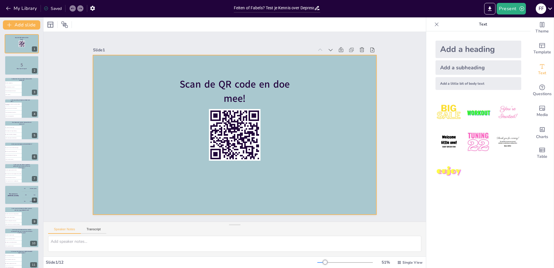
checkbox input "true"
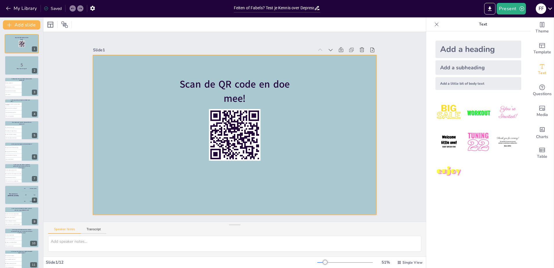
checkbox input "true"
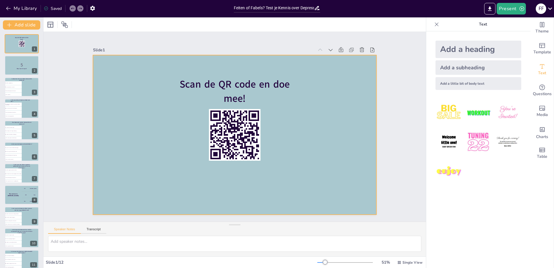
checkbox input "true"
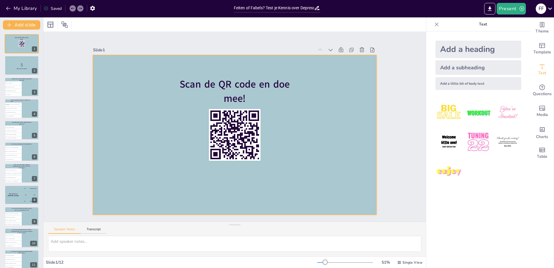
checkbox input "true"
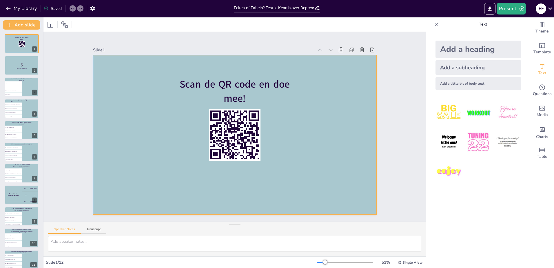
checkbox input "true"
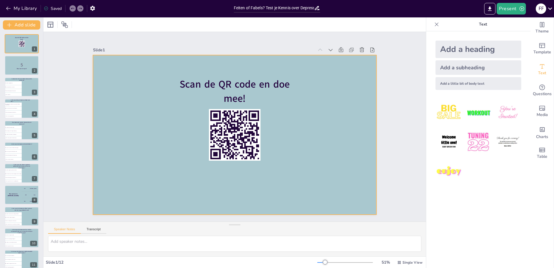
checkbox input "true"
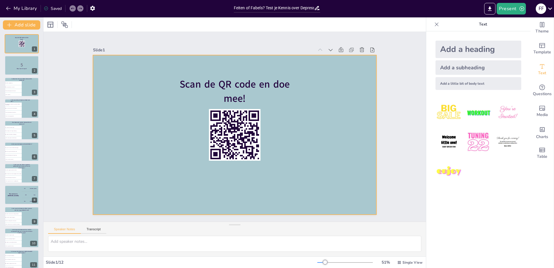
checkbox input "true"
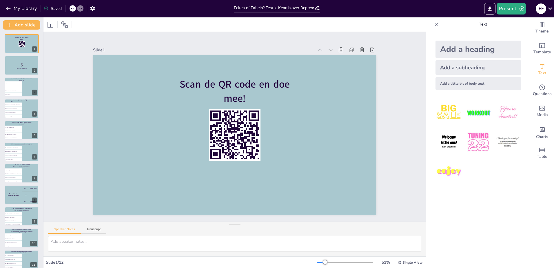
checkbox input "true"
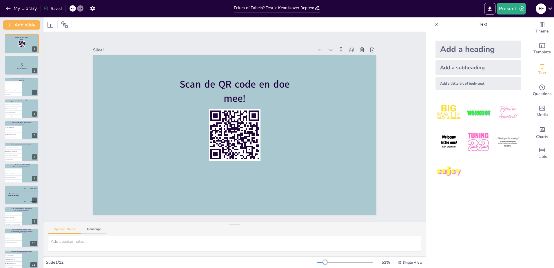
checkbox input "true"
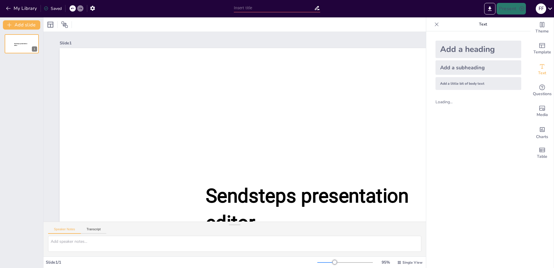
type input "Feiten of Fabels? Test je Kennis over Depressie"
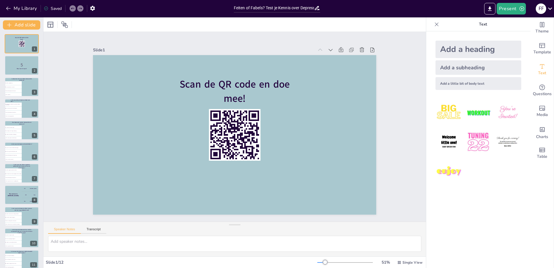
checkbox input "true"
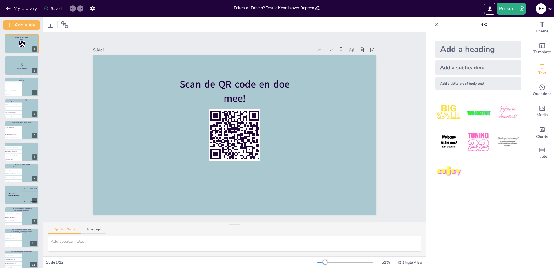
checkbox input "true"
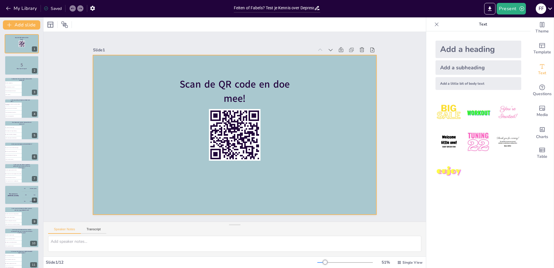
checkbox input "true"
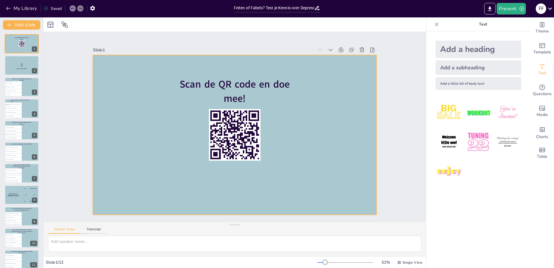
checkbox input "true"
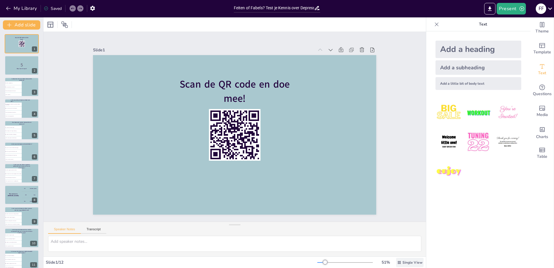
click at [409, 265] on div "Single View" at bounding box center [410, 262] width 28 height 9
checkbox input "true"
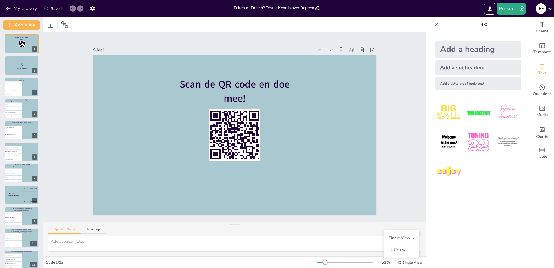
checkbox input "true"
click at [398, 194] on div "Slide 1 Scan de QR code en [PERSON_NAME]! Slide 2 5 Klaar voor de quiz? Slide 3…" at bounding box center [234, 126] width 382 height 189
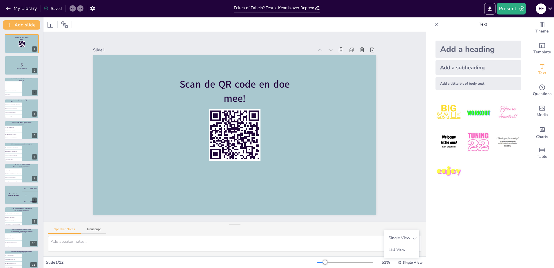
checkbox input "true"
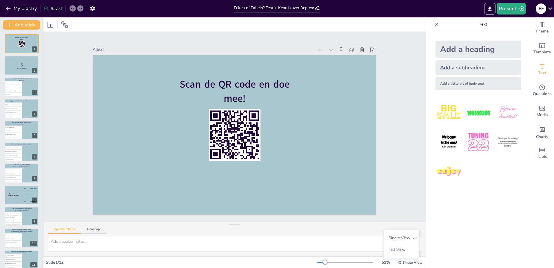
checkbox input "true"
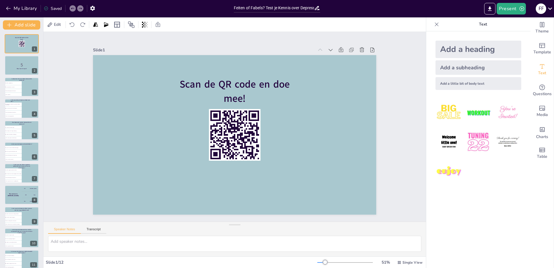
checkbox input "true"
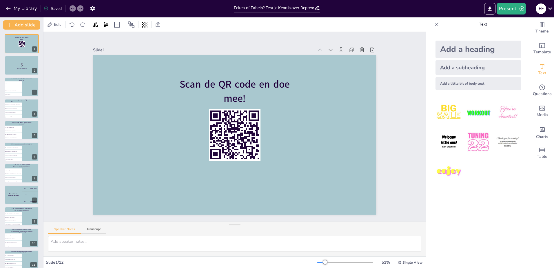
checkbox input "true"
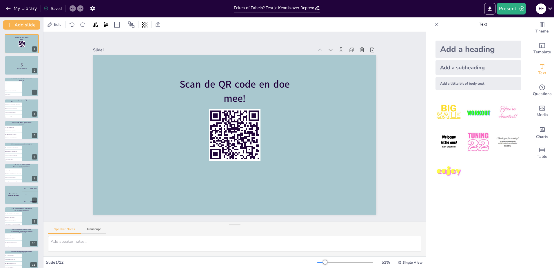
checkbox input "true"
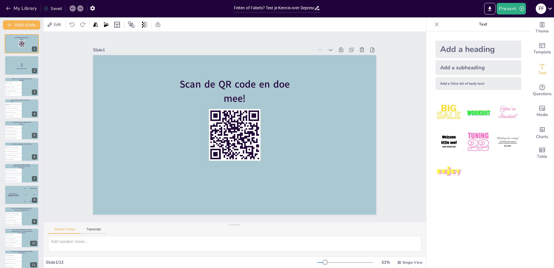
checkbox input "true"
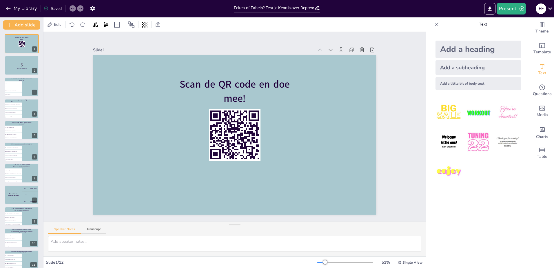
checkbox input "true"
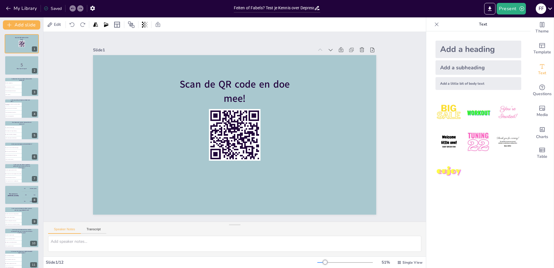
checkbox input "true"
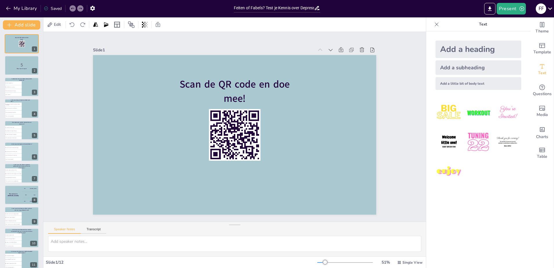
checkbox input "true"
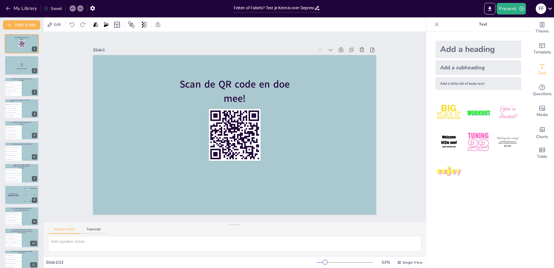
checkbox input "true"
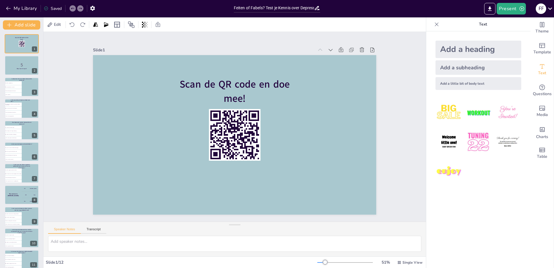
checkbox input "true"
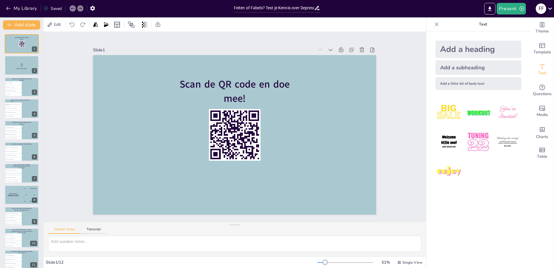
checkbox input "true"
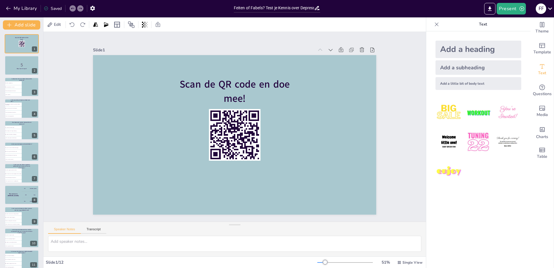
checkbox input "true"
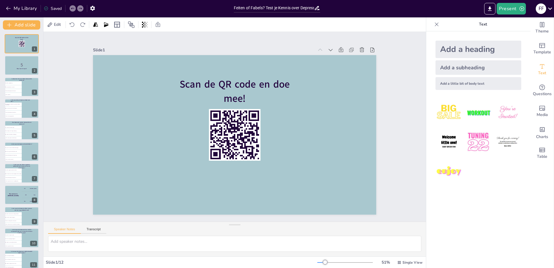
checkbox input "true"
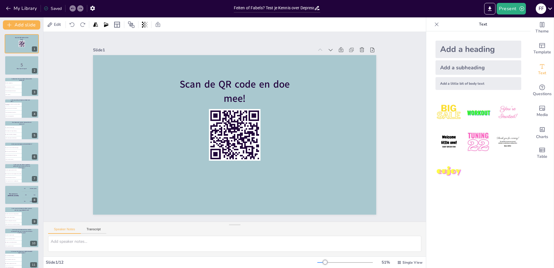
checkbox input "true"
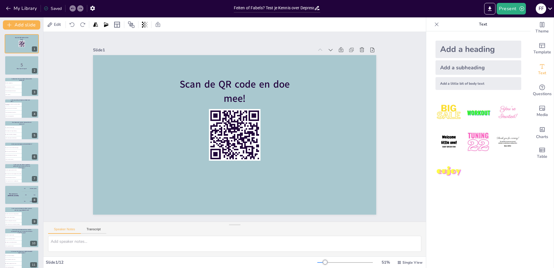
checkbox input "true"
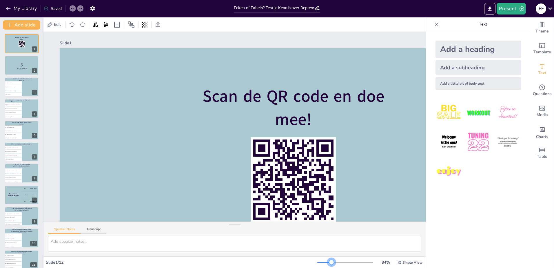
checkbox input "true"
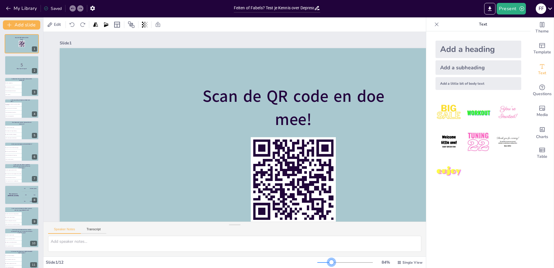
checkbox input "true"
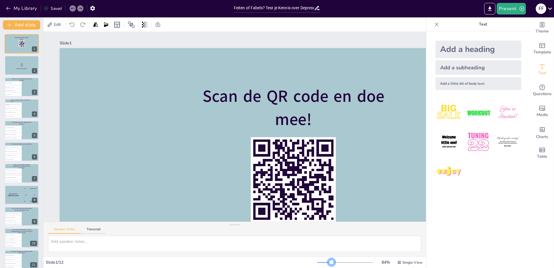
checkbox input "true"
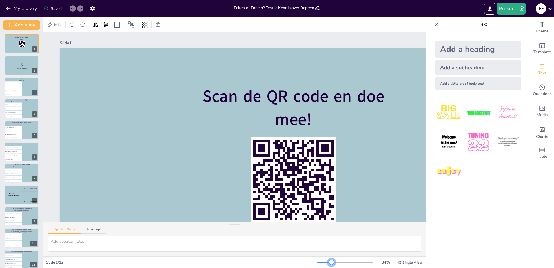
checkbox input "true"
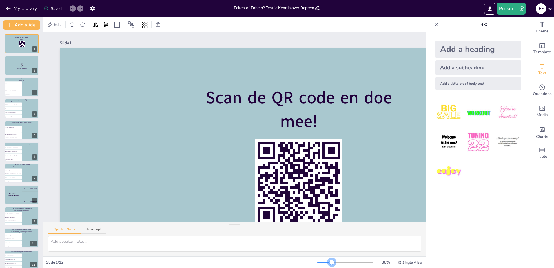
checkbox input "true"
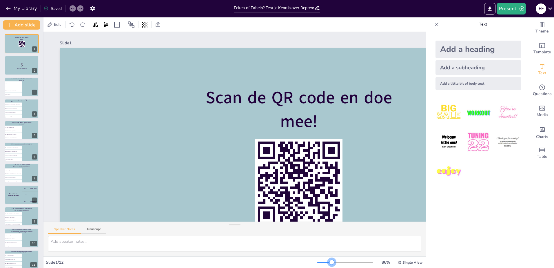
checkbox input "true"
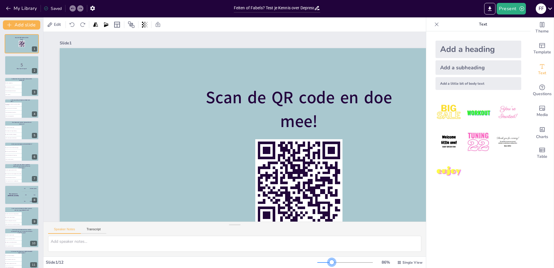
checkbox input "true"
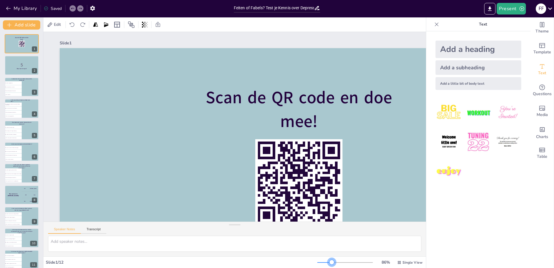
checkbox input "true"
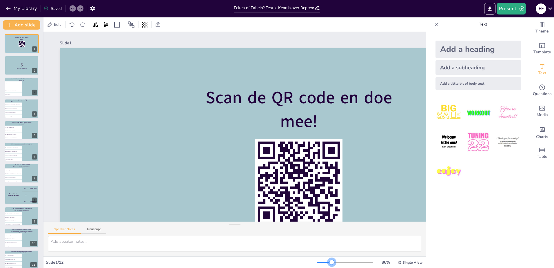
checkbox input "true"
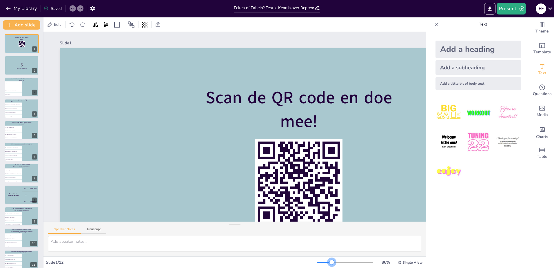
checkbox input "true"
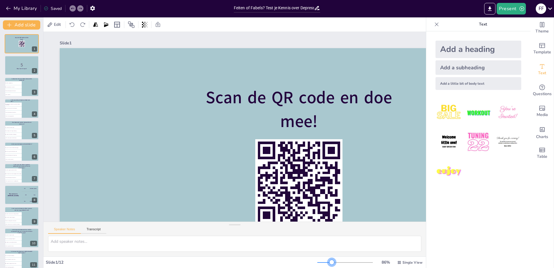
checkbox input "true"
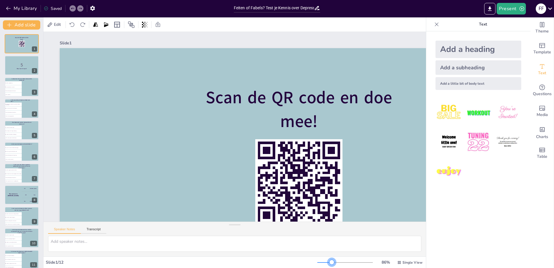
checkbox input "true"
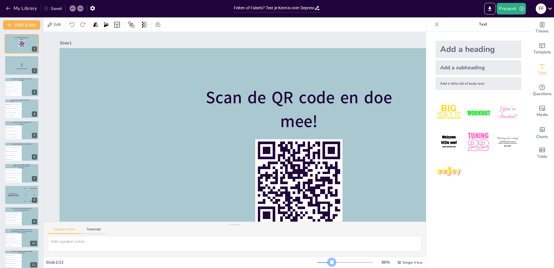
checkbox input "true"
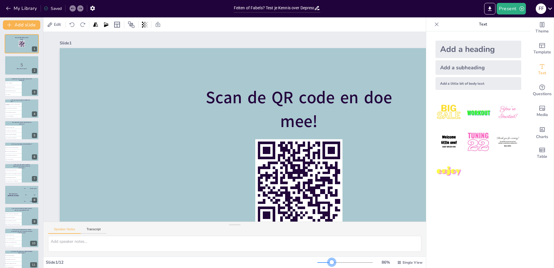
checkbox input "true"
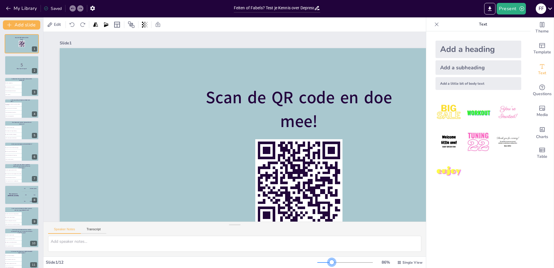
checkbox input "true"
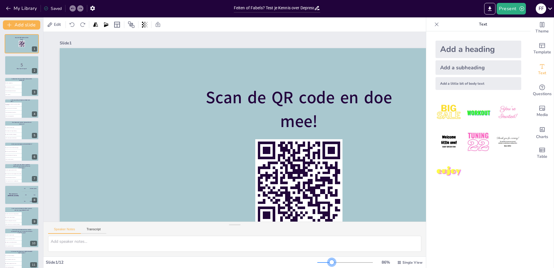
checkbox input "true"
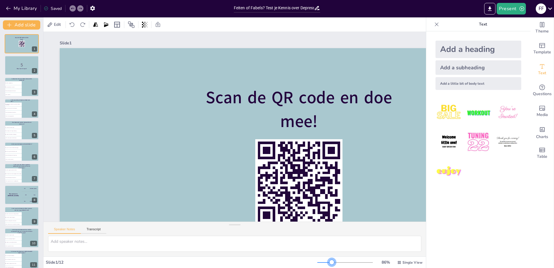
checkbox input "true"
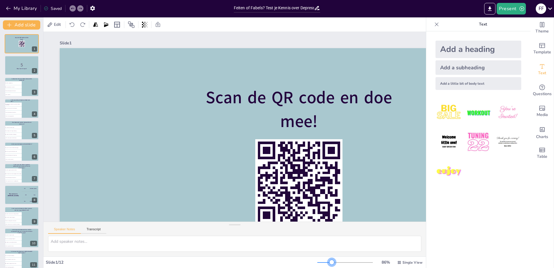
checkbox input "true"
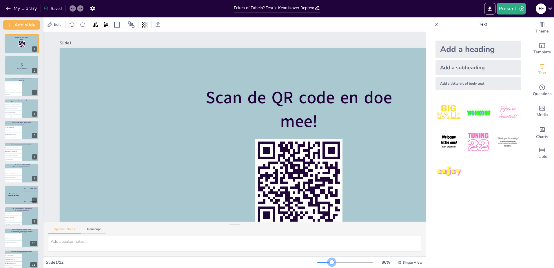
checkbox input "true"
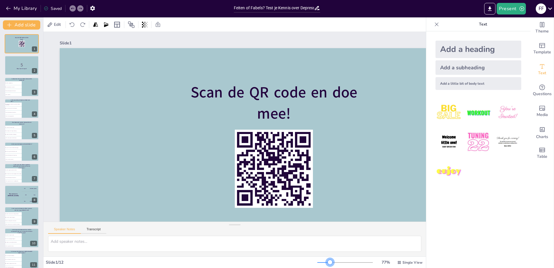
checkbox input "true"
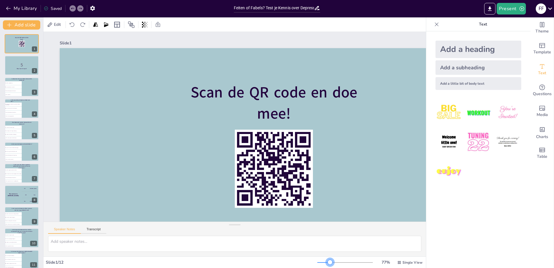
checkbox input "true"
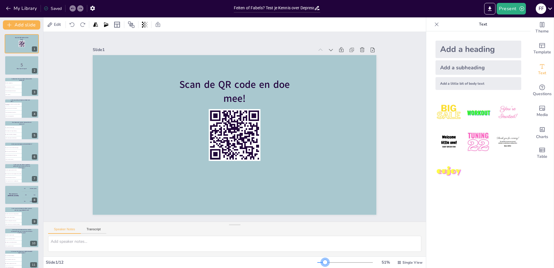
click at [323, 260] on div at bounding box center [325, 262] width 5 height 5
click at [11, 69] on p "Klaar voor de quiz?" at bounding box center [21, 69] width 31 height 2
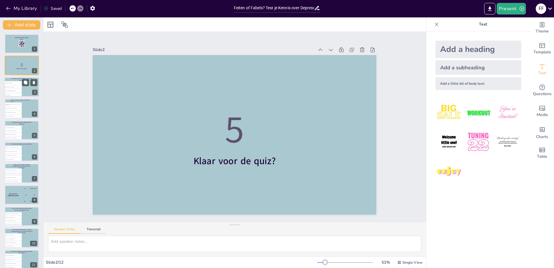
click at [20, 94] on li "Alleen ouderen" at bounding box center [12, 95] width 17 height 4
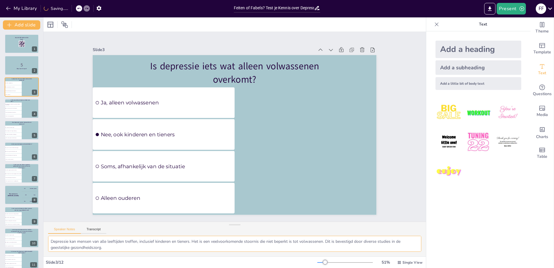
click at [127, 248] on textarea "Depressie kan mensen van alle leeftijden treffen, inclusief kinderen en tieners…" at bounding box center [234, 244] width 373 height 16
click at [93, 231] on button "Transcript" at bounding box center [94, 230] width 26 height 6
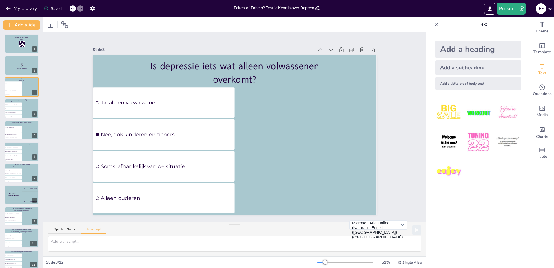
click at [64, 225] on div "Speaker Notes Transcript Microsoft Aria Online (Natural) - English ([GEOGRAPHIC…" at bounding box center [234, 229] width 382 height 14
click at [61, 229] on button "Speaker Notes" at bounding box center [64, 230] width 33 height 6
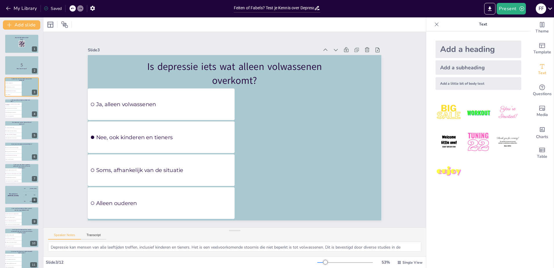
drag, startPoint x: 234, startPoint y: 226, endPoint x: 255, endPoint y: 243, distance: 27.0
click at [255, 243] on div "Speaker Notes Transcript Depressie [PERSON_NAME] van alle leeftijden treffen, i…" at bounding box center [234, 241] width 382 height 29
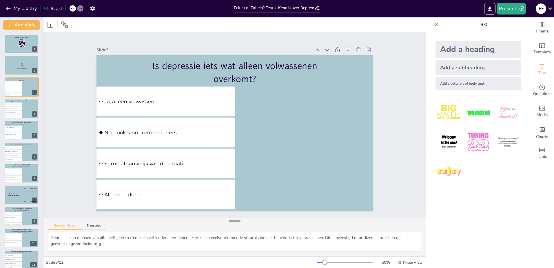
drag, startPoint x: 231, startPoint y: 231, endPoint x: 235, endPoint y: 221, distance: 10.4
click at [235, 221] on div at bounding box center [235, 221] width 12 height 6
